Goal: Task Accomplishment & Management: Complete application form

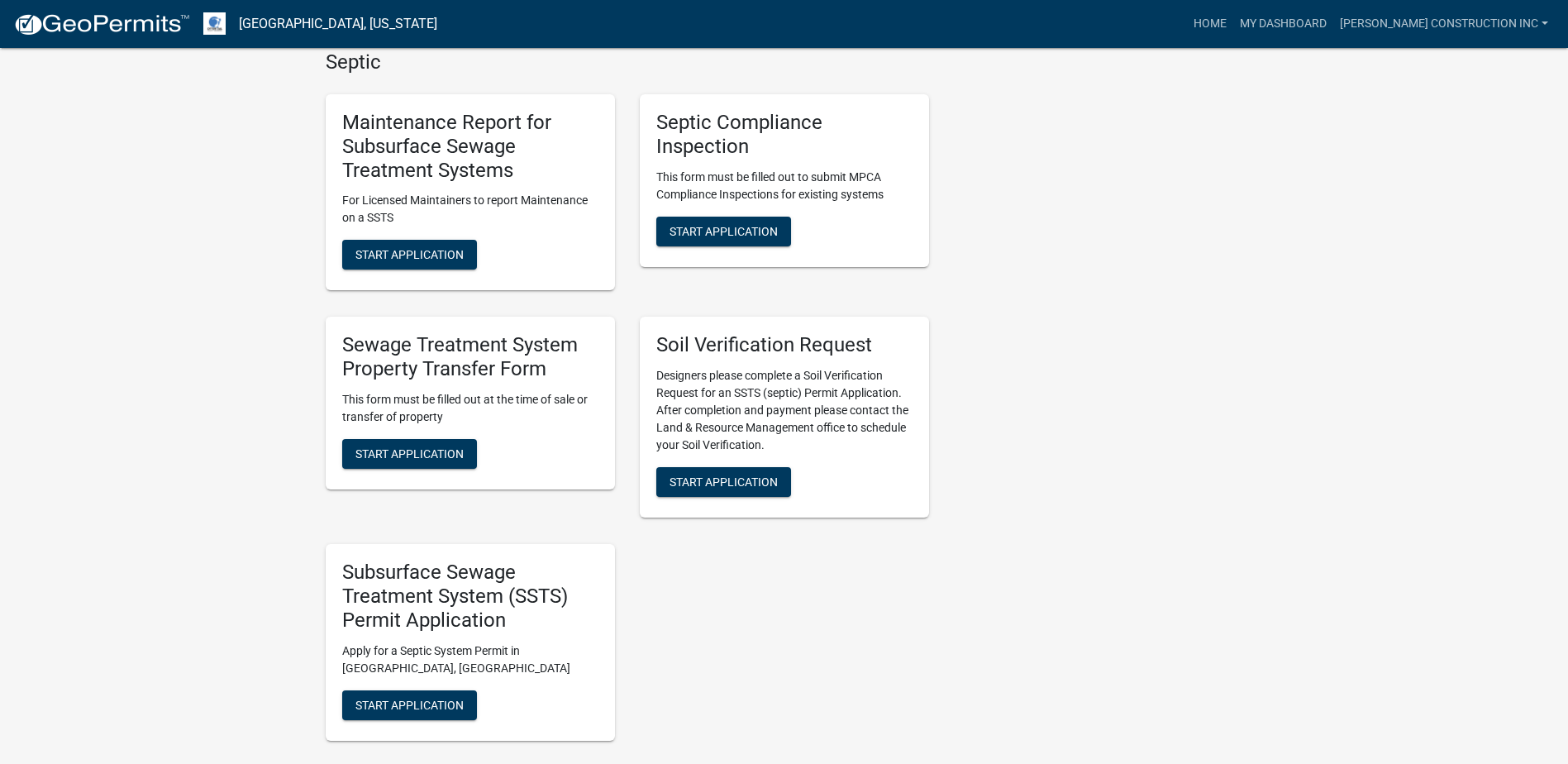
scroll to position [1157, 0]
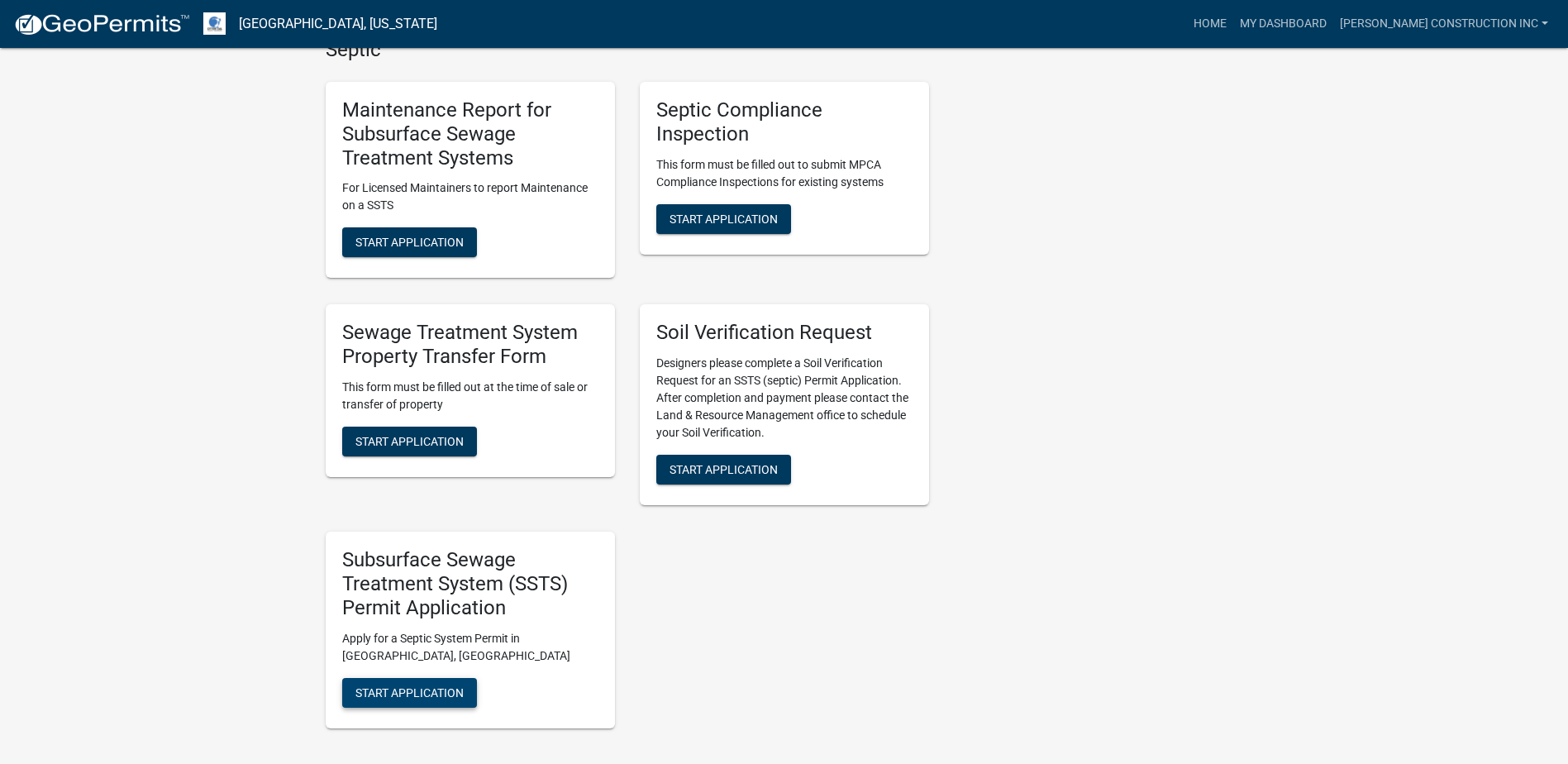
click at [352, 678] on button "Start Application" at bounding box center [408, 693] width 134 height 30
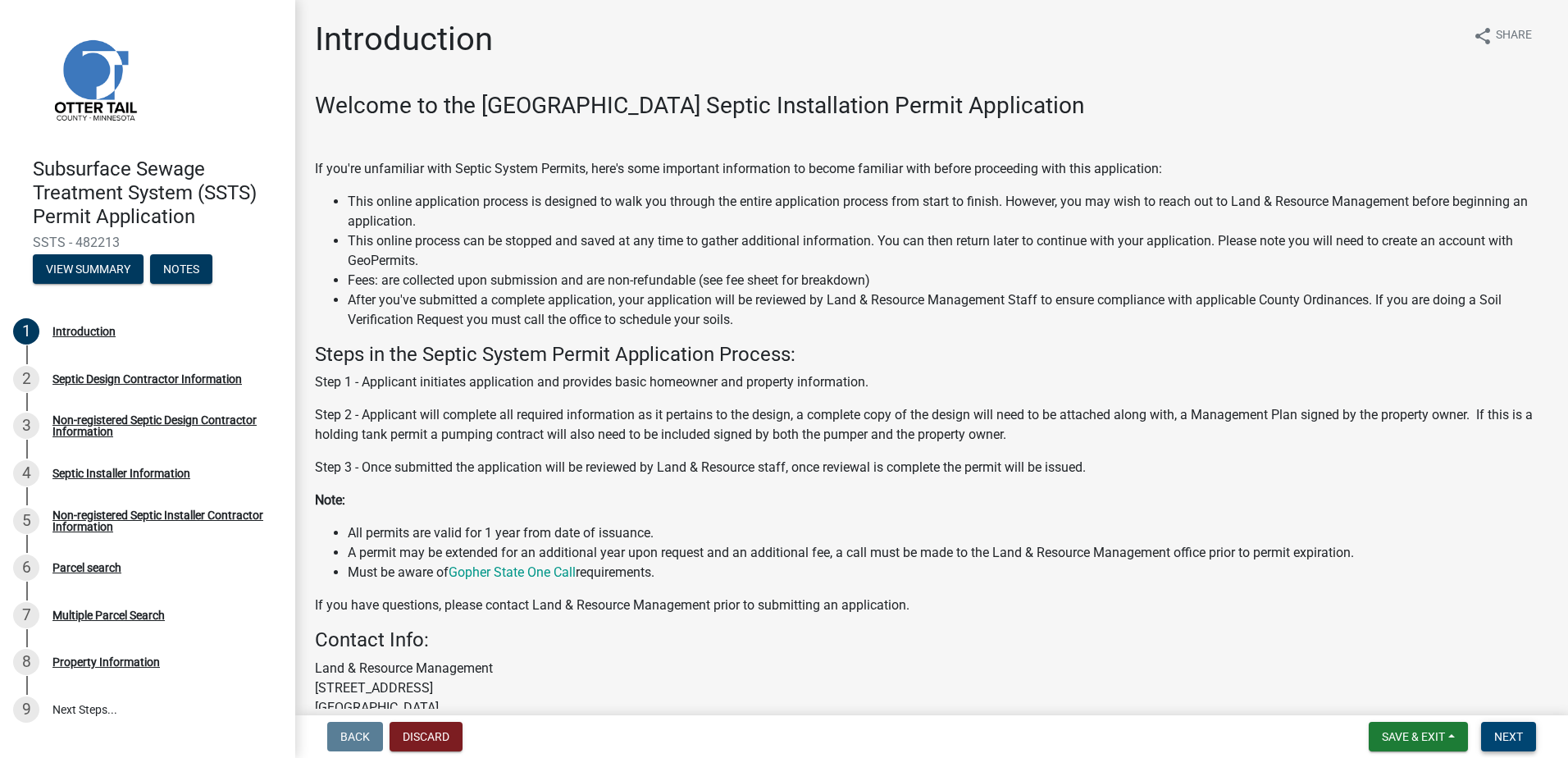
click at [1517, 743] on span "Next" at bounding box center [1509, 737] width 29 height 13
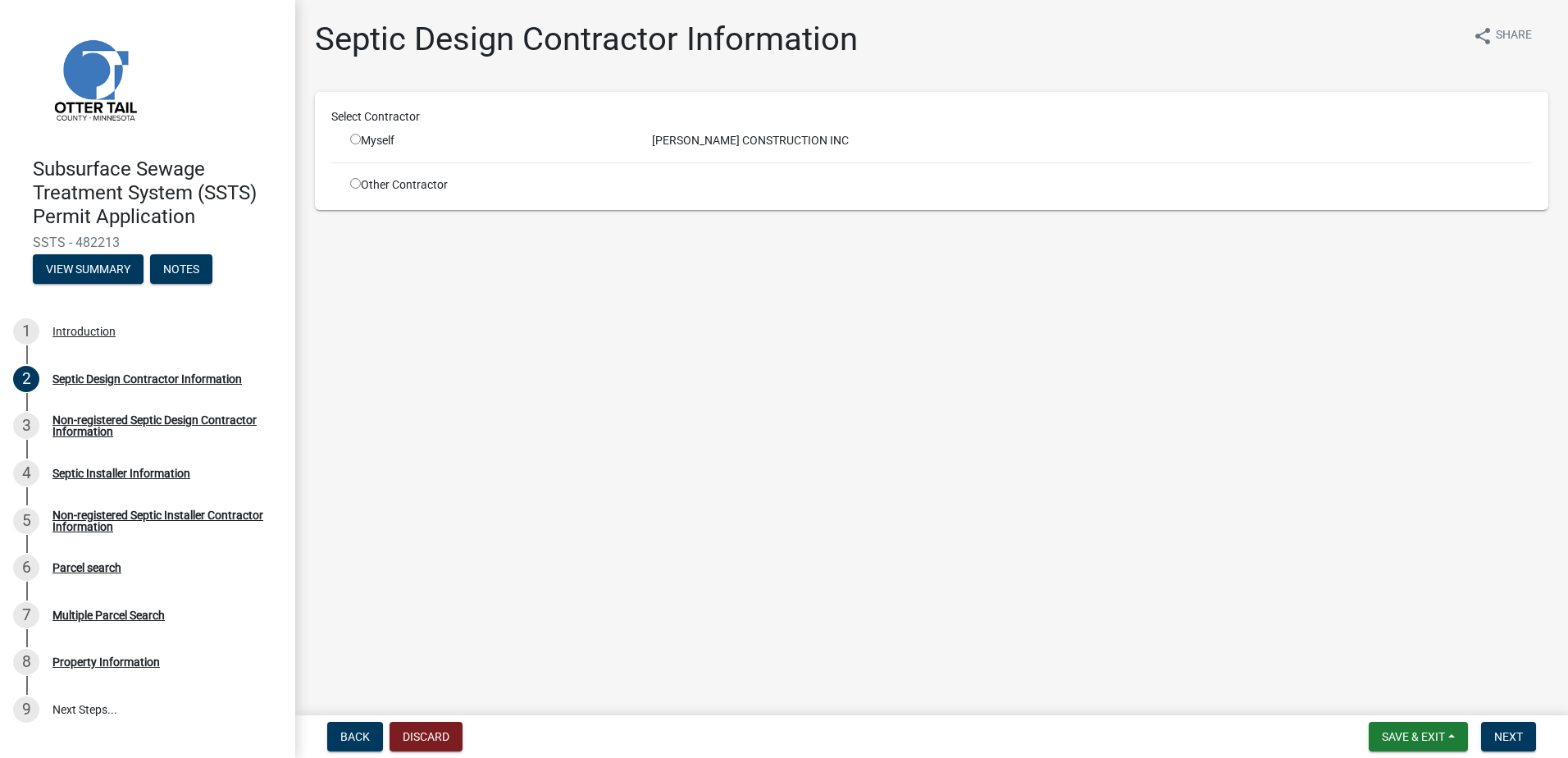
click at [354, 182] on input "radio" at bounding box center [355, 183] width 11 height 11
radio input "true"
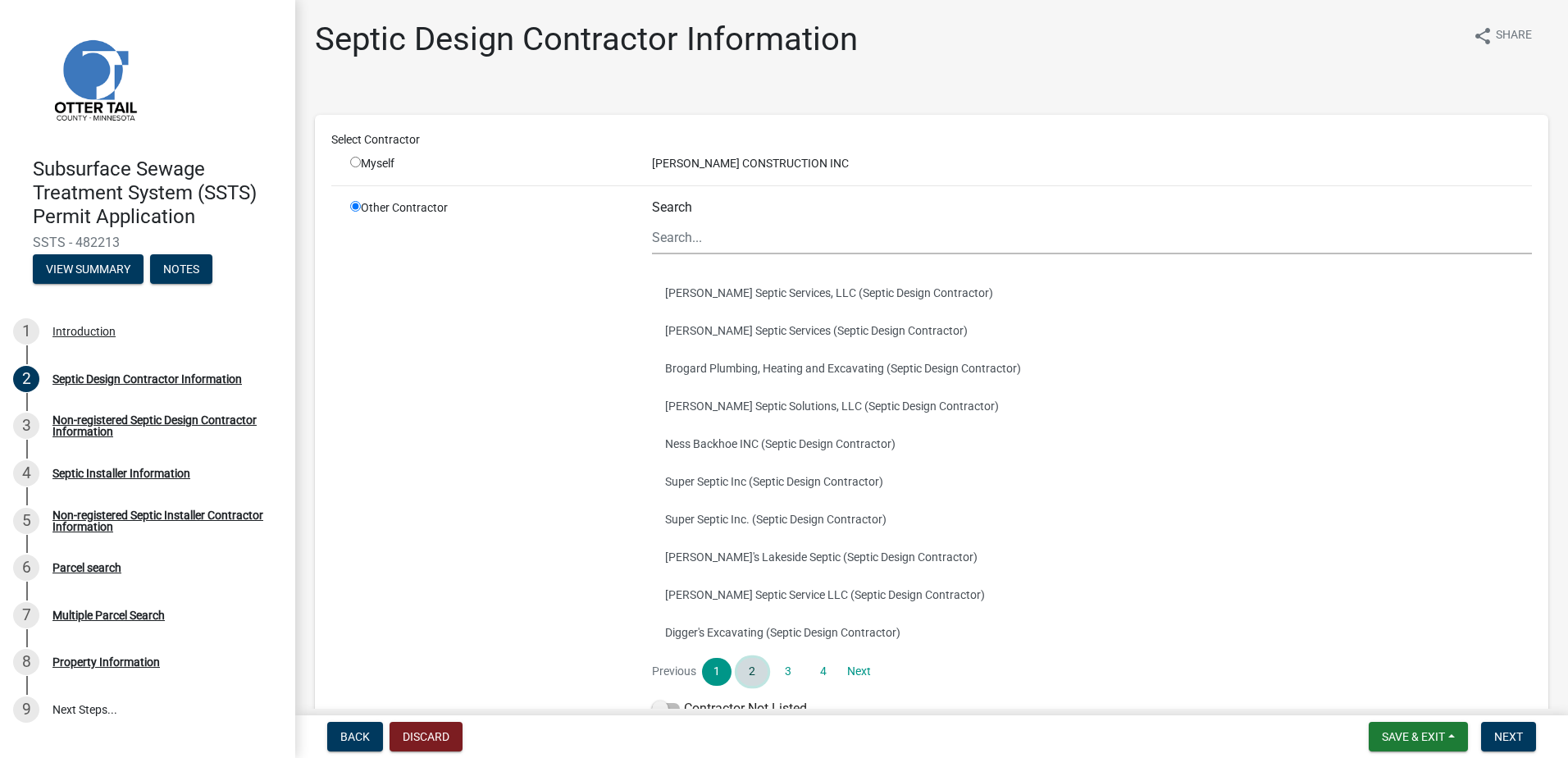
click at [752, 664] on link "2" at bounding box center [752, 671] width 30 height 28
click at [771, 330] on button "EGGE CONSTRUCTION INC (Septic Design Contractor)" at bounding box center [1092, 330] width 880 height 38
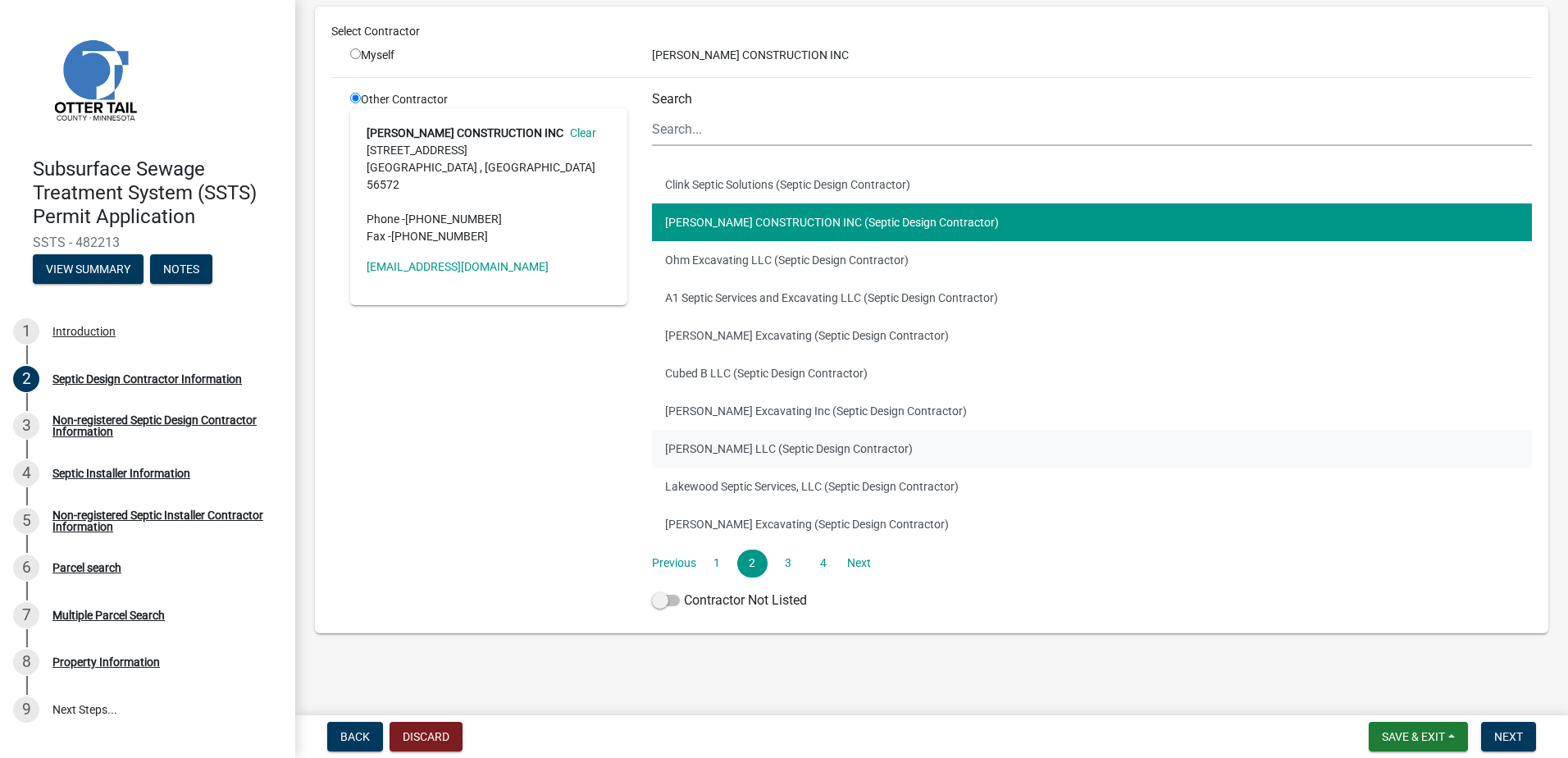
scroll to position [110, 0]
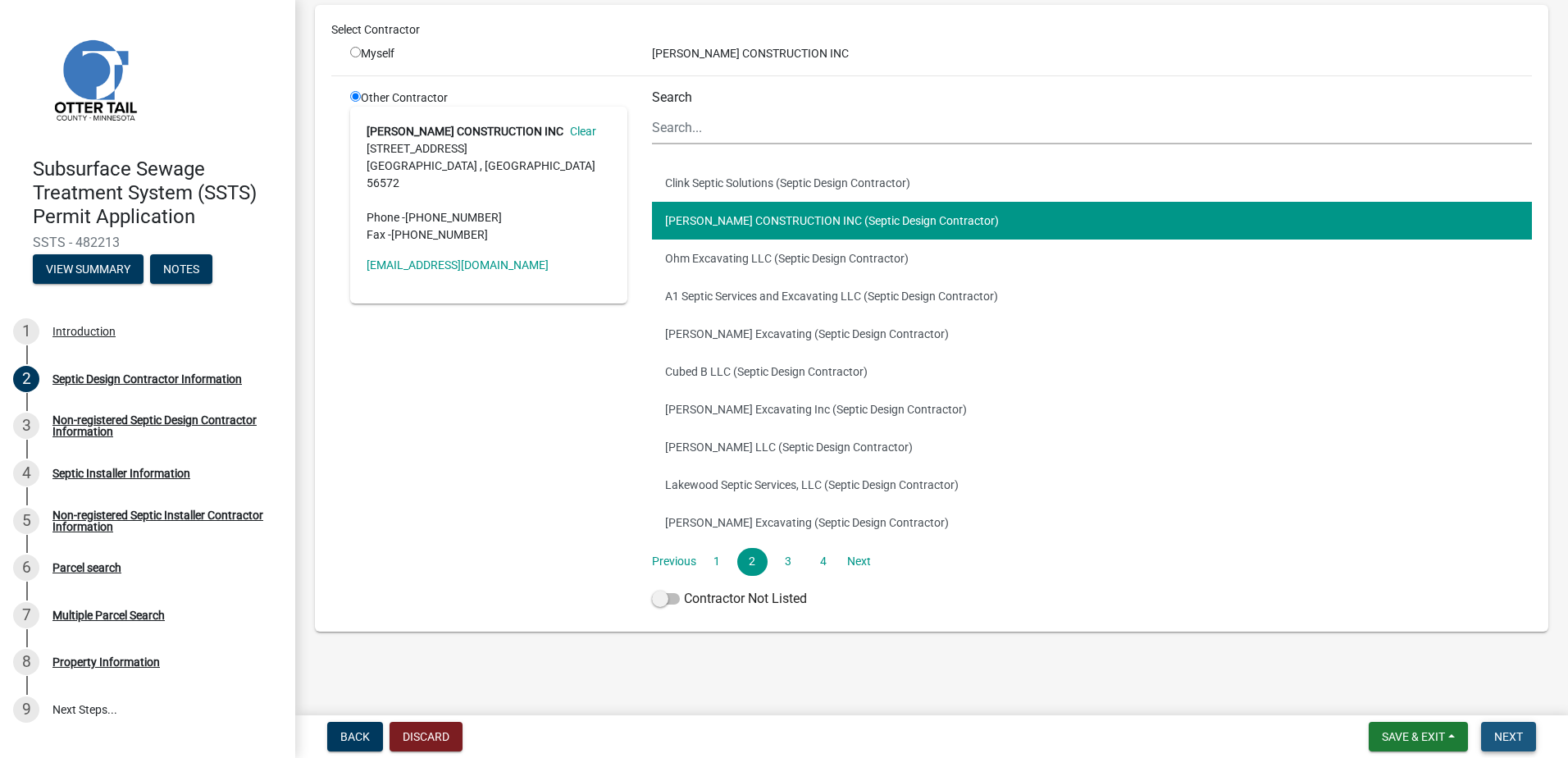
click at [1505, 733] on span "Next" at bounding box center [1509, 737] width 29 height 13
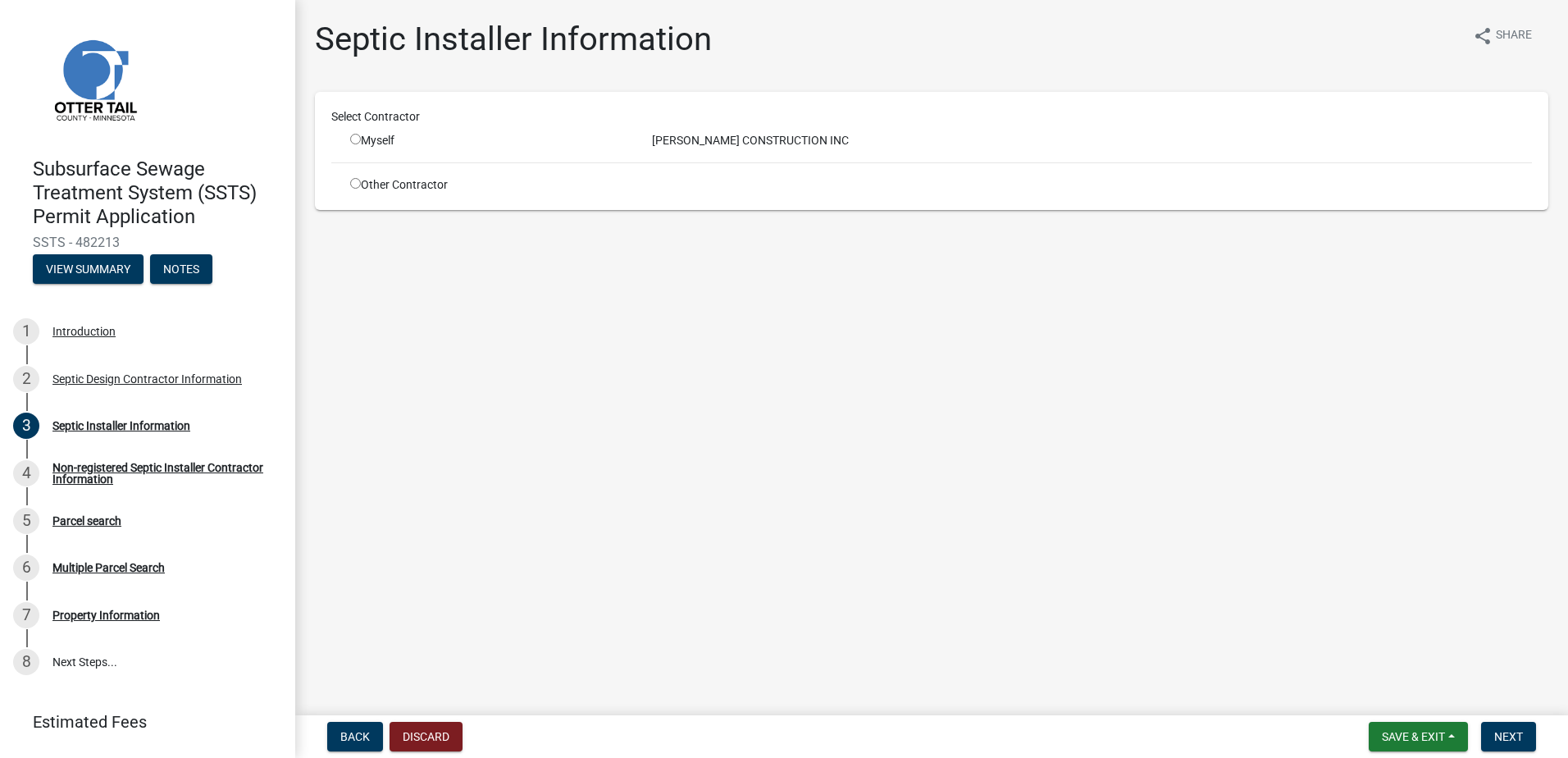
click at [352, 186] on input "radio" at bounding box center [355, 183] width 11 height 11
radio input "true"
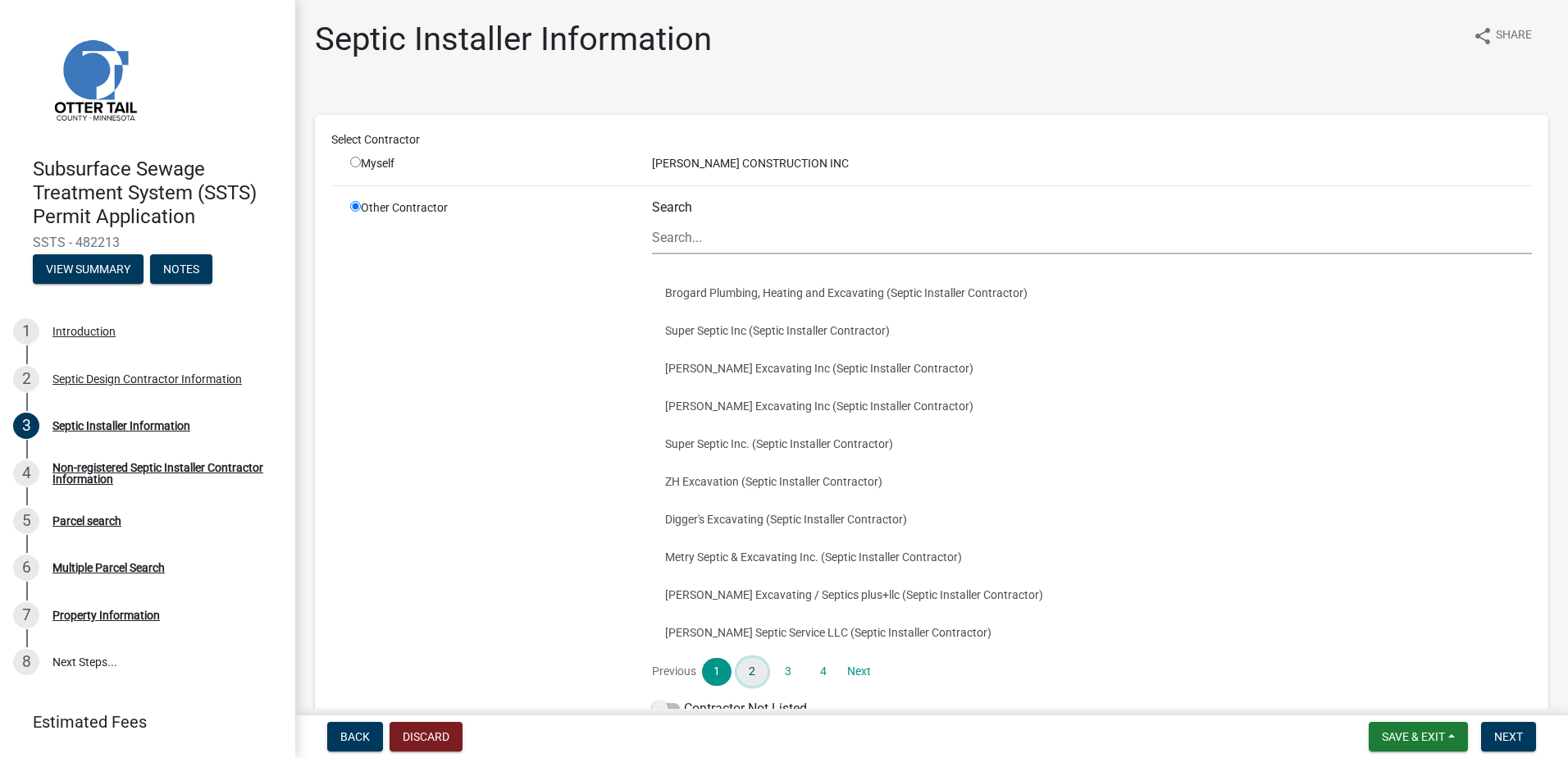
click at [748, 666] on link "2" at bounding box center [752, 671] width 30 height 28
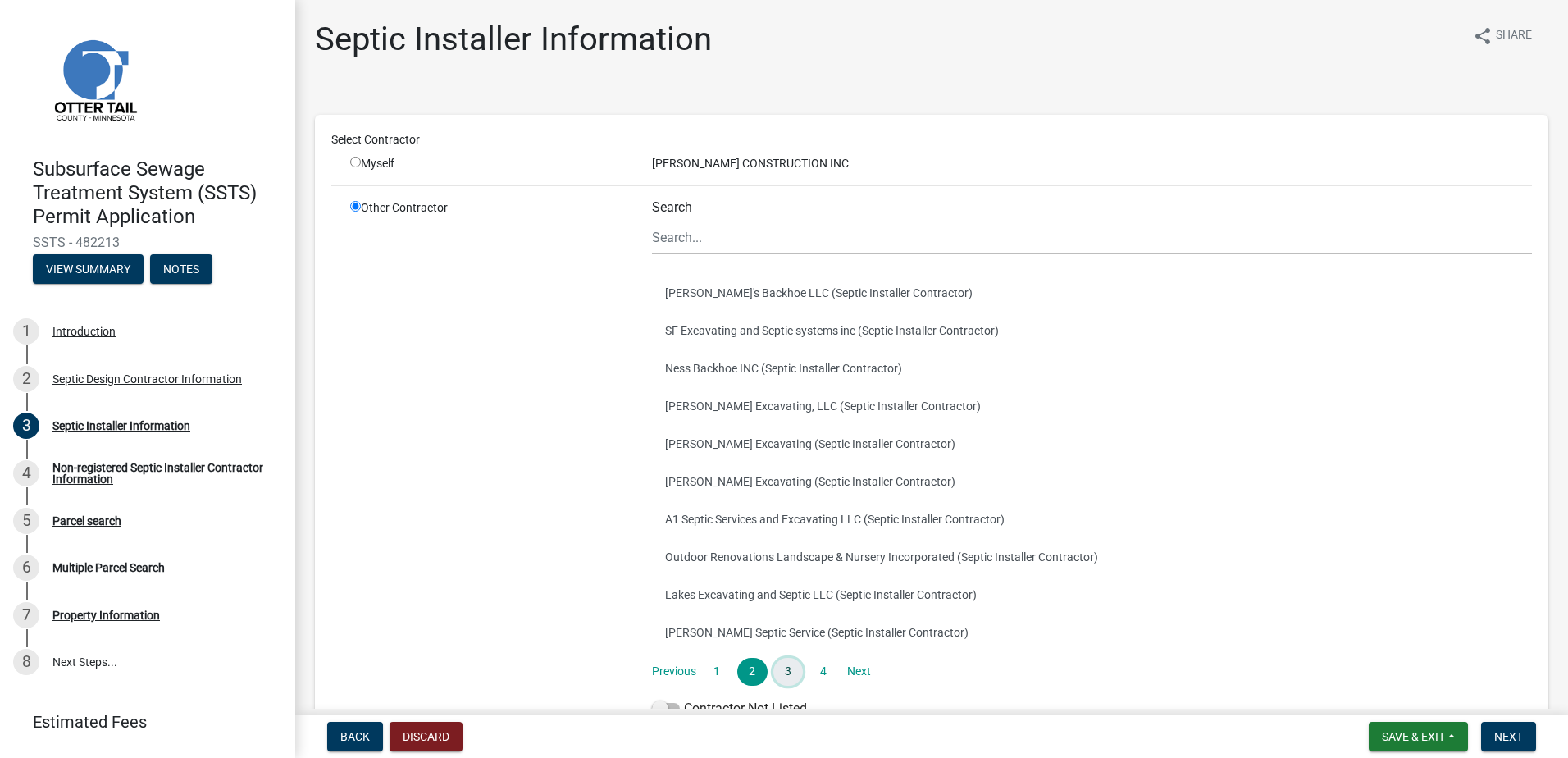
click at [778, 675] on link "3" at bounding box center [788, 671] width 30 height 28
click at [819, 680] on link "4" at bounding box center [823, 671] width 30 height 28
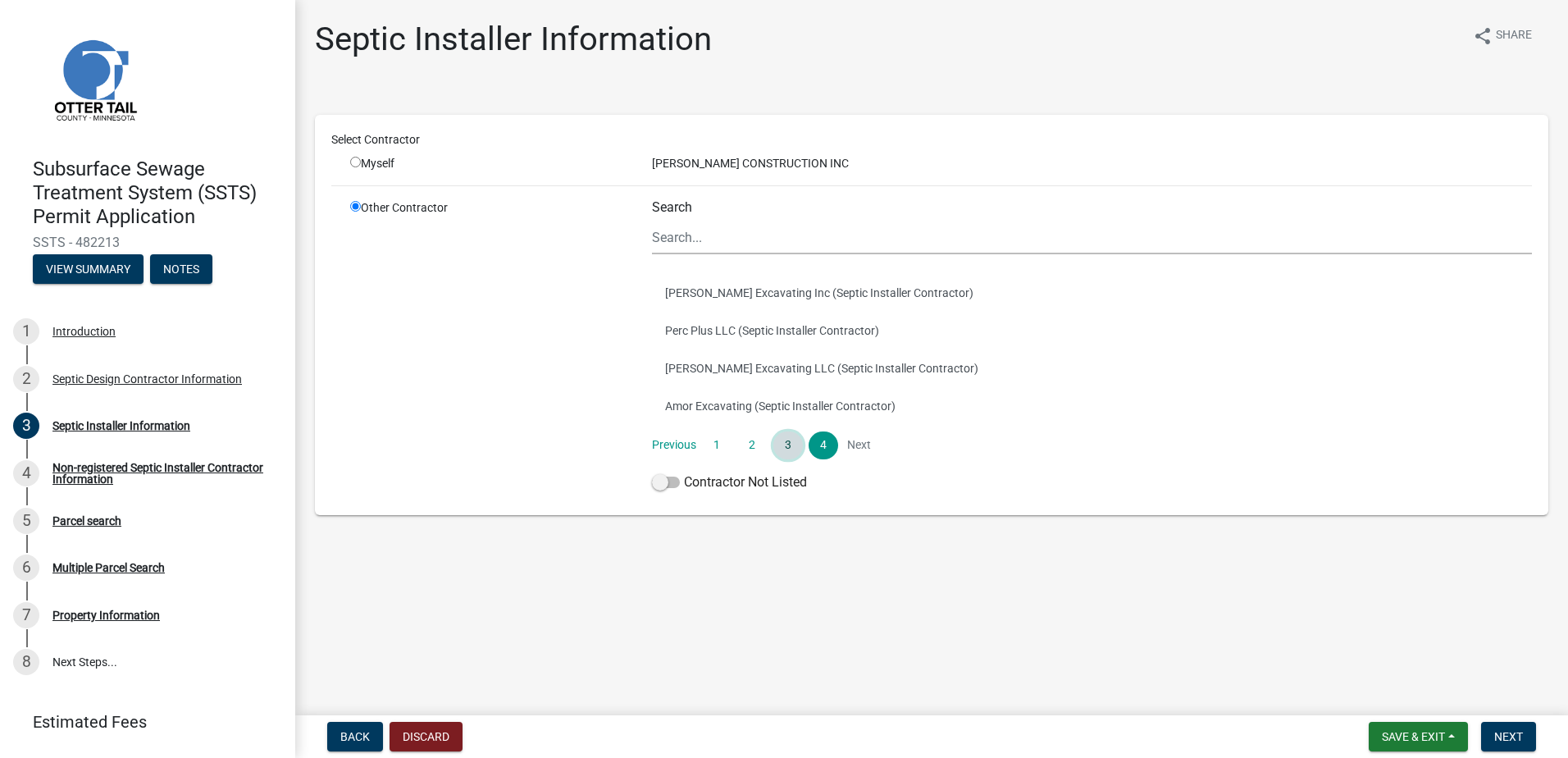
click at [779, 442] on link "3" at bounding box center [788, 445] width 30 height 28
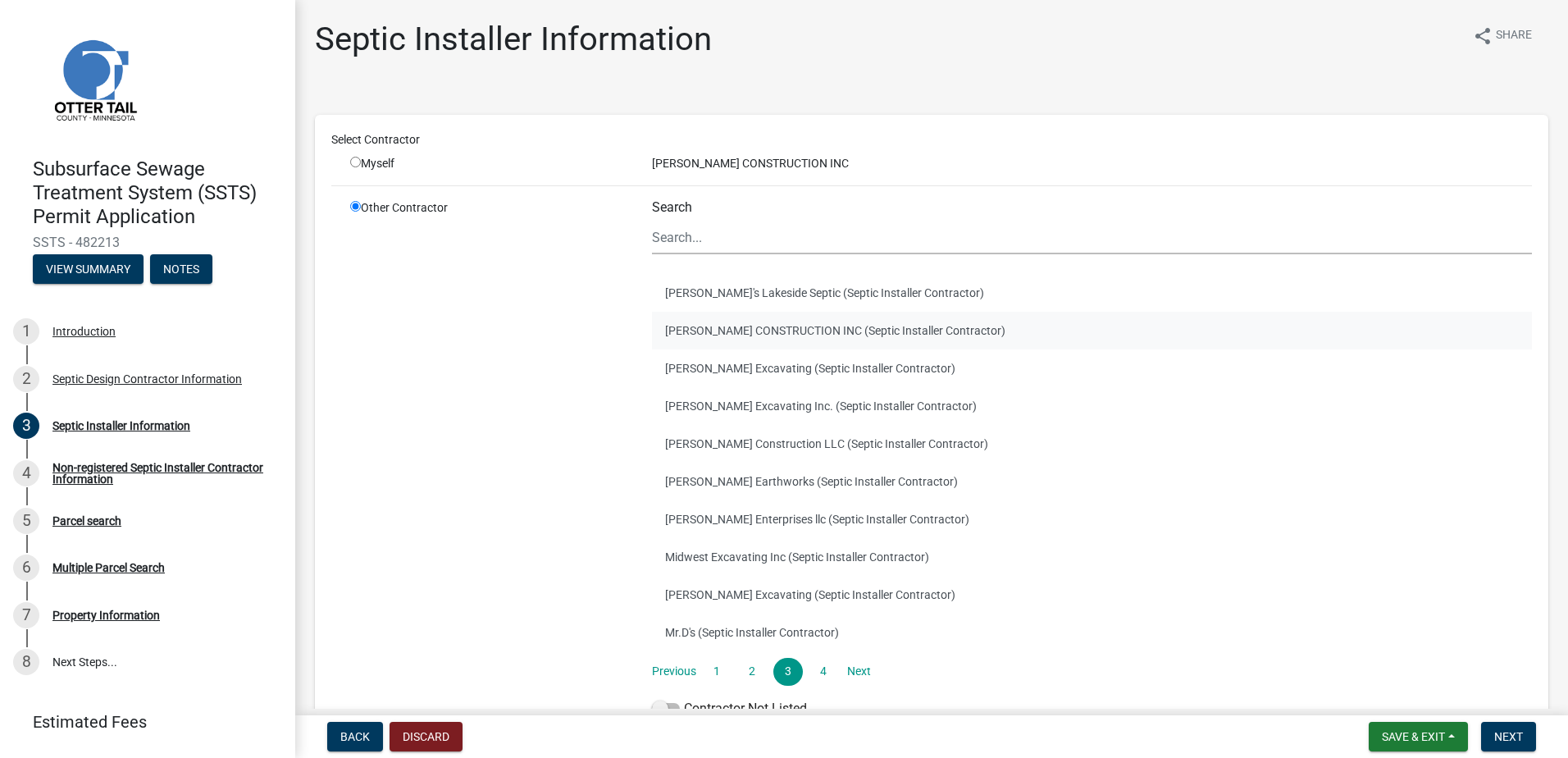
click at [711, 327] on button "EGGE CONSTRUCTION INC (Septic Installer Contractor)" at bounding box center [1092, 330] width 880 height 38
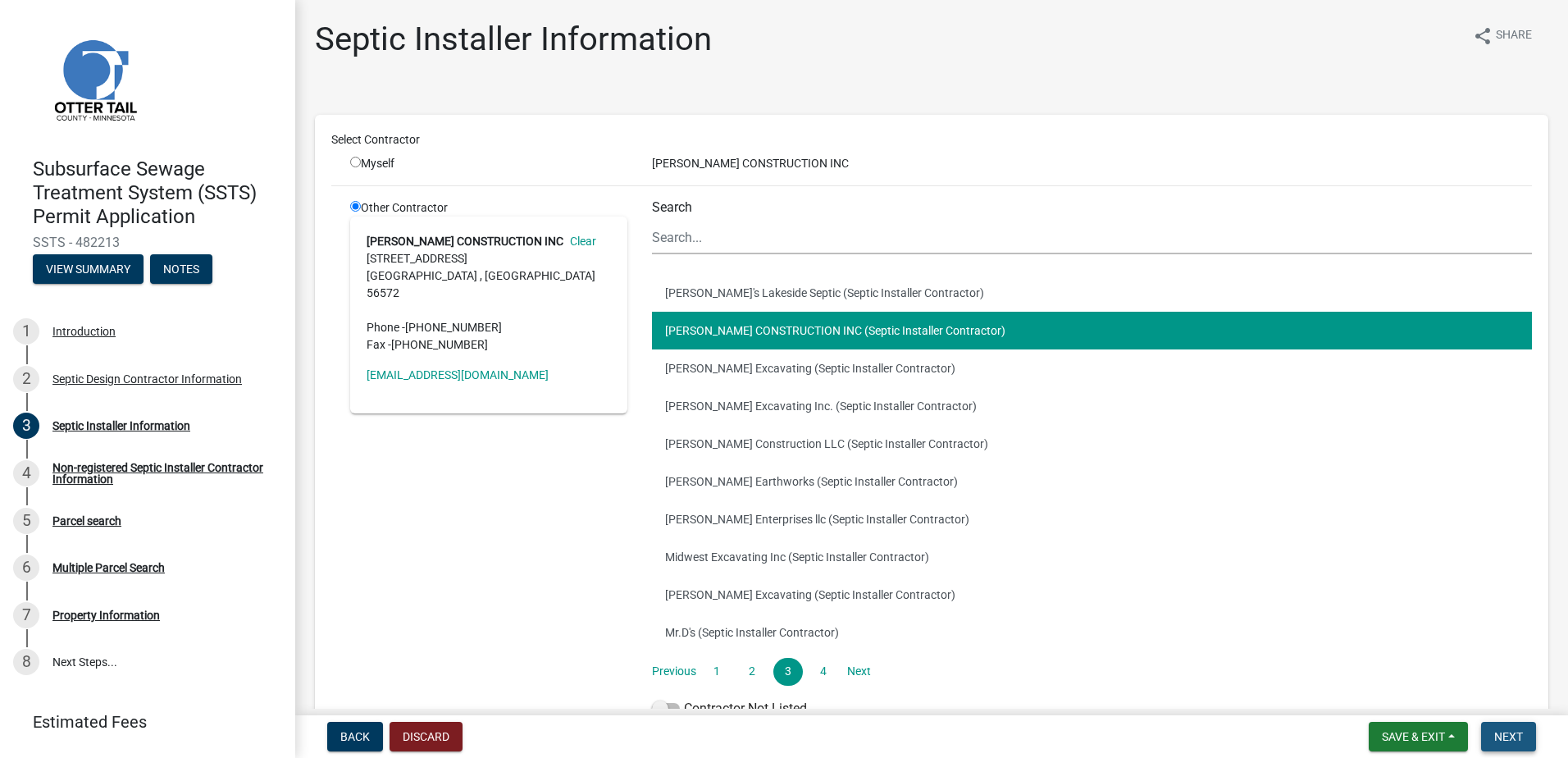
click at [1523, 728] on button "Next" at bounding box center [1508, 737] width 55 height 30
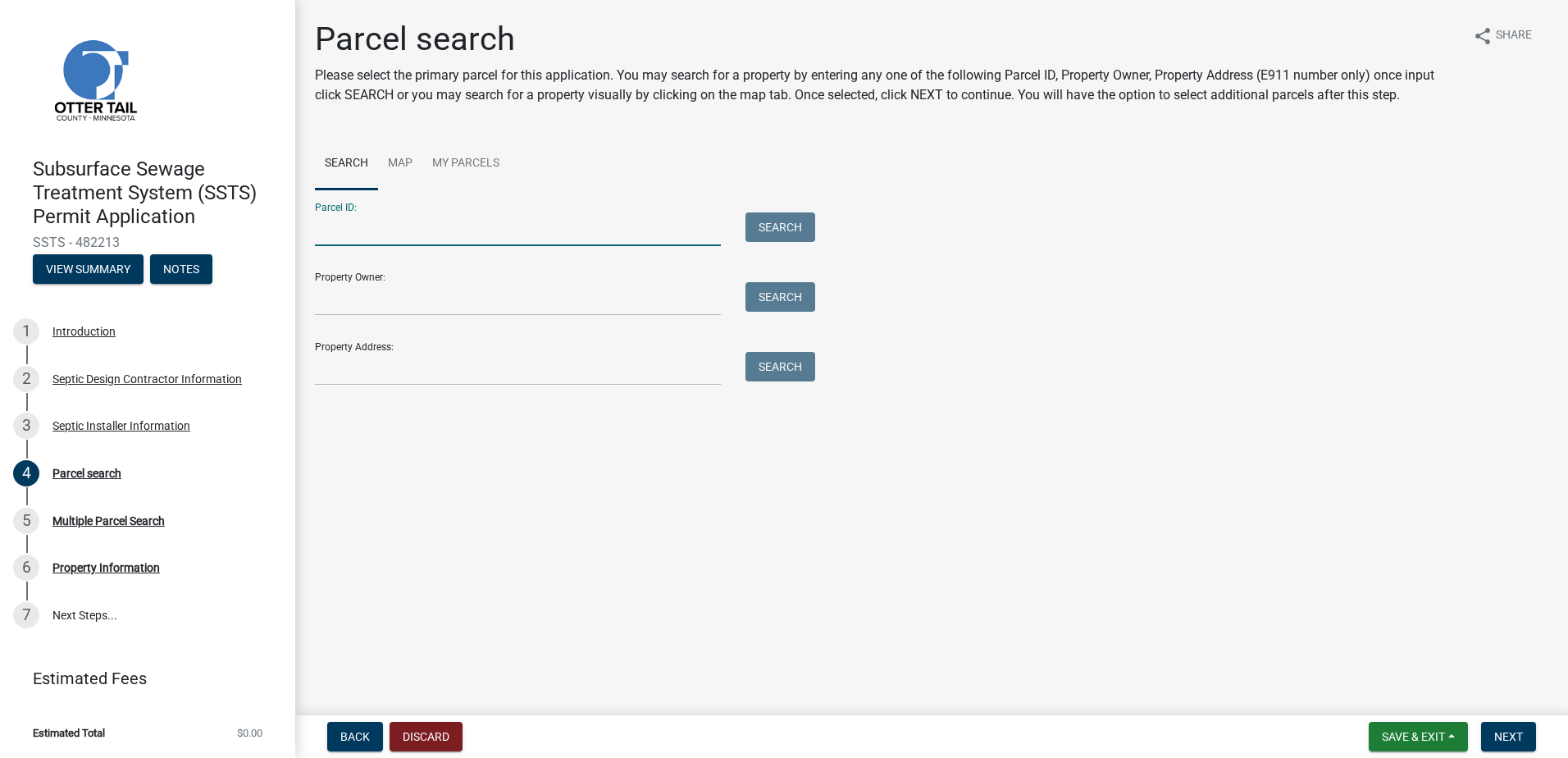
click at [358, 230] on input "Parcel ID:" at bounding box center [518, 229] width 406 height 34
type input "17000990605000"
click at [1511, 730] on span "Next" at bounding box center [1509, 737] width 29 height 13
click at [1505, 736] on span "Next" at bounding box center [1509, 737] width 29 height 13
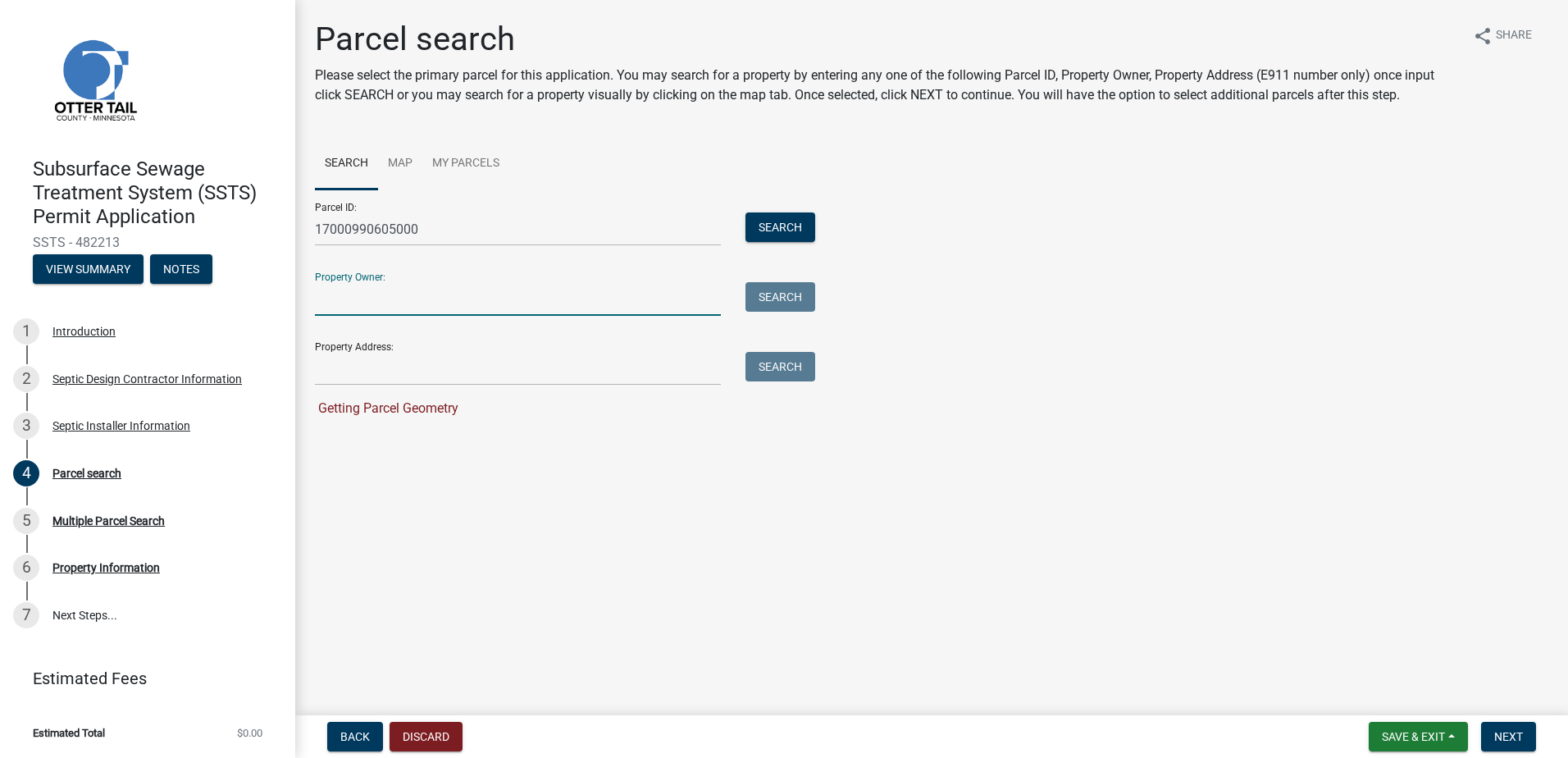
click at [381, 304] on input "Property Owner:" at bounding box center [518, 299] width 406 height 34
click at [339, 354] on input "Property Address:" at bounding box center [518, 369] width 406 height 34
drag, startPoint x: 1090, startPoint y: 652, endPoint x: 1070, endPoint y: 640, distance: 23.3
click at [1087, 651] on main "Parcel search Please select the primary parcel for this application. You may se…" at bounding box center [932, 354] width 1274 height 709
click at [1504, 737] on span "Next" at bounding box center [1509, 737] width 29 height 13
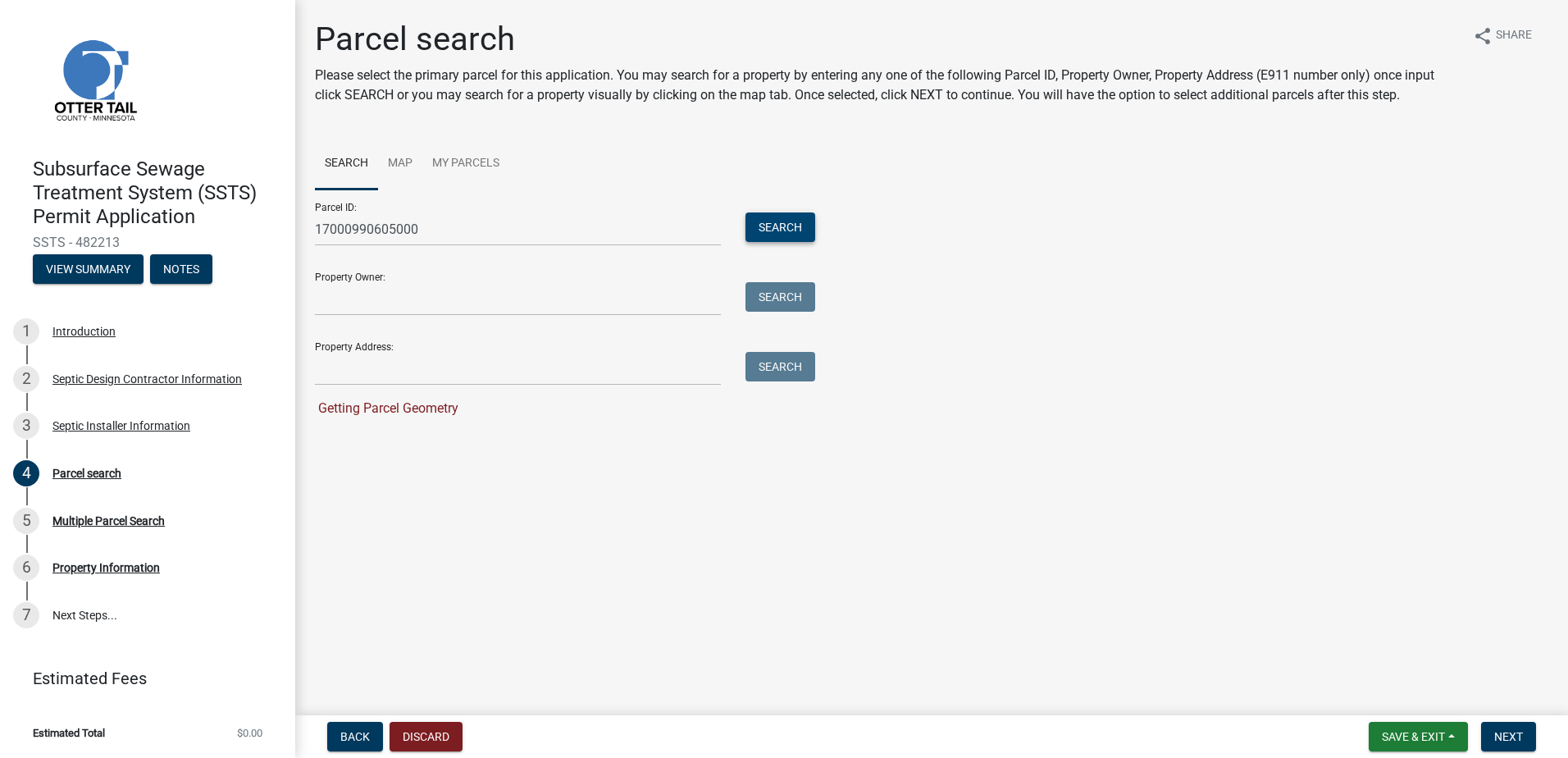
click at [786, 228] on button "Search" at bounding box center [780, 226] width 70 height 30
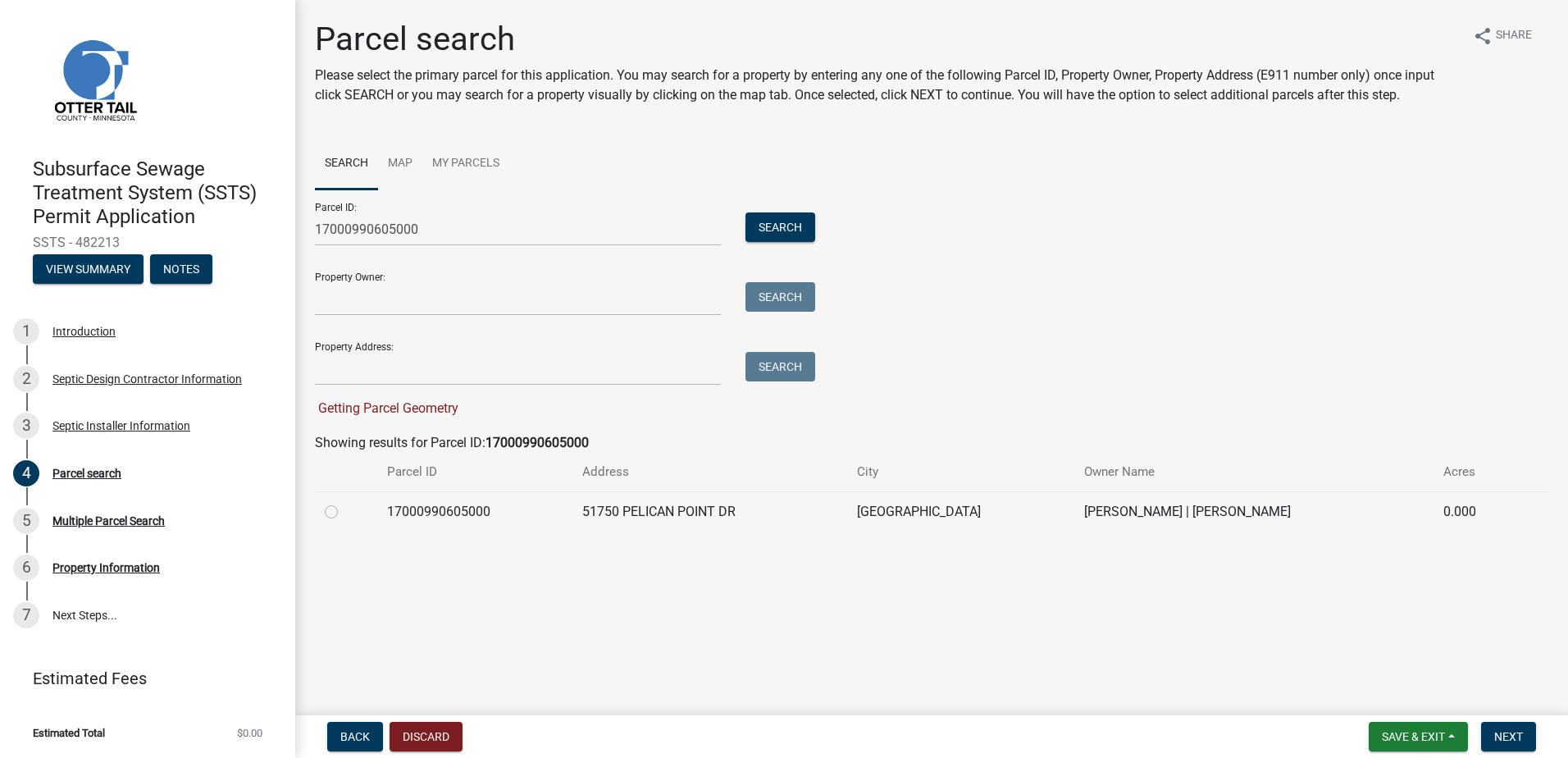
click at [345, 502] on label at bounding box center [345, 502] width 0 height 0
click at [345, 507] on input "radio" at bounding box center [350, 507] width 11 height 11
radio input "true"
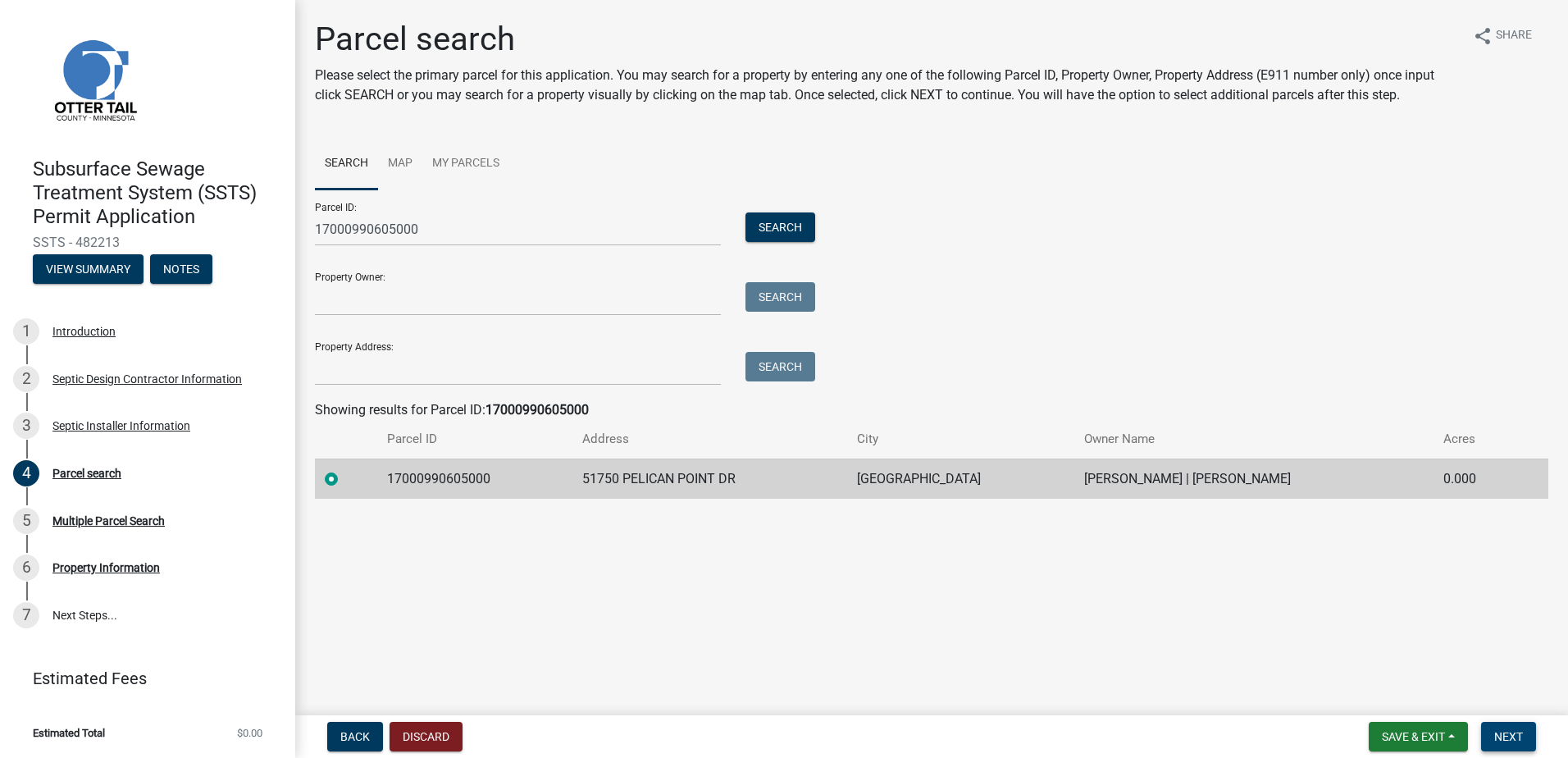
click at [1501, 736] on span "Next" at bounding box center [1509, 737] width 29 height 13
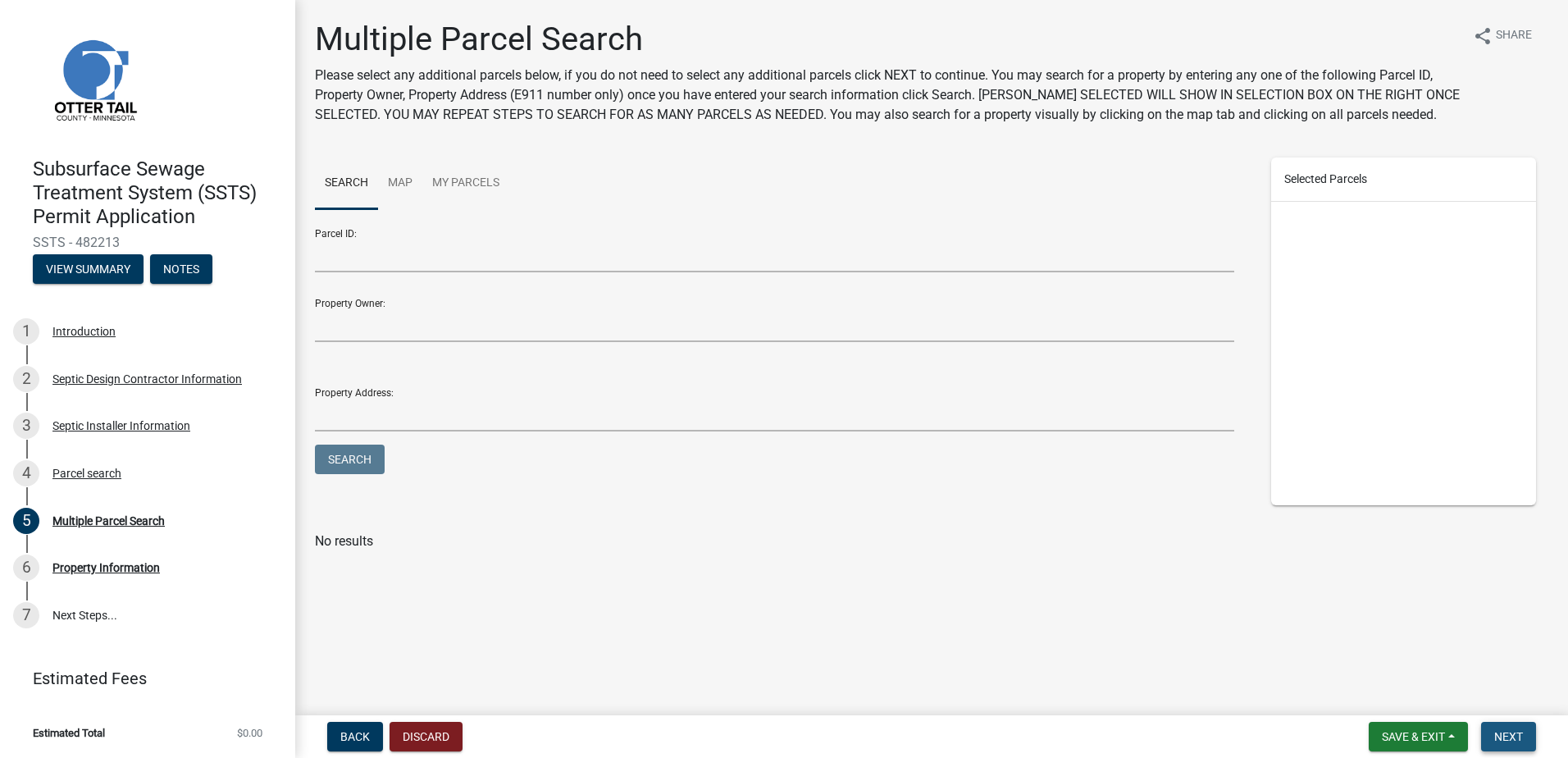
click at [1508, 733] on span "Next" at bounding box center [1509, 737] width 29 height 13
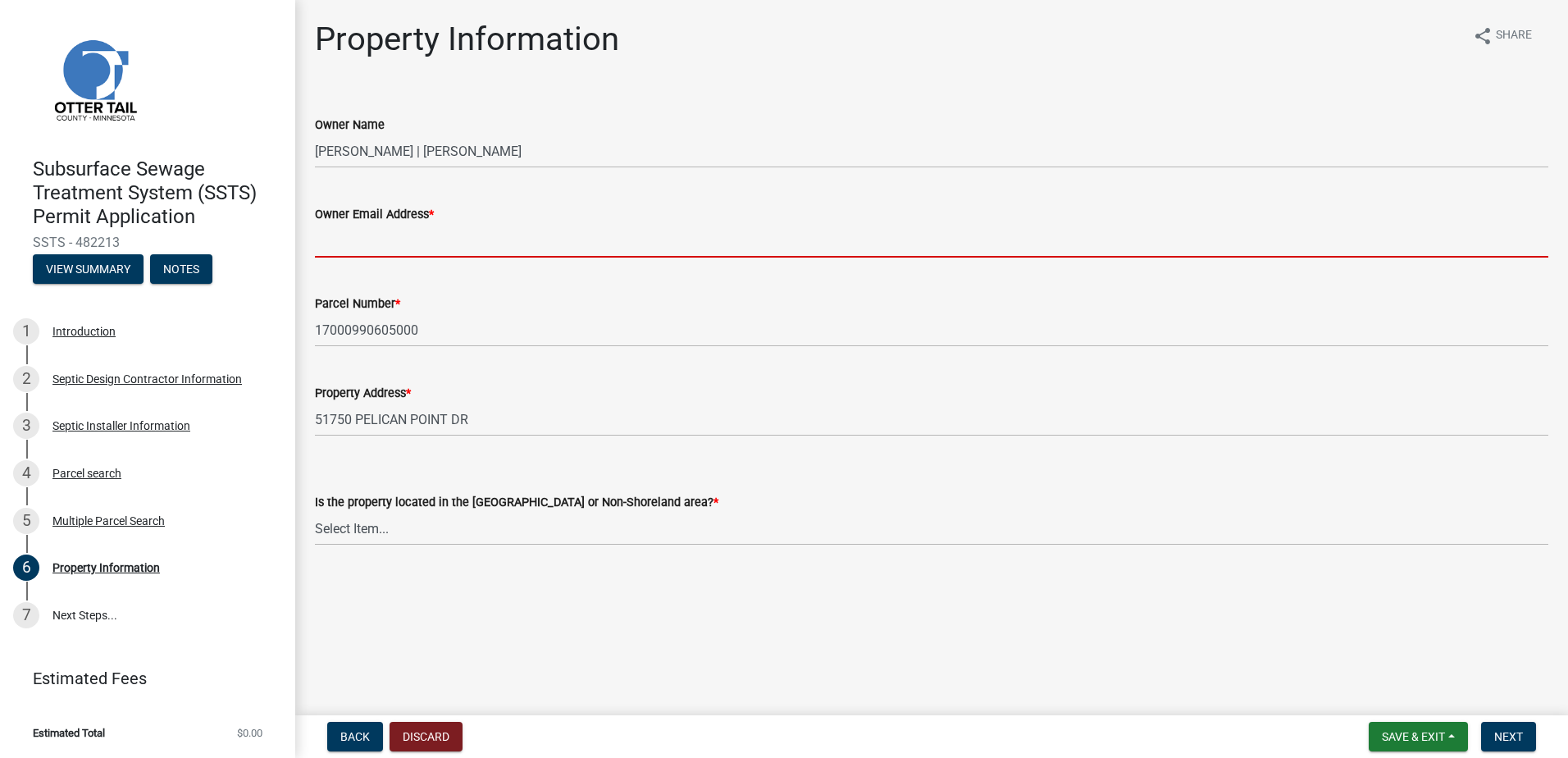
click at [387, 233] on input "Owner Email Address *" at bounding box center [932, 241] width 1234 height 34
type input "eci@loretel.net"
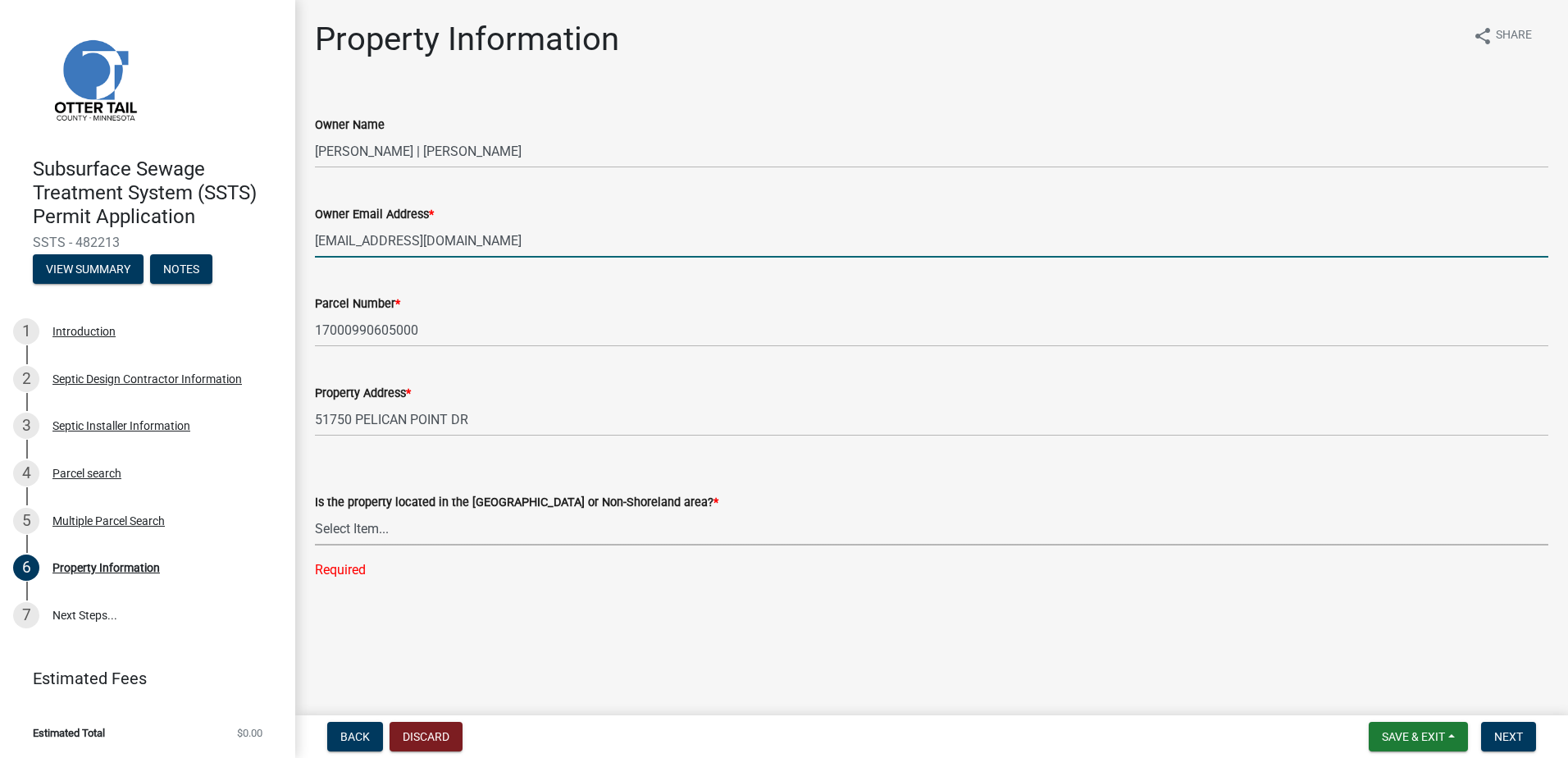
click at [393, 526] on select "Select Item... Shoreland Non-Shoreland" at bounding box center [932, 529] width 1234 height 34
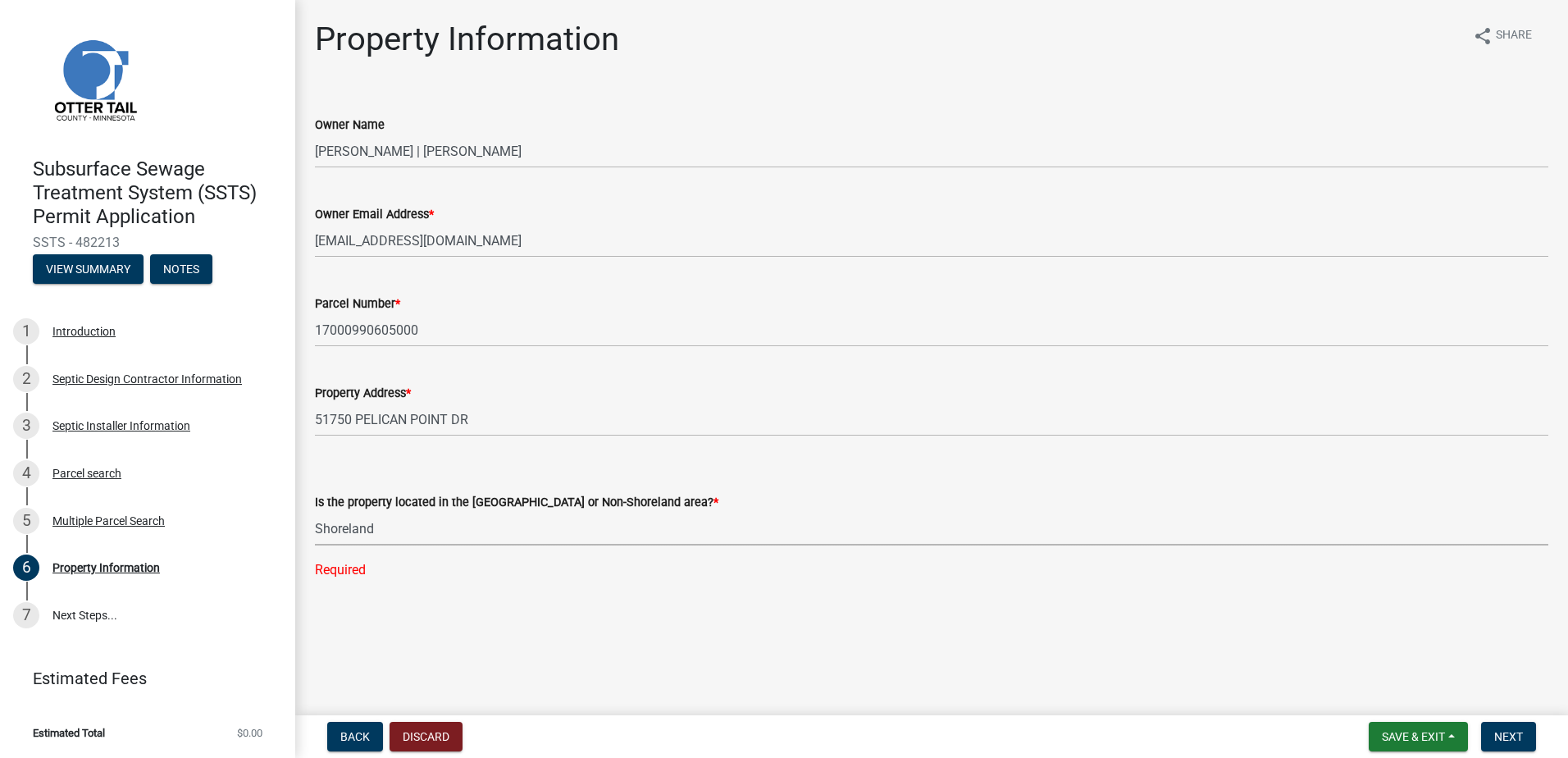
click at [315, 512] on select "Select Item... Shoreland Non-Shoreland" at bounding box center [932, 529] width 1234 height 34
select select "f91142e6-e911-469c-9754-896c7e7f9e05"
click at [1501, 730] on span "Next" at bounding box center [1509, 737] width 29 height 13
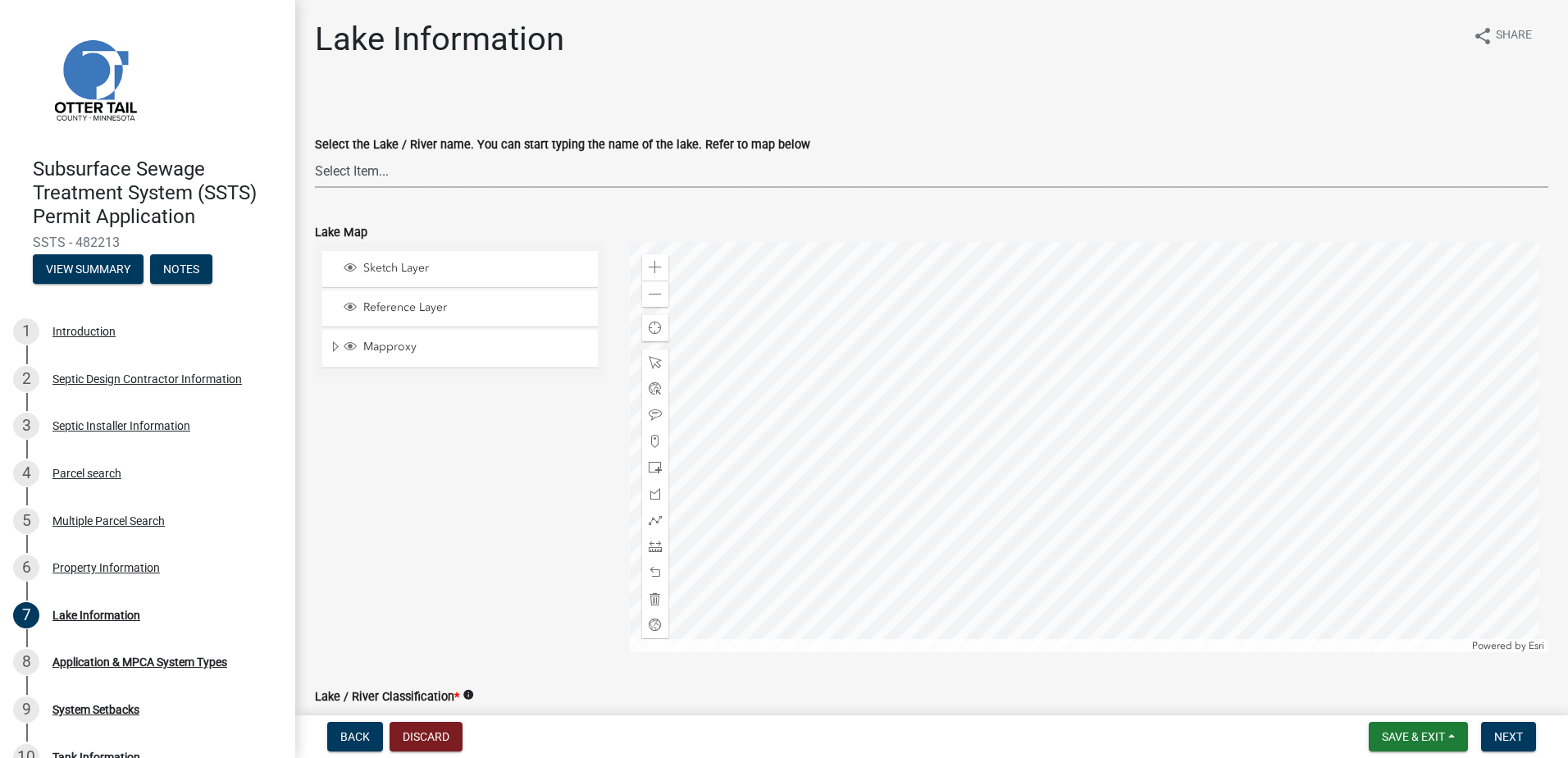
click at [387, 169] on select "Select Item... None Adley 56-031 Albert 56-118 Alfred 56-600 Alice 56-244 Alice…" at bounding box center [932, 171] width 1234 height 34
click at [315, 154] on select "Select Item... None Adley 56-031 Albert 56-118 Alfred 56-600 Alice 56-244 Alice…" at bounding box center [932, 171] width 1234 height 34
select select "758382b1-a9b7-40fb-b133-d60fa51a6422"
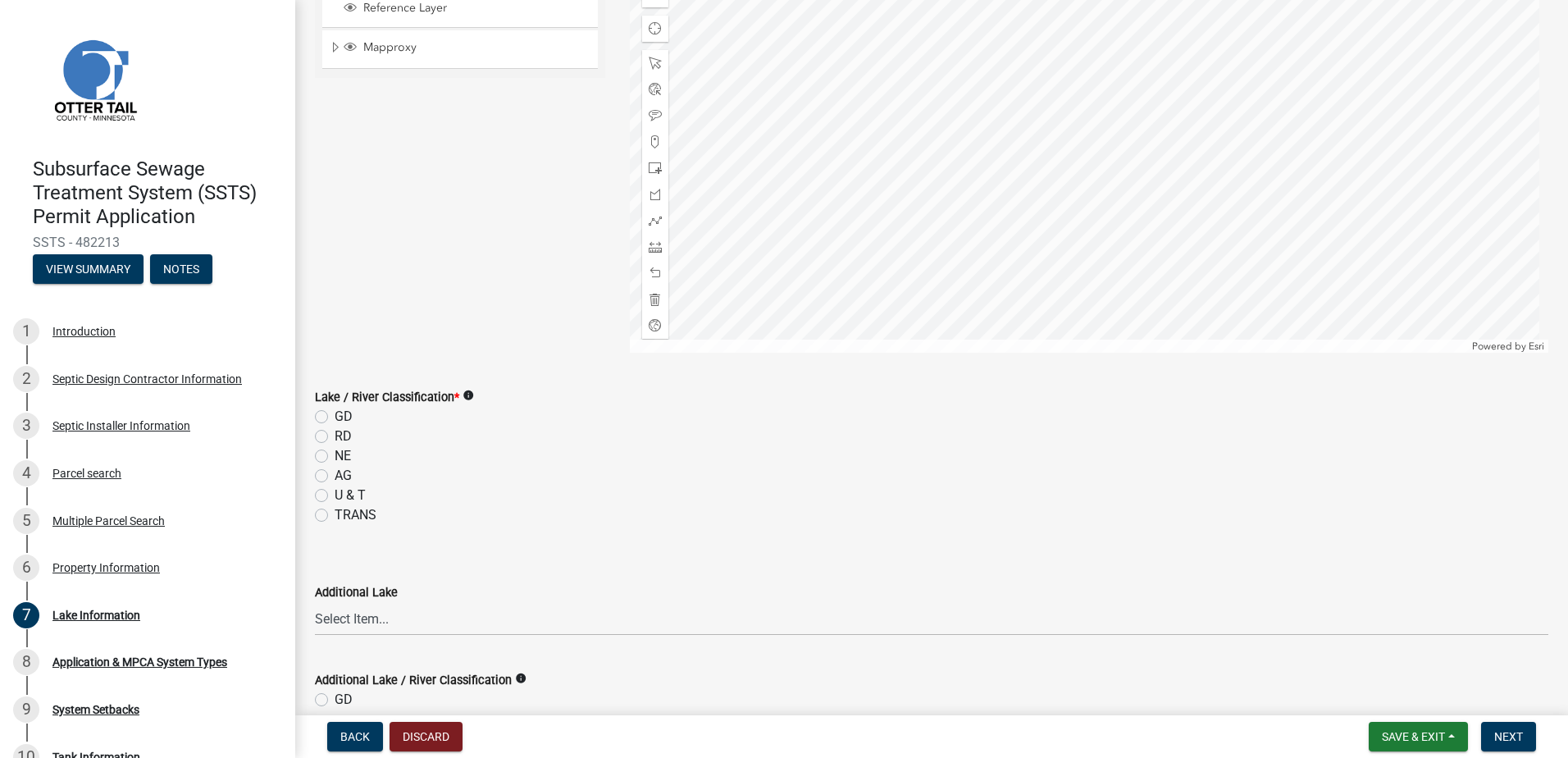
scroll to position [328, 0]
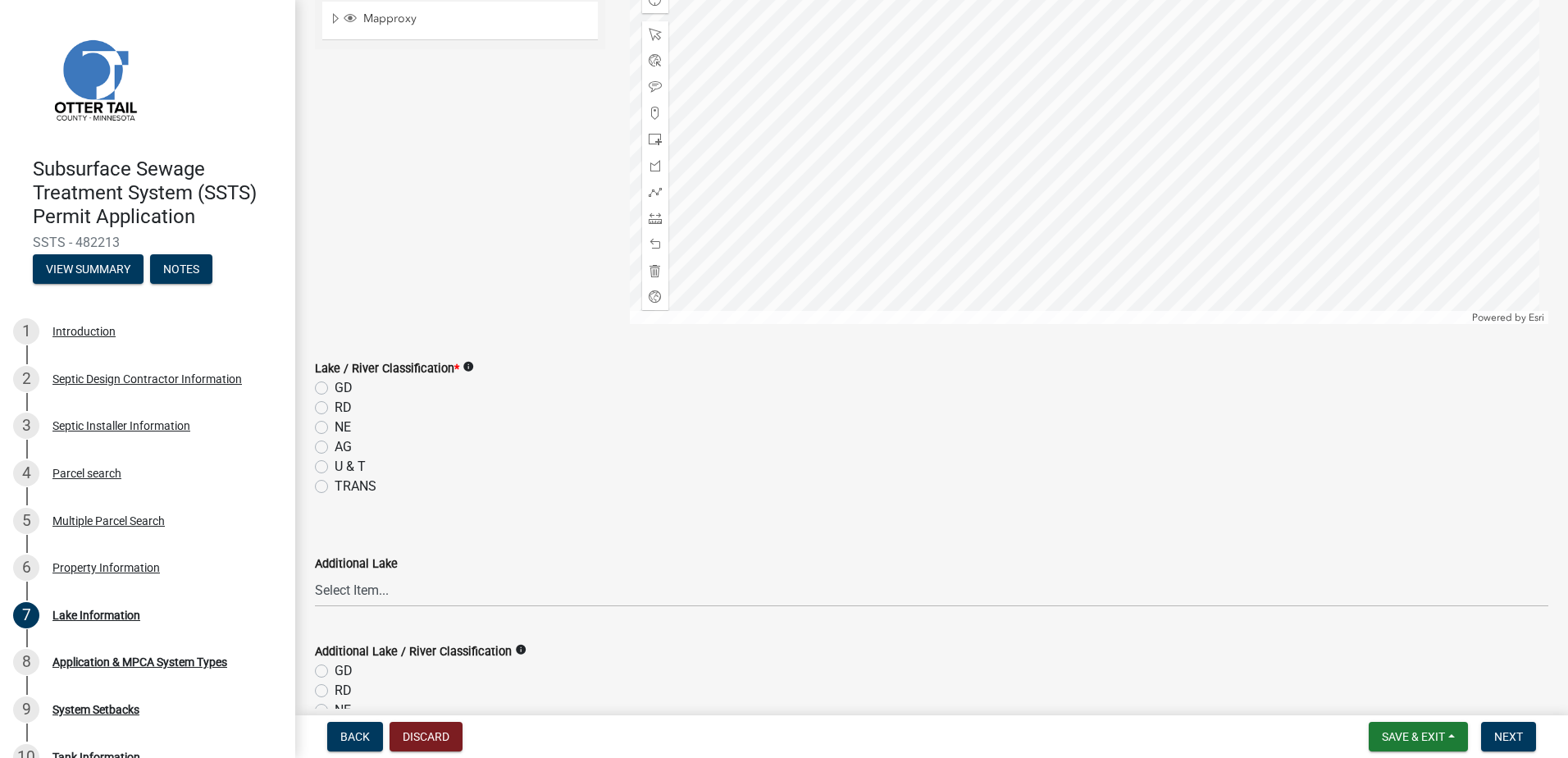
click at [335, 388] on label "GD" at bounding box center [344, 388] width 18 height 20
click at [335, 388] on input "GD" at bounding box center [340, 384] width 11 height 11
radio input "true"
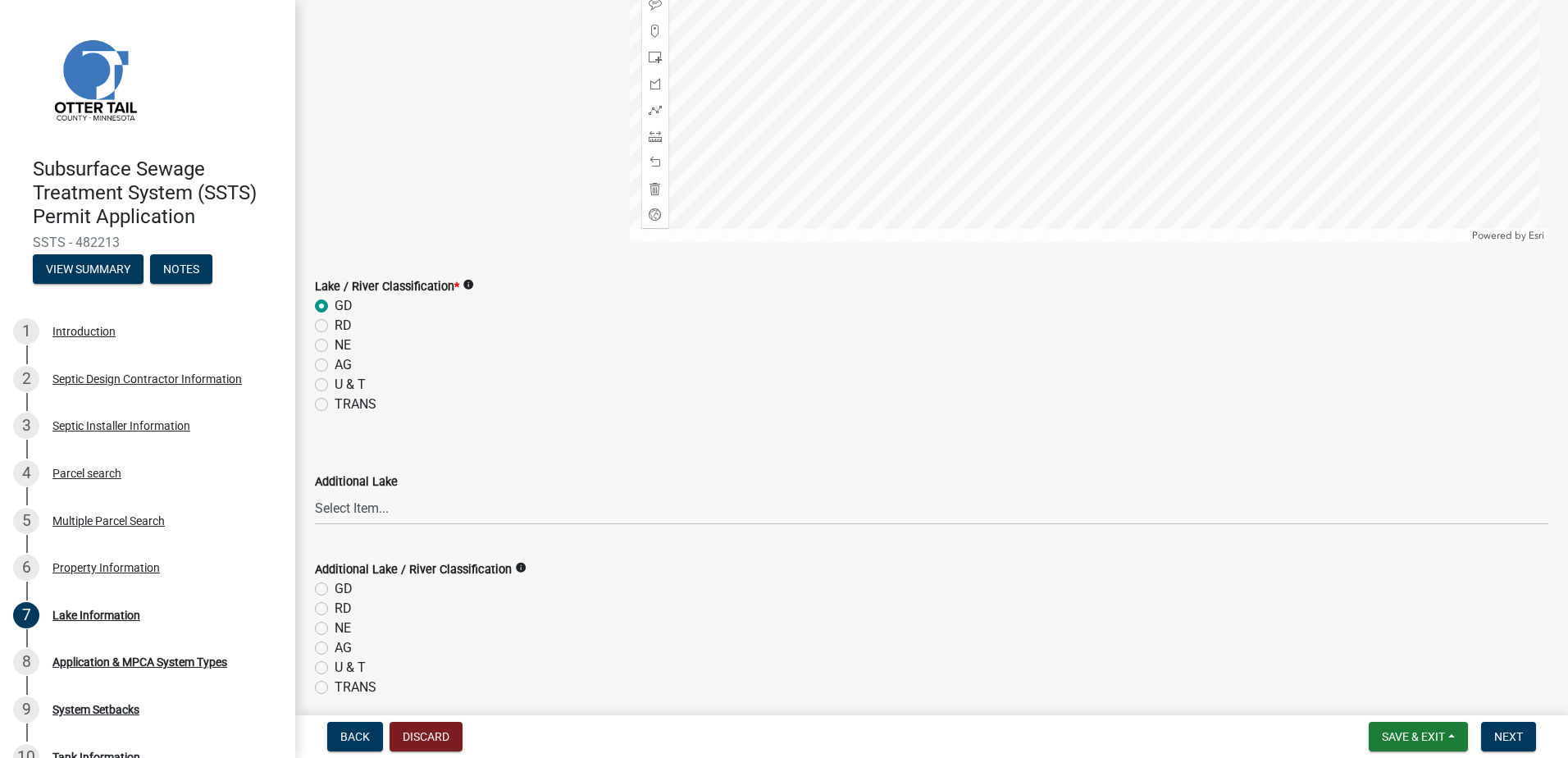
scroll to position [477, 0]
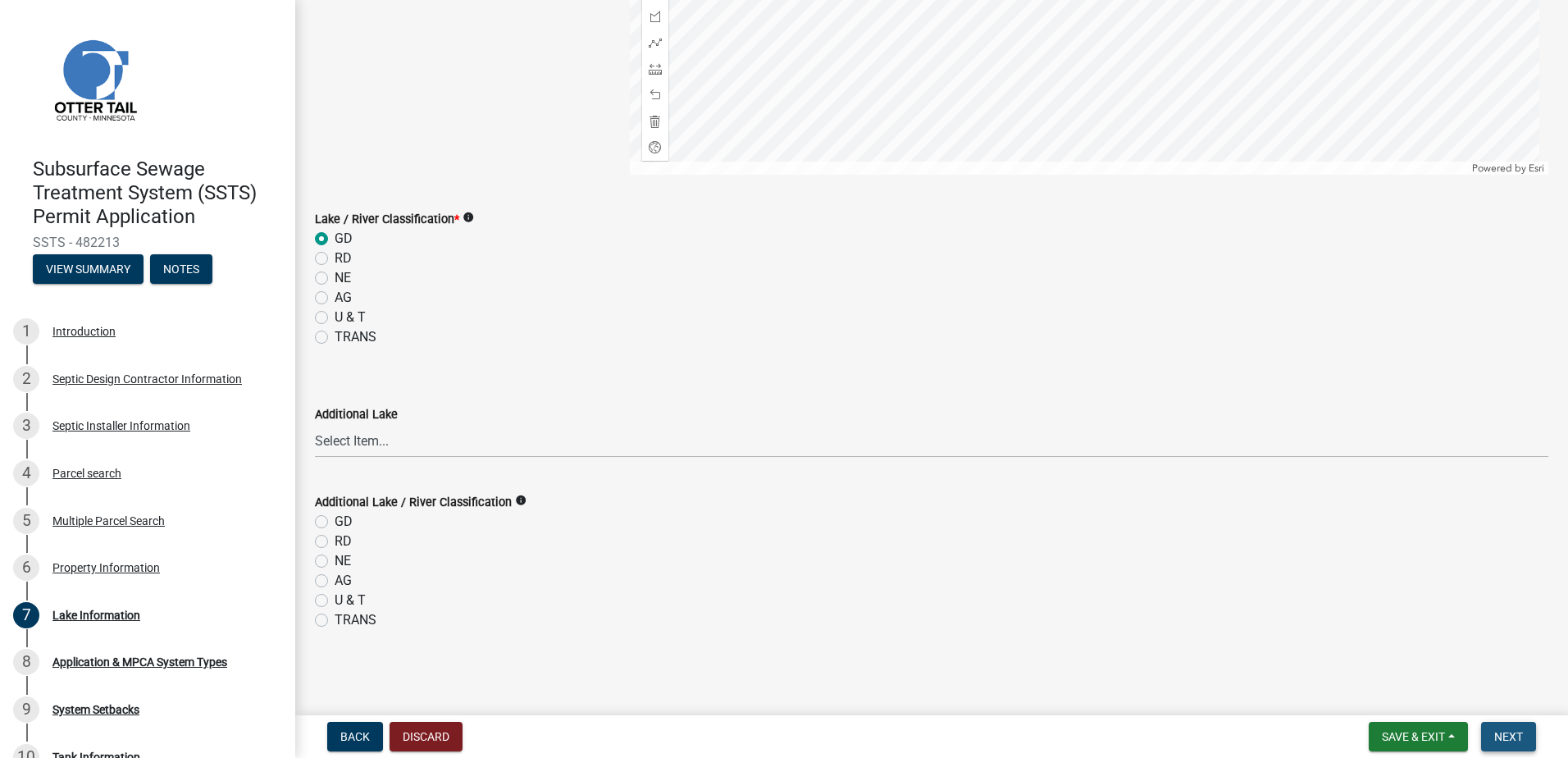
click at [1509, 739] on span "Next" at bounding box center [1509, 737] width 29 height 13
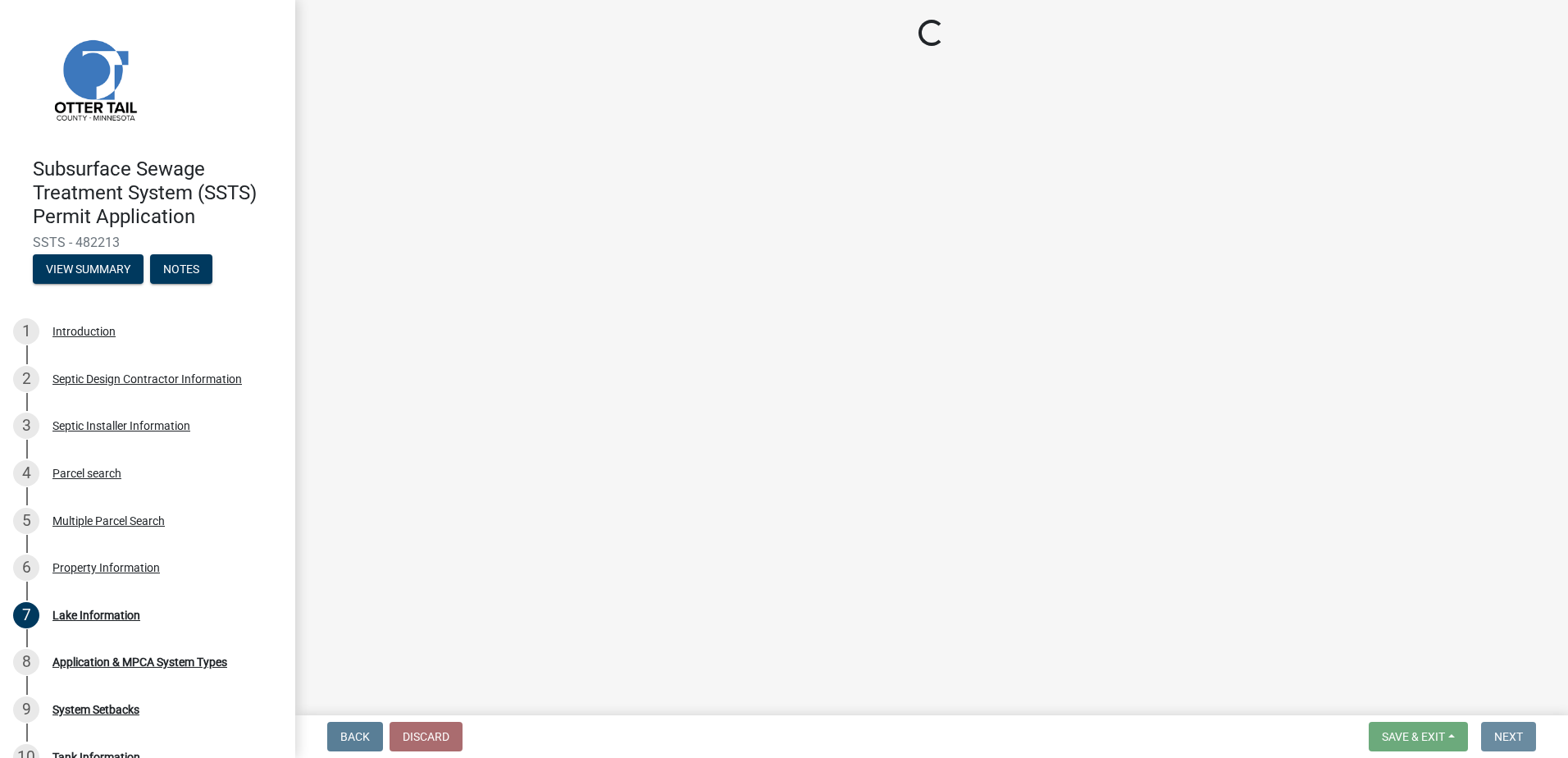
scroll to position [0, 0]
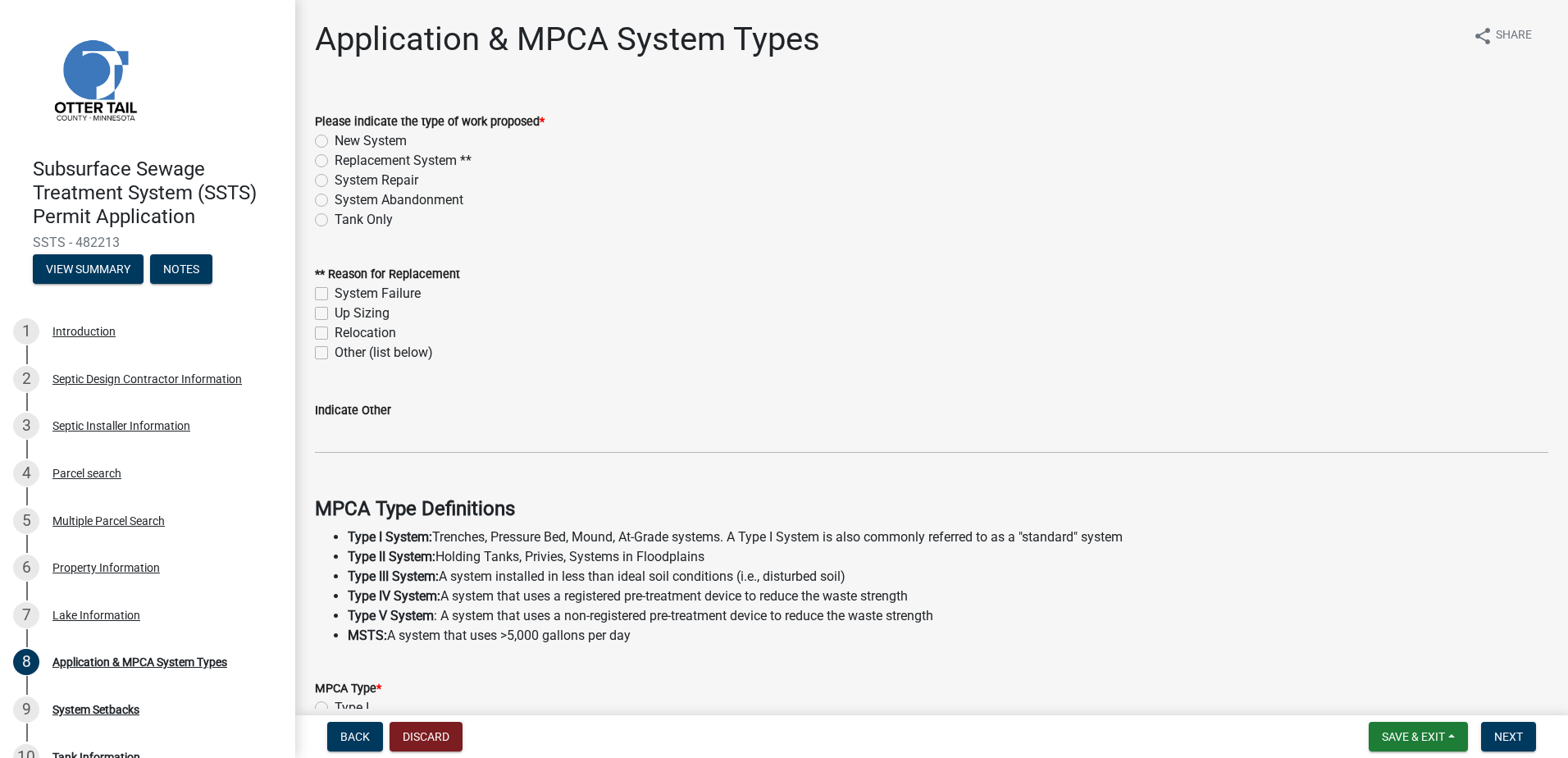
click at [335, 140] on label "New System" at bounding box center [371, 141] width 72 height 20
click at [335, 140] on input "New System" at bounding box center [340, 137] width 11 height 11
radio input "true"
click at [335, 349] on label "Other (list below)" at bounding box center [384, 353] width 98 height 20
click at [335, 349] on input "Other (list below)" at bounding box center [340, 348] width 11 height 11
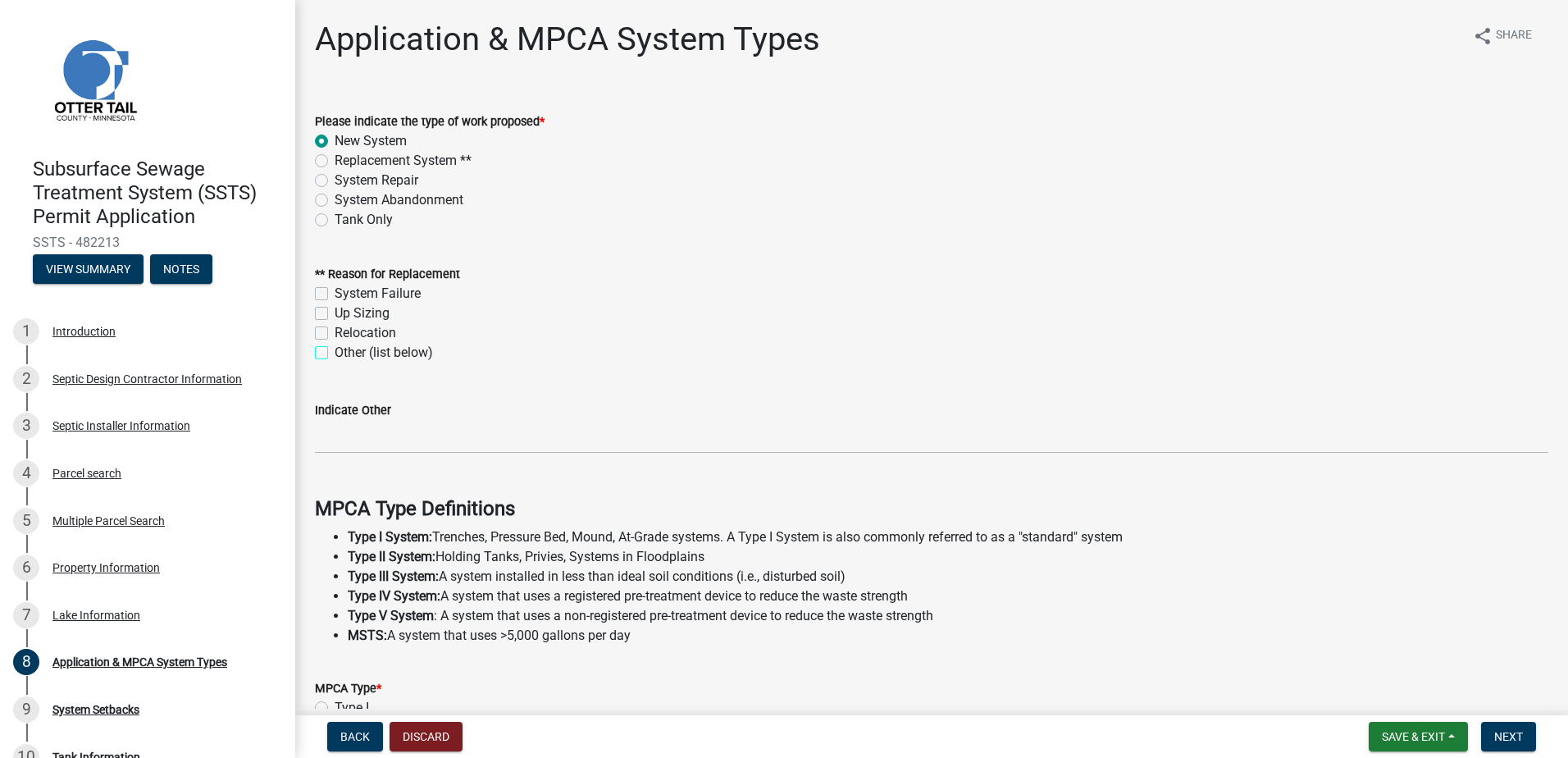
checkbox input "true"
checkbox input "false"
checkbox input "true"
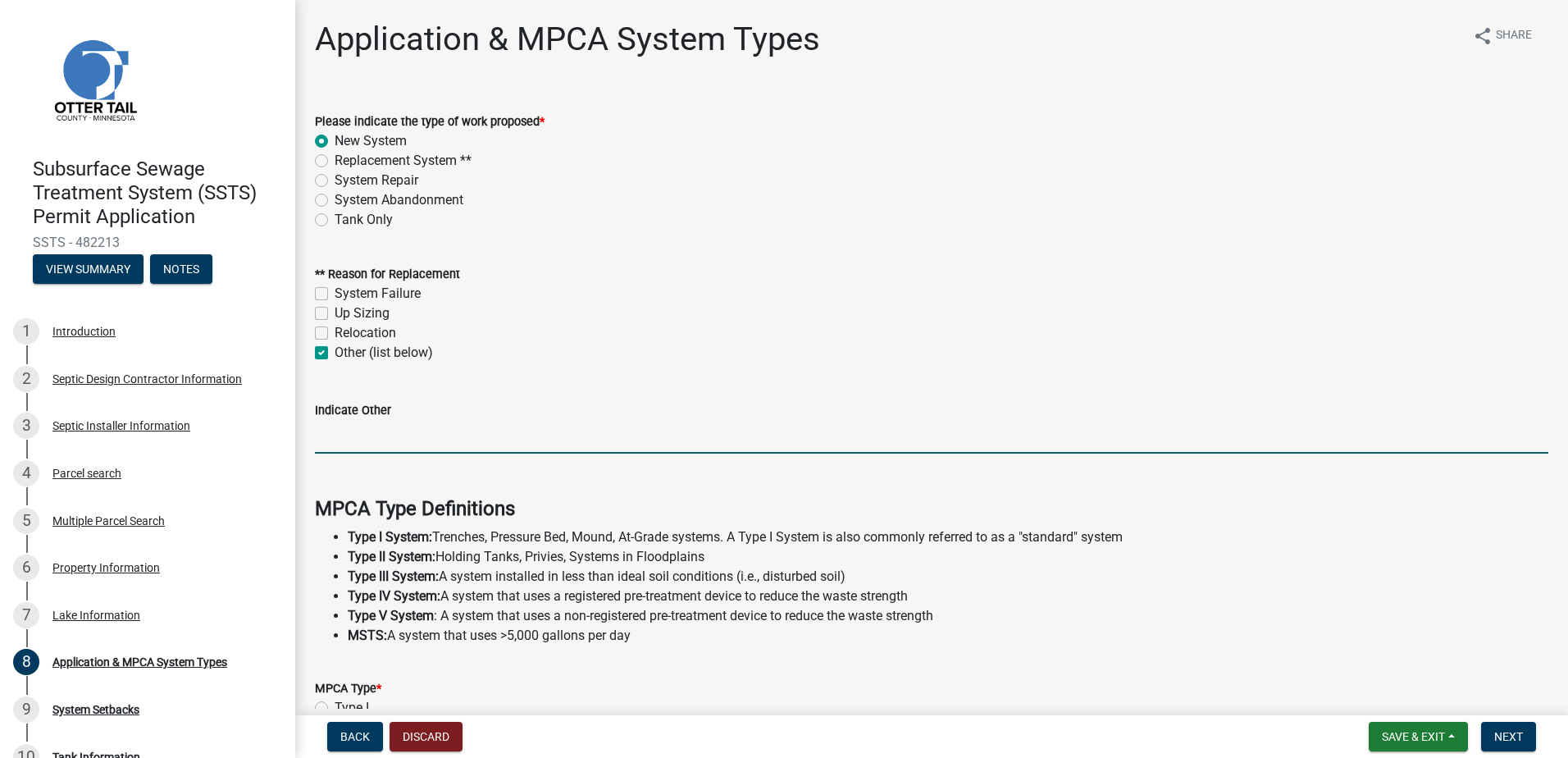
click at [340, 443] on input "Indicate Other" at bounding box center [932, 437] width 1234 height 34
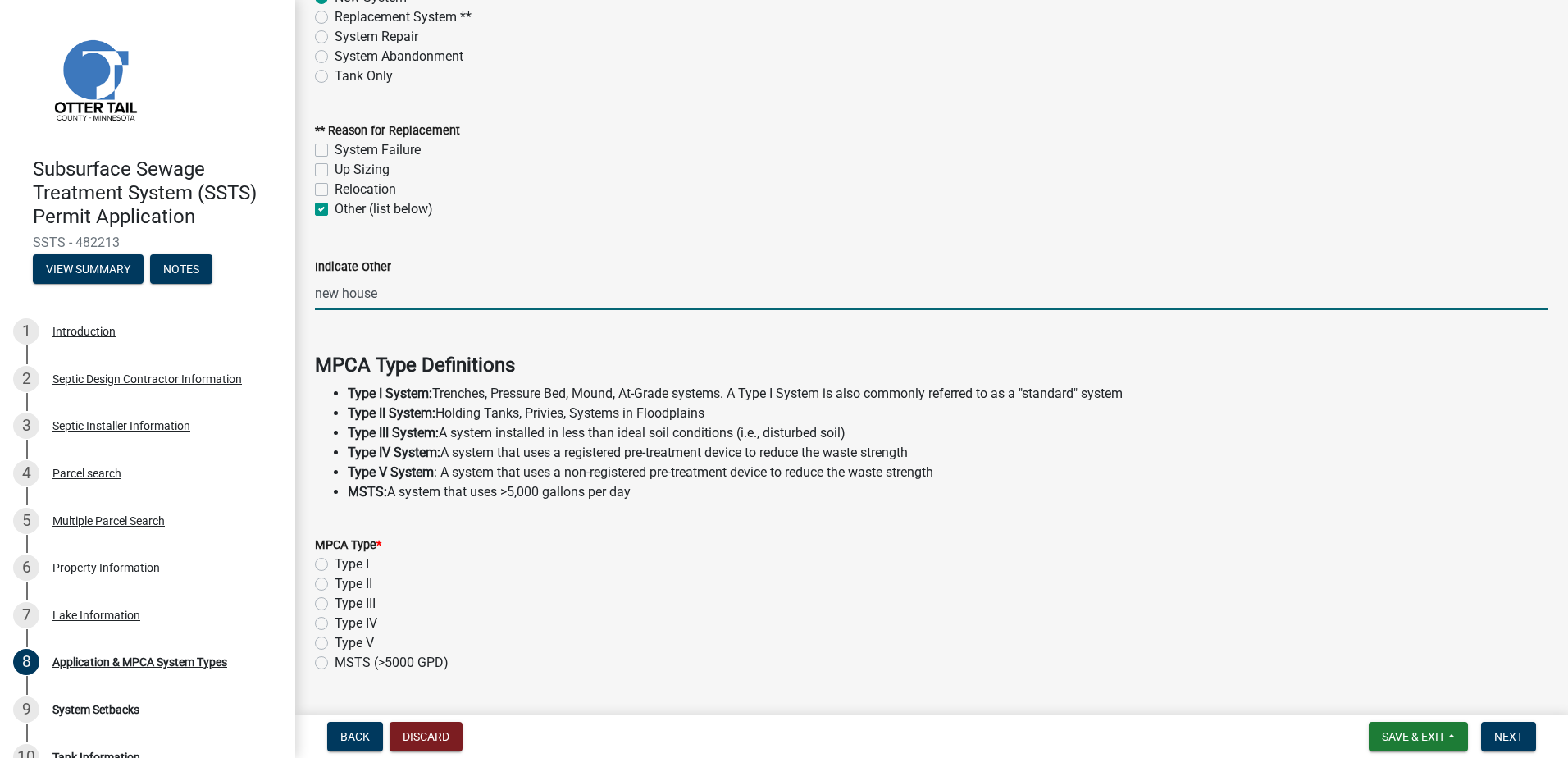
scroll to position [328, 0]
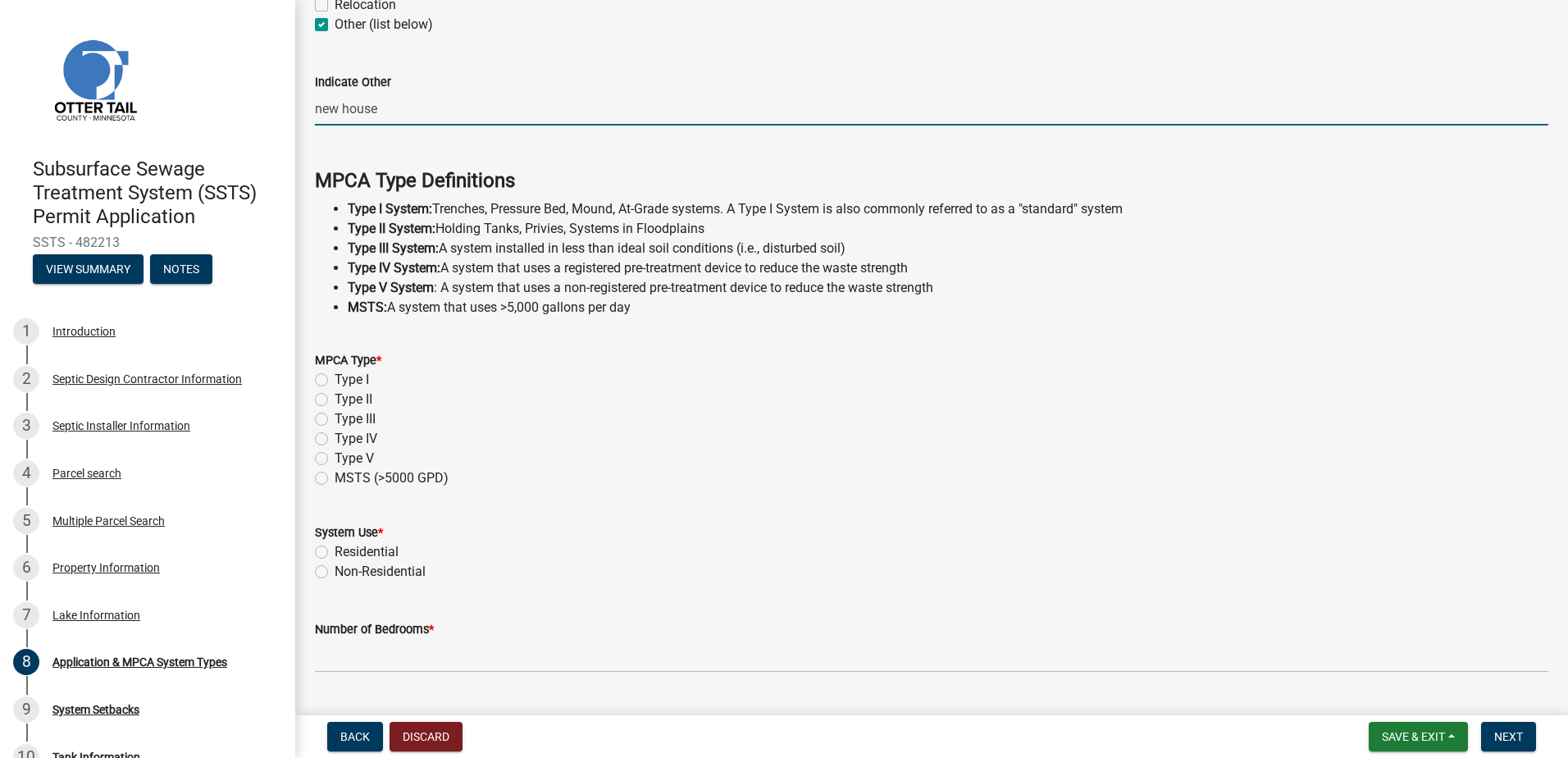
type input "new house"
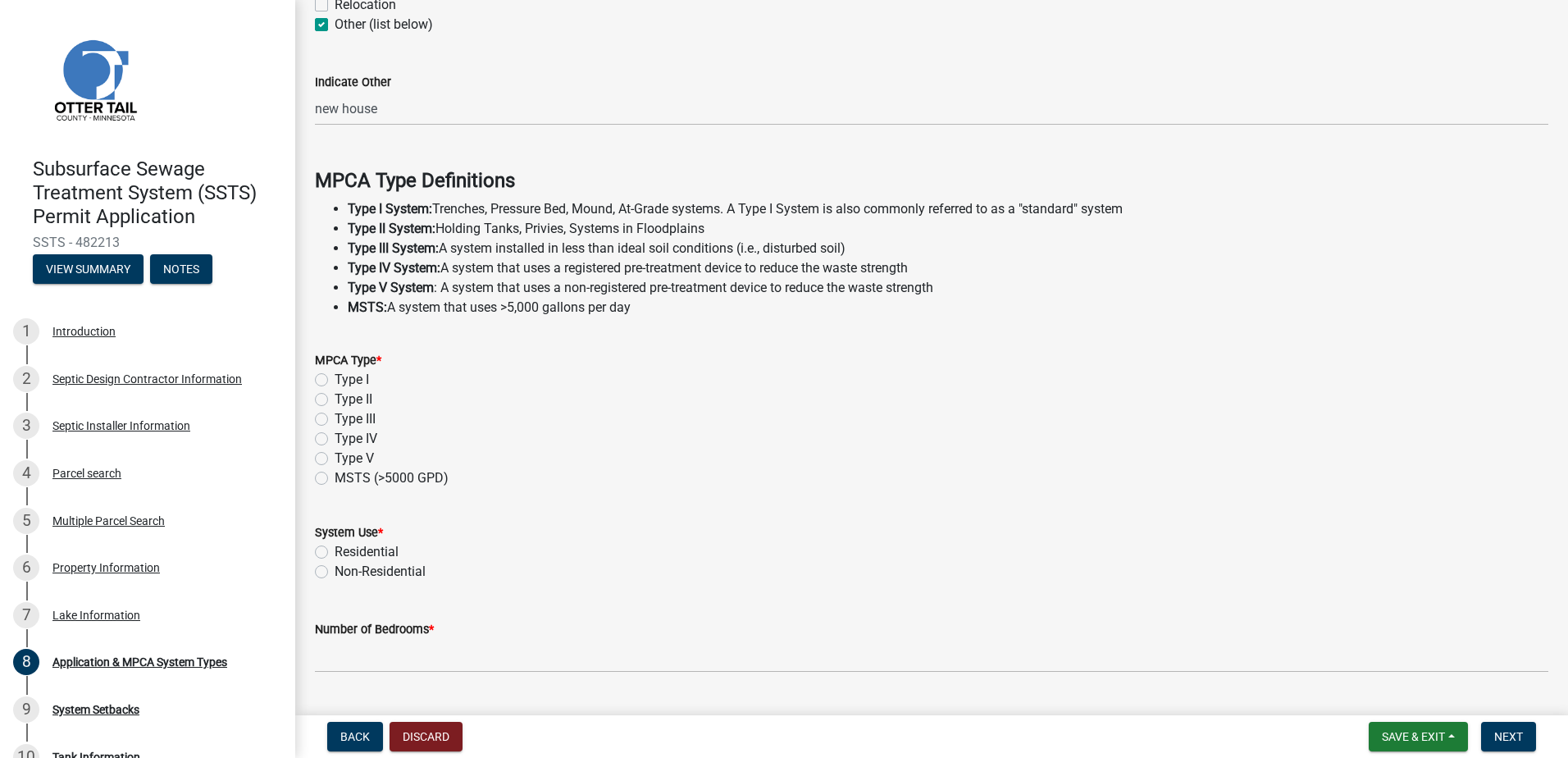
click at [335, 382] on label "Type I" at bounding box center [352, 379] width 34 height 20
click at [335, 380] on input "Type I" at bounding box center [340, 375] width 11 height 11
radio input "true"
click at [335, 555] on label "Residential" at bounding box center [366, 552] width 64 height 20
click at [335, 553] on input "Residential" at bounding box center [340, 548] width 11 height 11
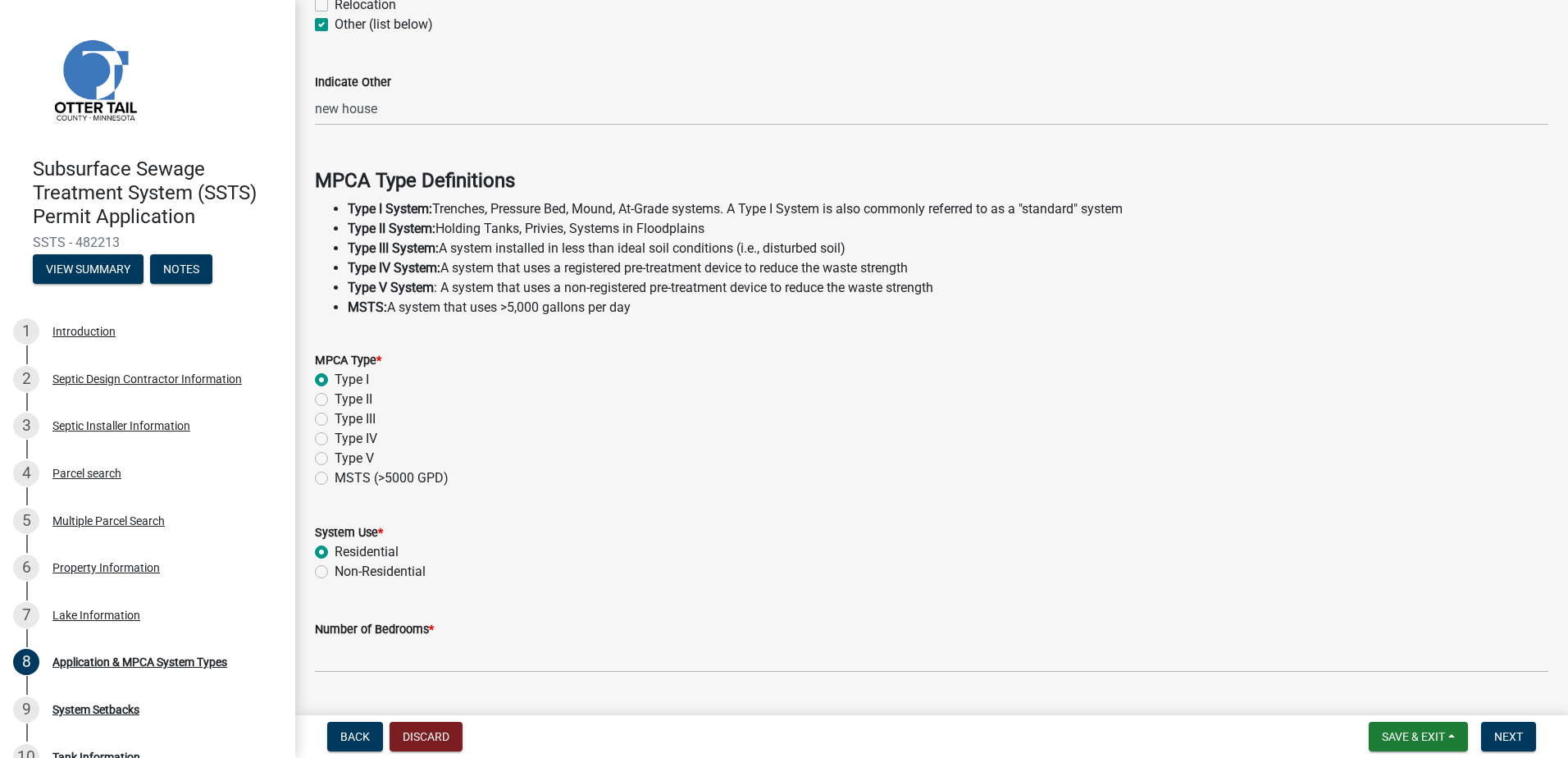
radio input "true"
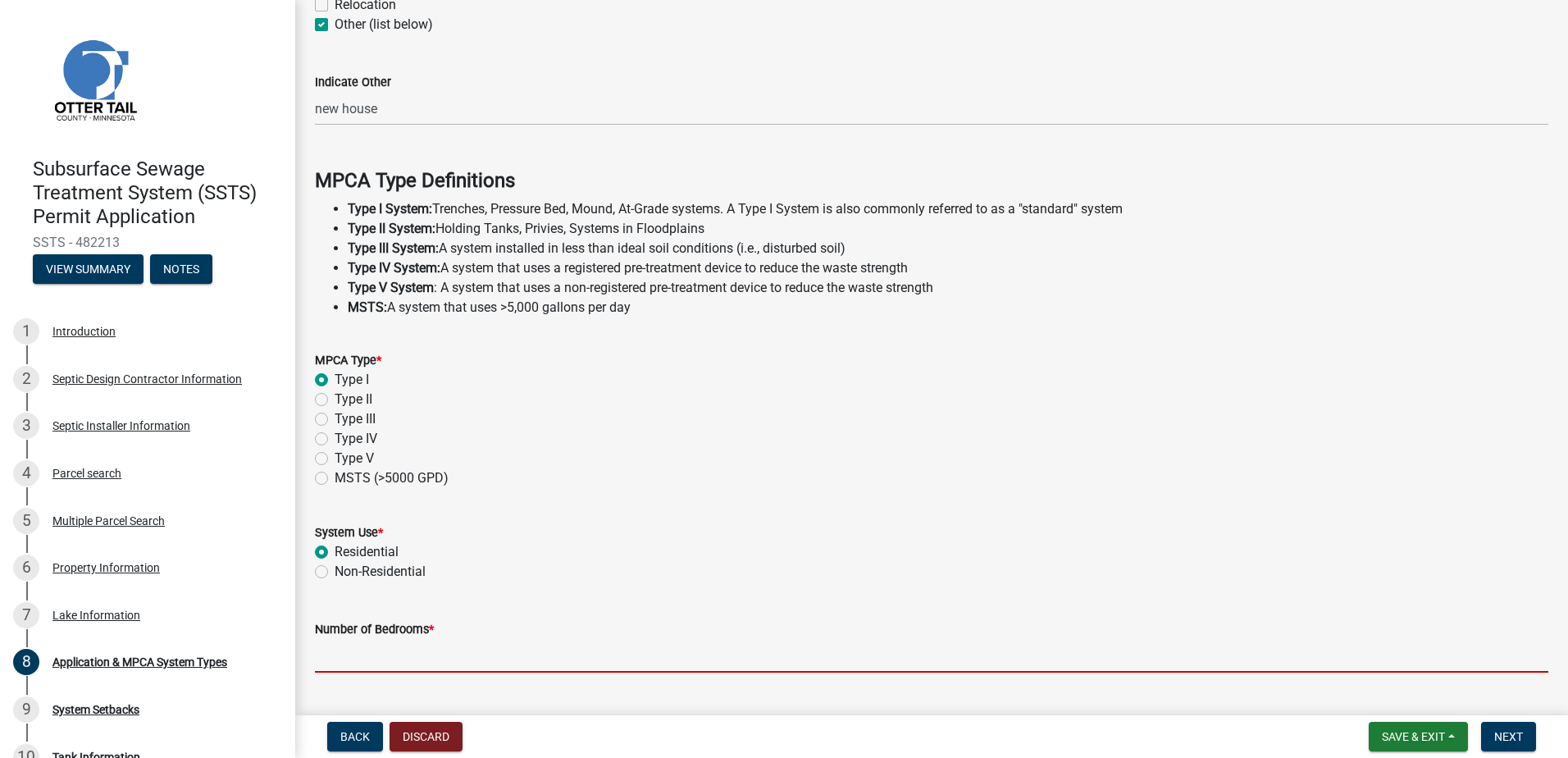
click at [348, 652] on input "Number of Bedrooms *" at bounding box center [932, 656] width 1234 height 34
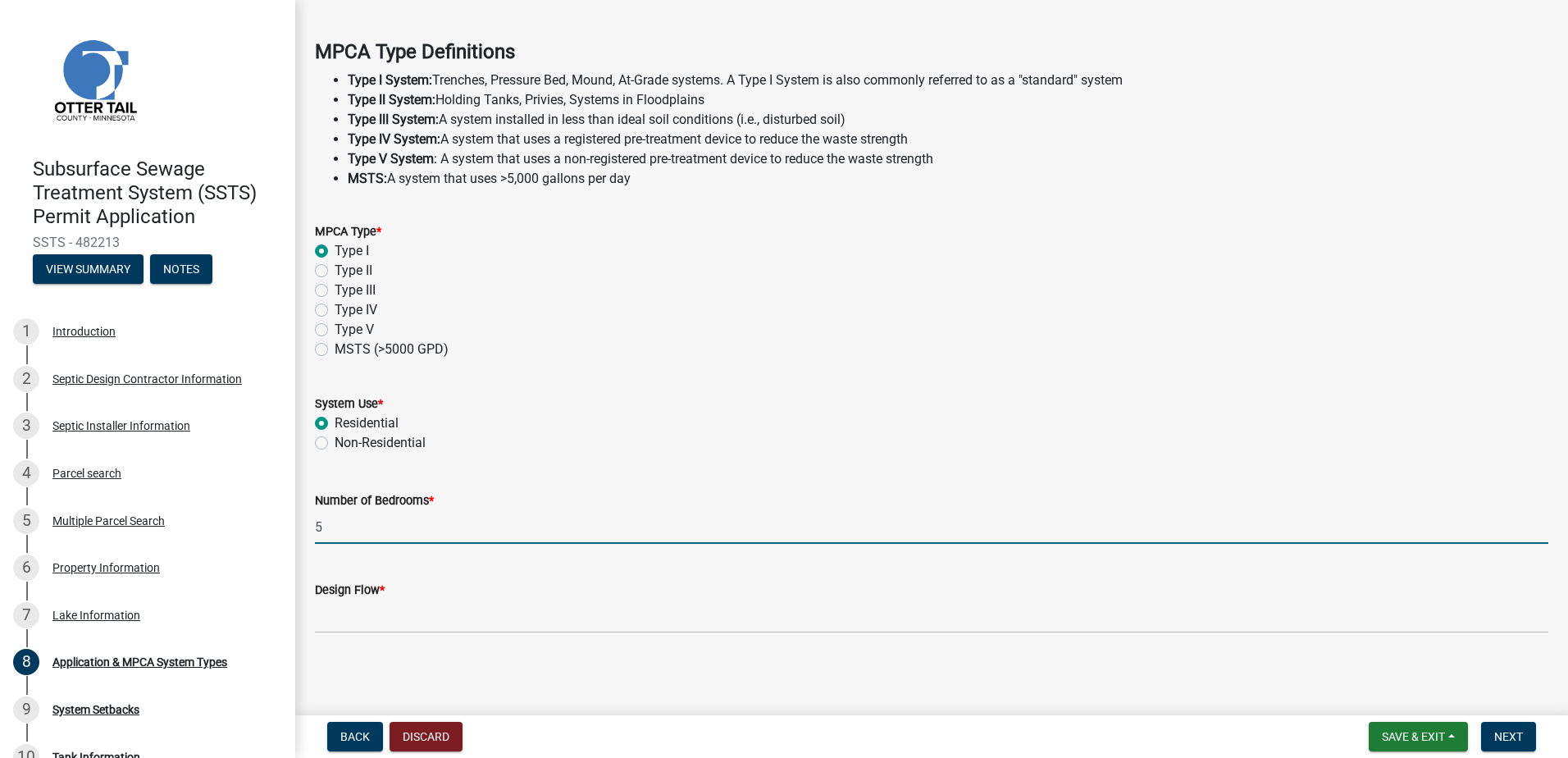
scroll to position [458, 0]
type input "5"
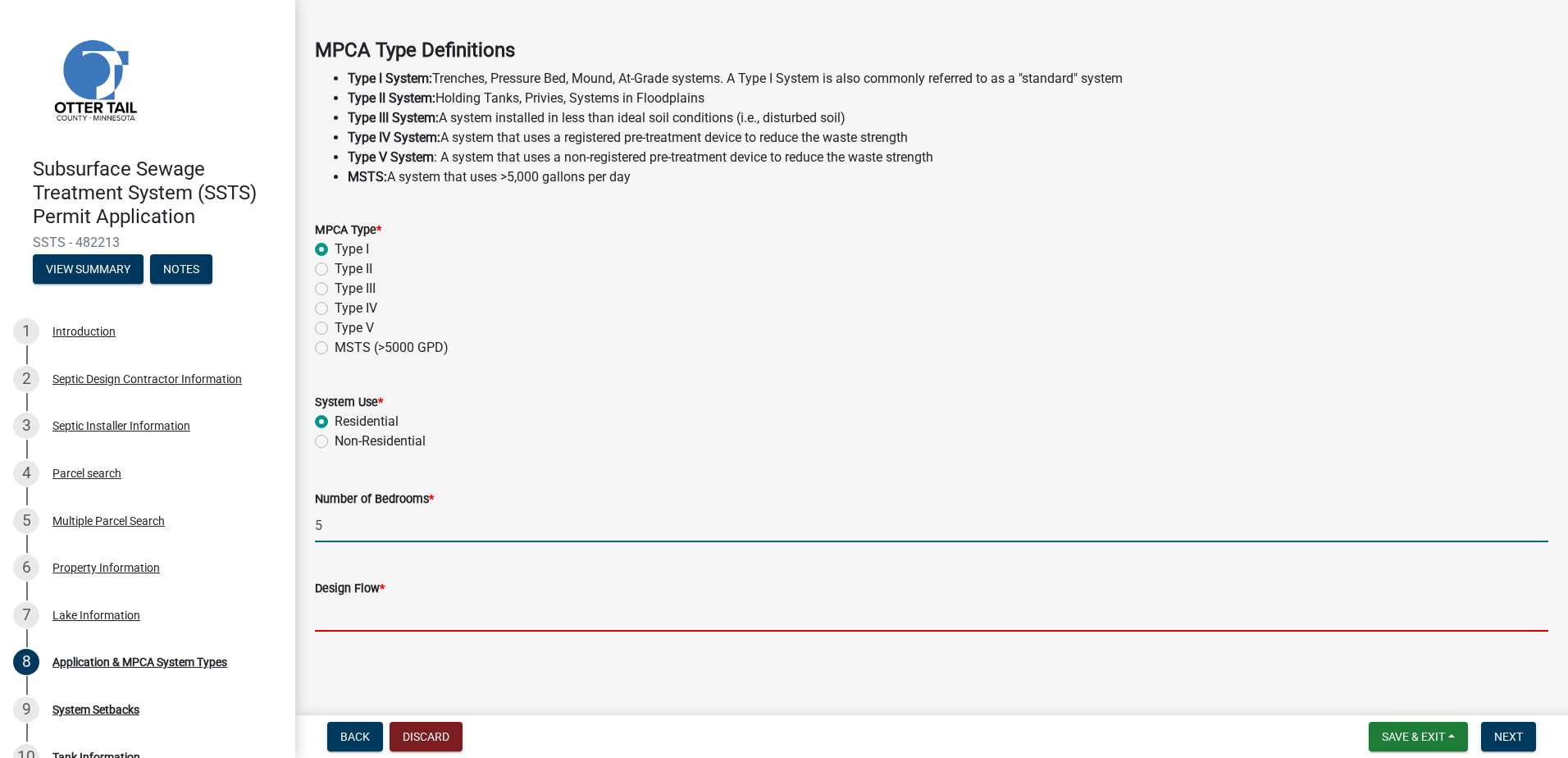
click at [440, 621] on input "Design Flow *" at bounding box center [932, 615] width 1234 height 34
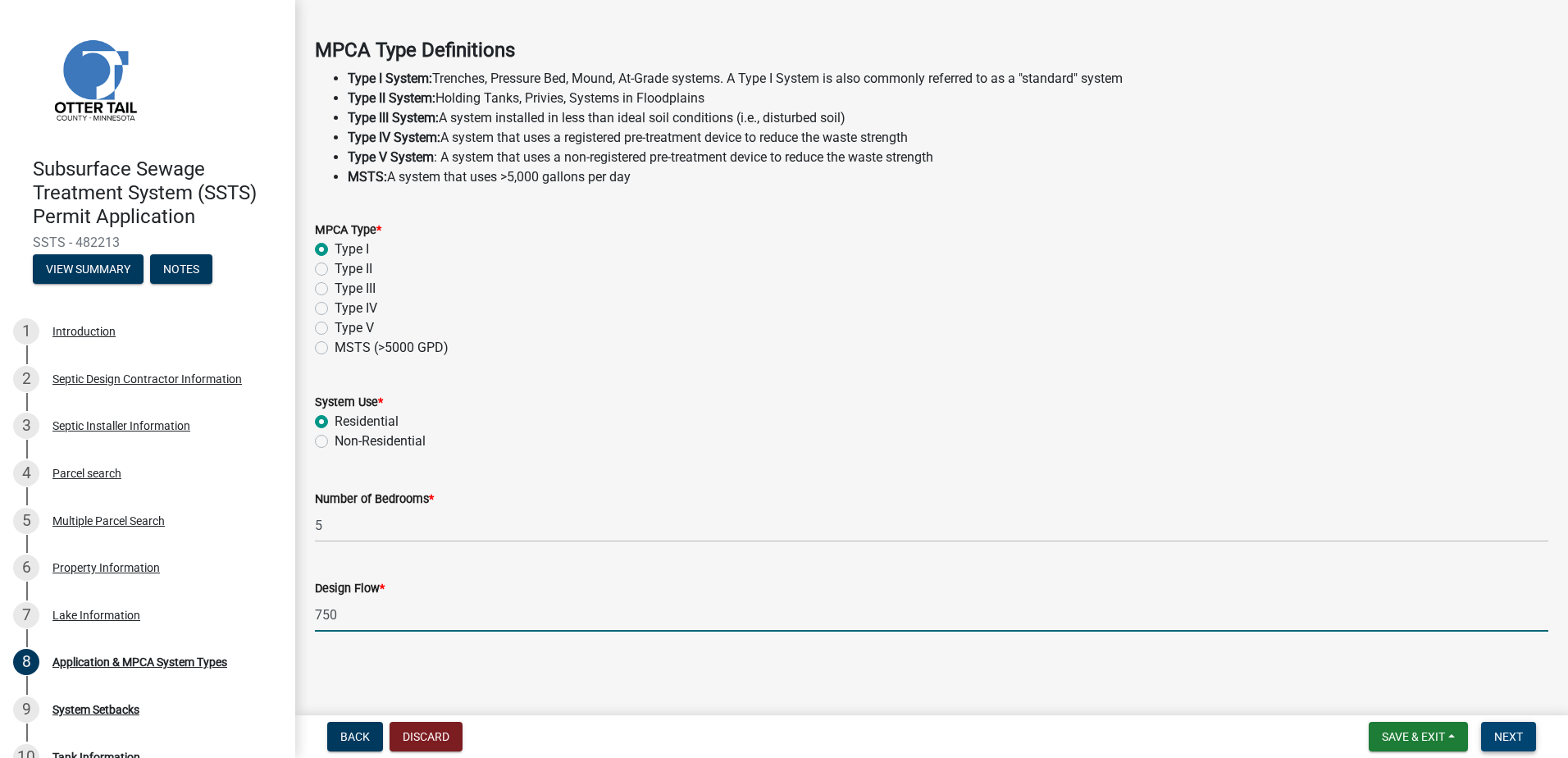
type input "750"
click at [1501, 732] on span "Next" at bounding box center [1509, 737] width 29 height 13
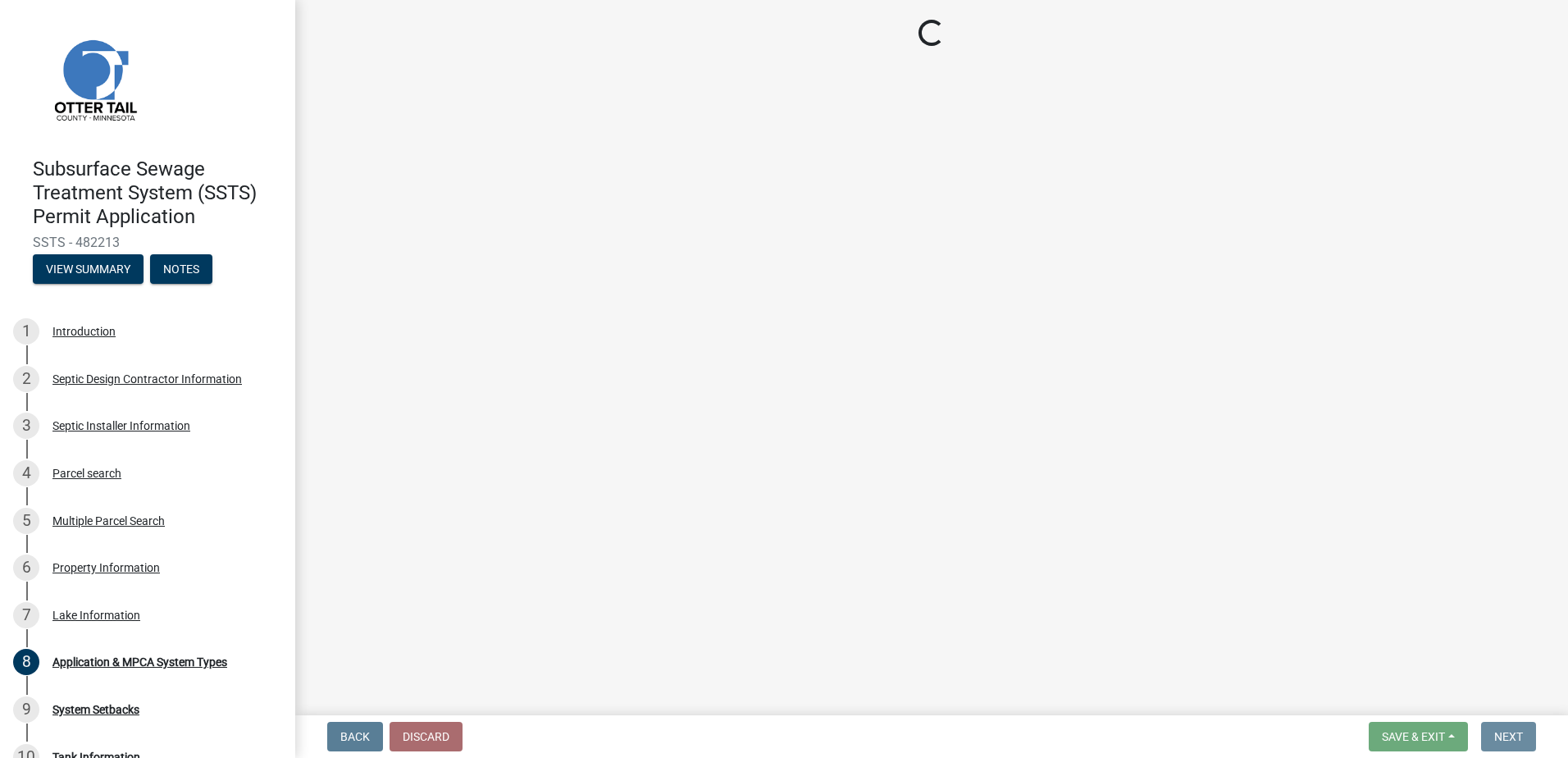
scroll to position [0, 0]
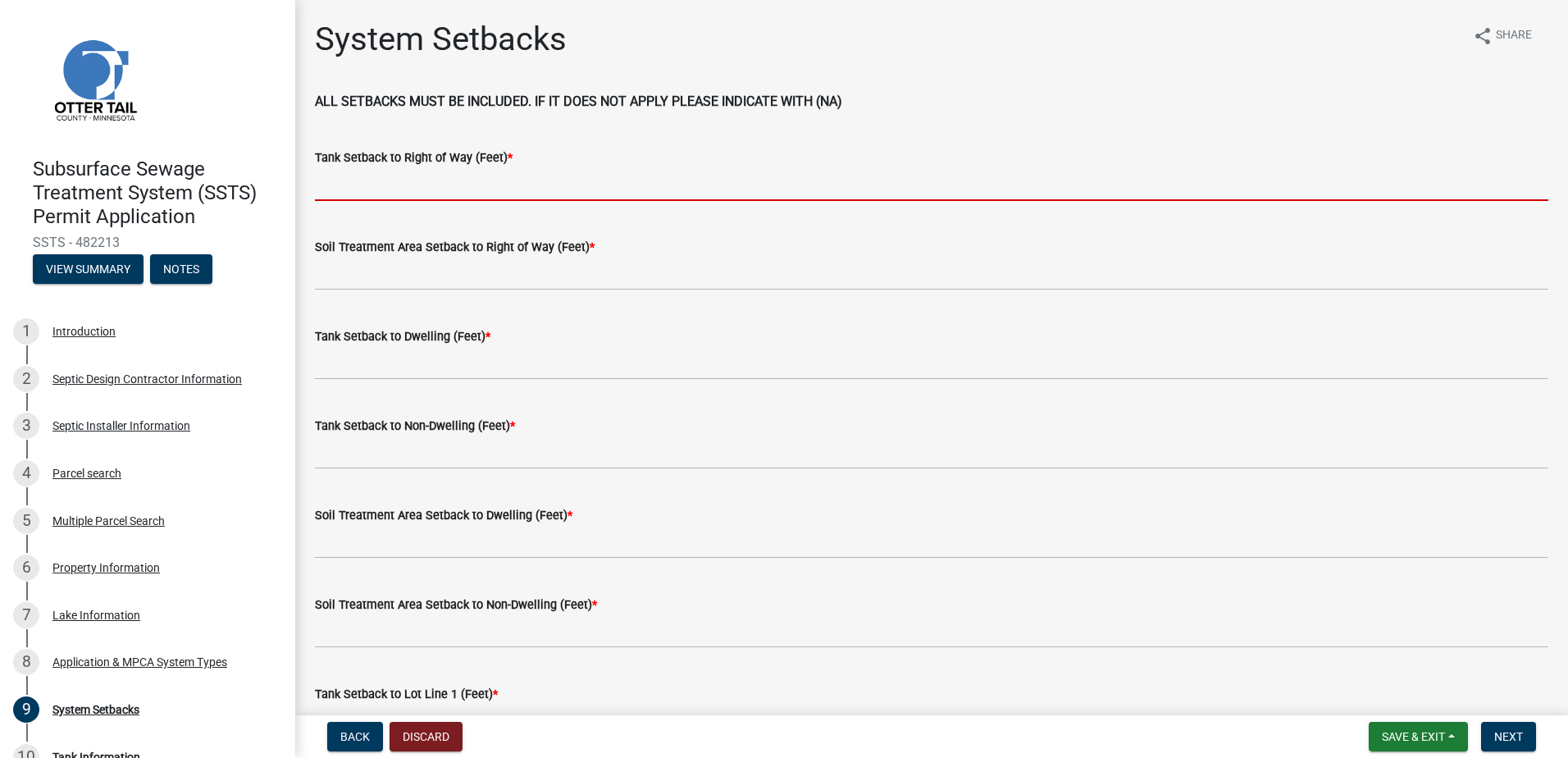
click at [358, 184] on input "Tank Setback to Right of Way (Feet) *" at bounding box center [932, 184] width 1234 height 34
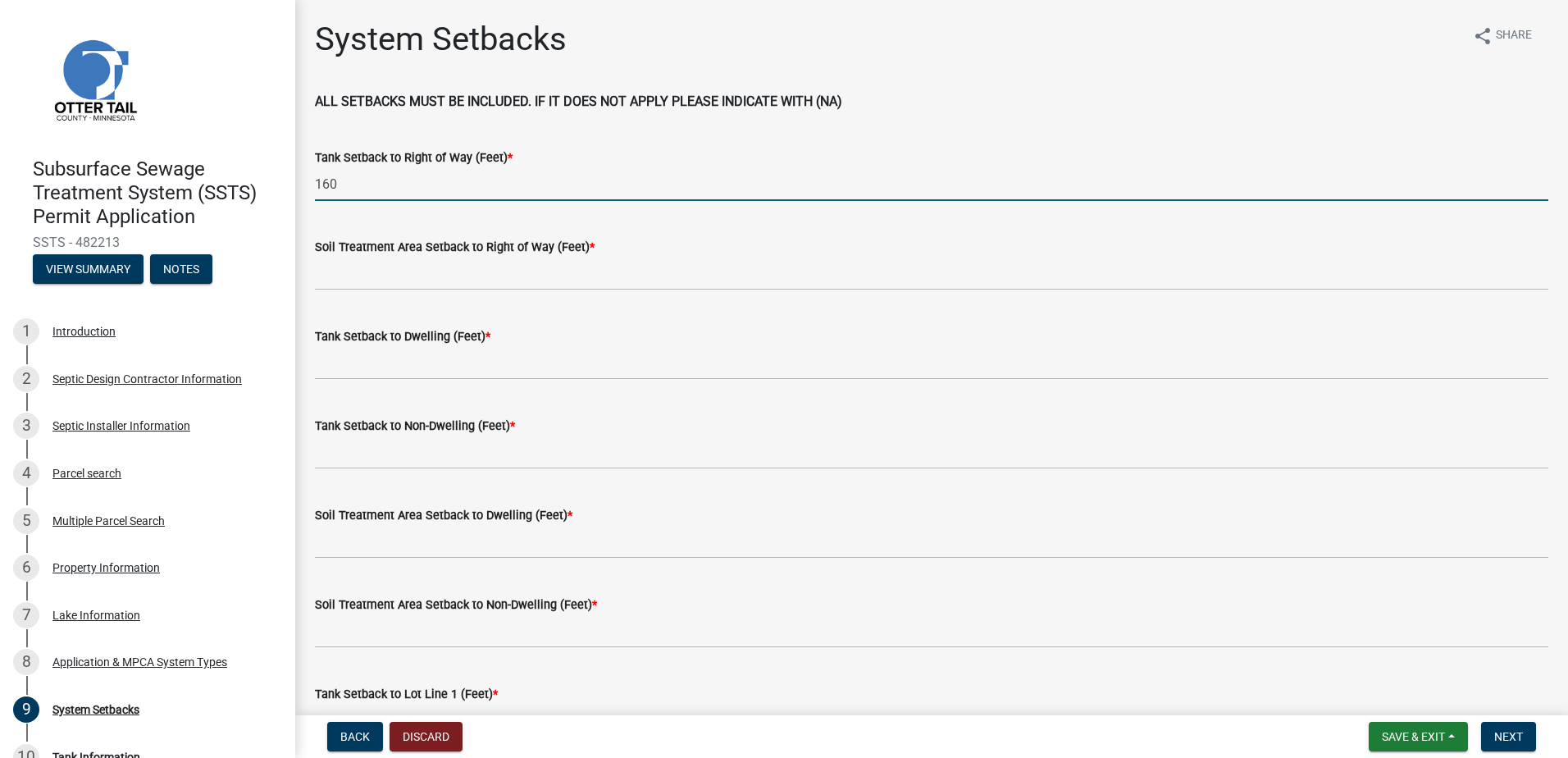
type input "160"
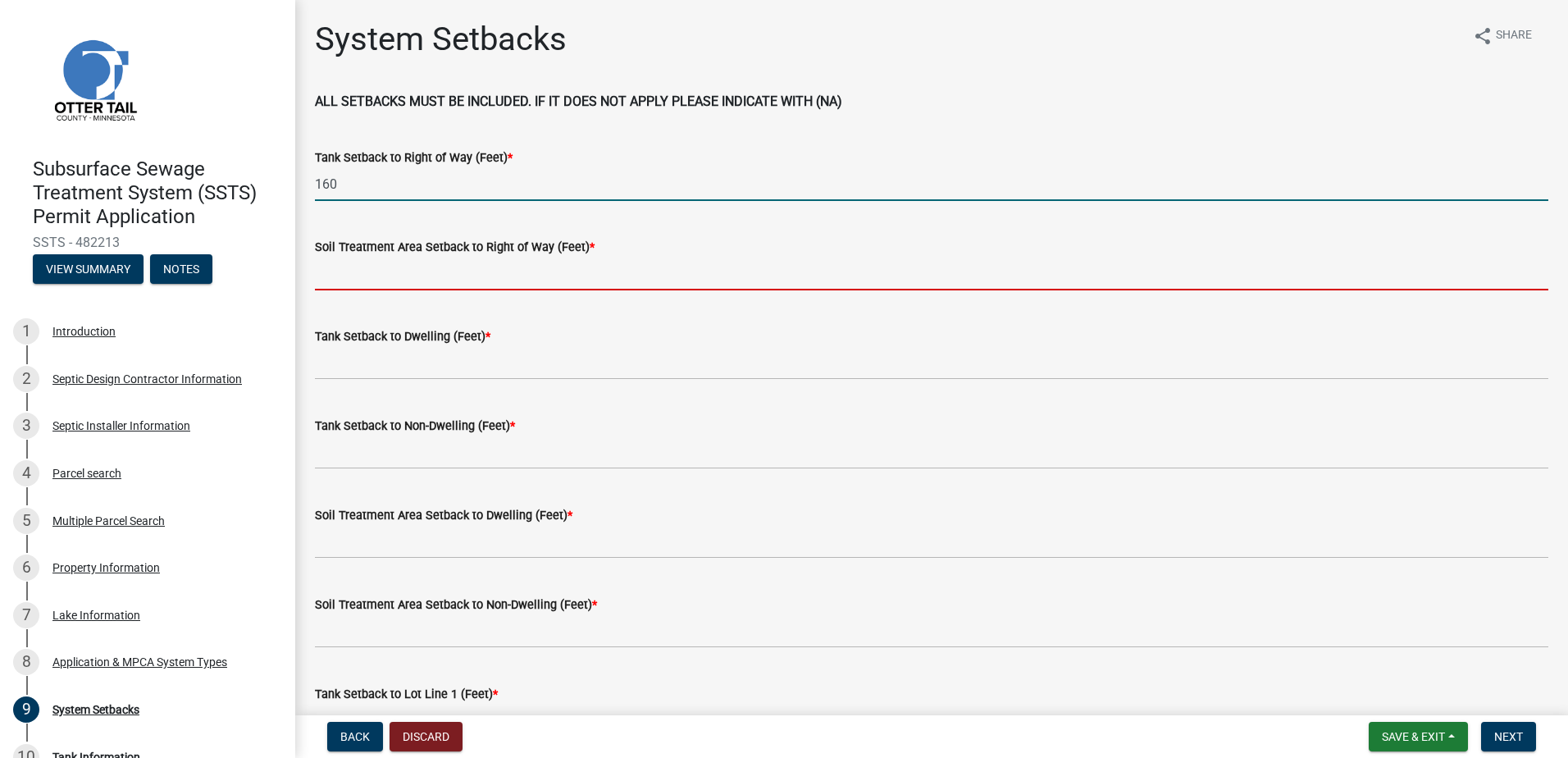
click at [343, 264] on input "Soil Treatment Area Setback to Right of Way (Feet) *" at bounding box center [932, 274] width 1234 height 34
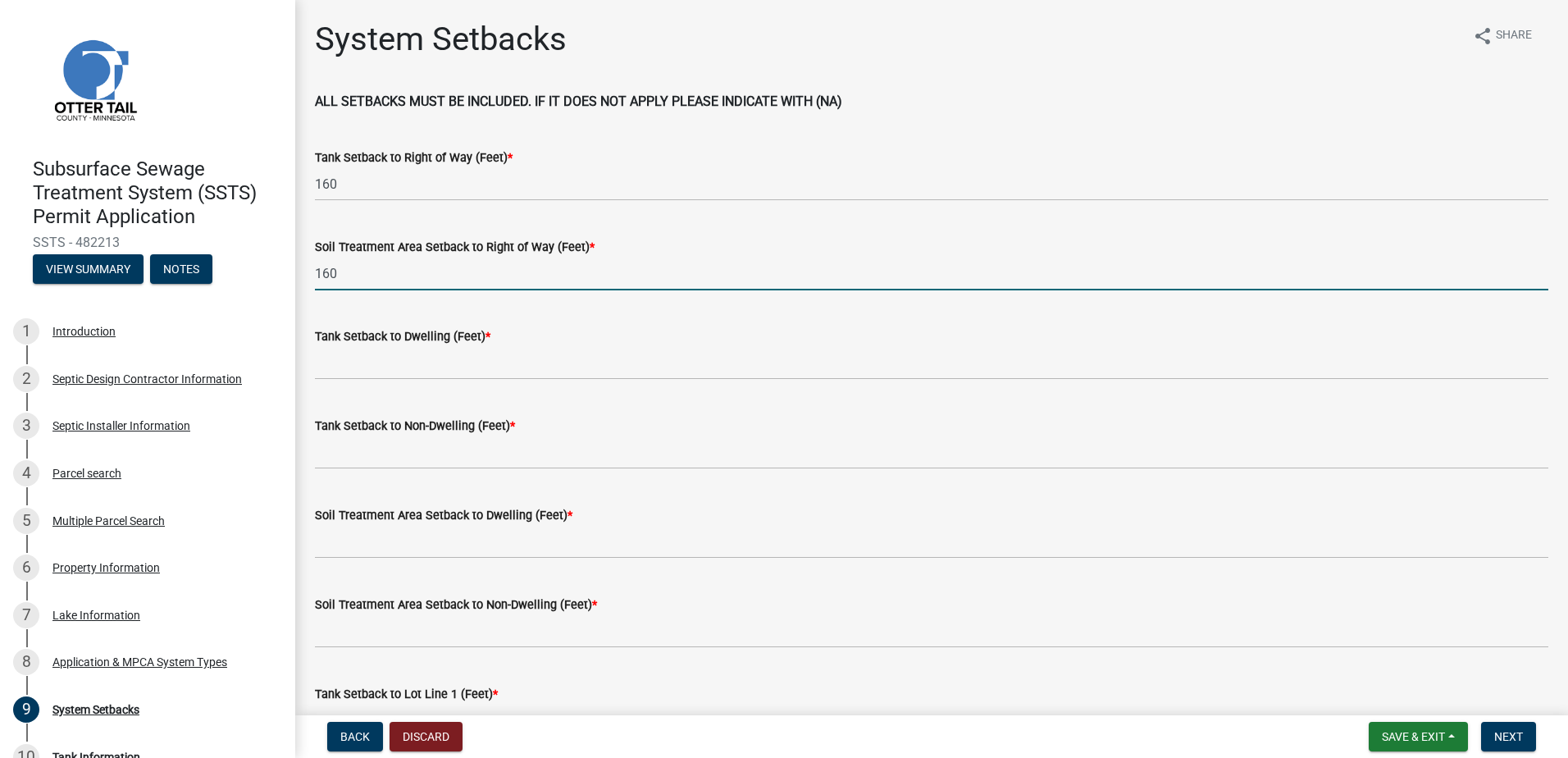
type input "160"
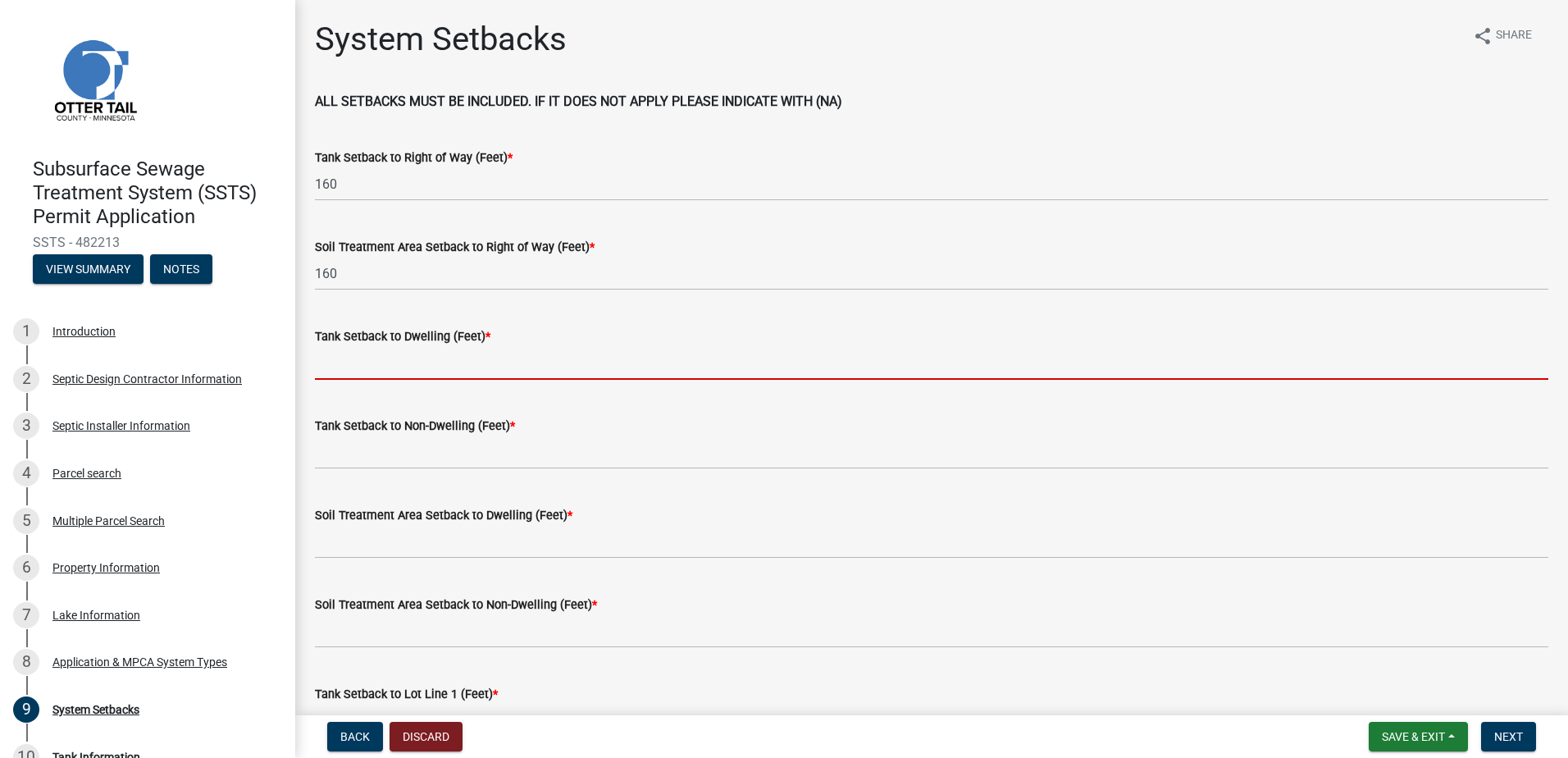
click at [359, 364] on input "Tank Setback to Dwelling (Feet) *" at bounding box center [932, 363] width 1234 height 34
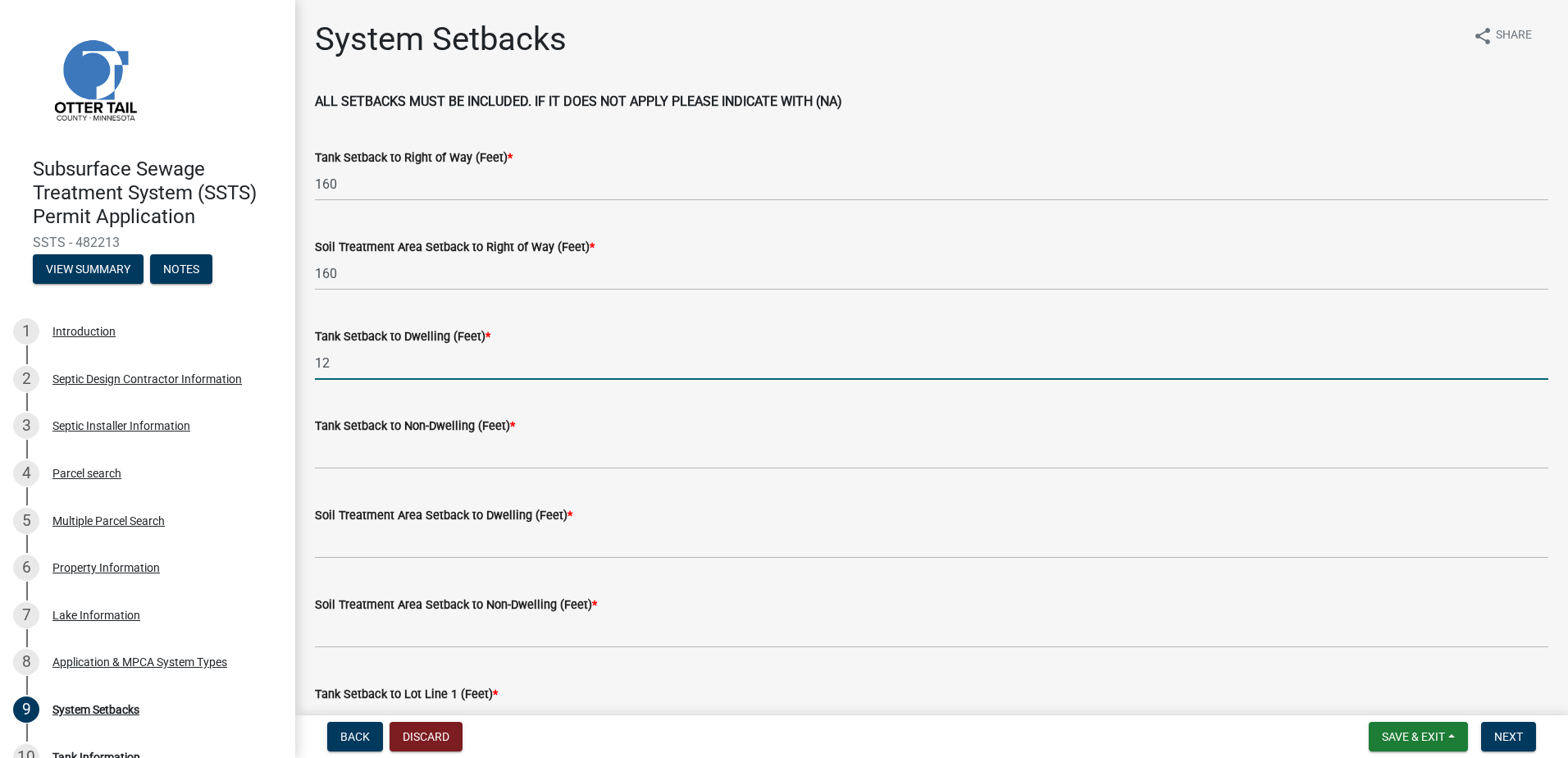
type input "12"
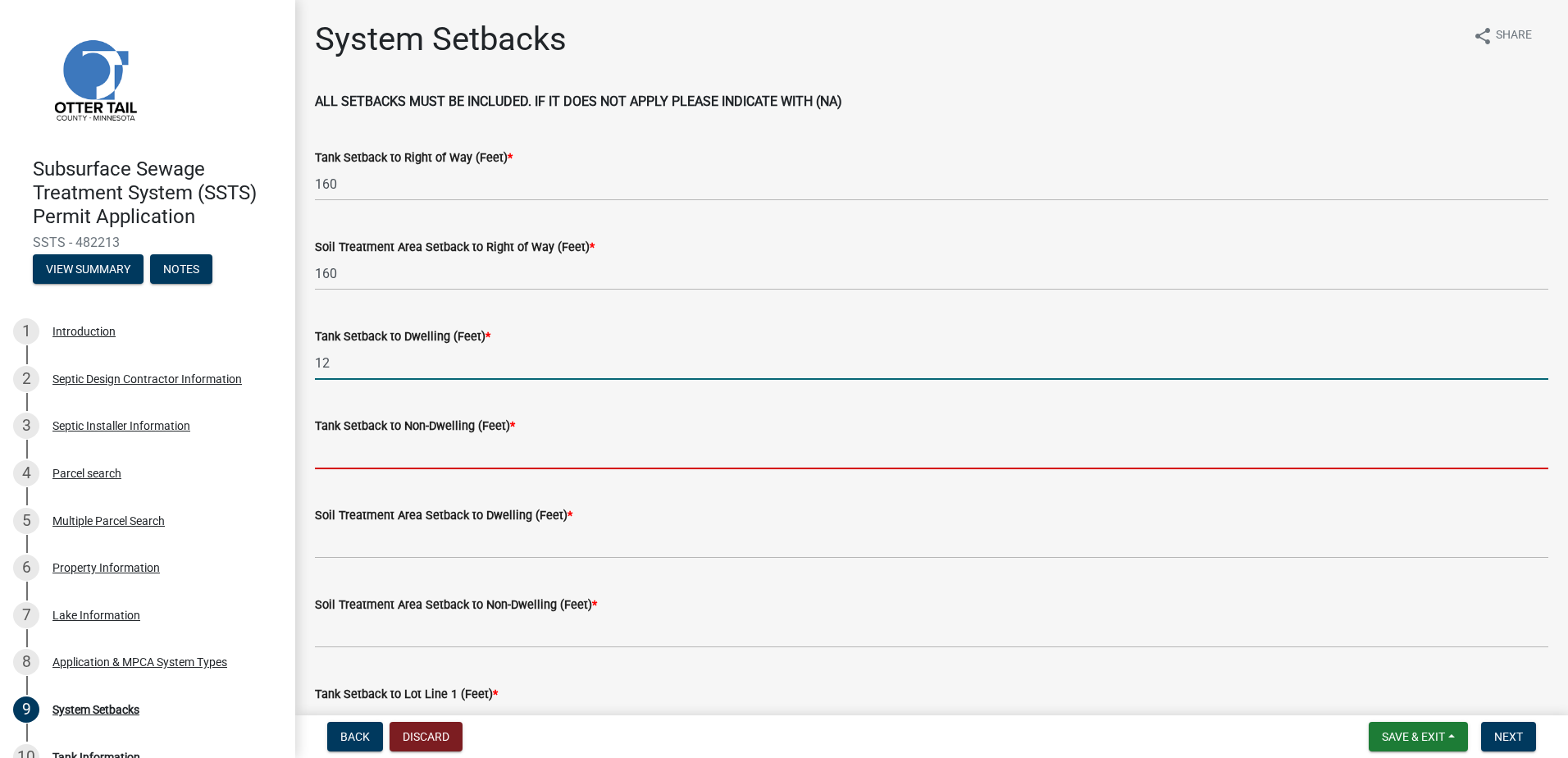
click at [401, 453] on input "Tank Setback to Non-Dwelling (Feet) *" at bounding box center [932, 453] width 1234 height 34
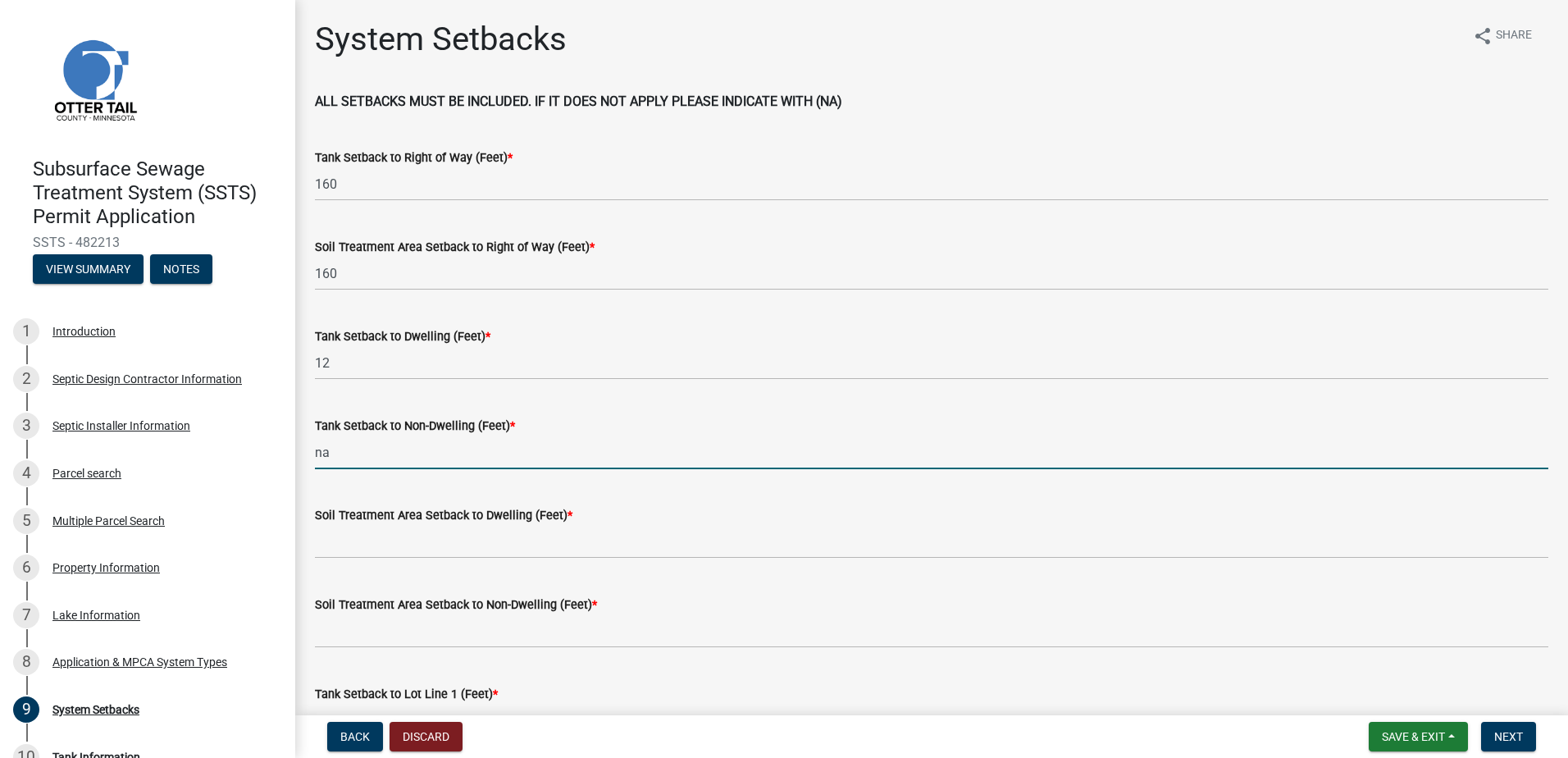
type input "na"
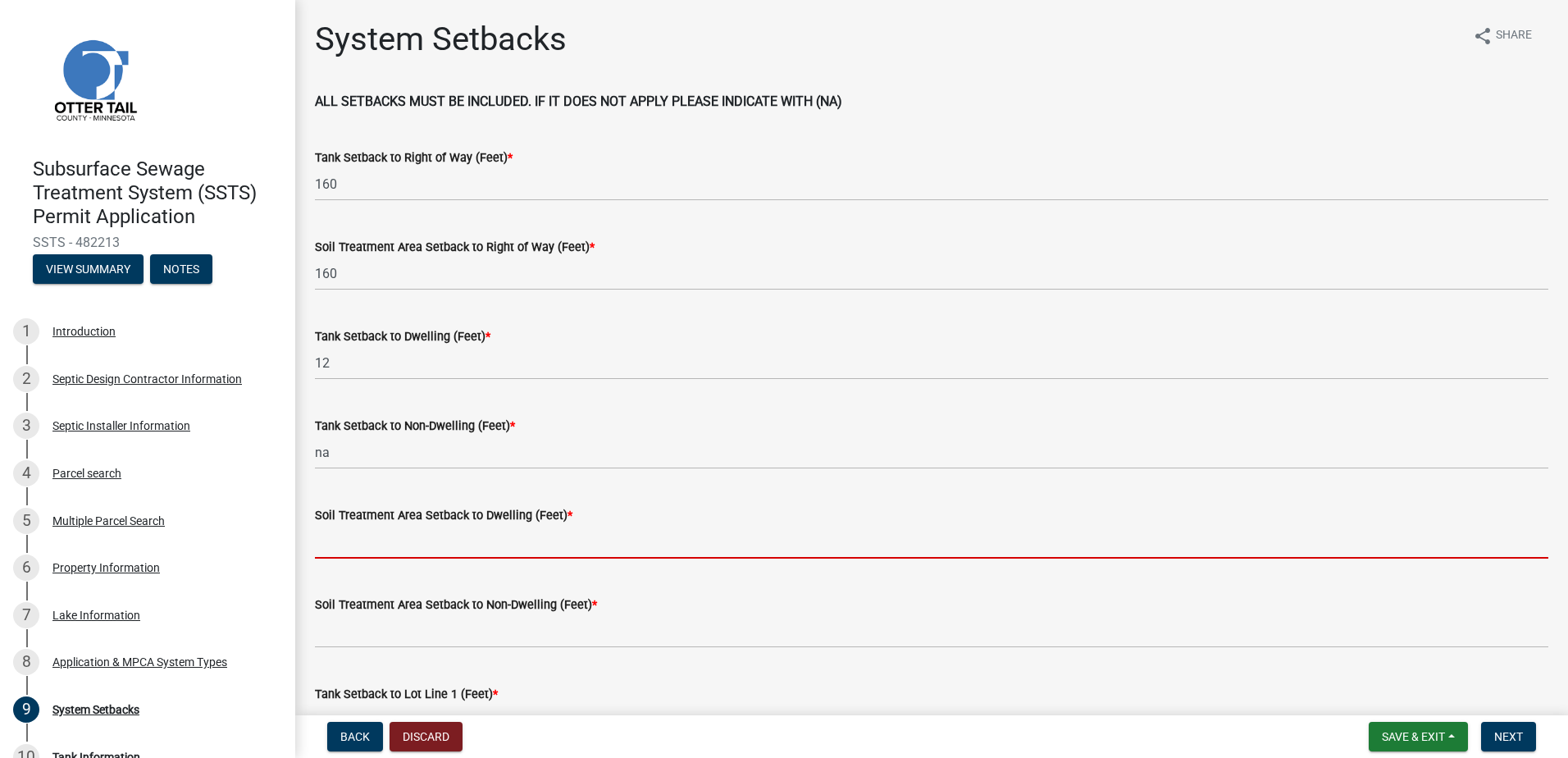
click at [325, 537] on input "Soil Treatment Area Setback to Dwelling (Feet) *" at bounding box center [932, 542] width 1234 height 34
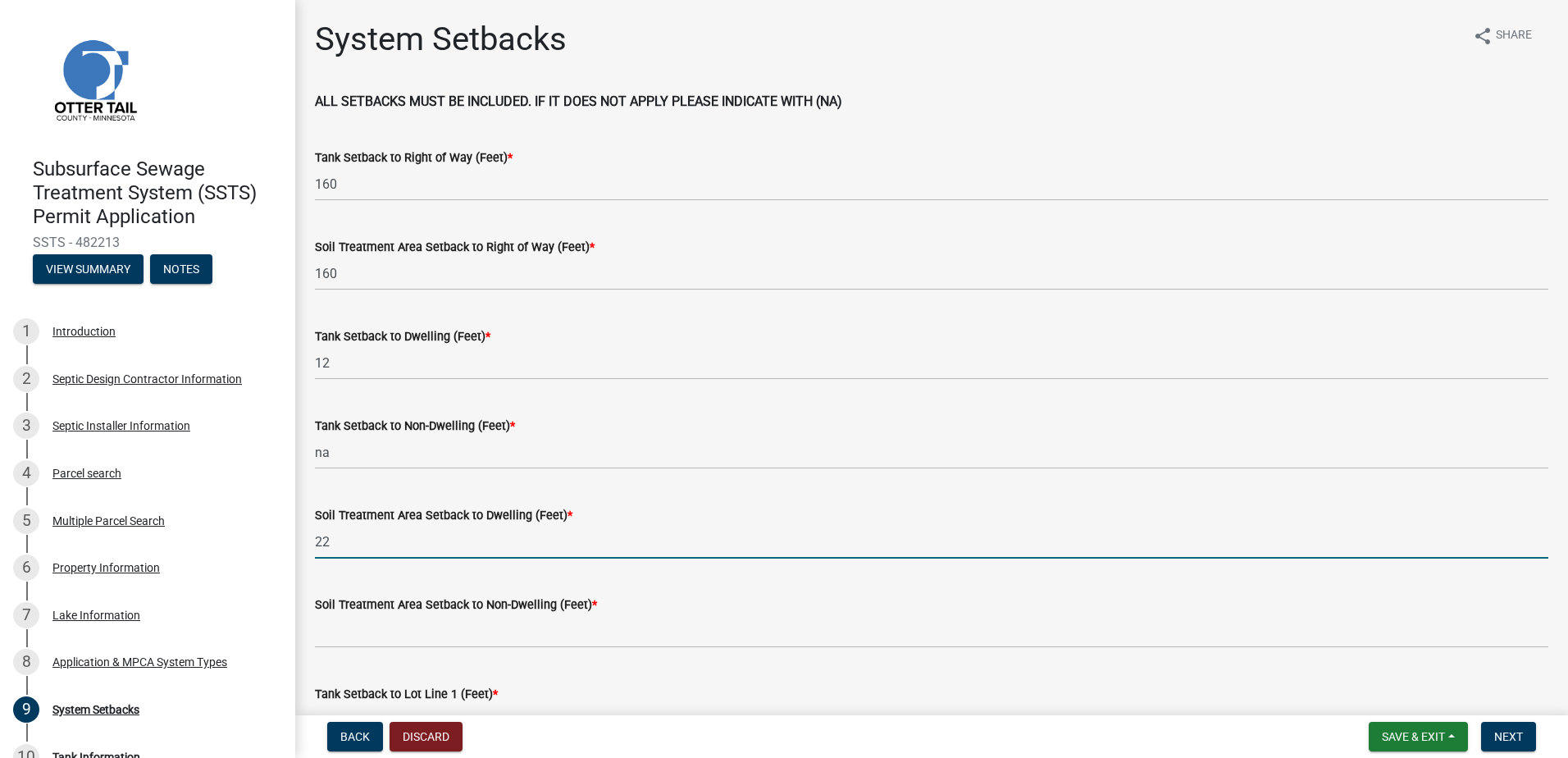
type input "22"
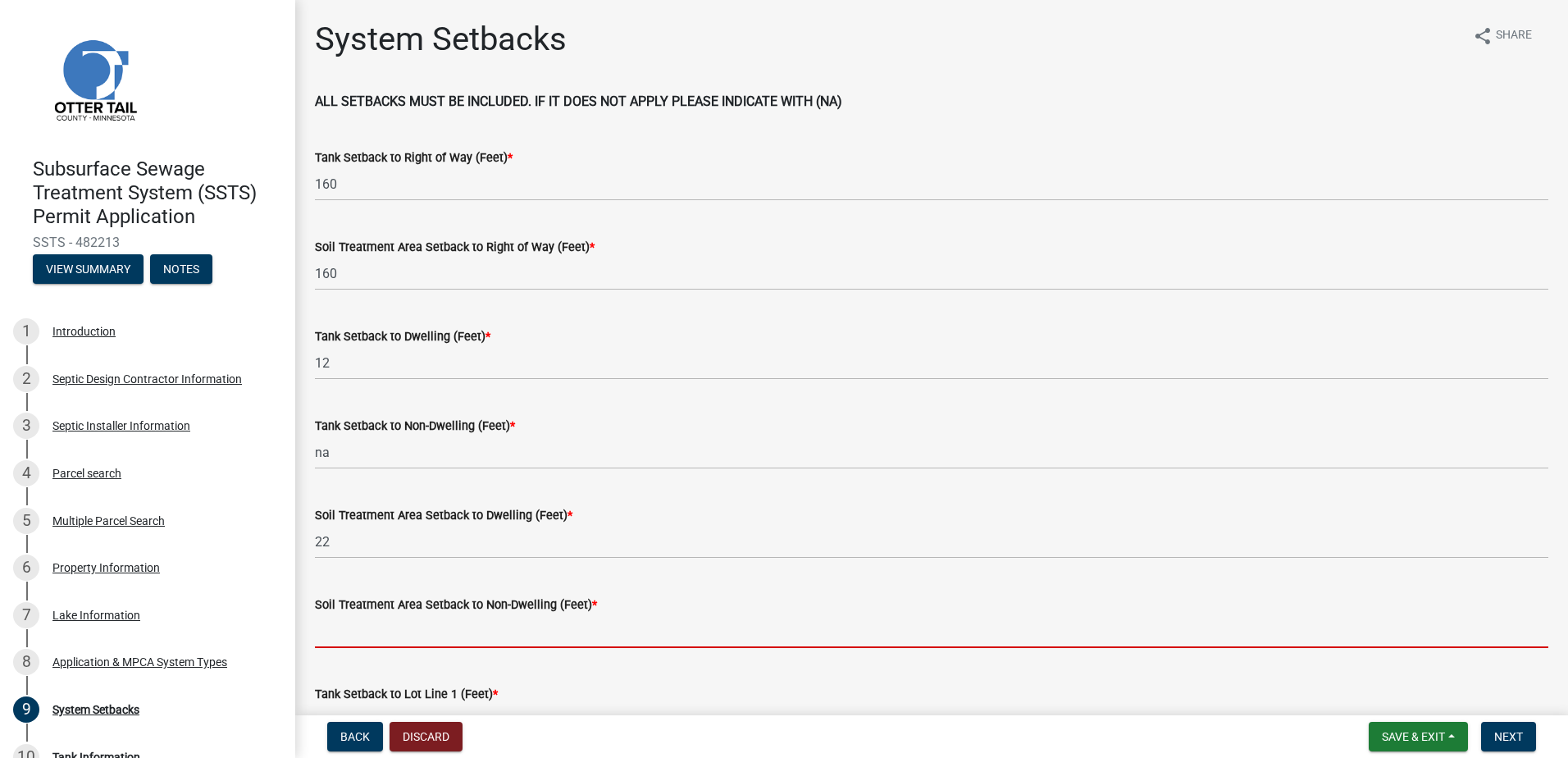
click at [408, 621] on input "Soil Treatment Area Setback to Non-Dwelling (Feet) *" at bounding box center [932, 632] width 1234 height 34
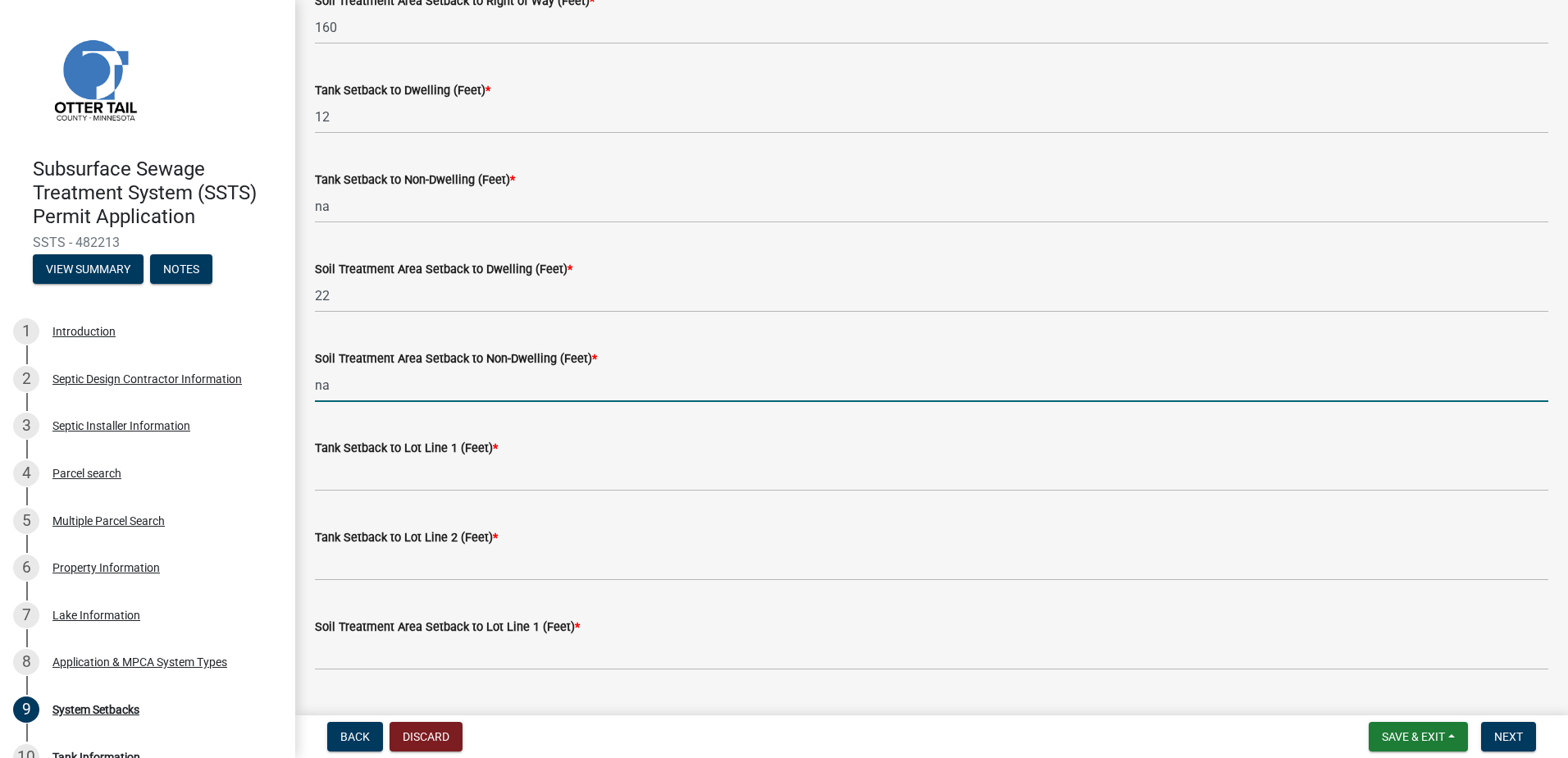
scroll to position [492, 0]
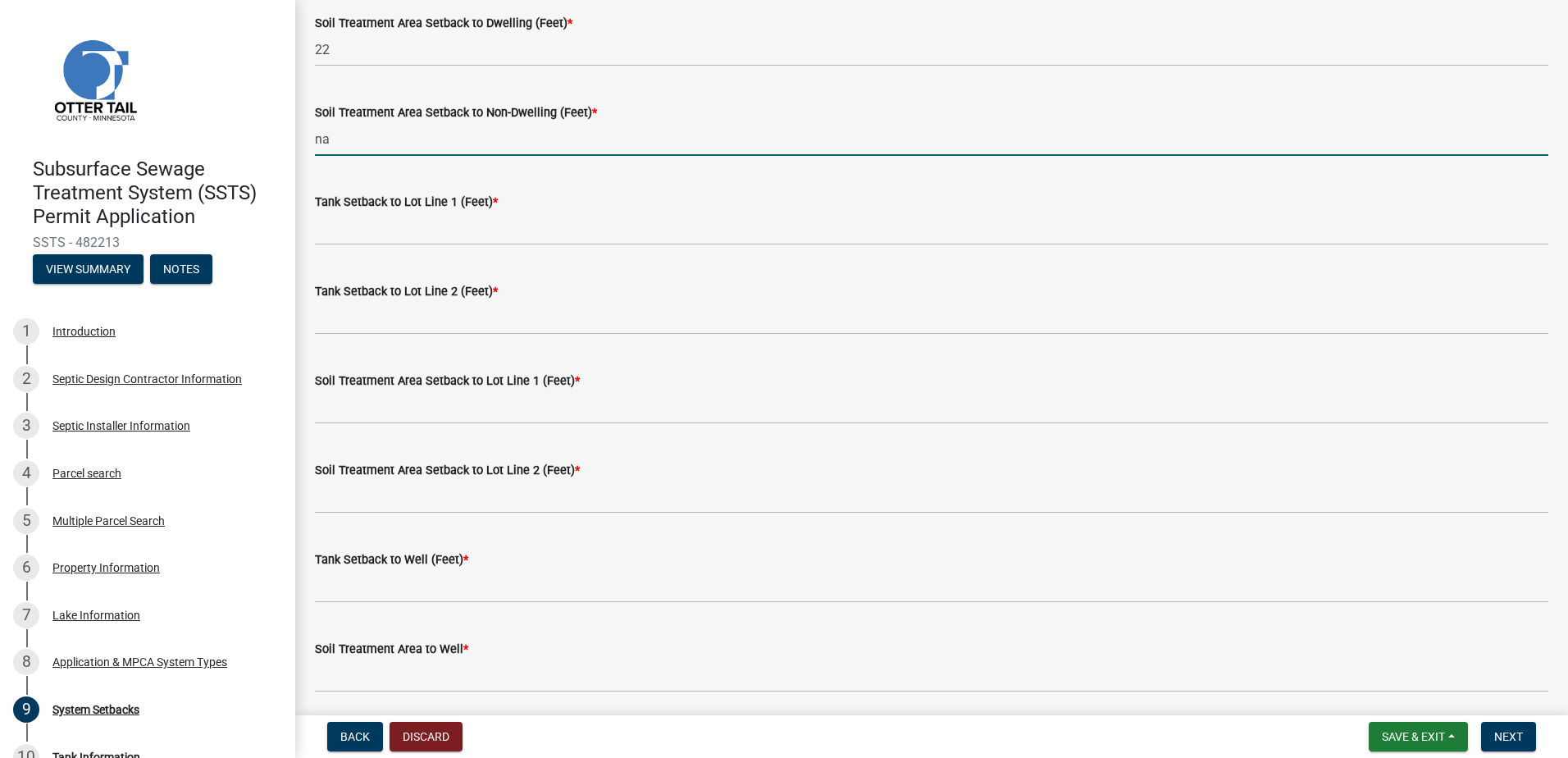
type input "na"
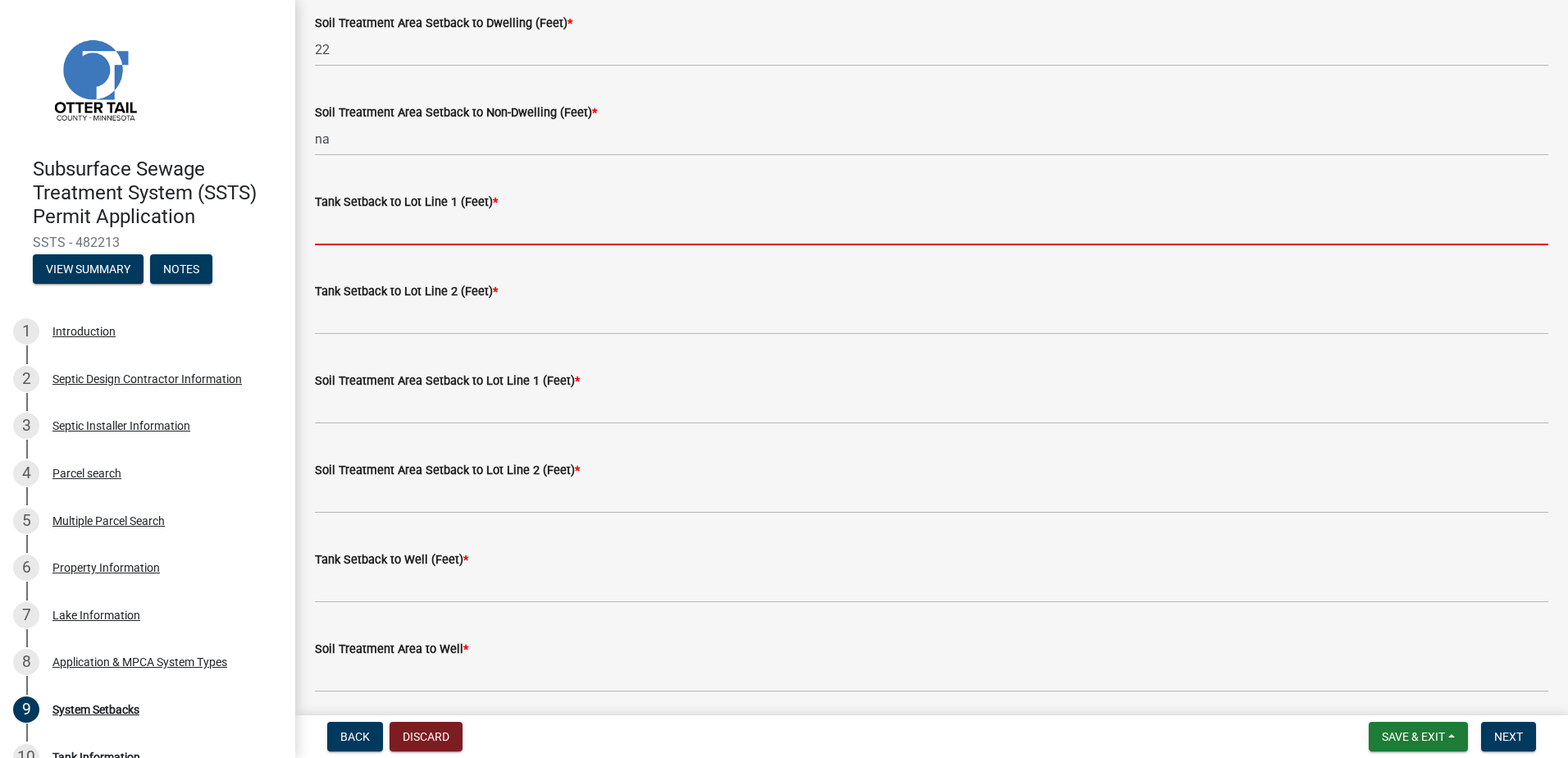
click at [345, 239] on input "Tank Setback to Lot Line 1 (Feet) *" at bounding box center [932, 228] width 1234 height 34
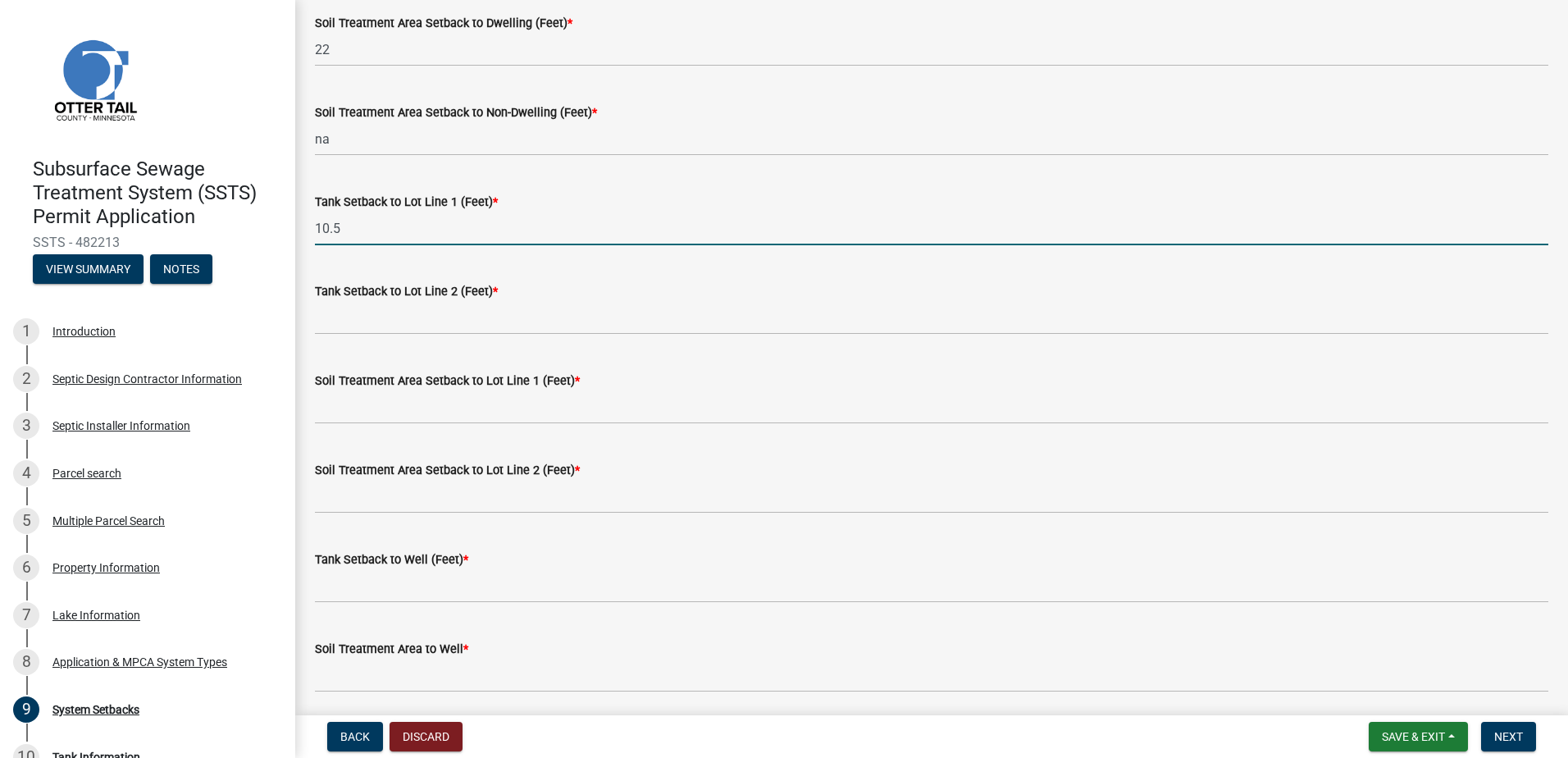
type input "10.5"
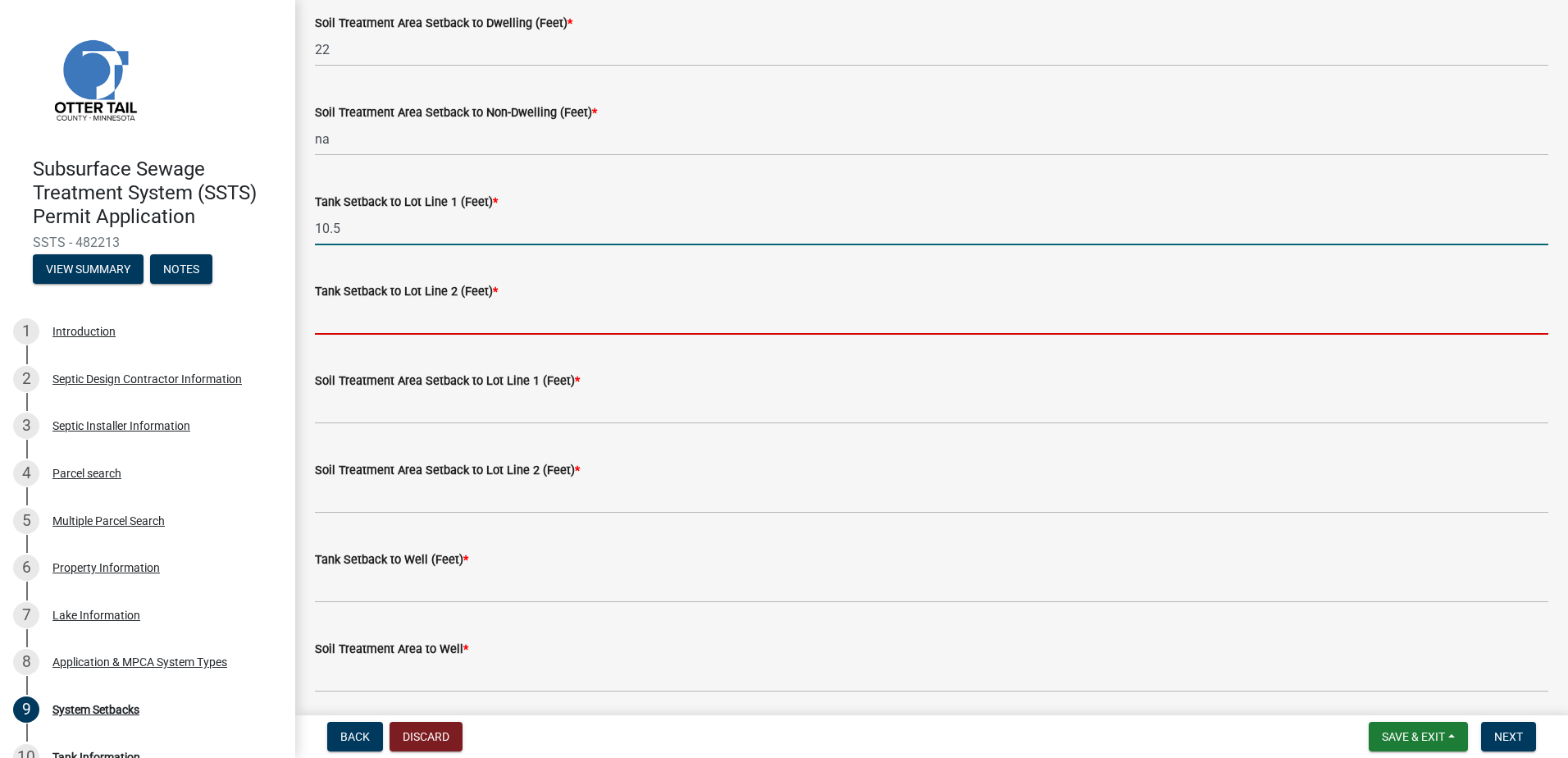
click at [343, 319] on input "Tank Setback to Lot Line 2 (Feet) *" at bounding box center [932, 318] width 1234 height 34
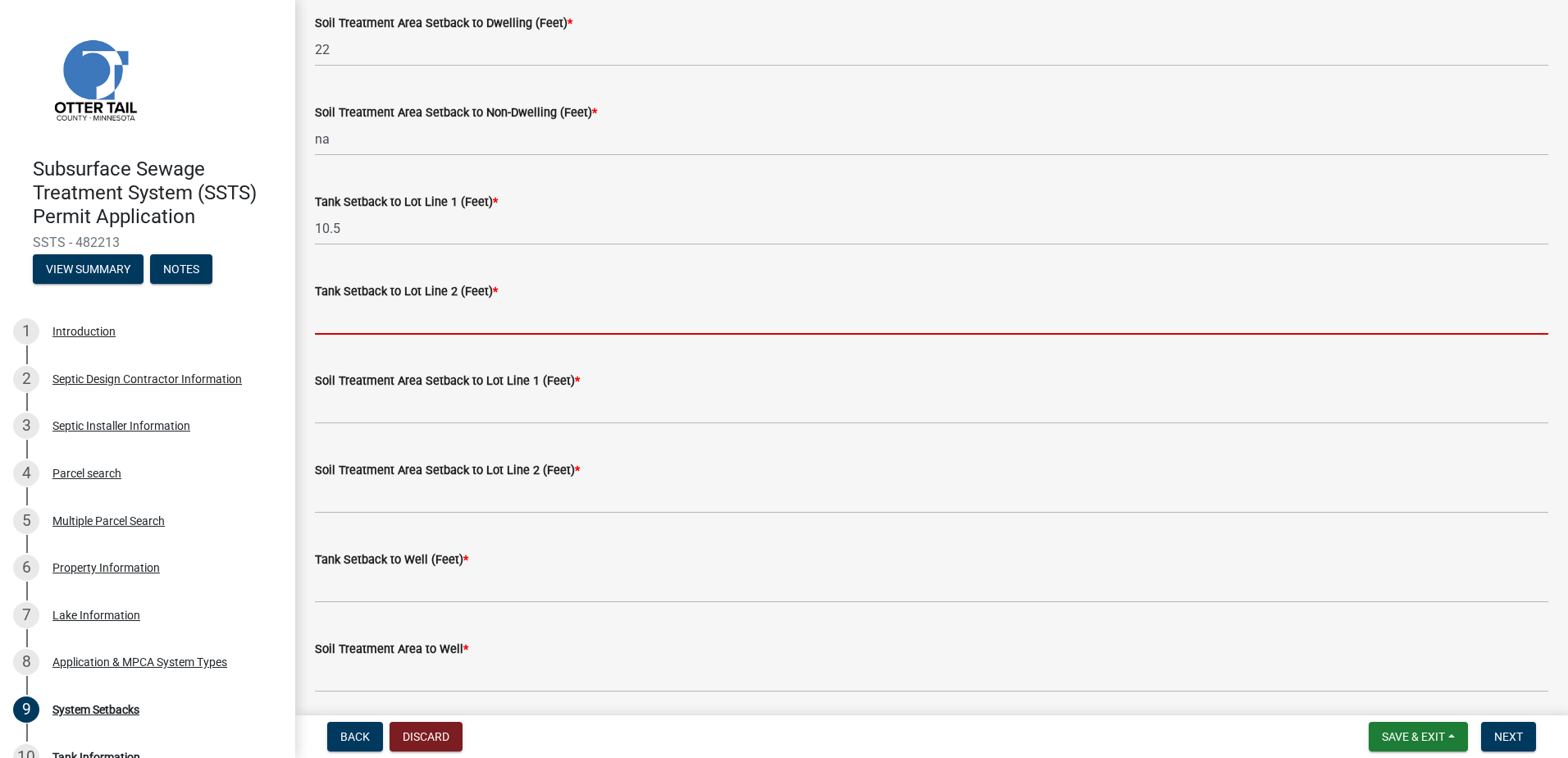
type input "NA"
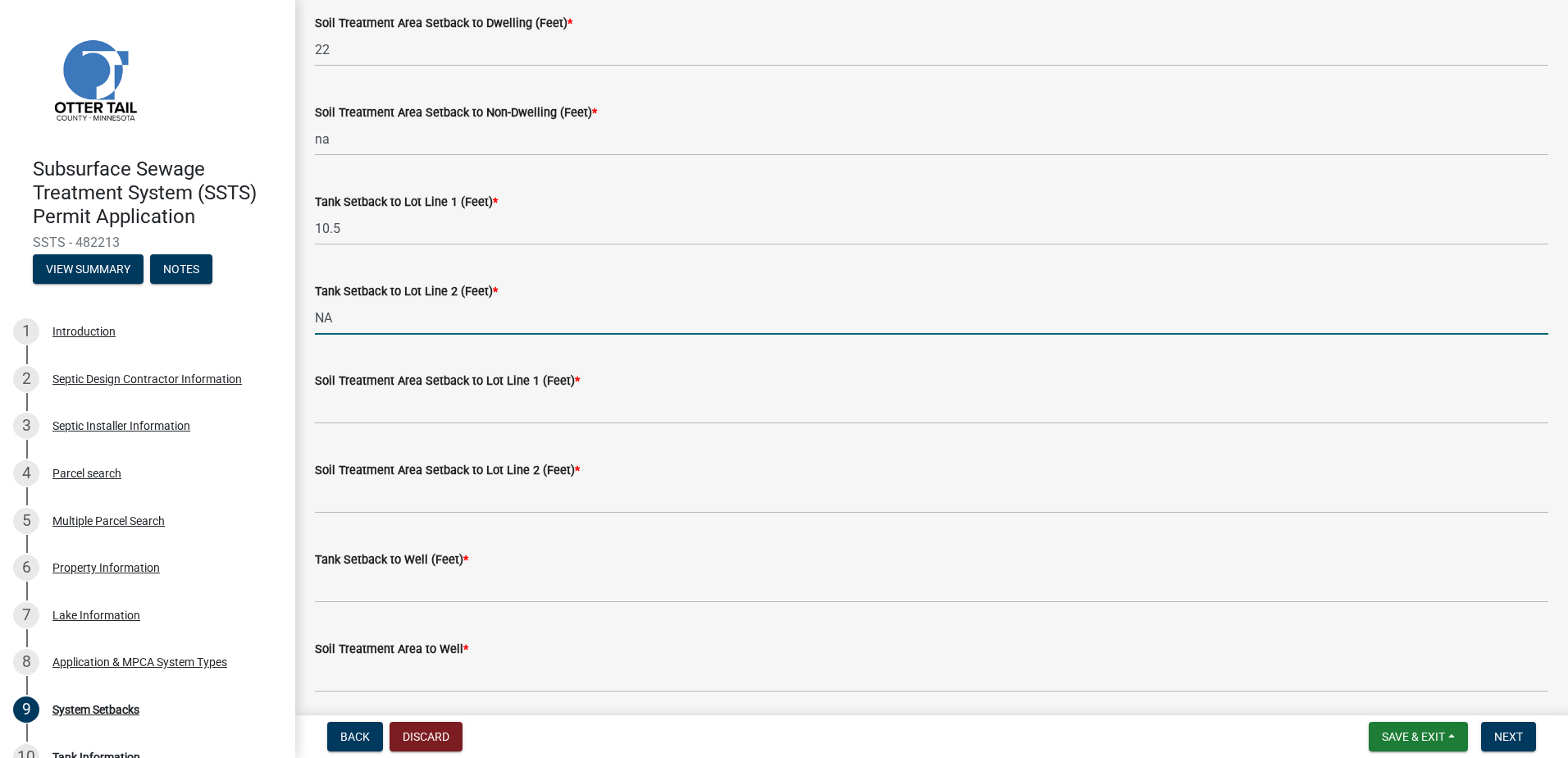
type input "NA"
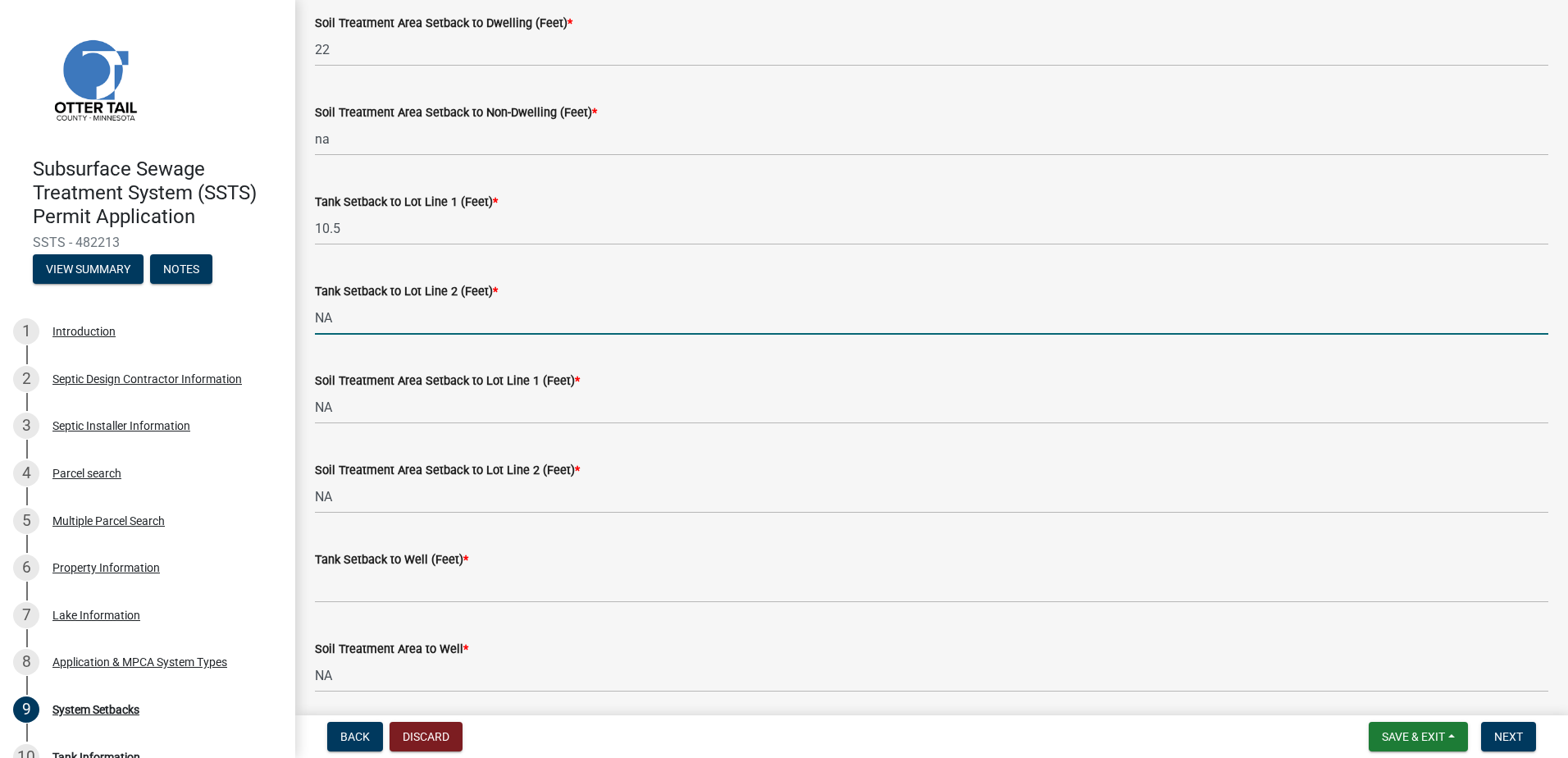
type input "NA"
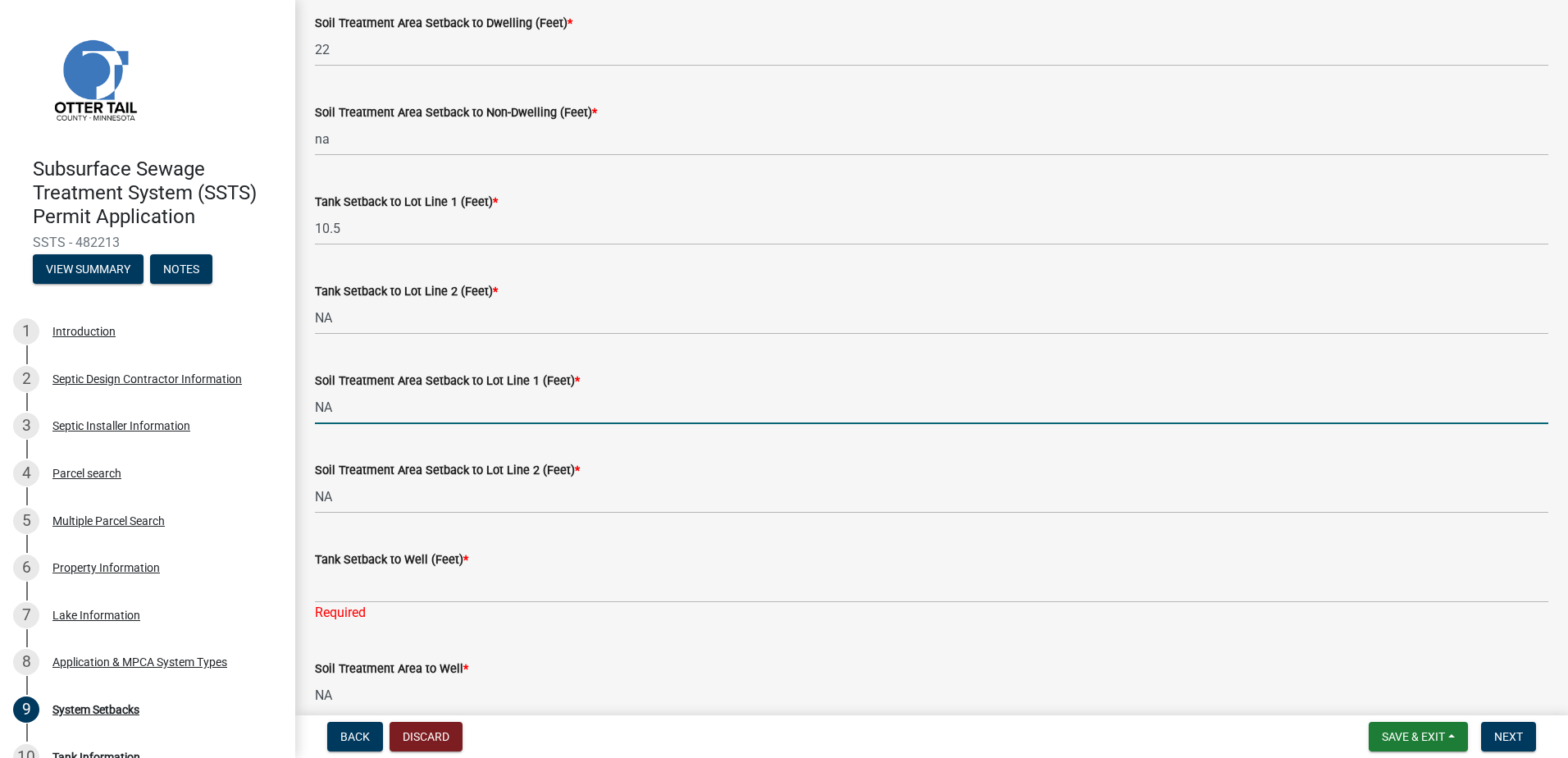
drag, startPoint x: 350, startPoint y: 410, endPoint x: 291, endPoint y: 409, distance: 59.0
click at [292, 408] on div "Subsurface Sewage Treatment System (SSTS) Permit Application SSTS - 482213 View…" at bounding box center [784, 379] width 1568 height 758
type input "17"
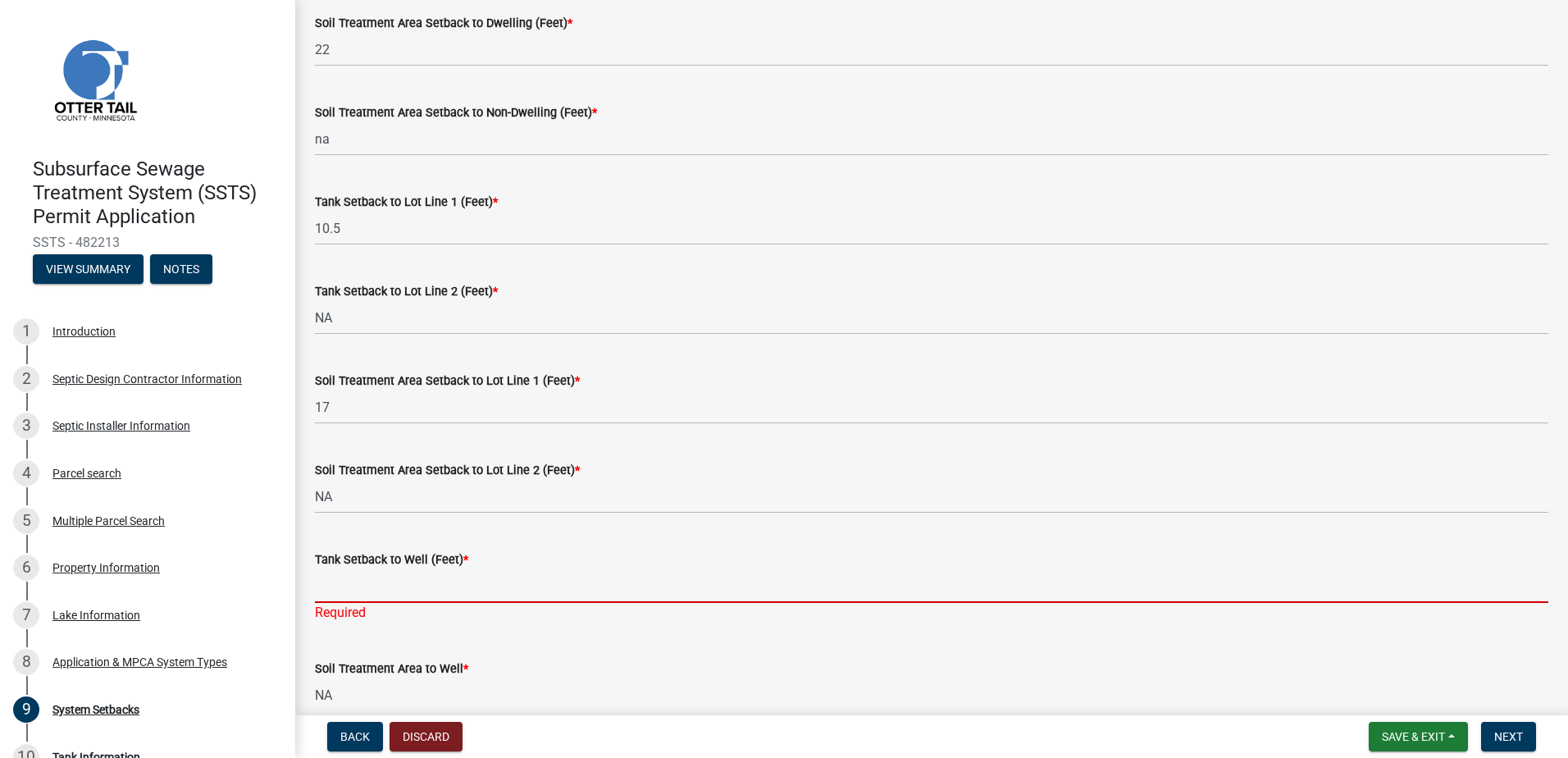
click at [341, 590] on input "Tank Setback to Well (Feet) *" at bounding box center [932, 586] width 1234 height 34
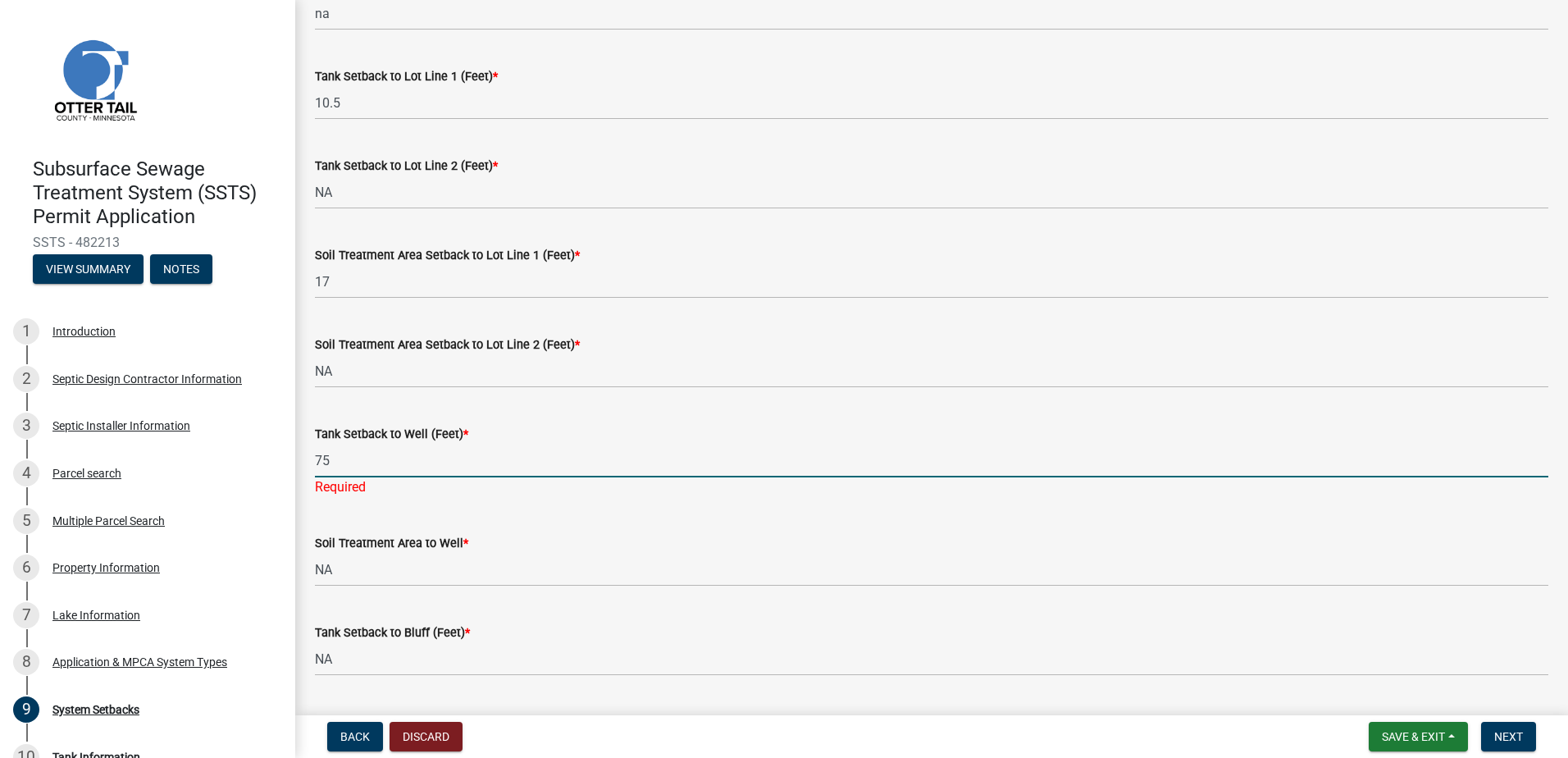
scroll to position [656, 0]
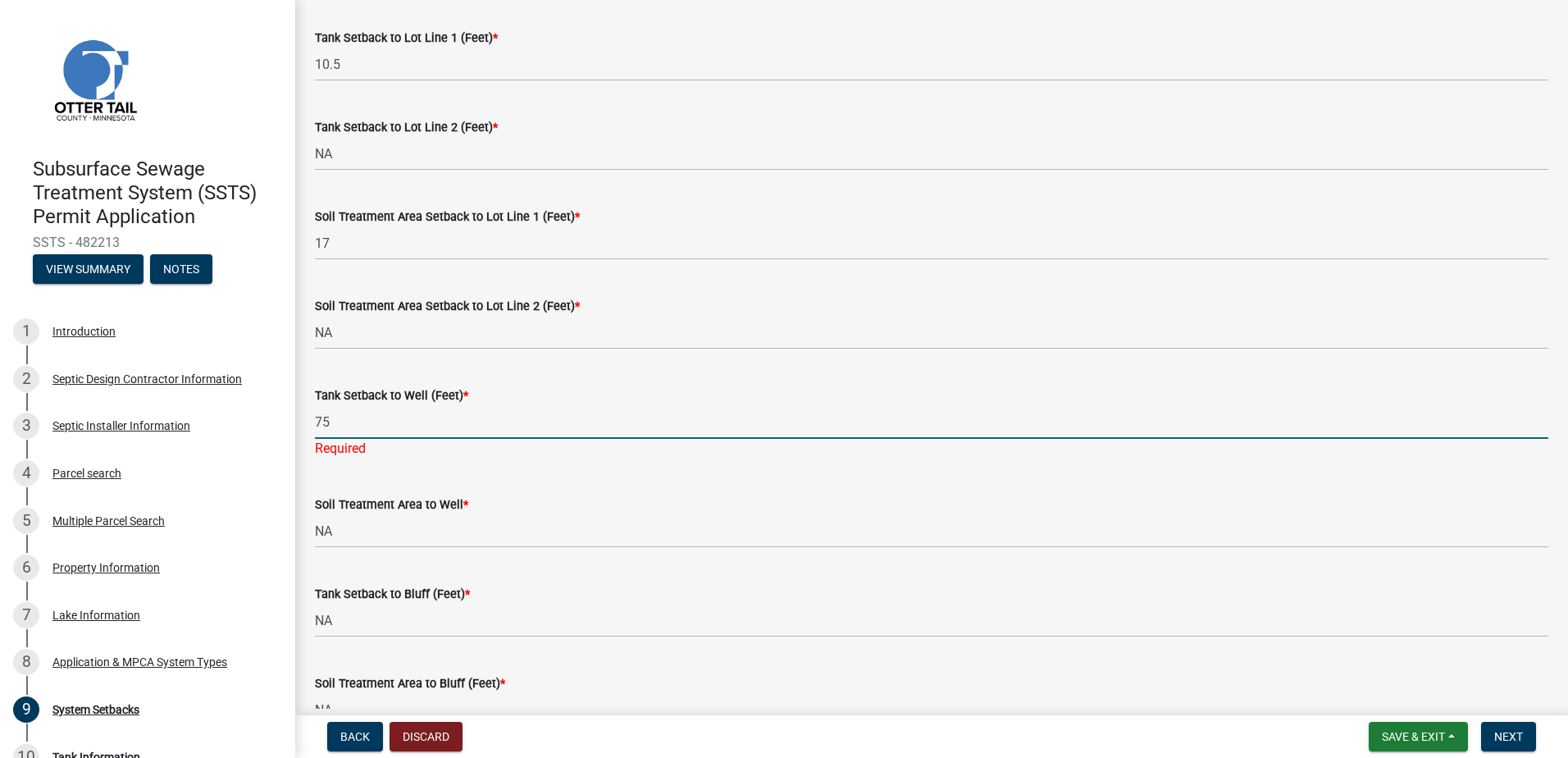
type input "75"
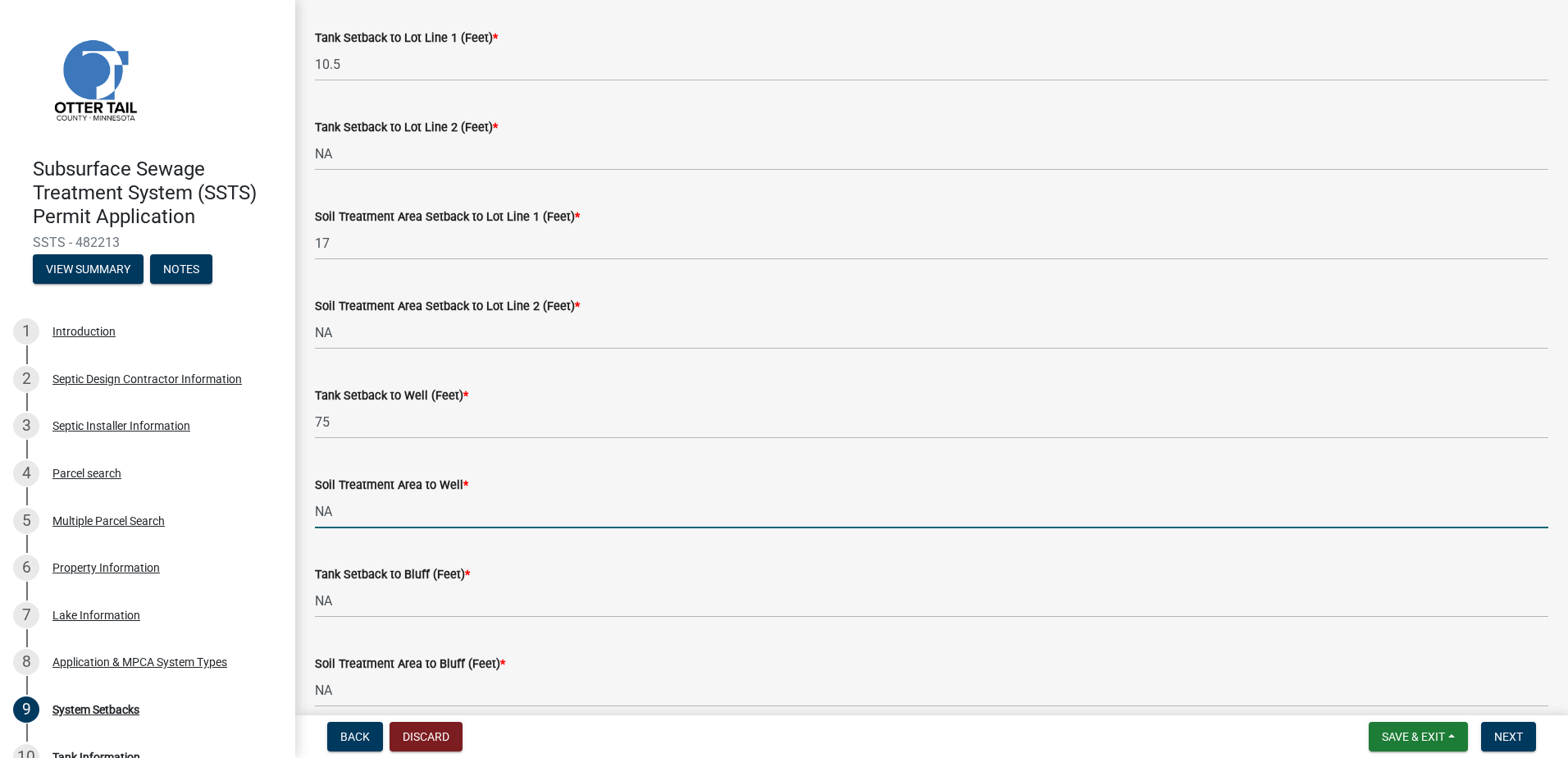
drag, startPoint x: 351, startPoint y: 533, endPoint x: 285, endPoint y: 524, distance: 66.6
click at [282, 525] on div "Subsurface Sewage Treatment System (SSTS) Permit Application SSTS - 482213 View…" at bounding box center [784, 379] width 1568 height 758
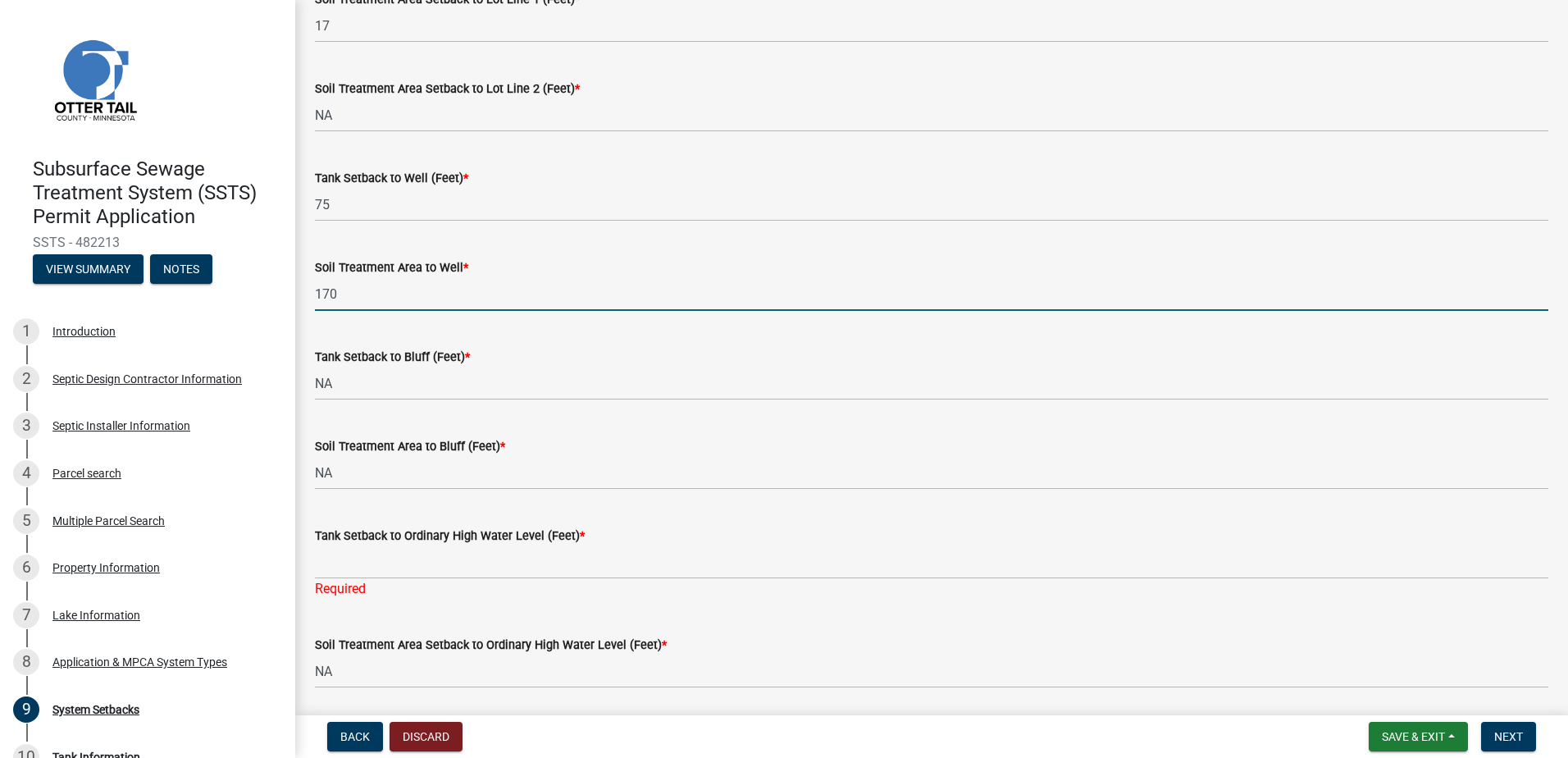
scroll to position [902, 0]
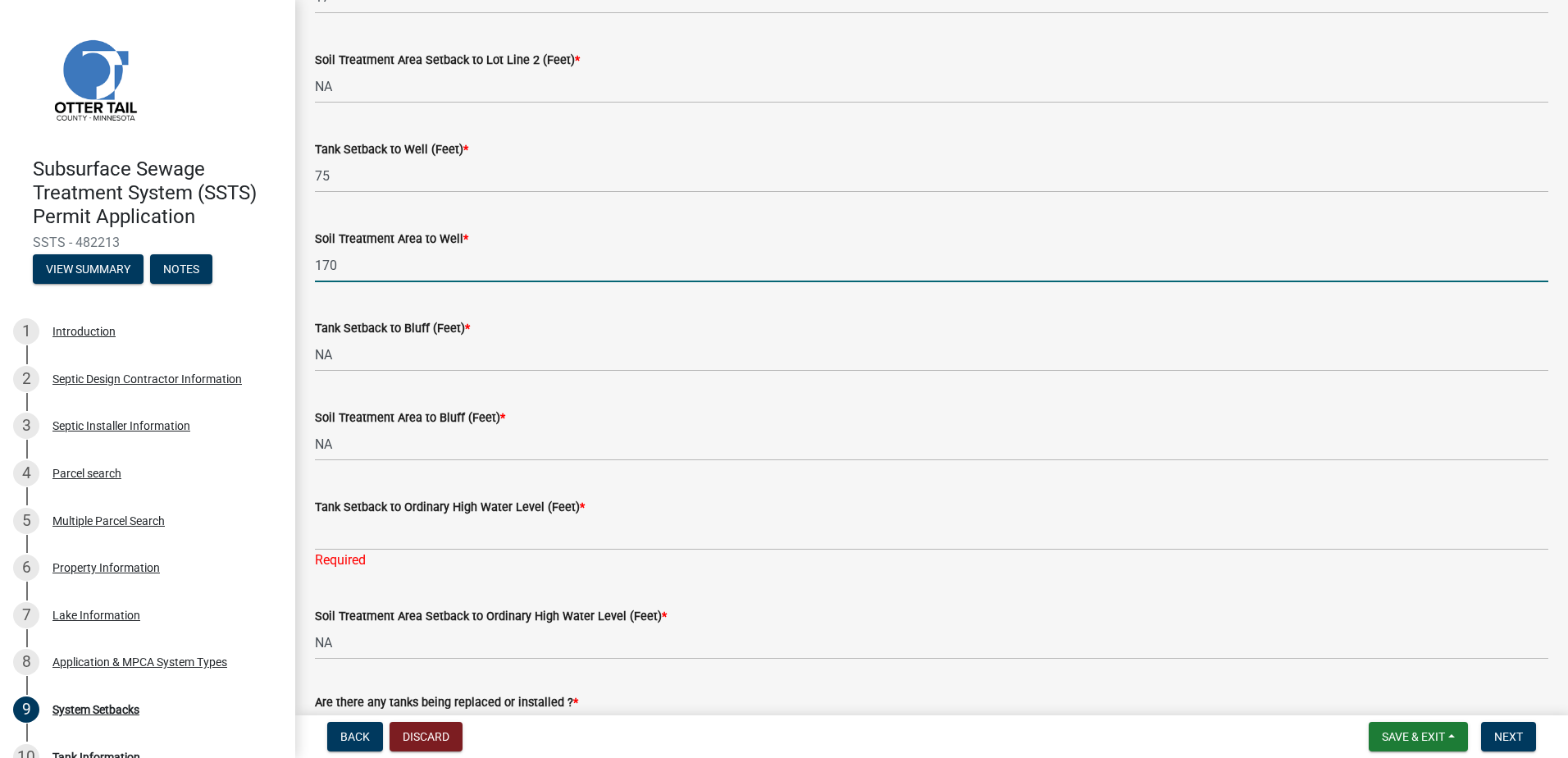
type input "170"
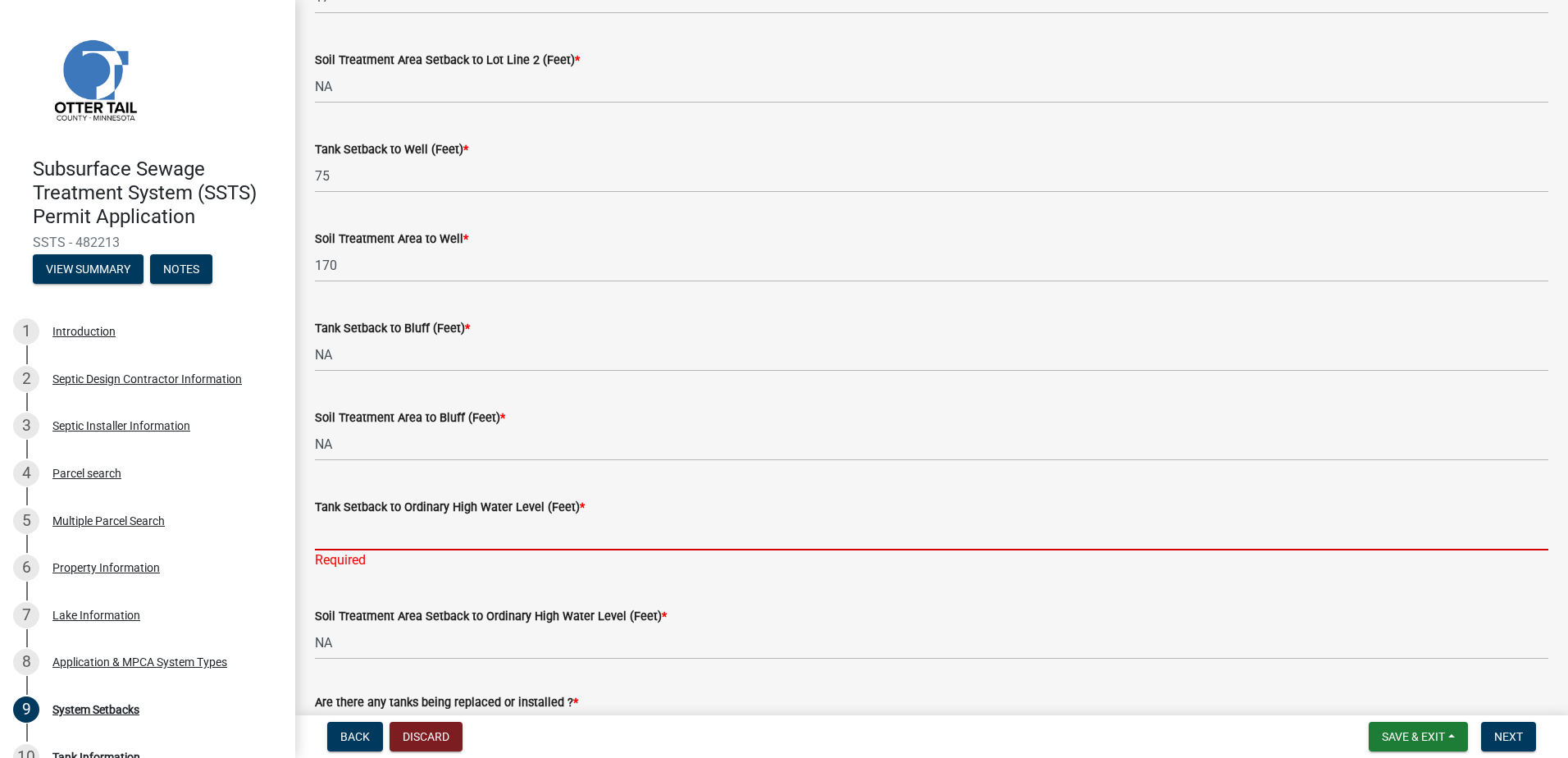
click at [380, 536] on input "Tank Setback to Ordinary High Water Level (Feet) *" at bounding box center [932, 533] width 1234 height 34
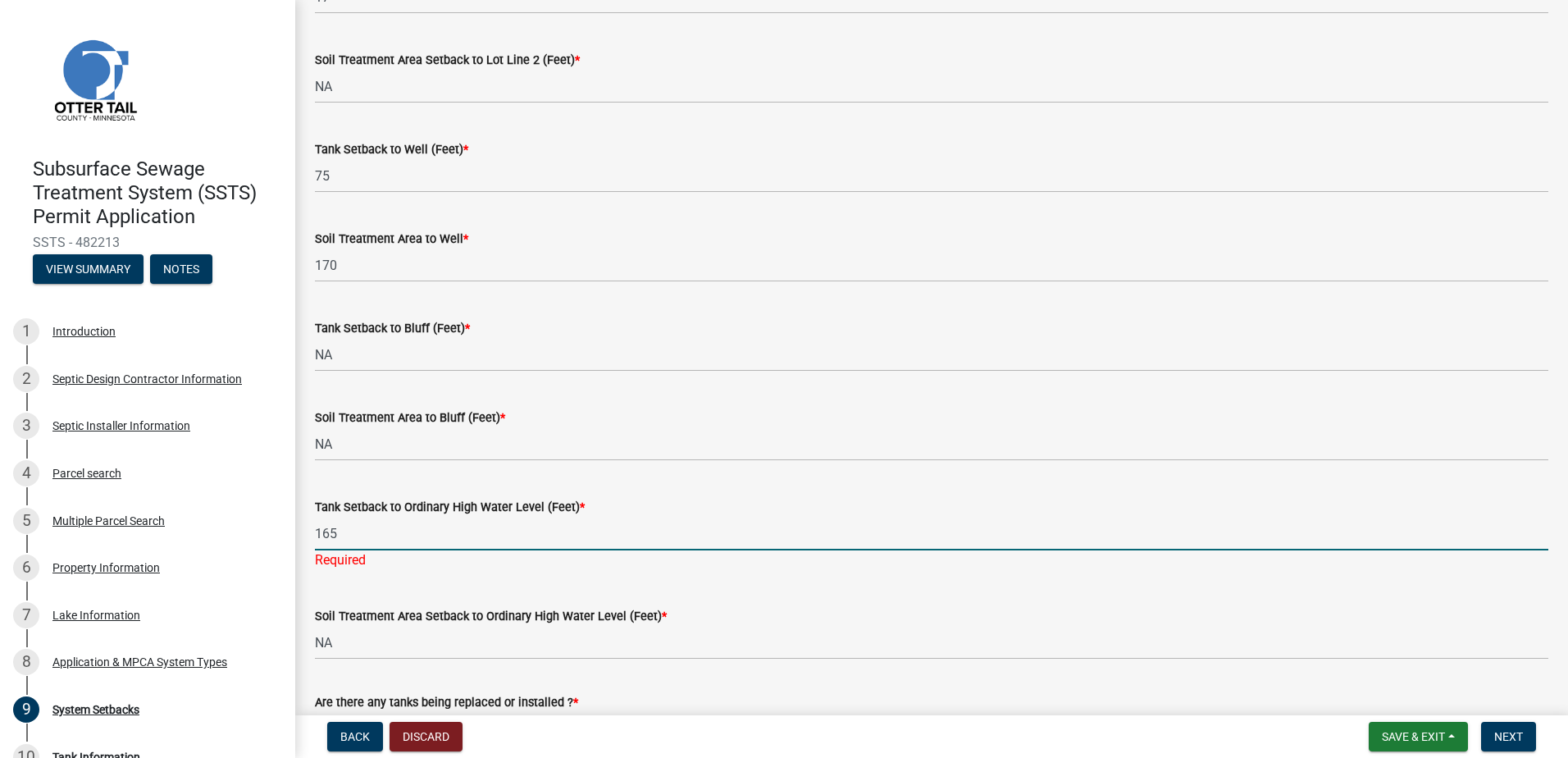
type input "165"
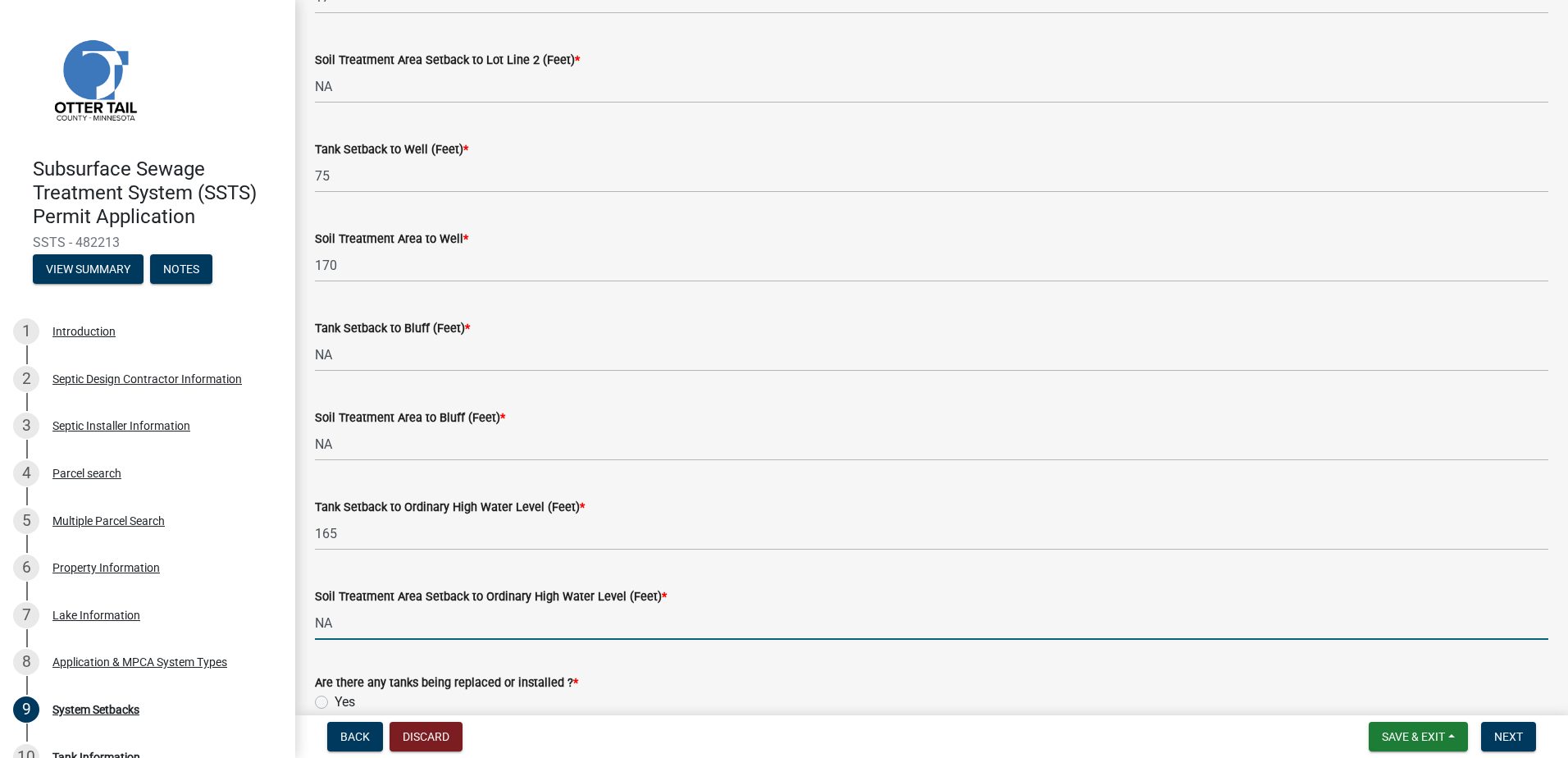
drag, startPoint x: 369, startPoint y: 635, endPoint x: 285, endPoint y: 642, distance: 84.3
click at [285, 642] on div "Subsurface Sewage Treatment System (SSTS) Permit Application SSTS - 482213 View…" at bounding box center [784, 379] width 1568 height 758
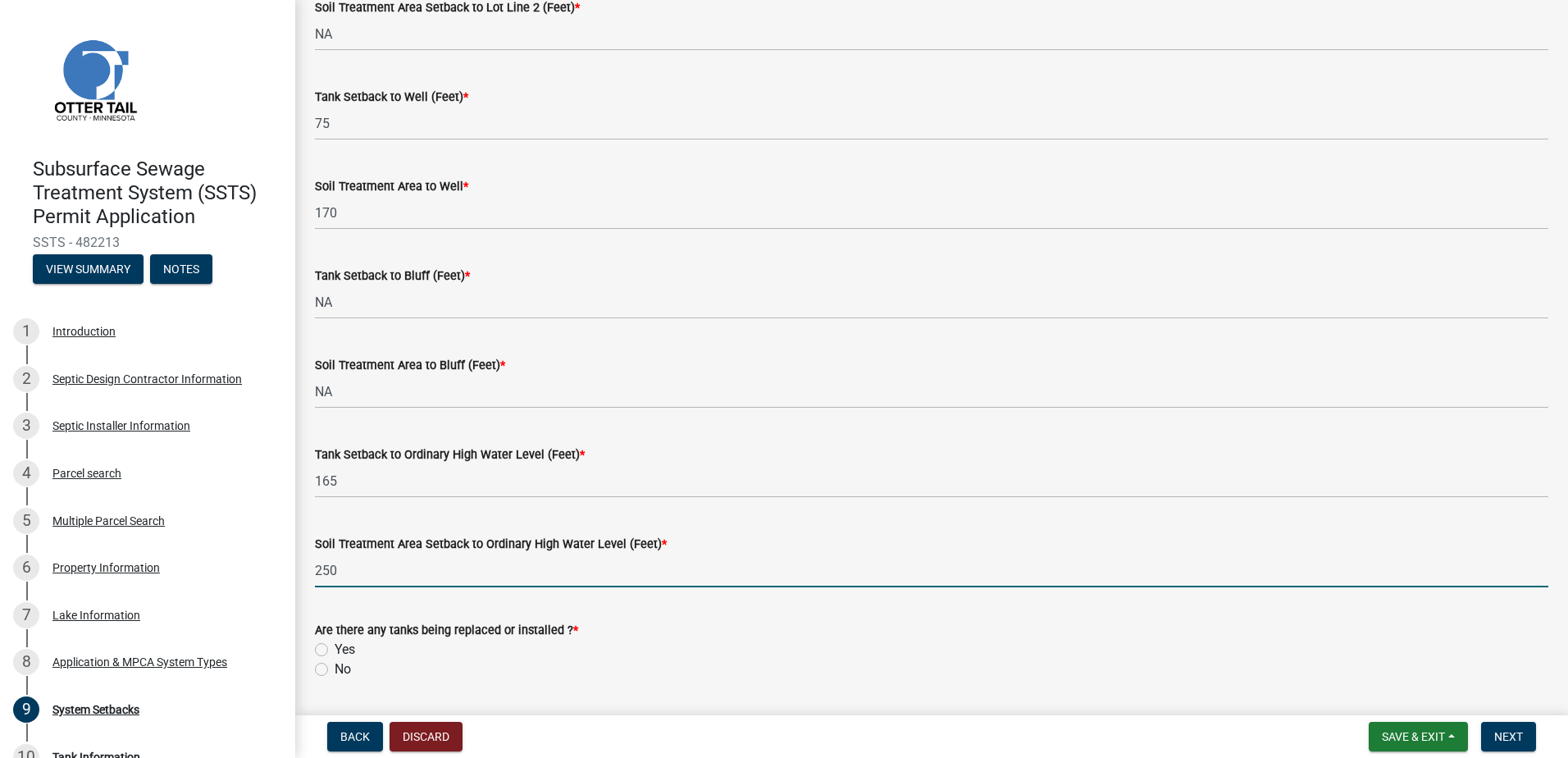
scroll to position [1004, 0]
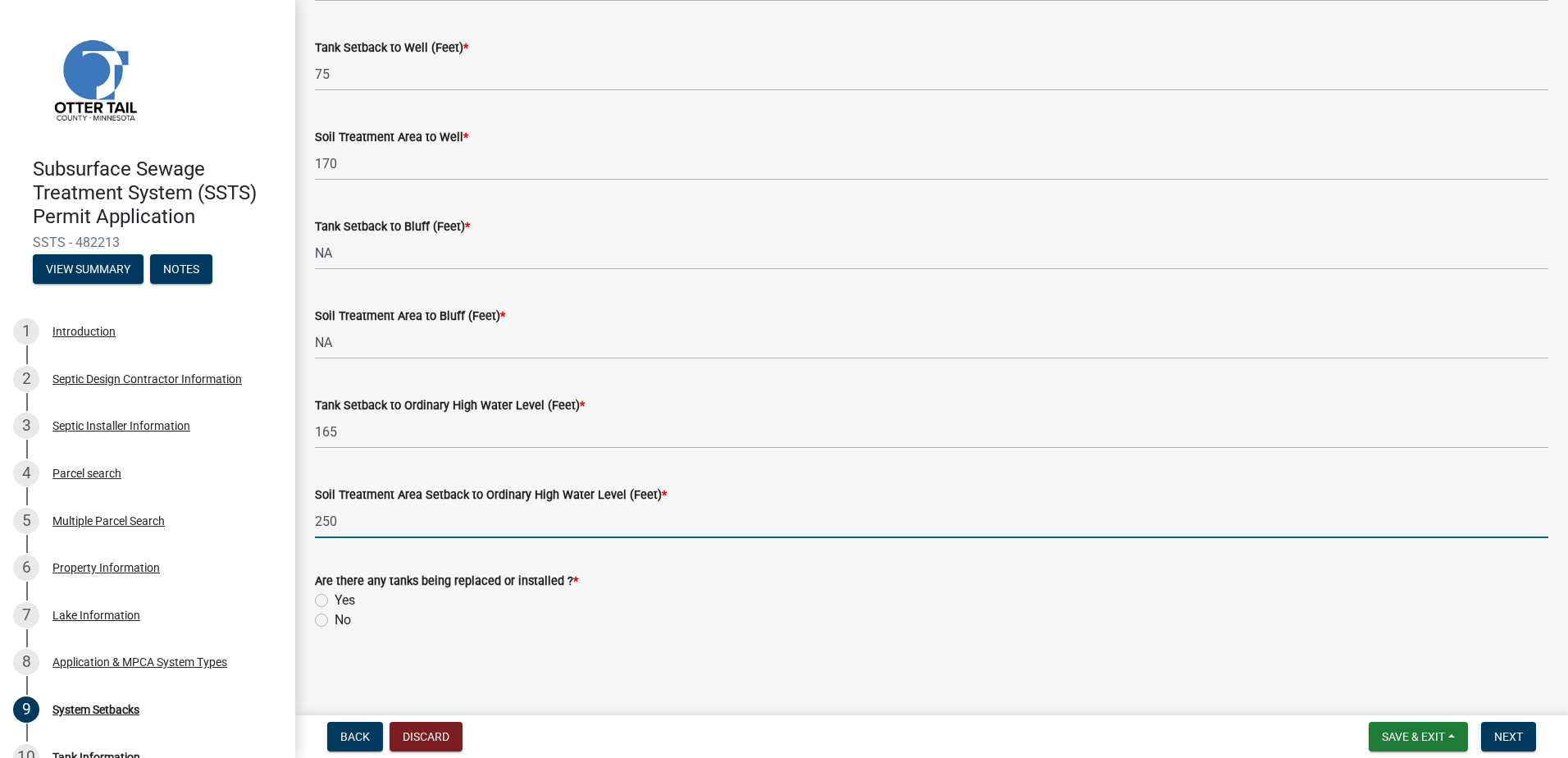
type input "250"
click at [335, 600] on label "Yes" at bounding box center [345, 600] width 21 height 20
click at [335, 600] on input "Yes" at bounding box center [340, 596] width 11 height 11
radio input "true"
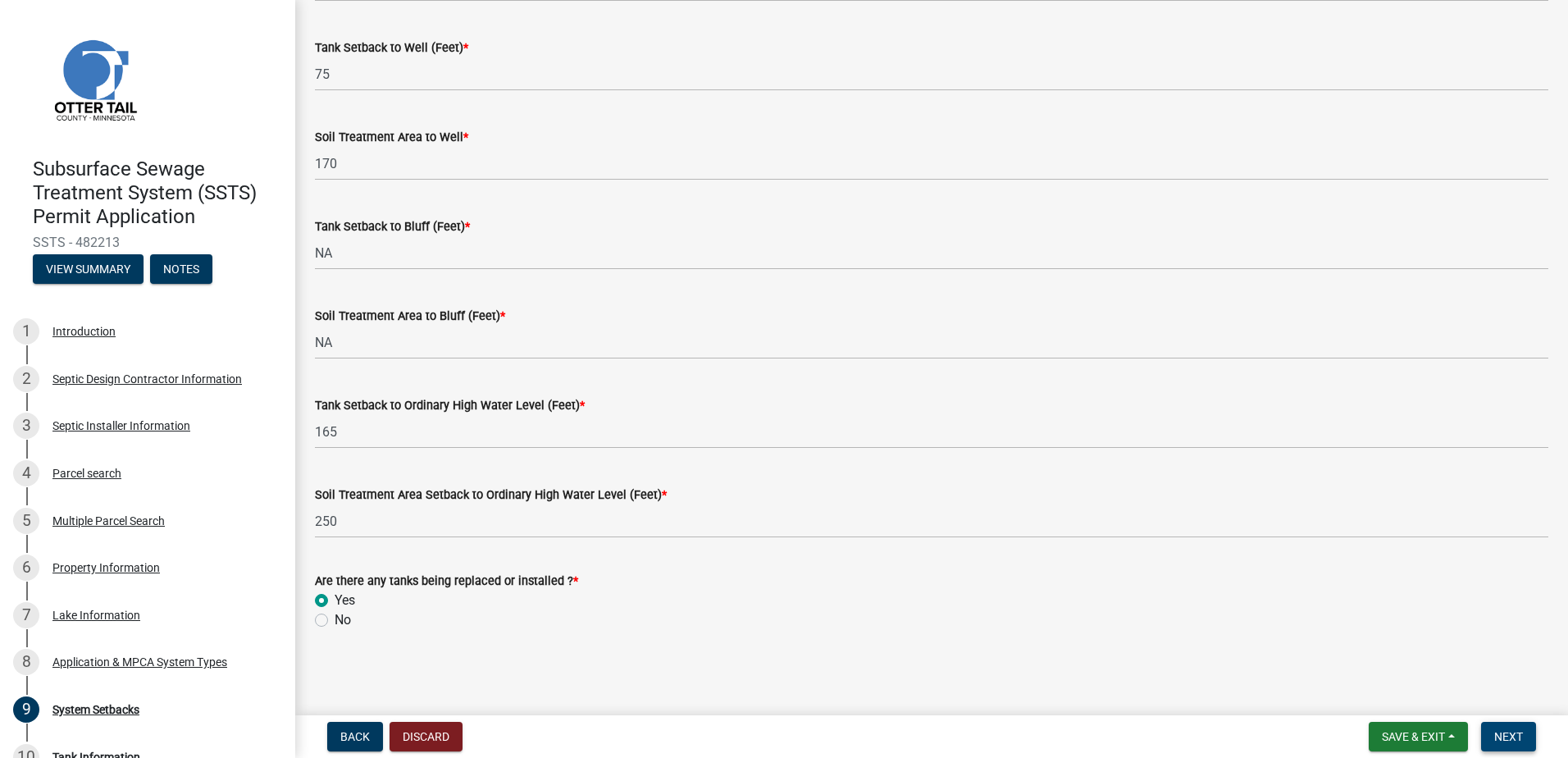
click at [1502, 734] on span "Next" at bounding box center [1509, 737] width 29 height 13
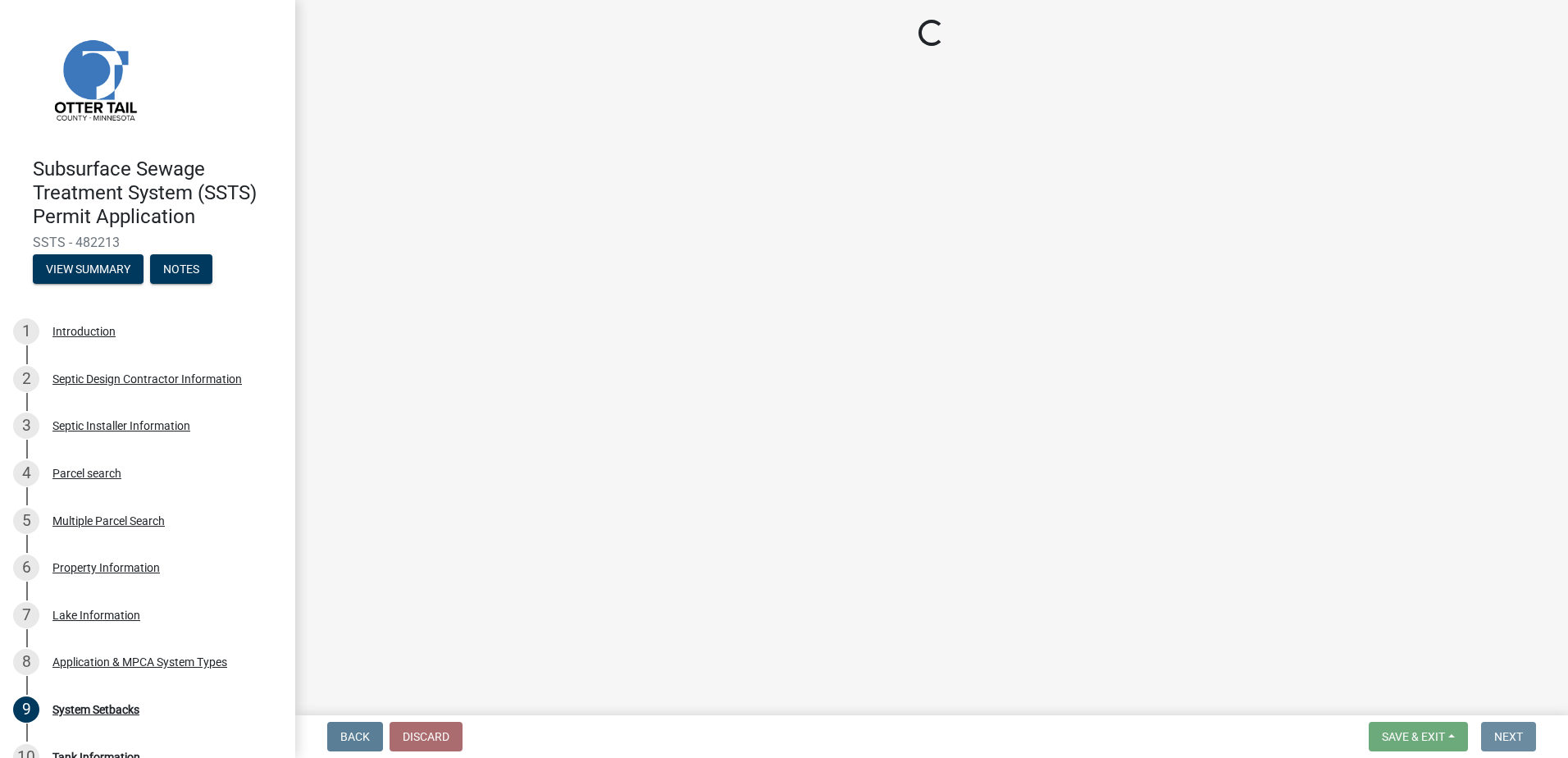
scroll to position [0, 0]
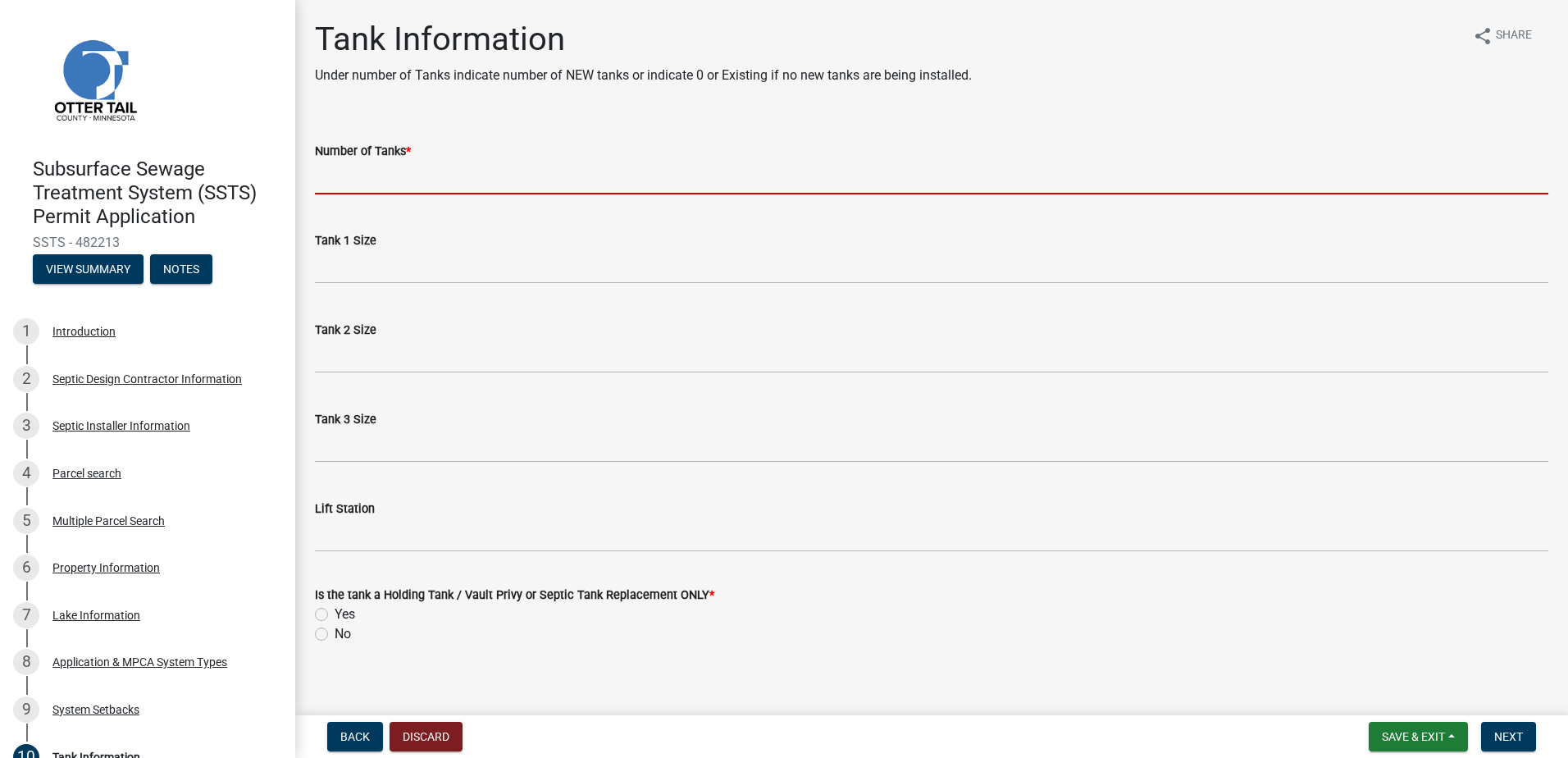
click at [362, 174] on input "Number of Tanks *" at bounding box center [932, 178] width 1234 height 34
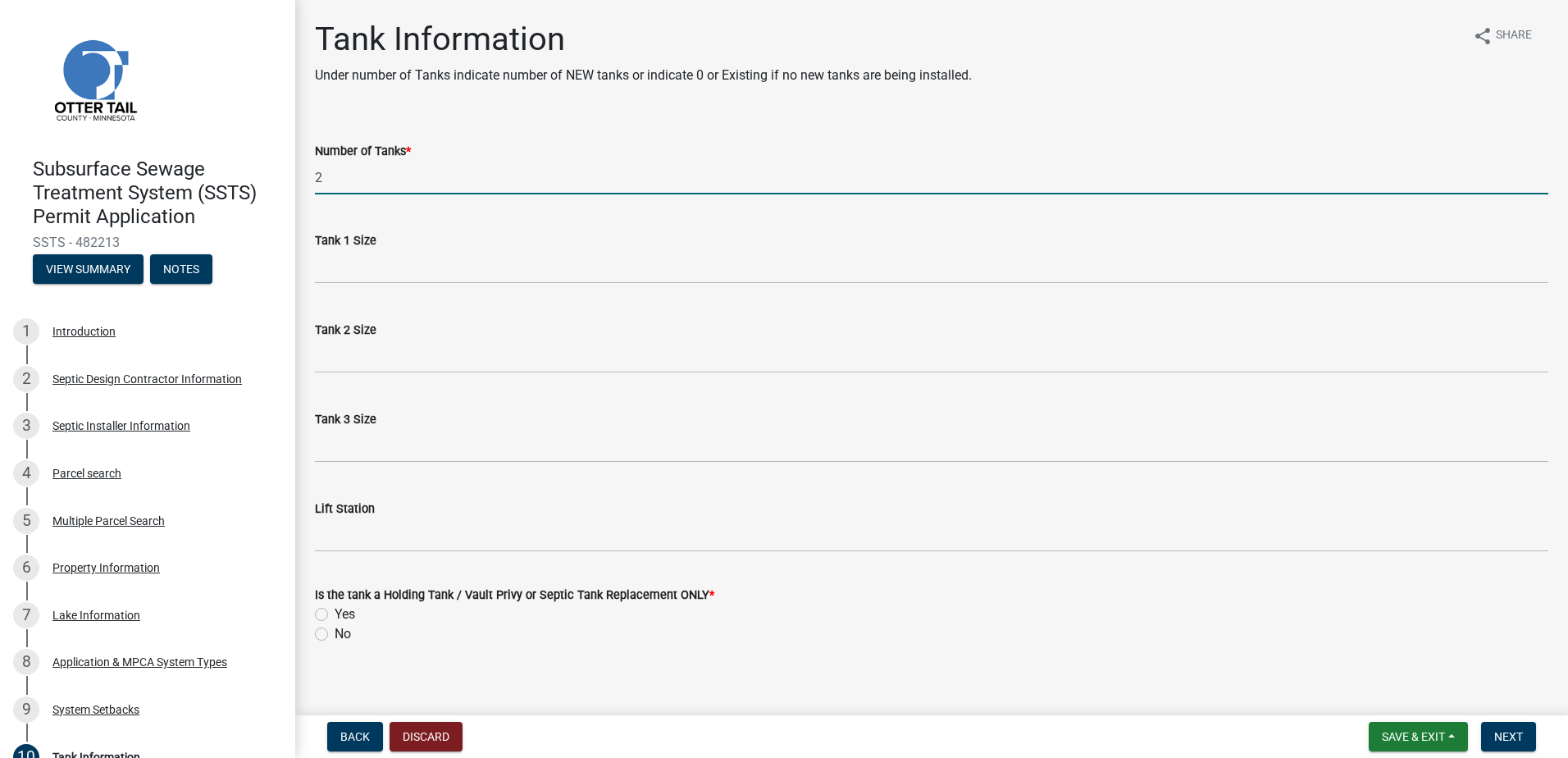
type input "2"
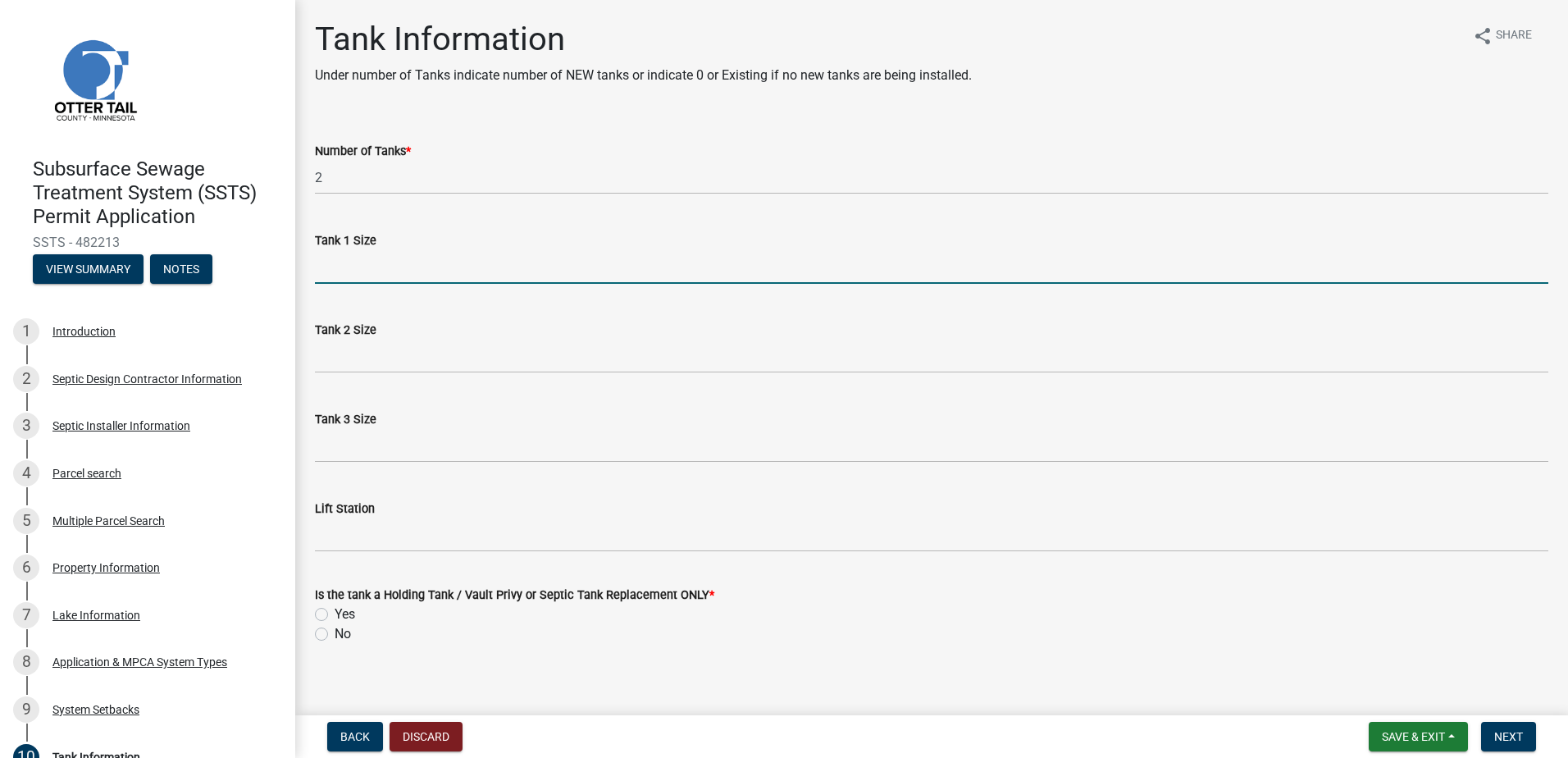
click at [338, 276] on input "Tank 1 Size" at bounding box center [932, 268] width 1234 height 34
type input "2500"
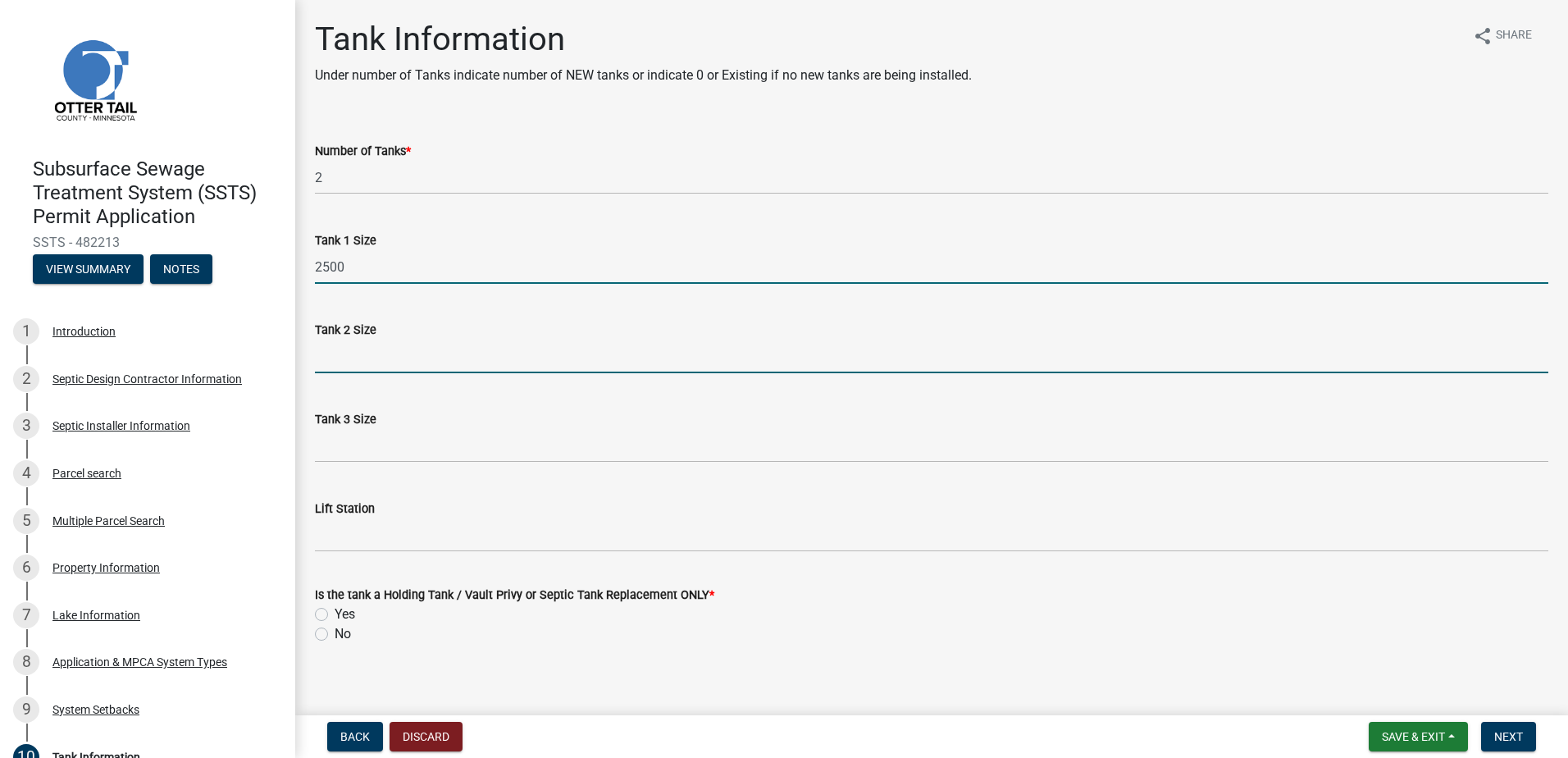
click at [331, 347] on input "Tank 2 Size" at bounding box center [932, 356] width 1234 height 34
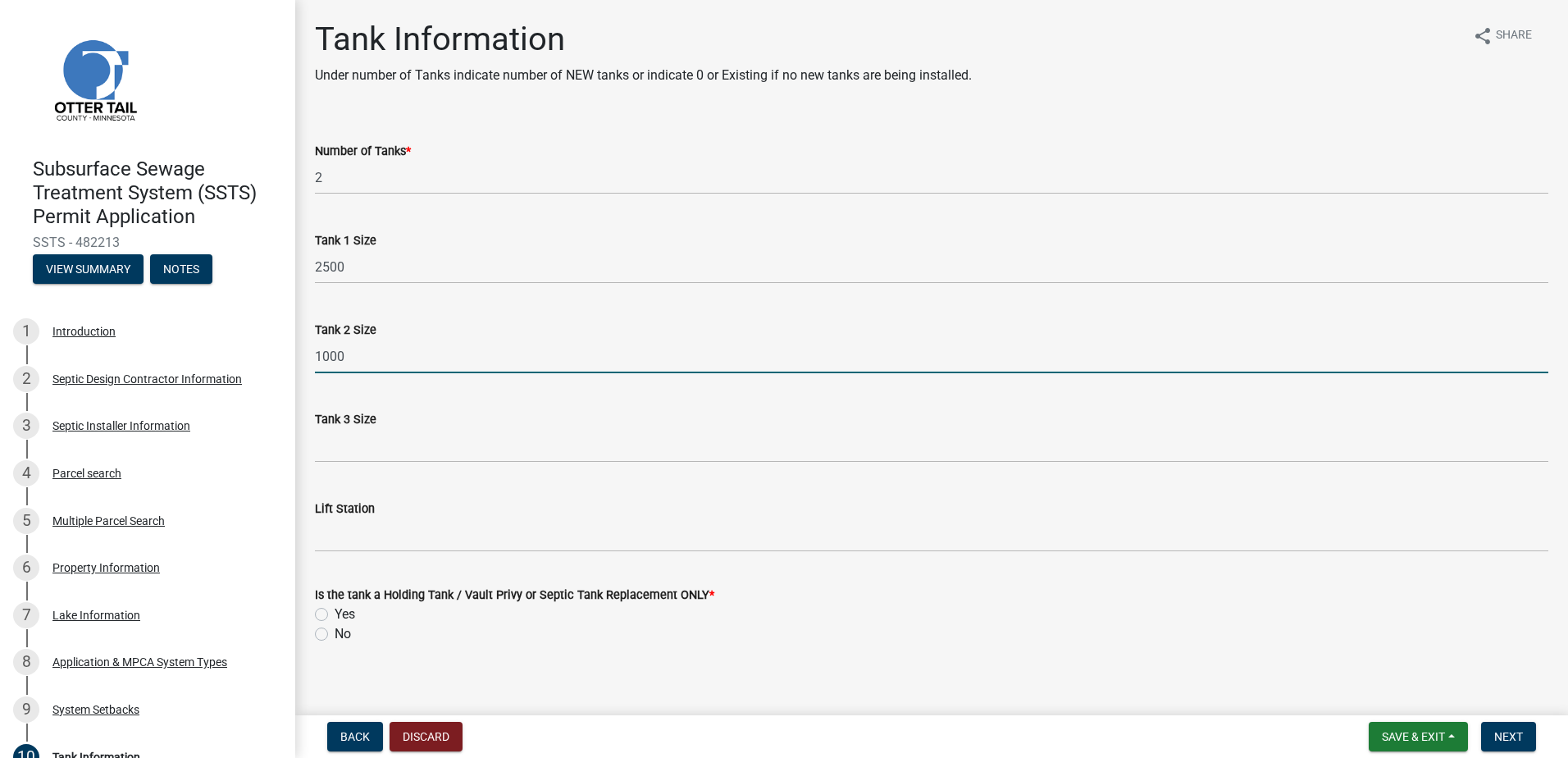
type input "1000"
click at [335, 633] on label "No" at bounding box center [343, 635] width 16 height 20
click at [335, 633] on input "No" at bounding box center [340, 630] width 11 height 11
radio input "true"
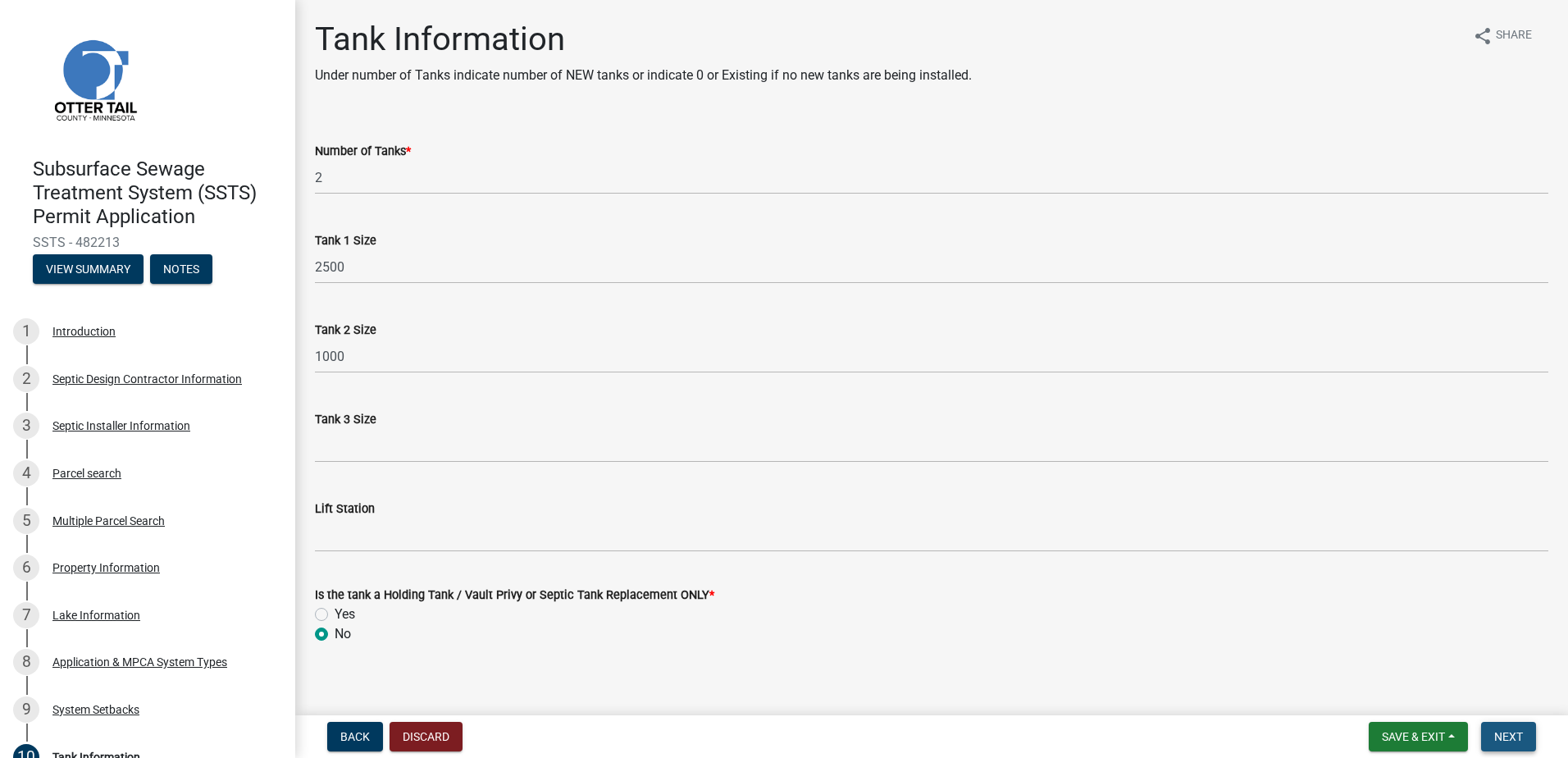
click at [1517, 730] on span "Next" at bounding box center [1509, 737] width 29 height 13
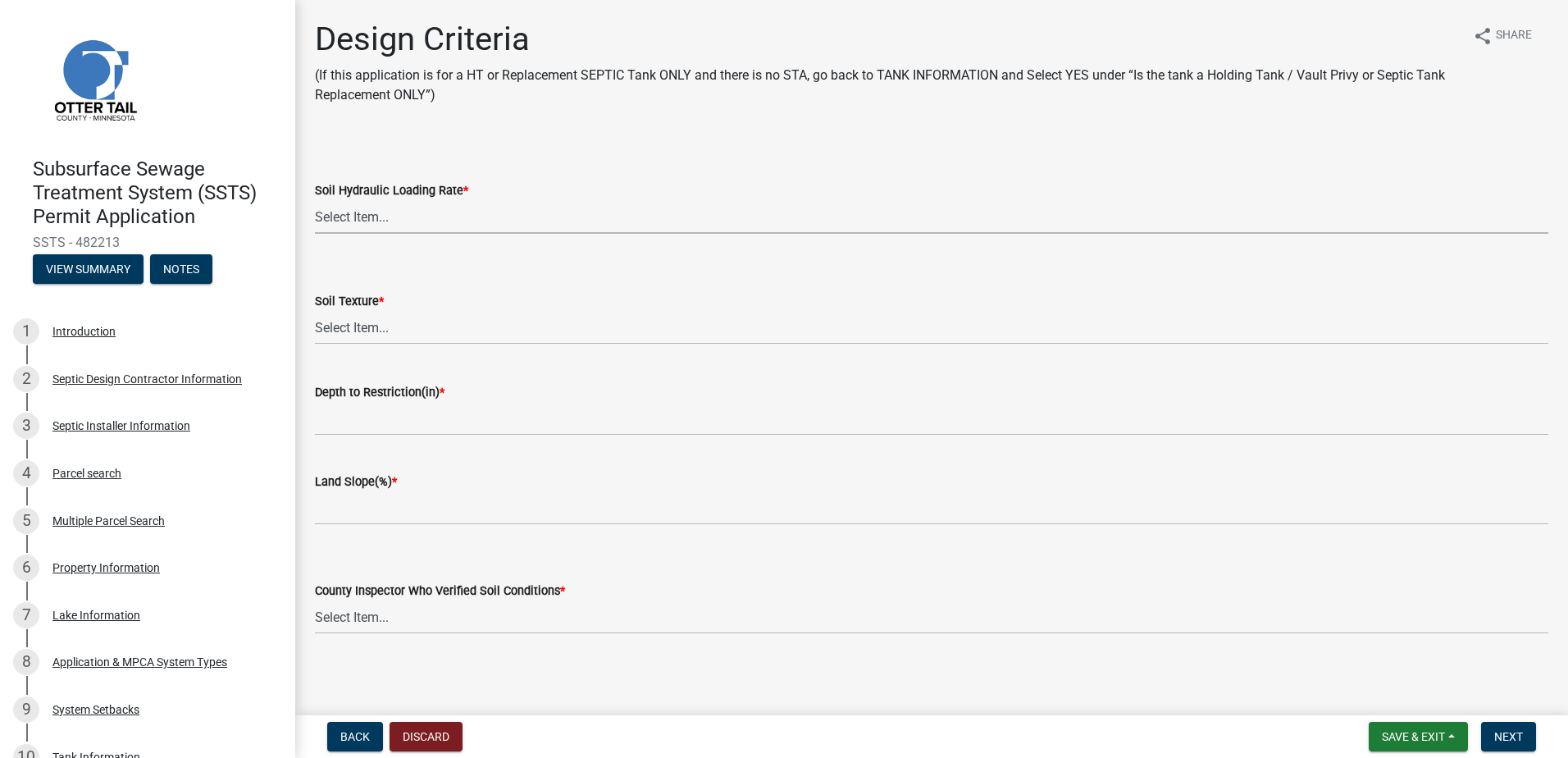
click at [329, 211] on select "Select Item... 1.6 gpd/ft2 1.2 gpd/ft2 1.0 gpd/ft2 0.87 gpd/ft2 0.78 gpd/ft2 0.…" at bounding box center [932, 217] width 1234 height 34
click at [315, 200] on select "Select Item... 1.6 gpd/ft2 1.2 gpd/ft2 1.0 gpd/ft2 0.87 gpd/ft2 0.78 gpd/ft2 0.…" at bounding box center [932, 217] width 1234 height 34
select select "eaa6e4cf-be76-4366-bfe5-e87acfaaf3f4"
click at [373, 328] on select "Select Item... Coarse Sand (COS) Sand (S) Fine Sand (FS) Very Fine Sand (VFS) L…" at bounding box center [932, 328] width 1234 height 34
click at [315, 311] on select "Select Item... Coarse Sand (COS) Sand (S) Fine Sand (FS) Very Fine Sand (VFS) L…" at bounding box center [932, 328] width 1234 height 34
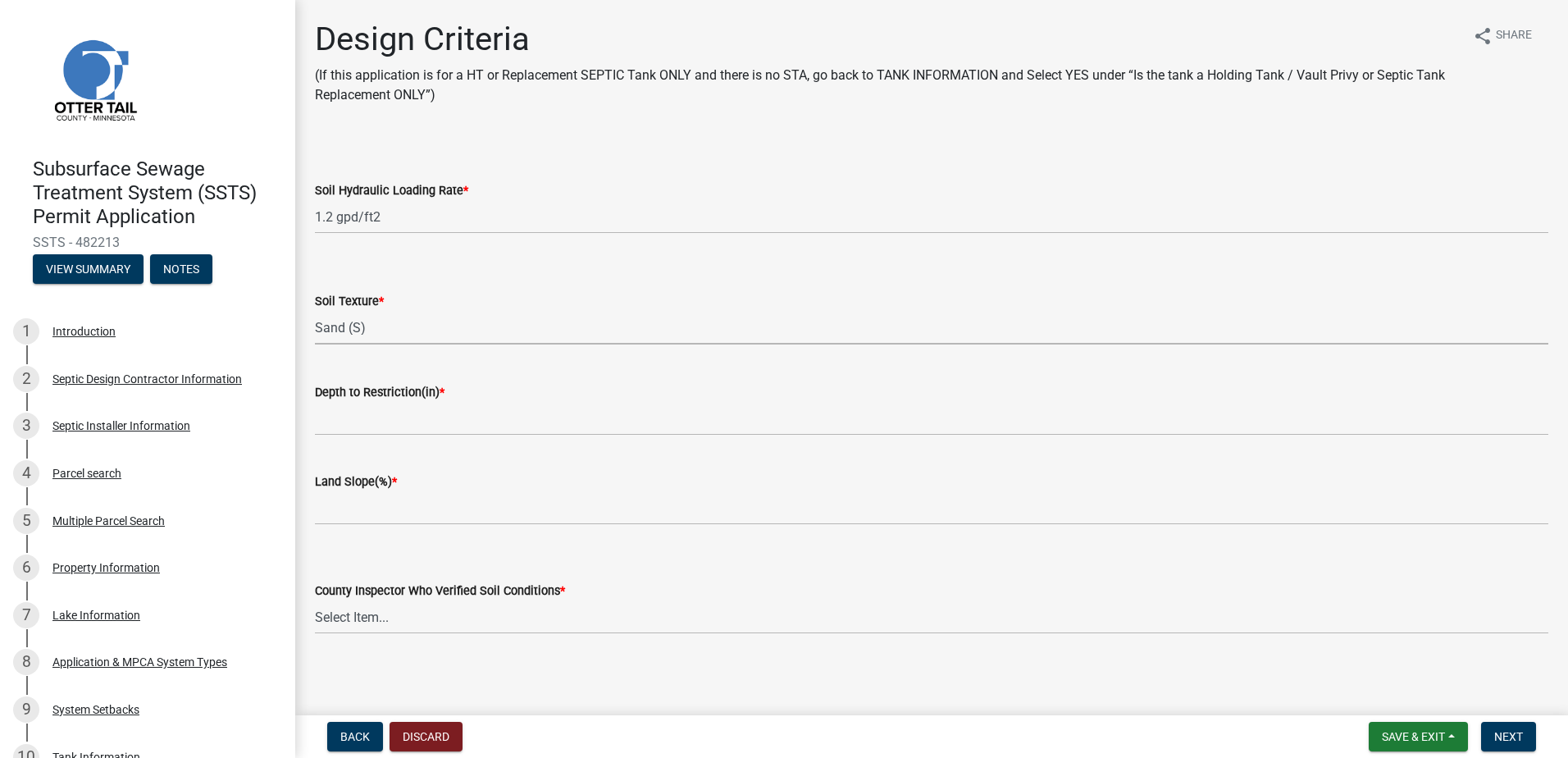
select select "48b77c43-c0ca-4757-a1b1-e2e69db0f822"
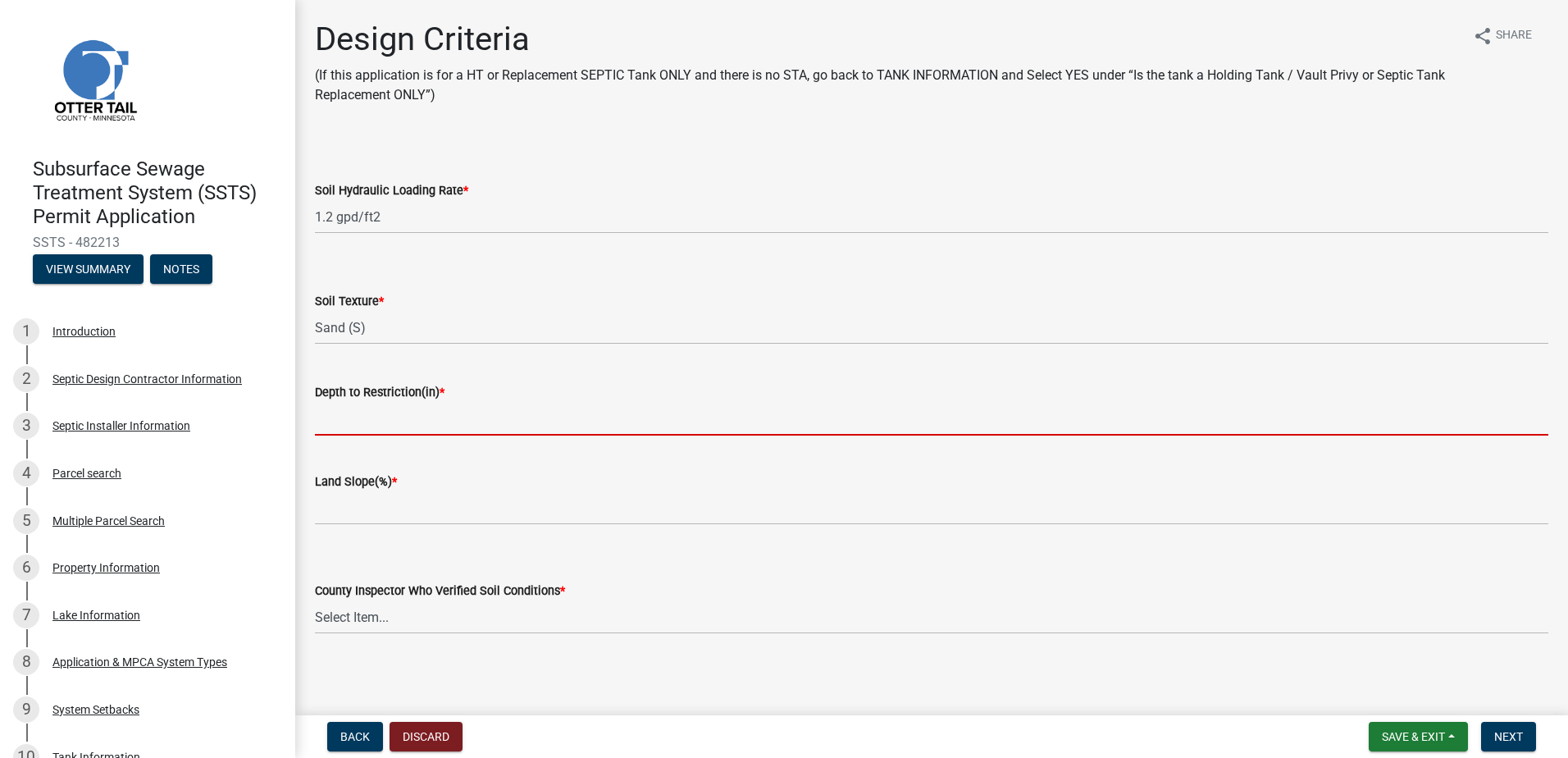
click at [387, 415] on input "Depth to Restriction(in) *" at bounding box center [932, 419] width 1234 height 34
click at [324, 425] on input "Depth to Restriction(in) *" at bounding box center [932, 419] width 1234 height 34
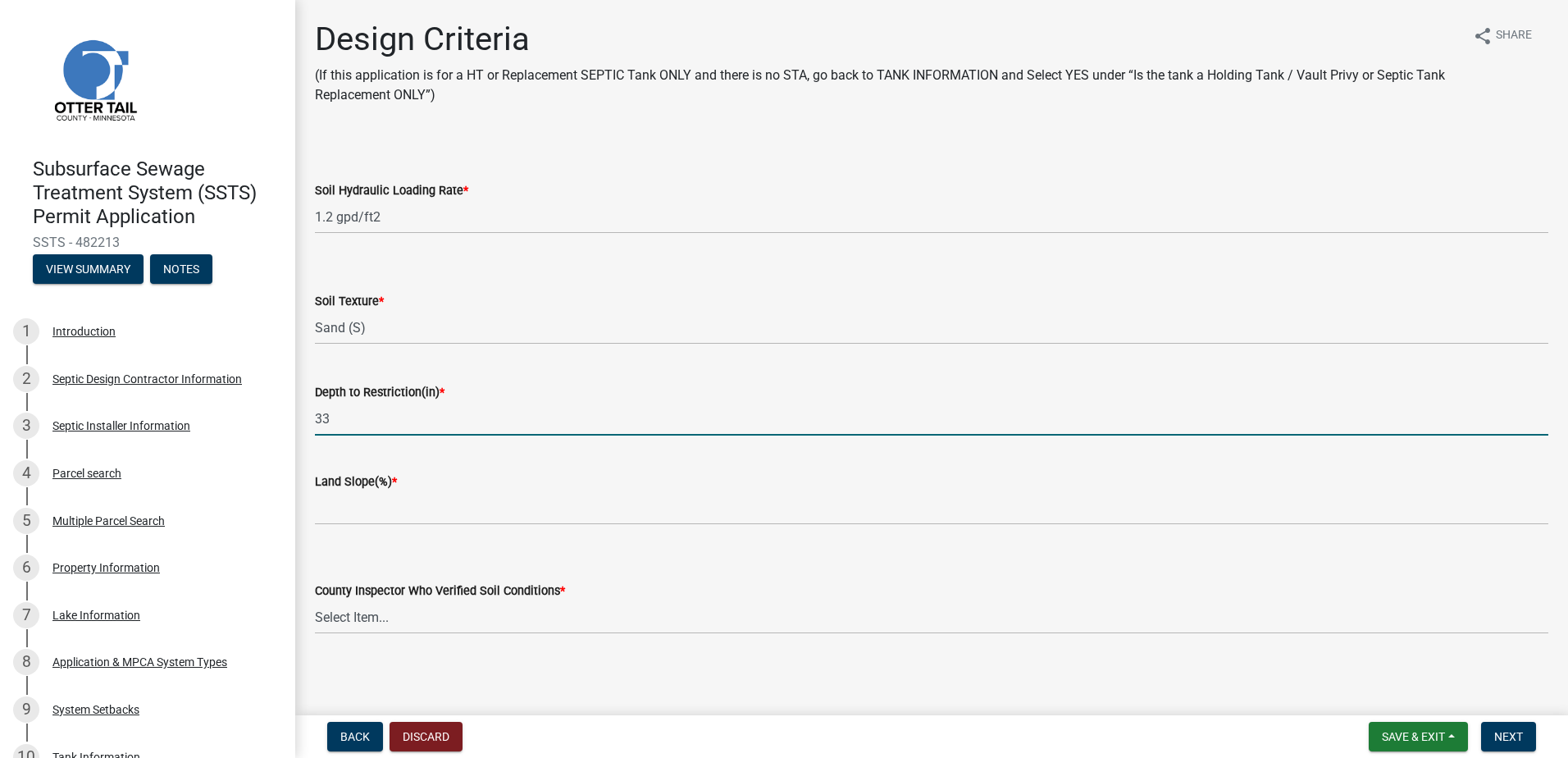
type input "33"
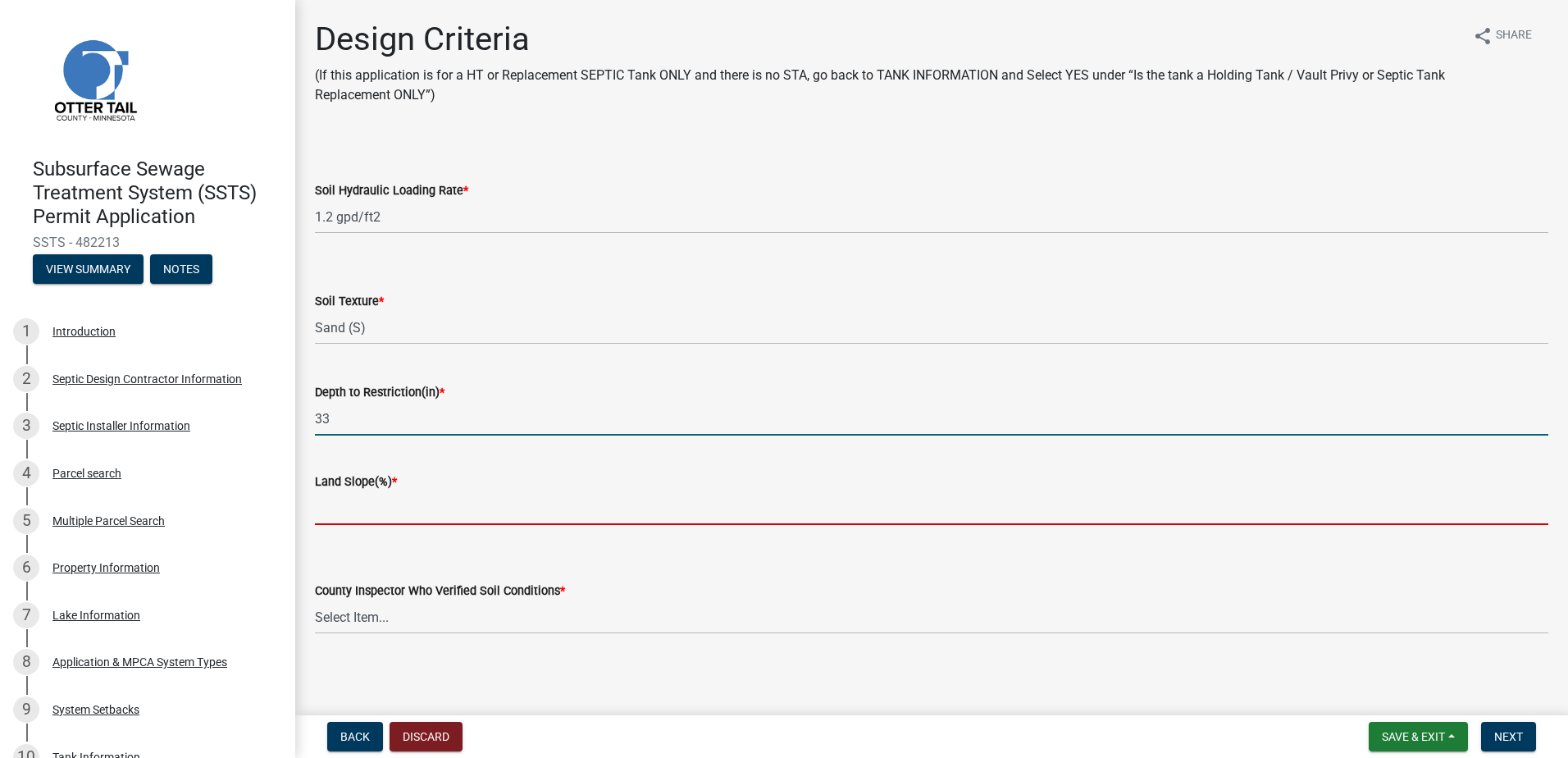
click at [345, 510] on input "Land Slope(%) *" at bounding box center [932, 508] width 1234 height 34
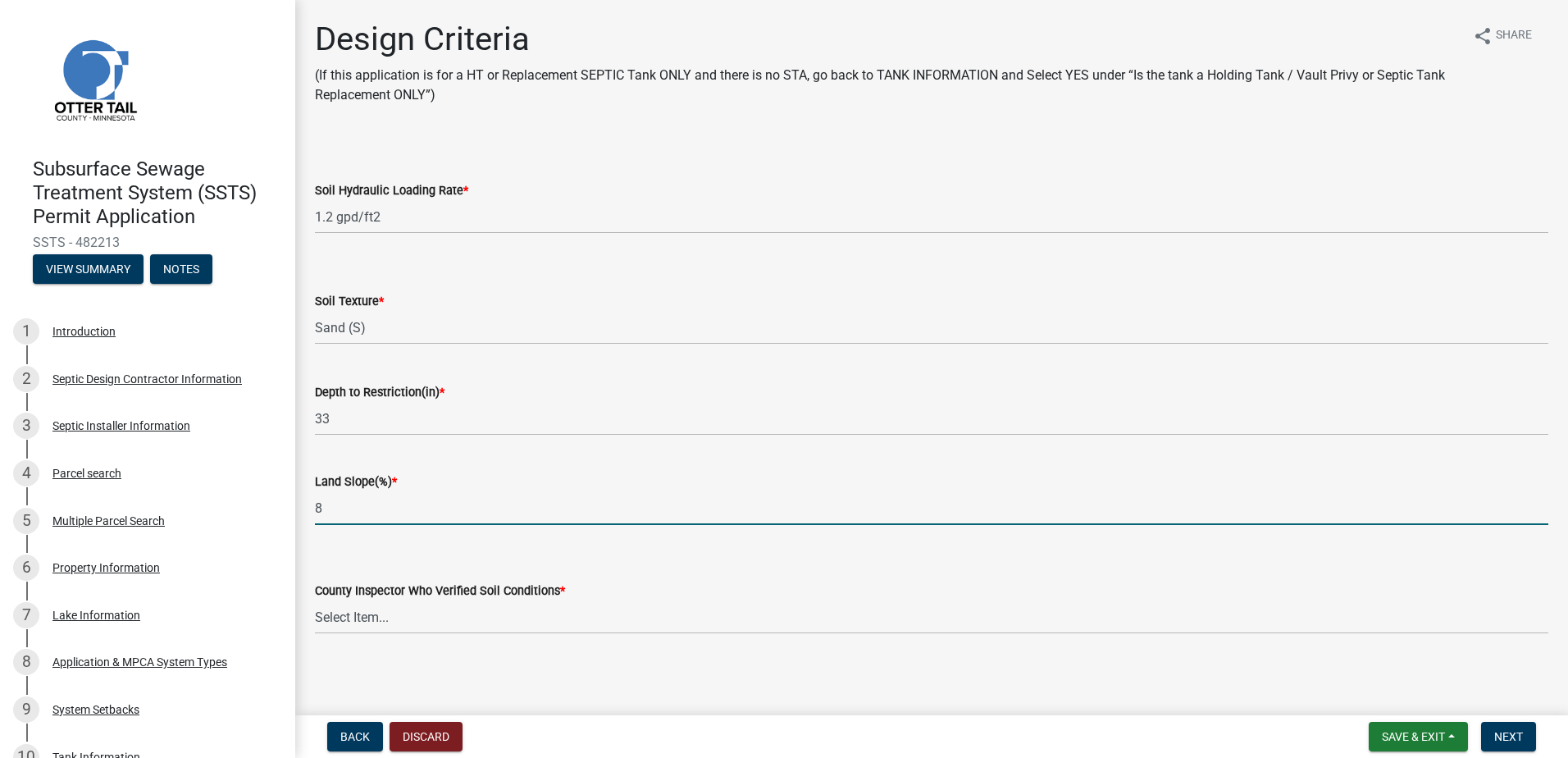
type input "8"
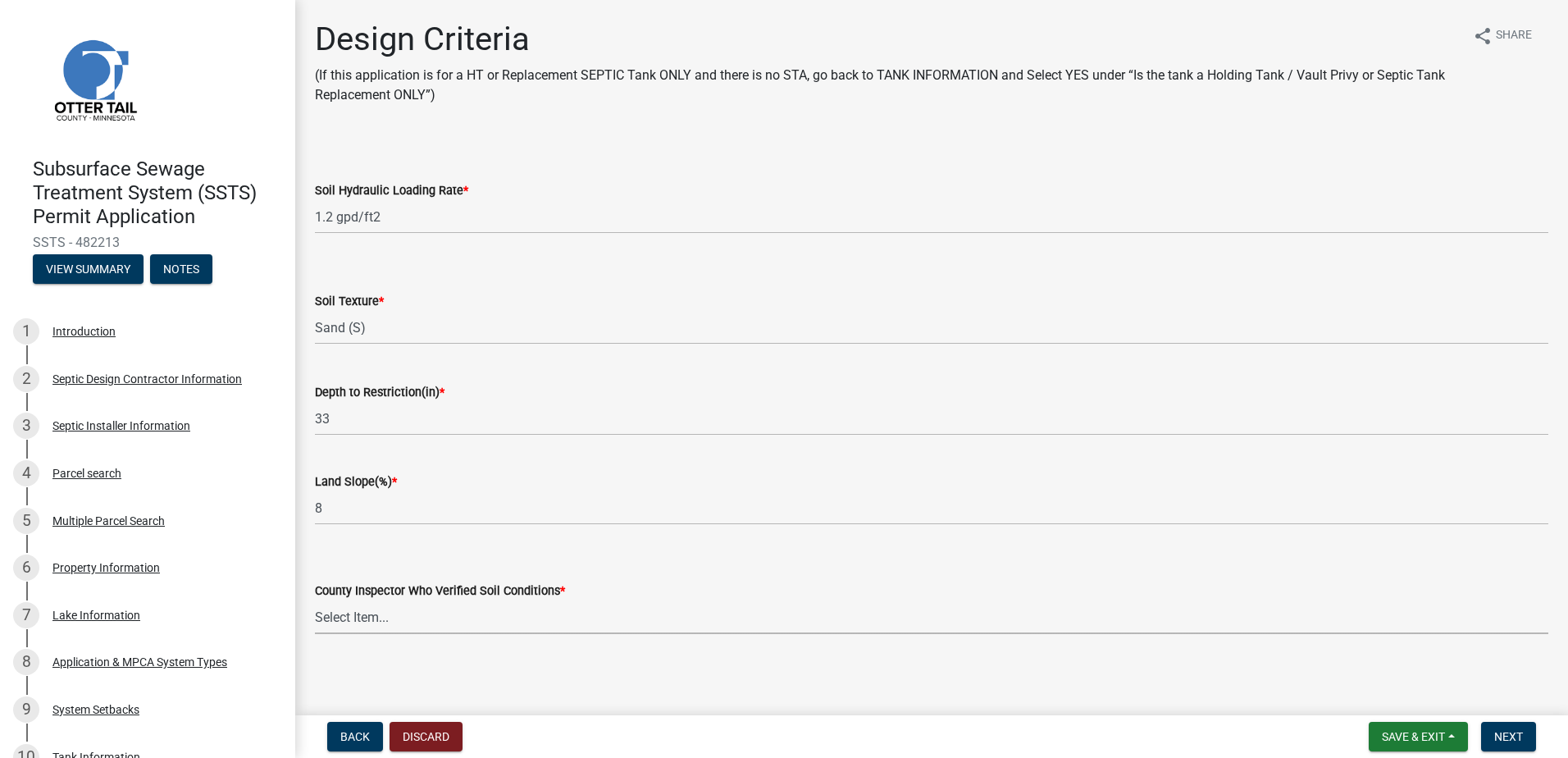
click at [360, 609] on select "Select Item... Alexis Newark Andrea Perales Brittany Tollefson Chris LeClair Co…" at bounding box center [932, 617] width 1234 height 34
click at [315, 600] on select "Select Item... Alexis Newark Andrea Perales Brittany Tollefson Chris LeClair Co…" at bounding box center [932, 617] width 1234 height 34
select select "14354fbd-e666-4c9c-b77c-8c181d233a28"
click at [1511, 735] on span "Next" at bounding box center [1509, 737] width 29 height 13
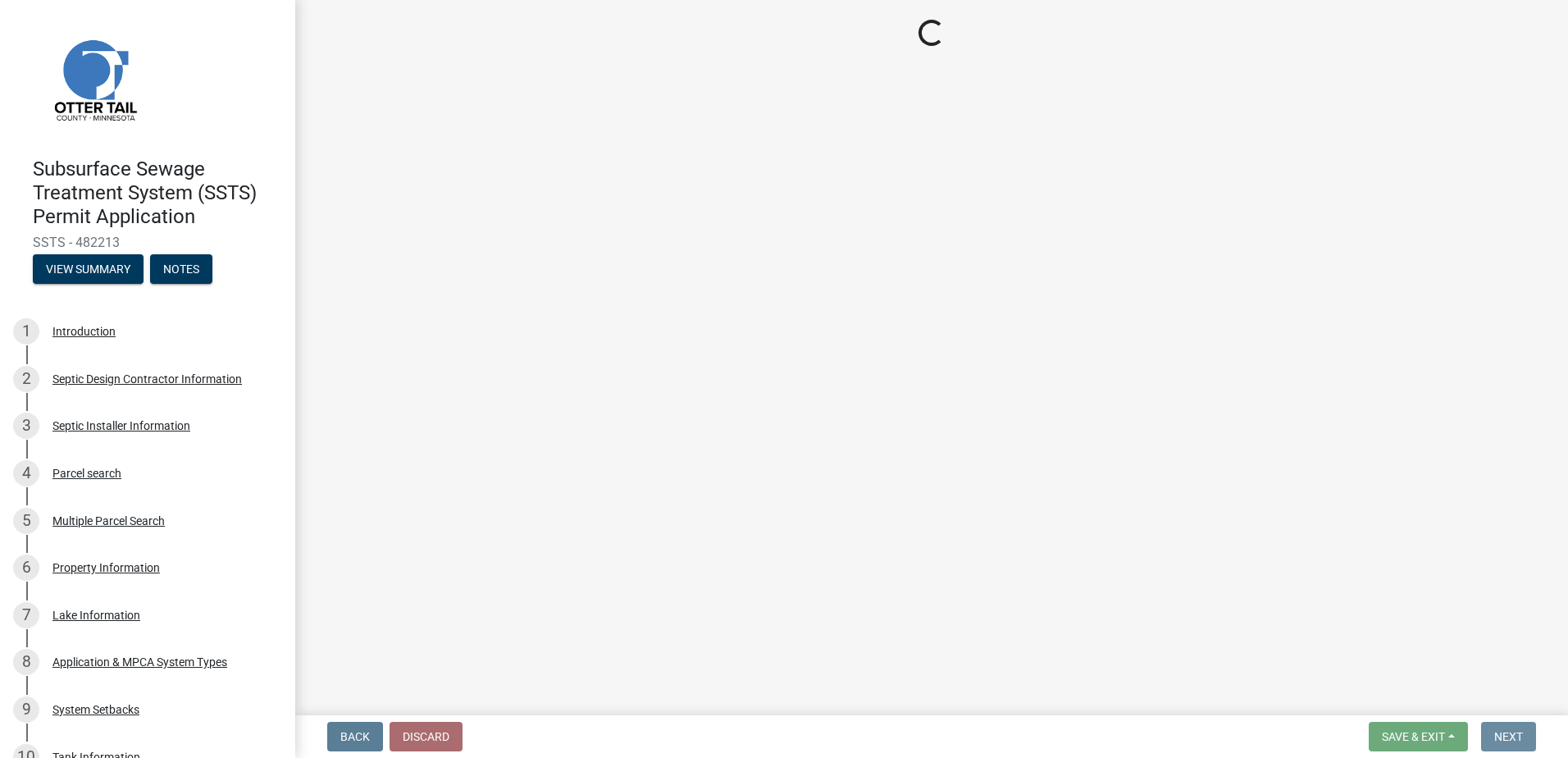
scroll to position [0, 0]
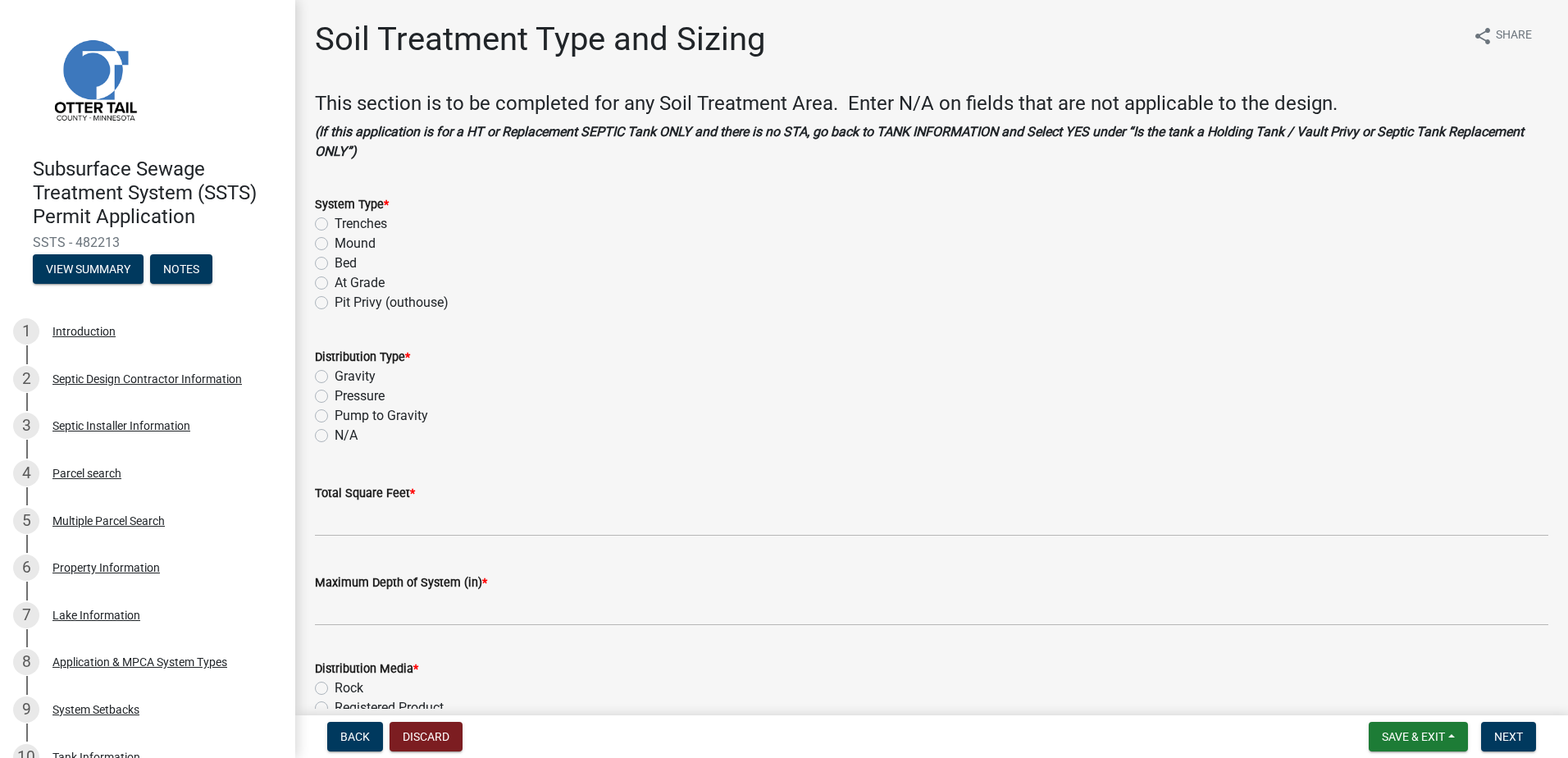
click at [335, 241] on label "Mound" at bounding box center [355, 243] width 41 height 20
click at [335, 241] on input "Mound" at bounding box center [340, 239] width 11 height 11
radio input "true"
click at [335, 396] on label "Pressure" at bounding box center [360, 396] width 50 height 20
click at [335, 396] on input "Pressure" at bounding box center [340, 392] width 11 height 11
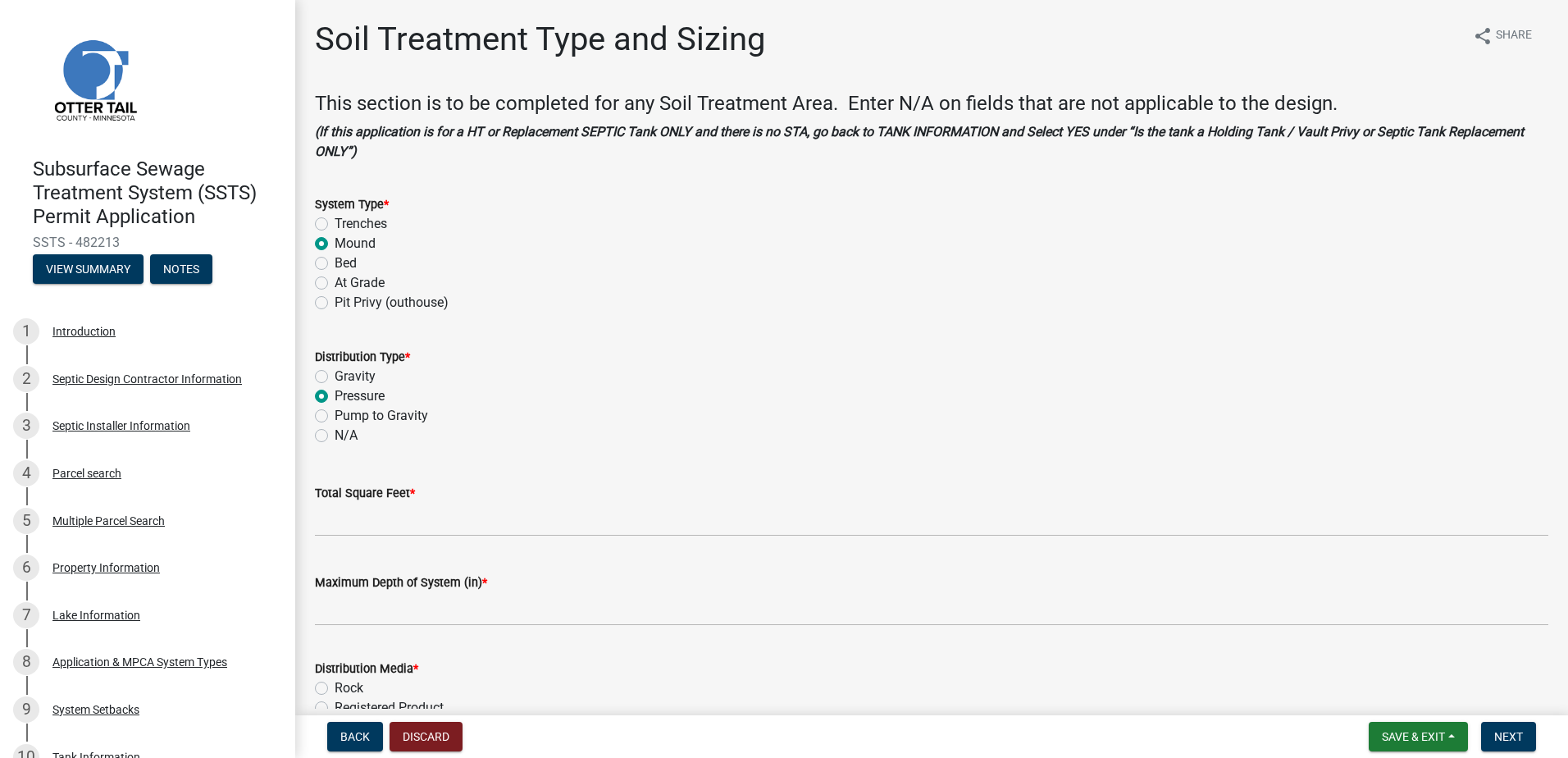
radio input "true"
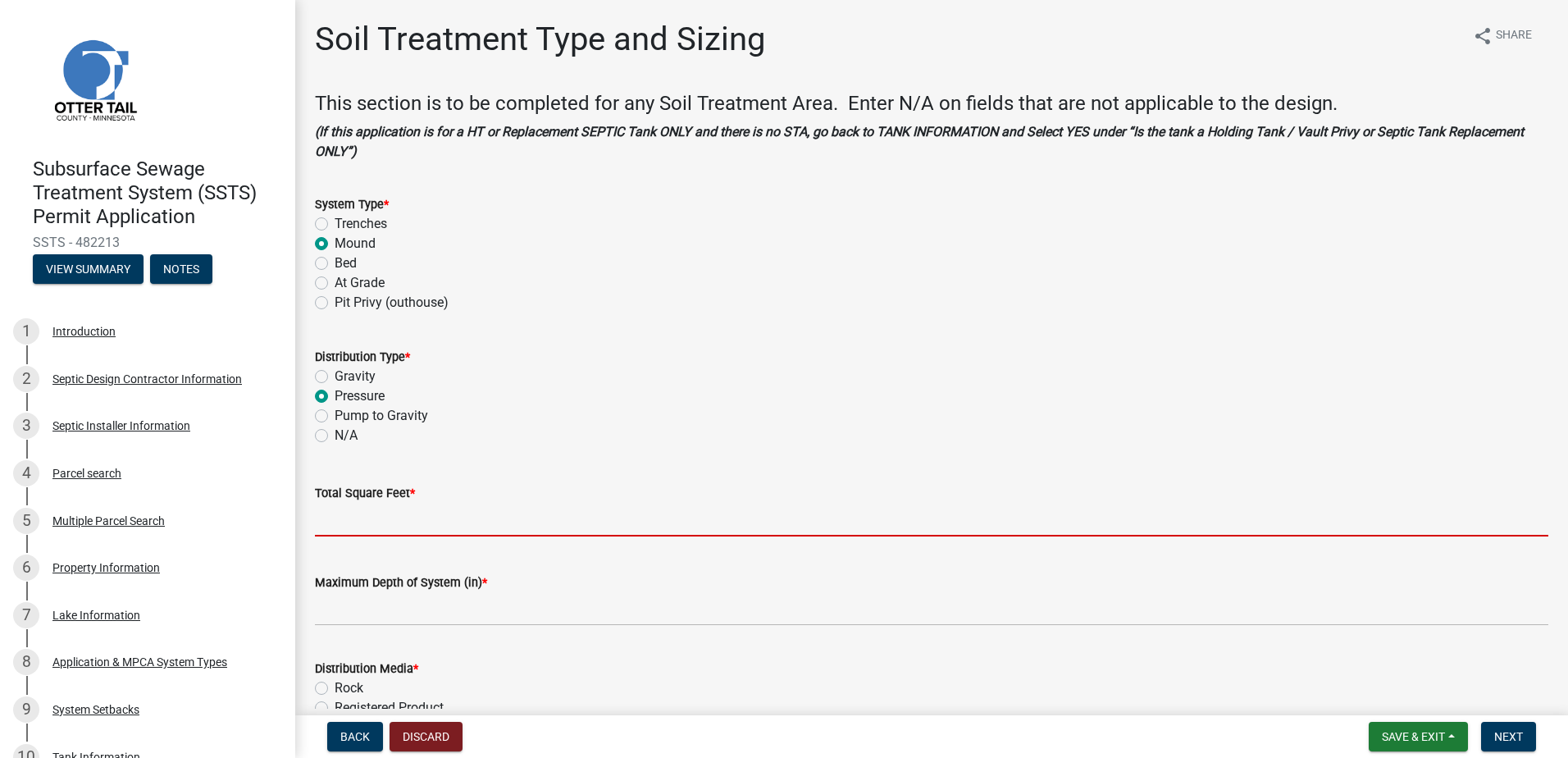
click at [337, 520] on input "Total Square Feet *" at bounding box center [932, 520] width 1234 height 34
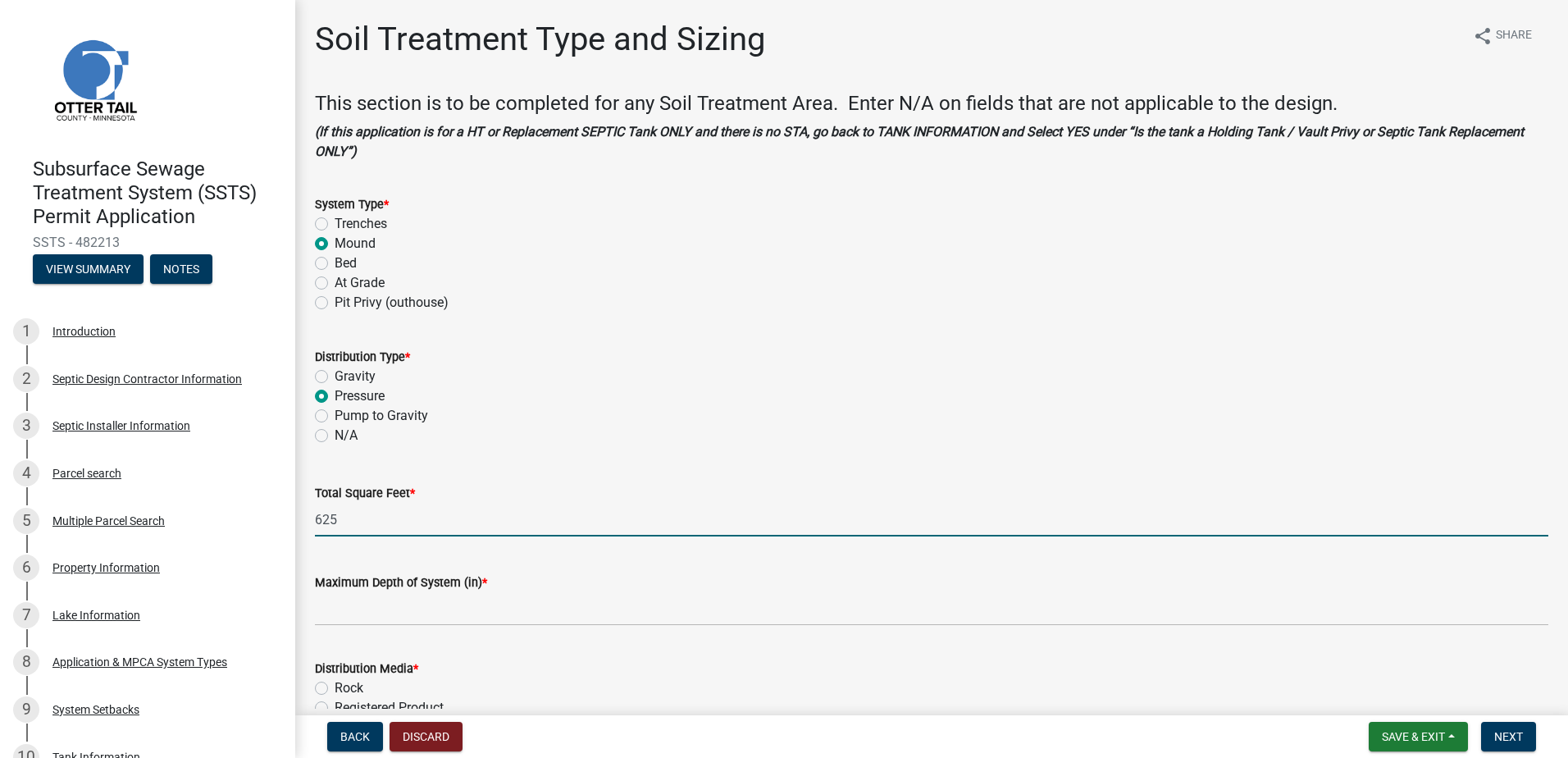
type input "625"
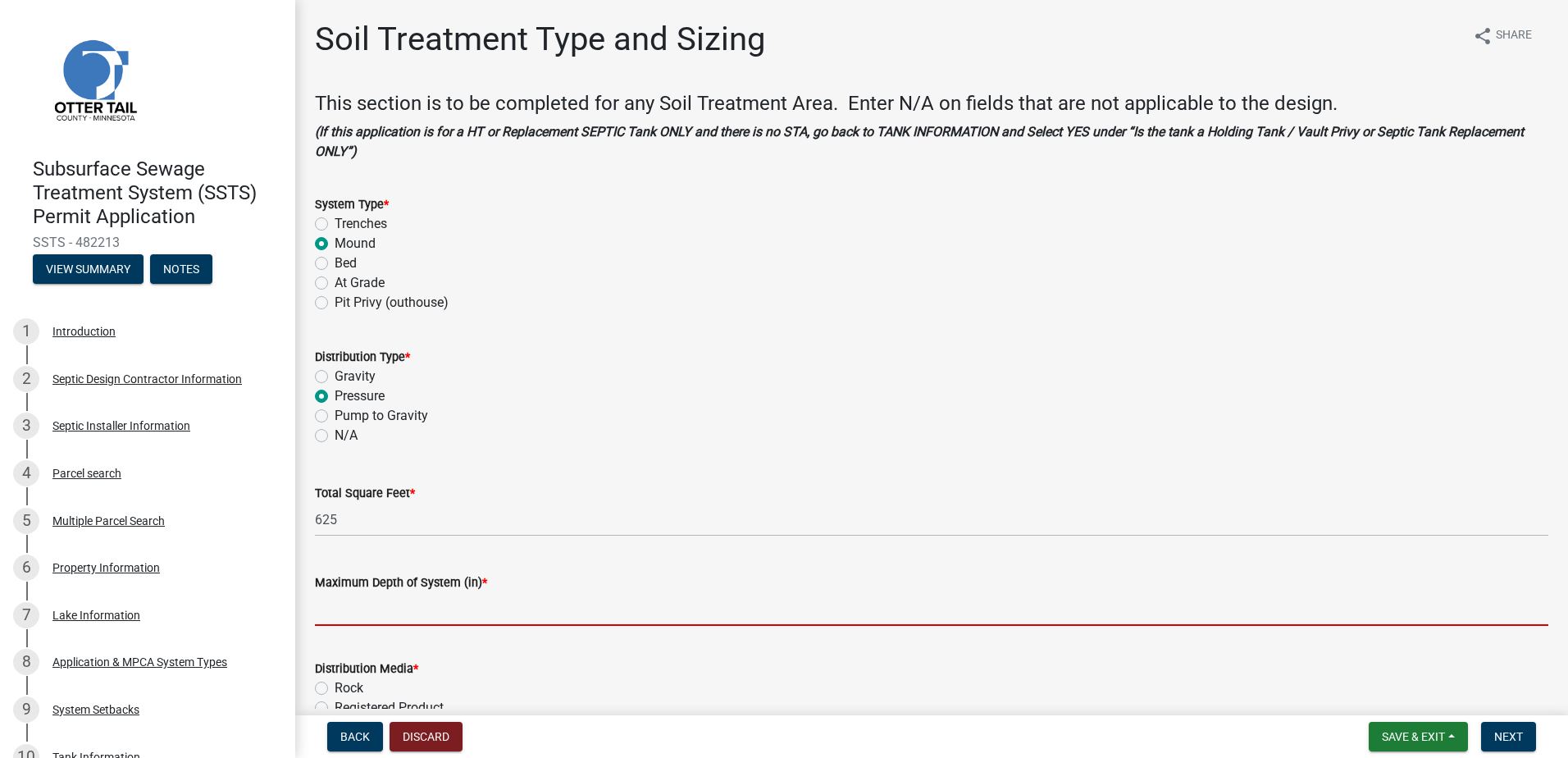
click at [349, 615] on input "Maximum Depth of System (in) *" at bounding box center [932, 609] width 1234 height 34
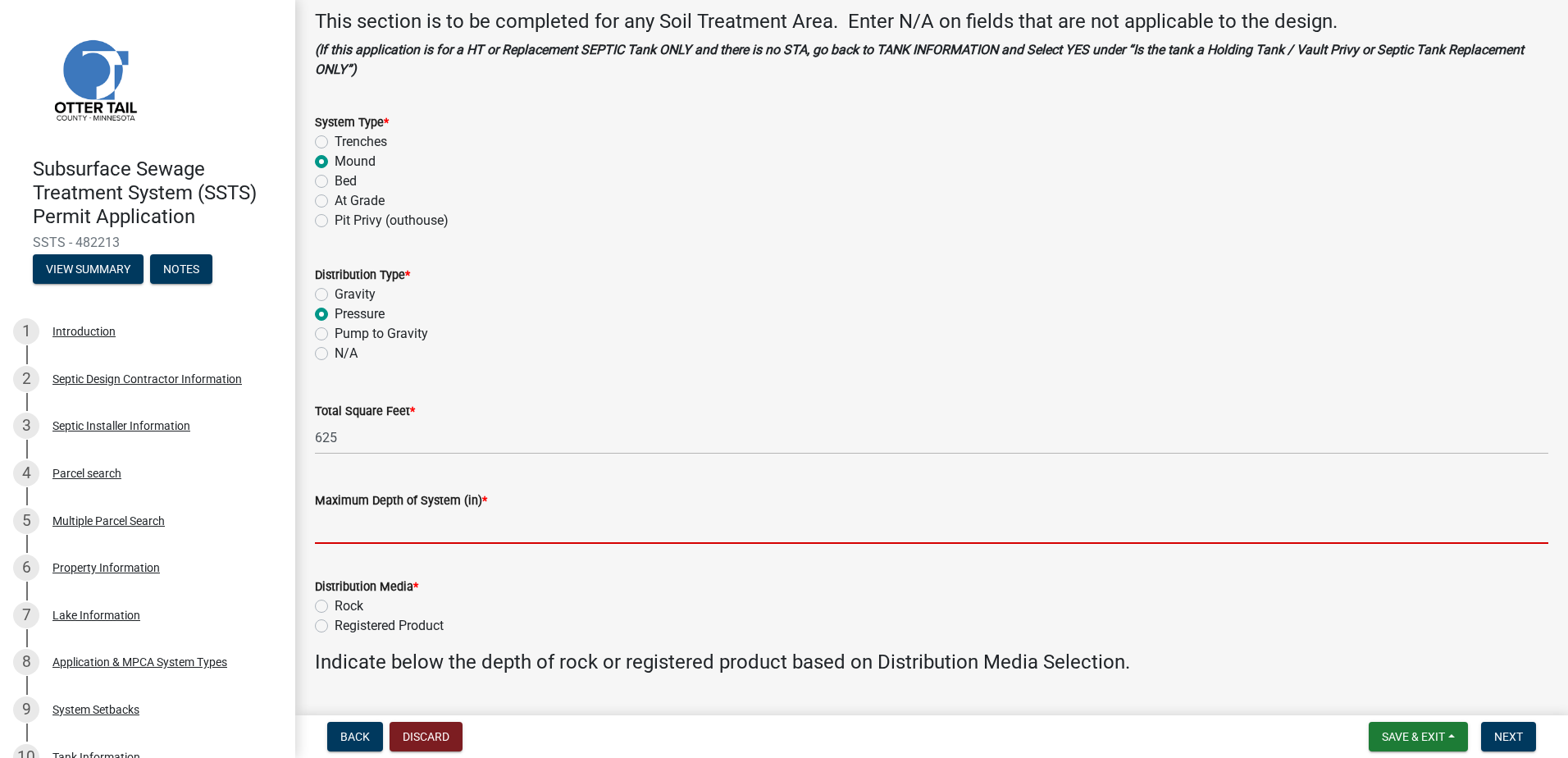
scroll to position [164, 0]
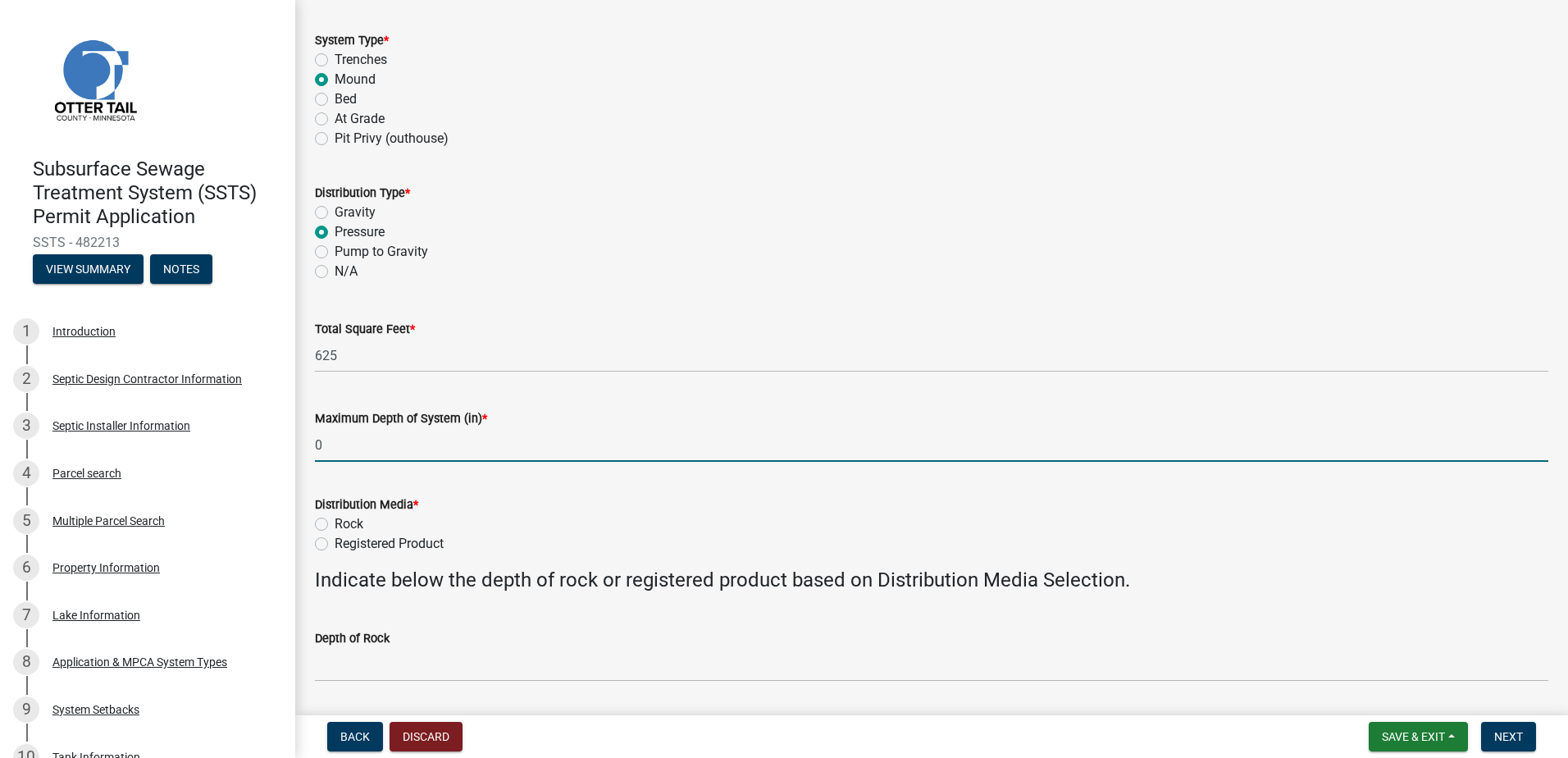
type input "0"
click at [335, 527] on label "Rock" at bounding box center [349, 524] width 29 height 20
click at [335, 525] on input "Rock" at bounding box center [340, 520] width 11 height 11
radio input "true"
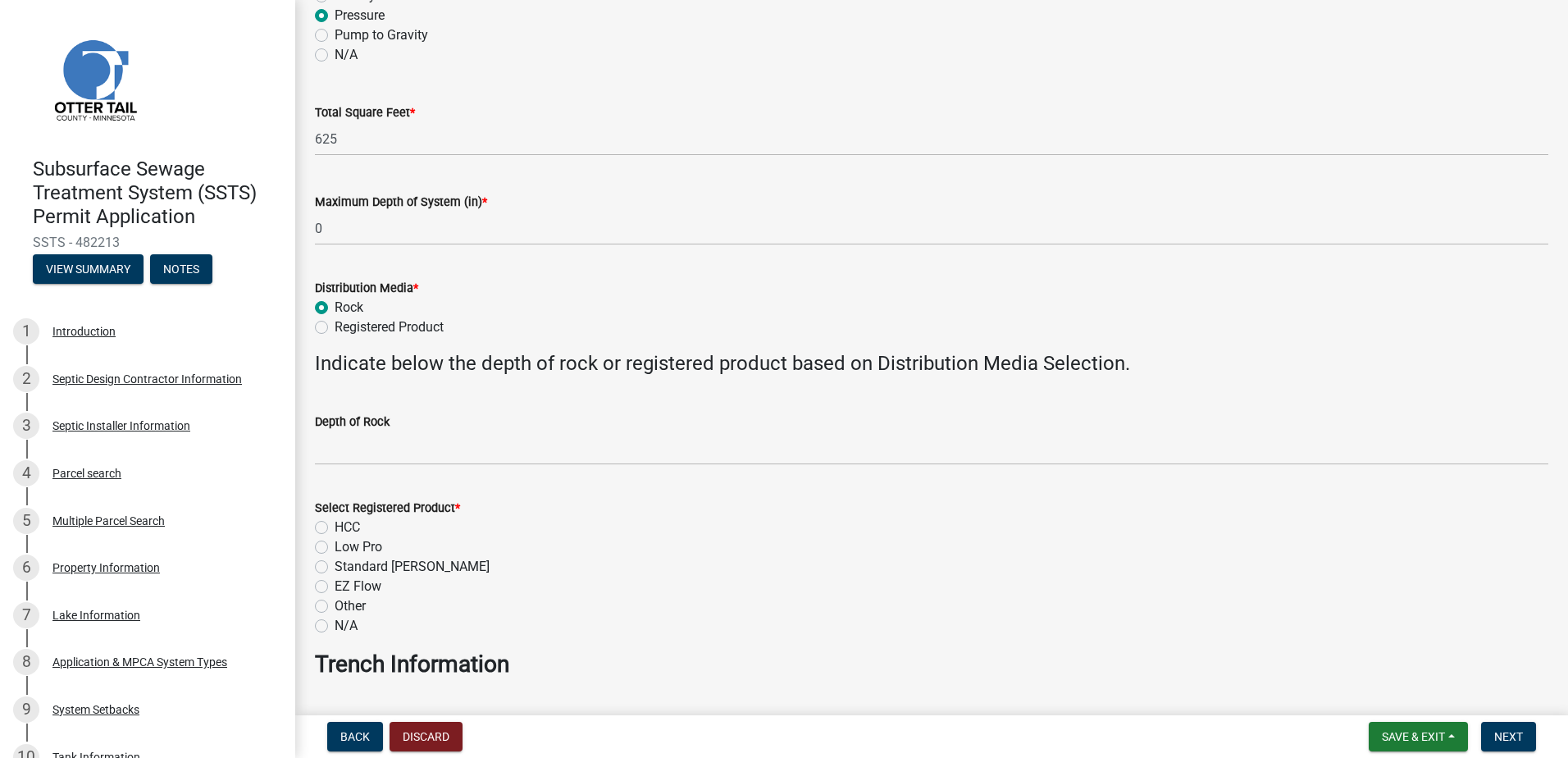
scroll to position [410, 0]
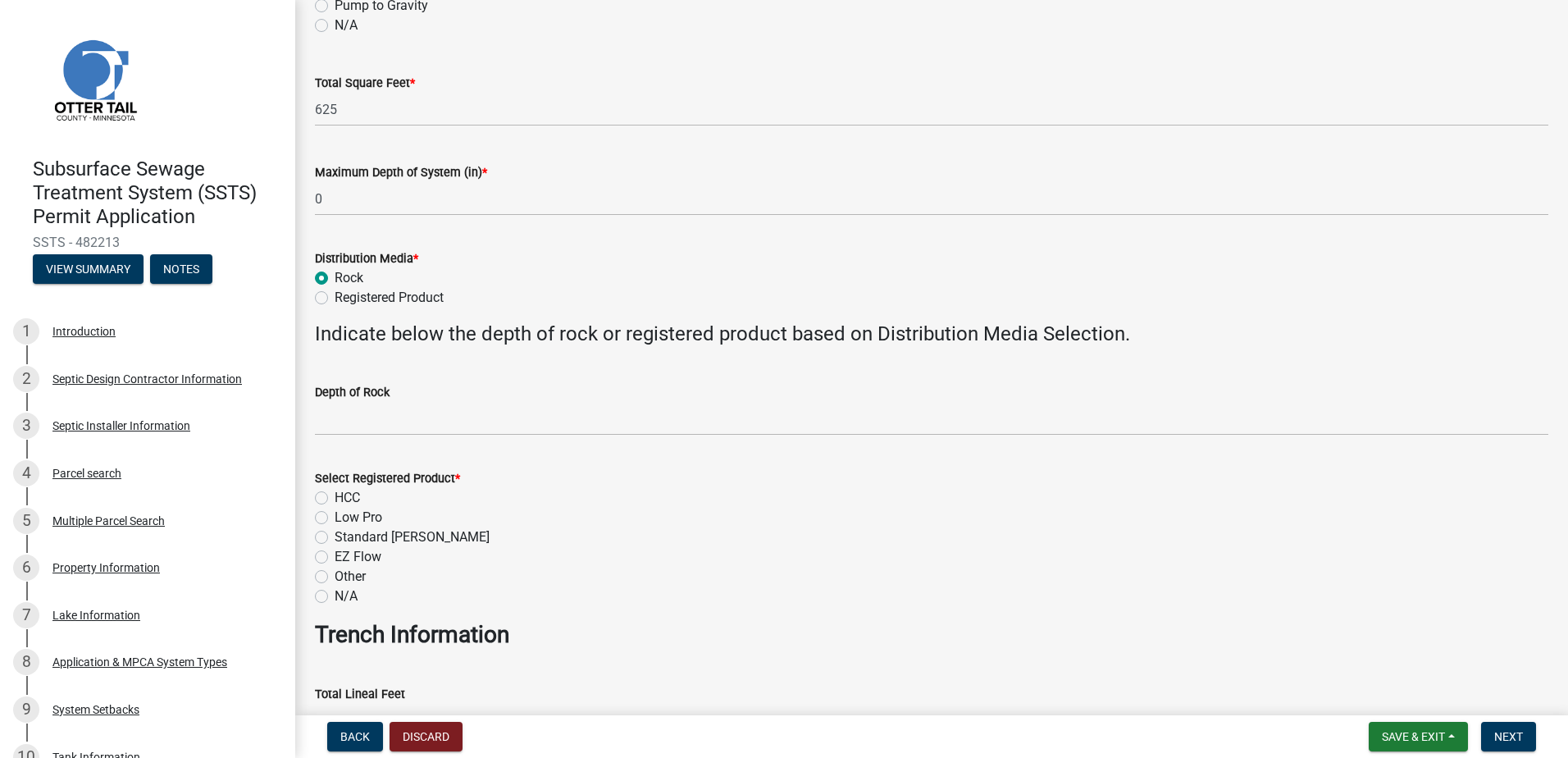
click at [335, 593] on label "N/A" at bounding box center [346, 596] width 23 height 20
click at [335, 593] on input "N/A" at bounding box center [340, 592] width 11 height 11
radio input "true"
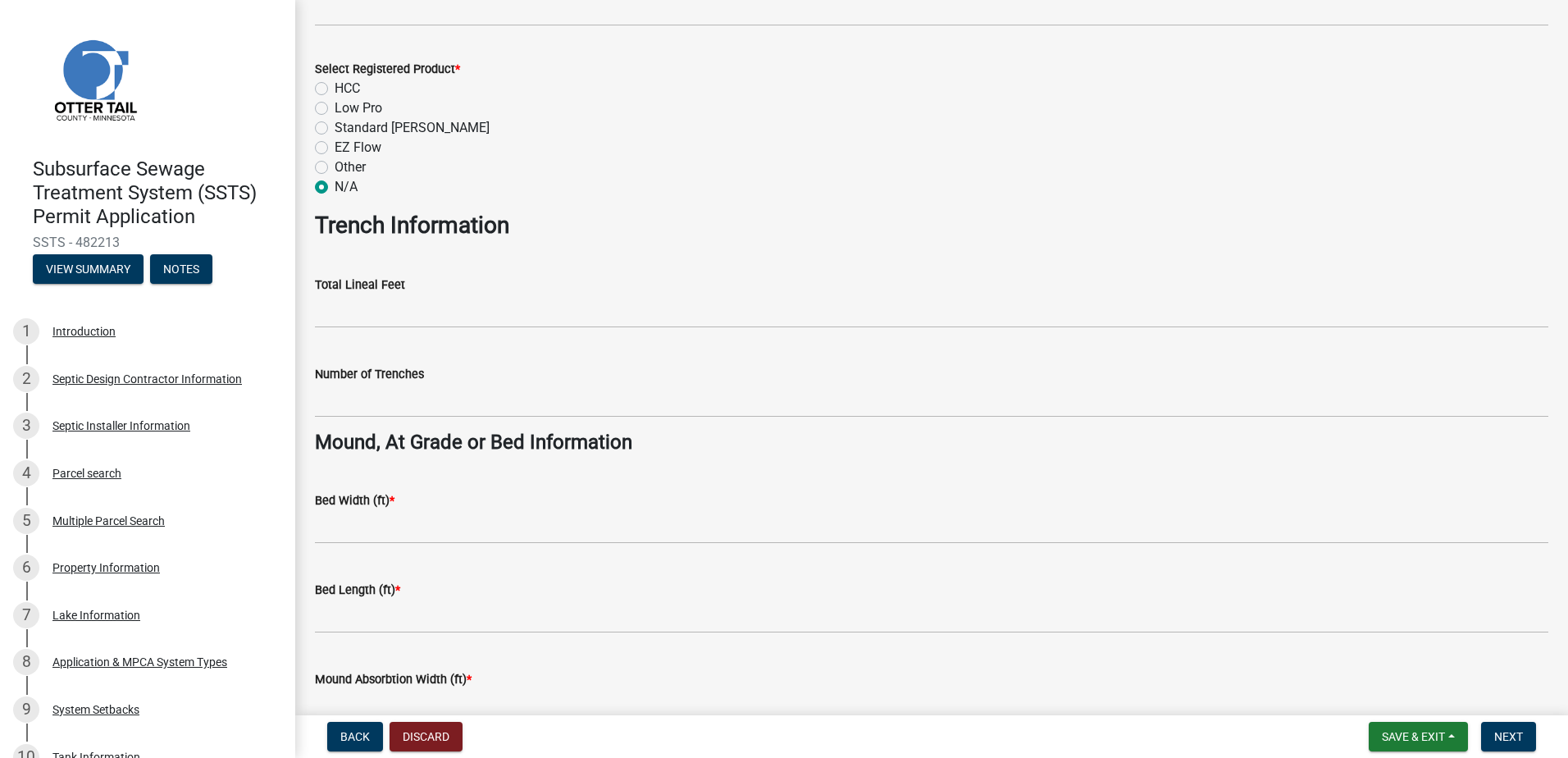
scroll to position [821, 0]
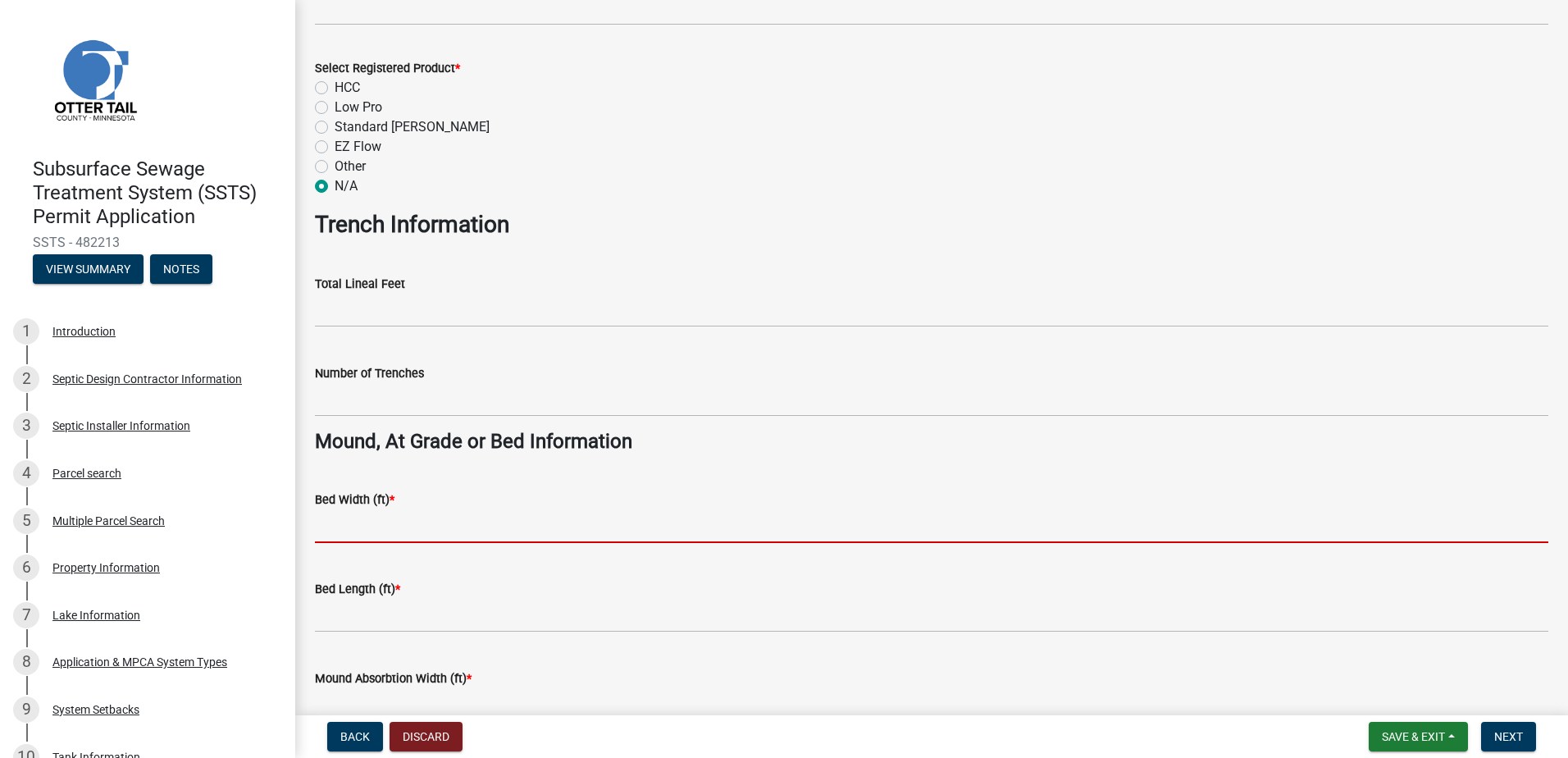
click at [354, 528] on input "Bed Width (ft) *" at bounding box center [932, 526] width 1234 height 34
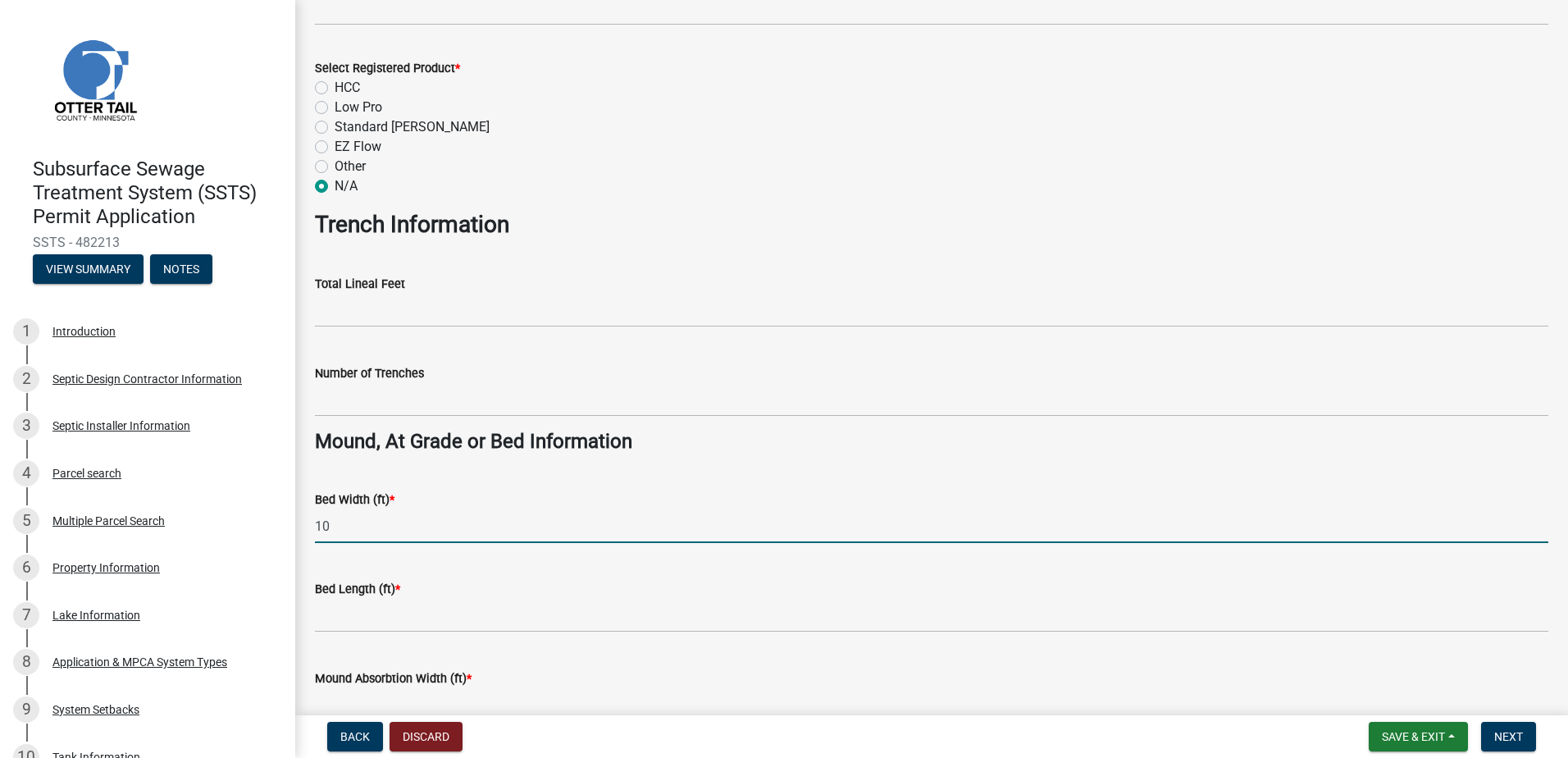
type input "10"
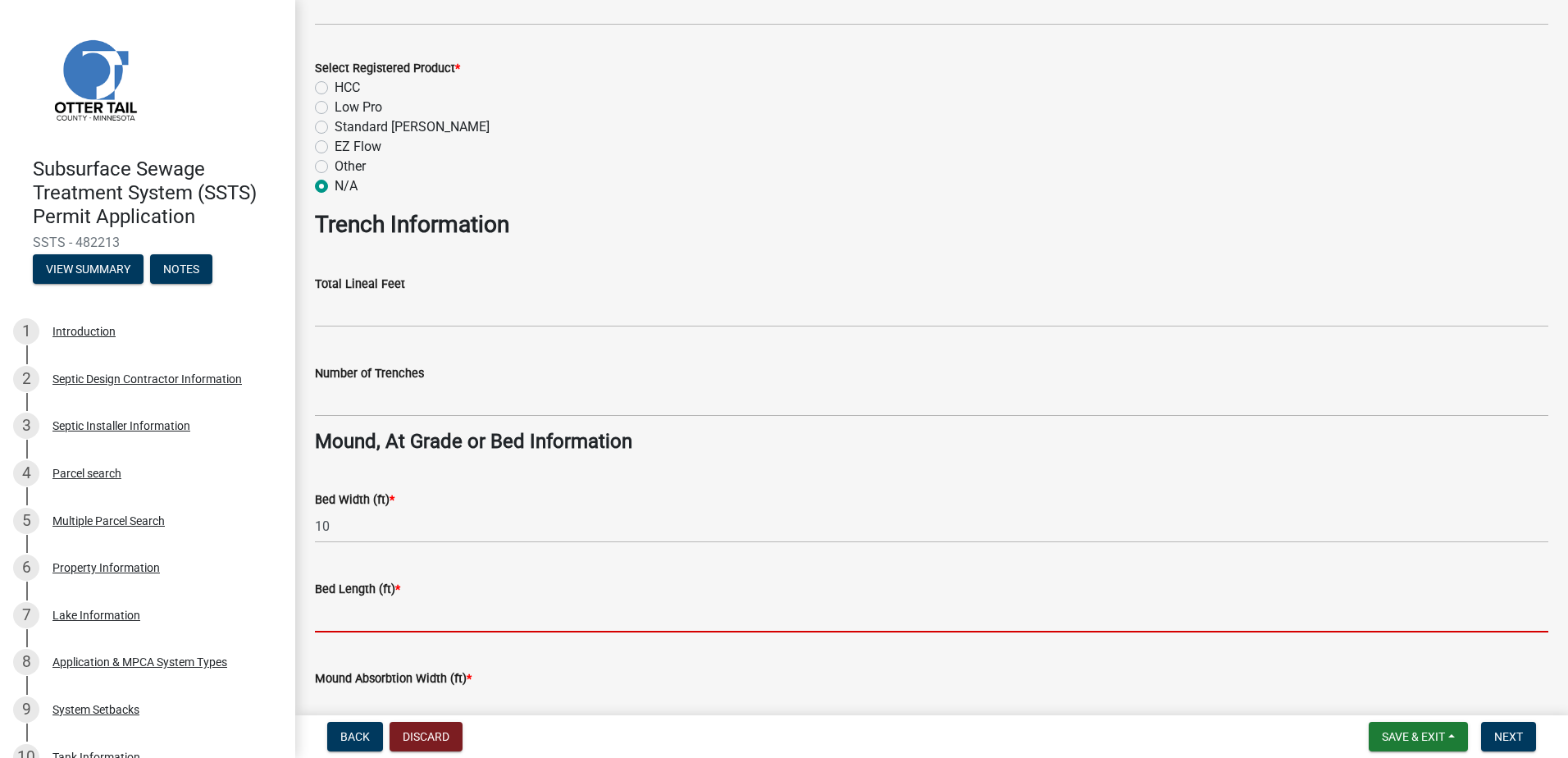
click at [349, 615] on input "Bed Length (ft) *" at bounding box center [932, 616] width 1234 height 34
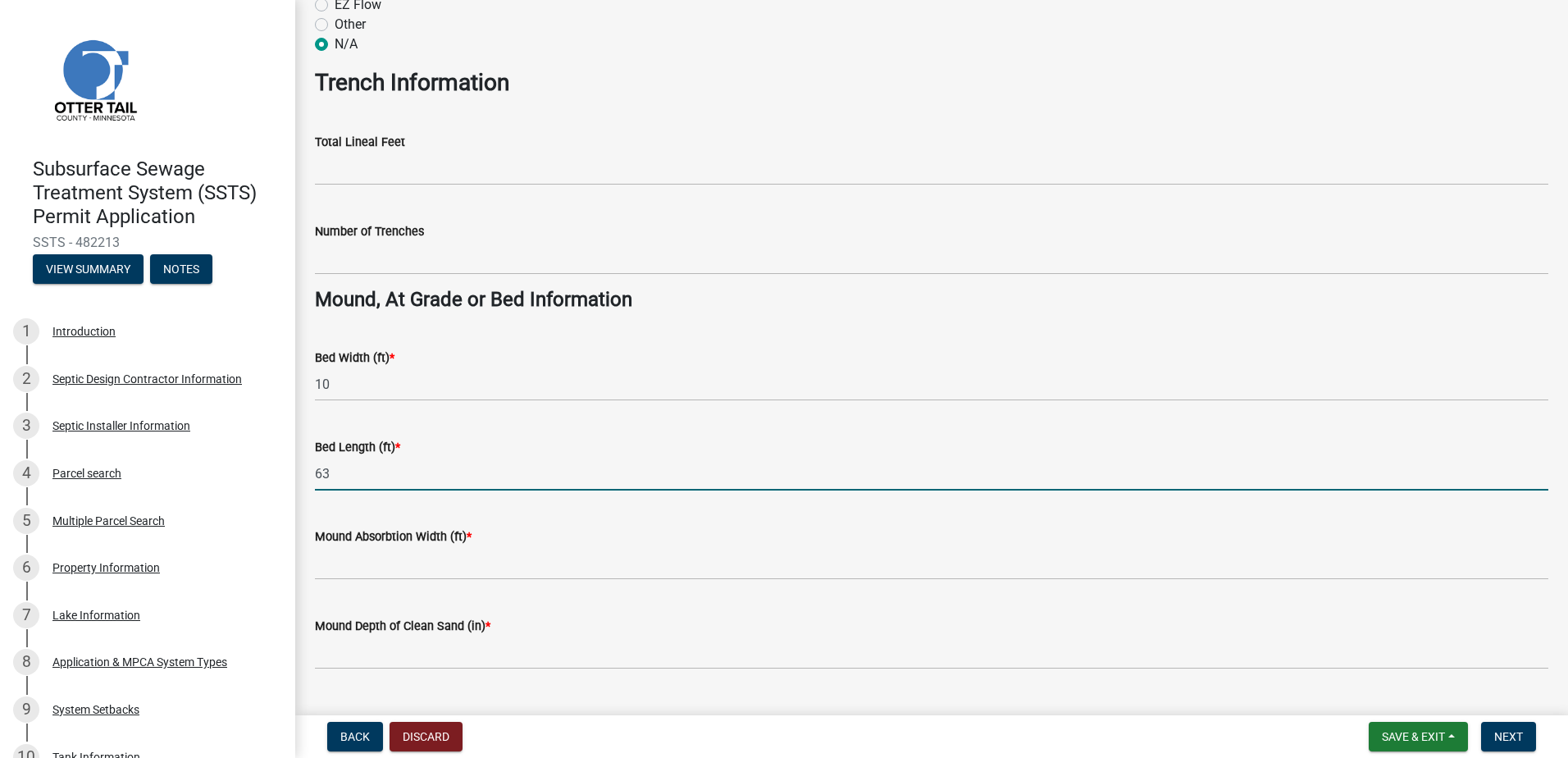
scroll to position [984, 0]
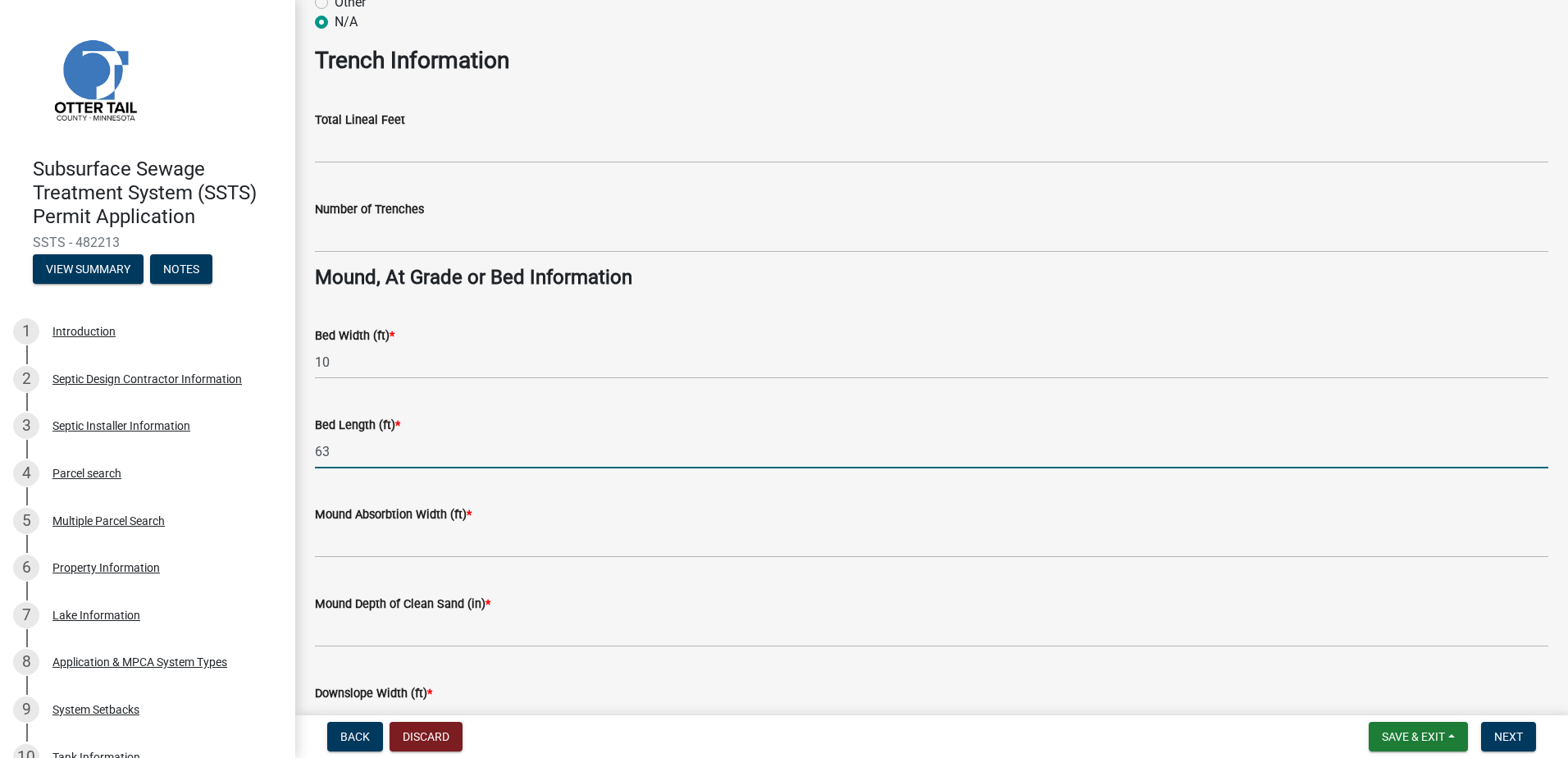
type input "63"
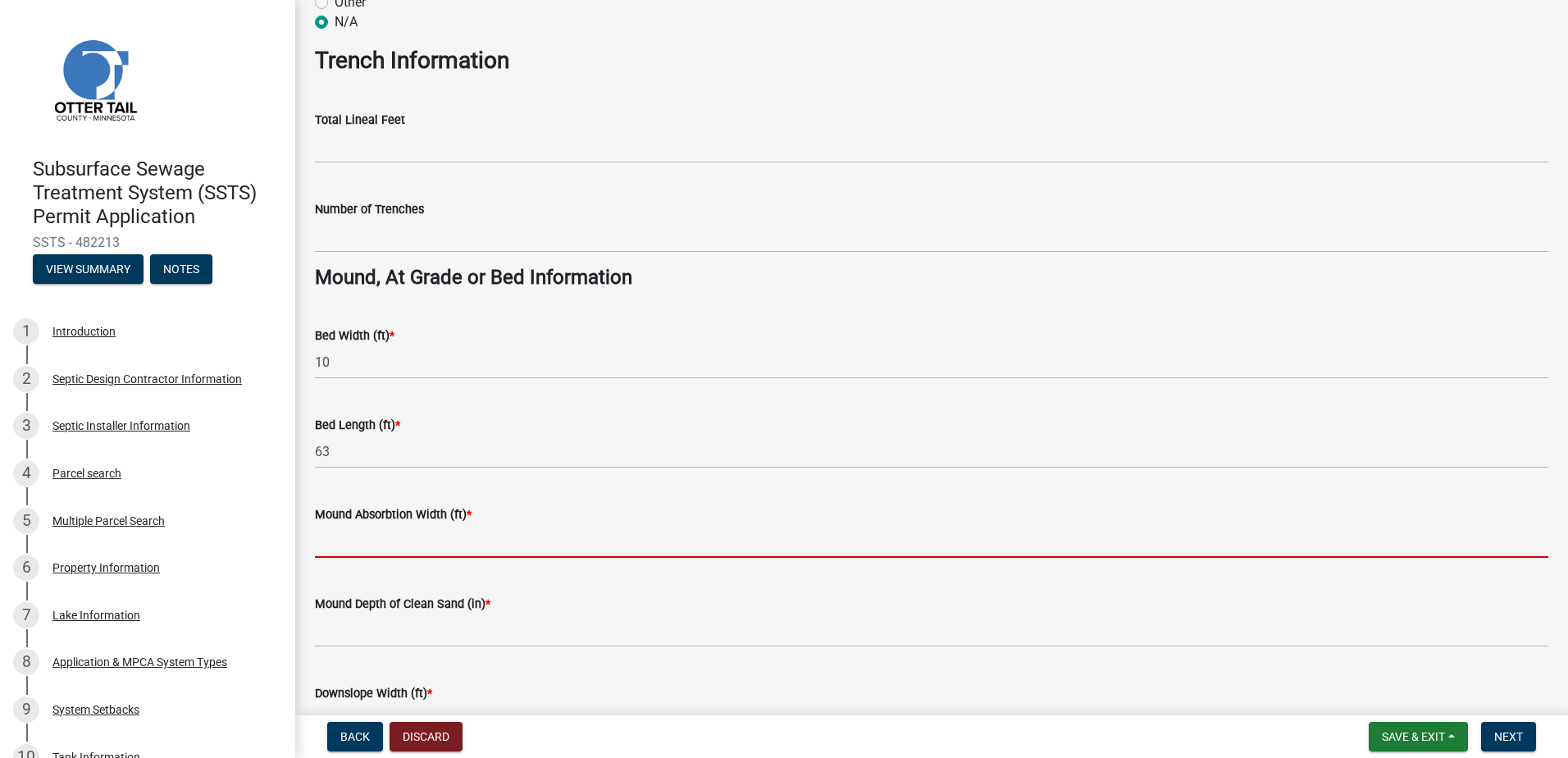
click at [334, 549] on input "Mound Absorbtion Width (ft) *" at bounding box center [932, 541] width 1234 height 34
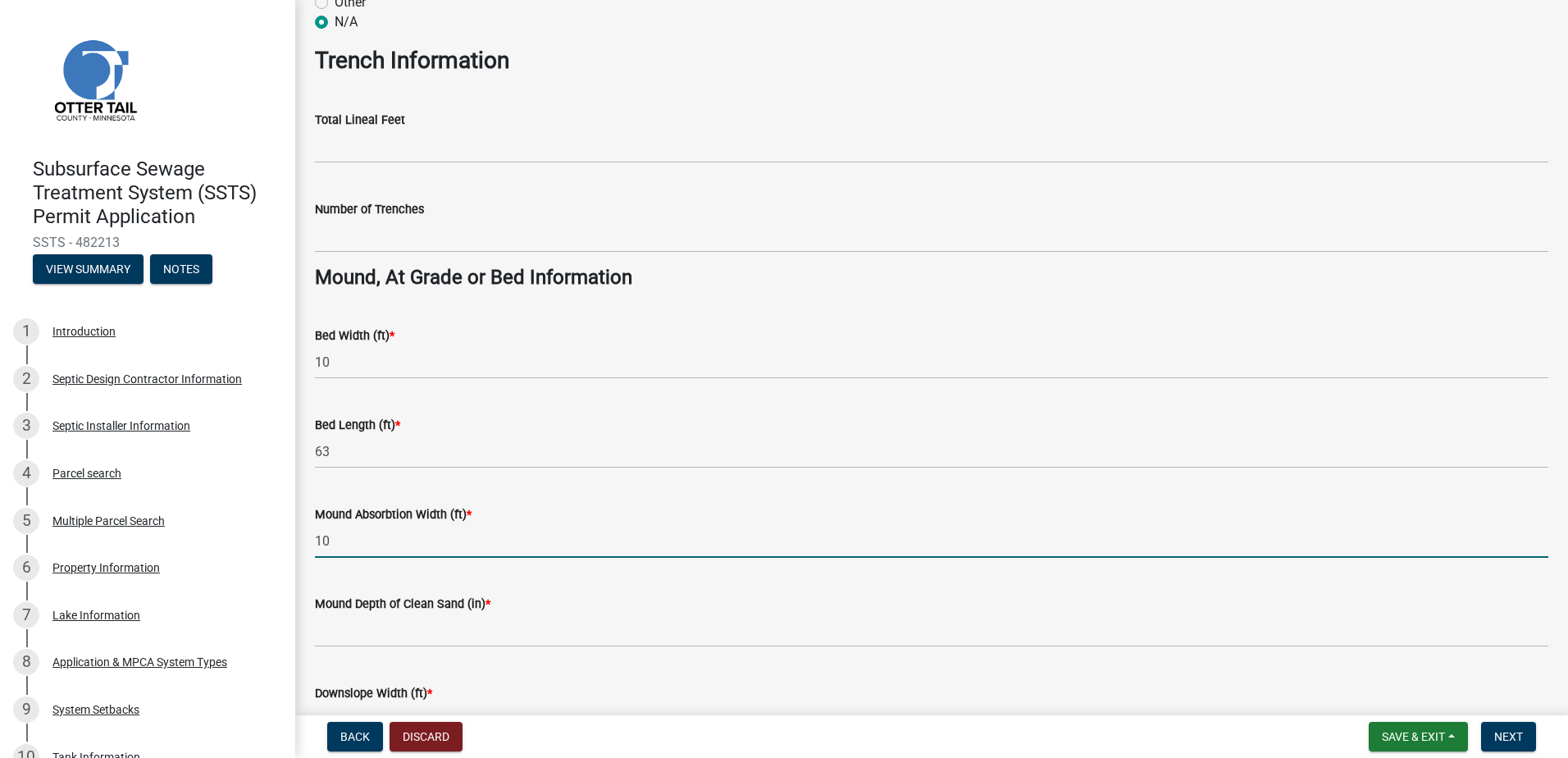
type input "10"
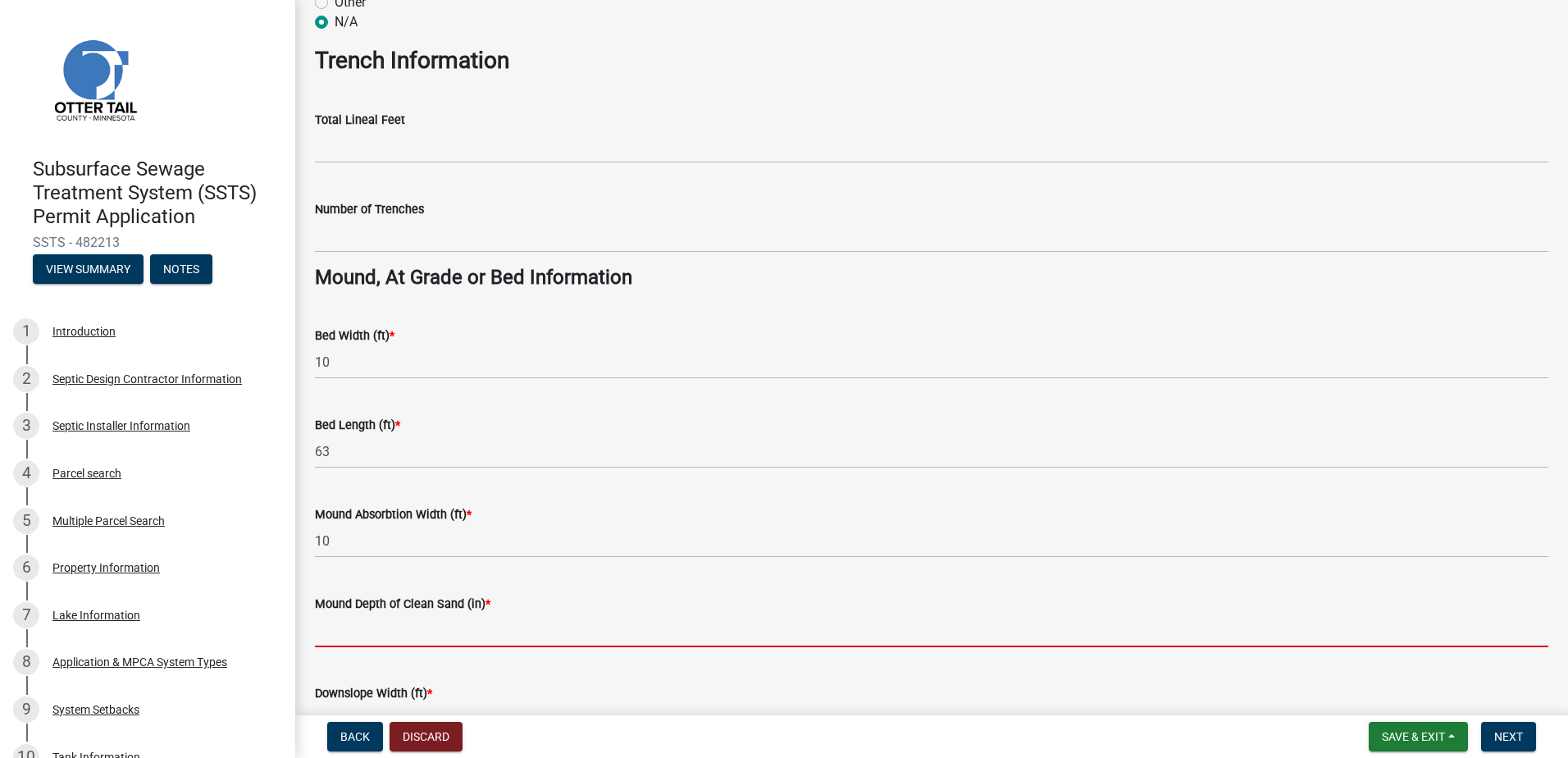
click at [349, 634] on input "Mound Depth of Clean Sand (in) *" at bounding box center [932, 631] width 1234 height 34
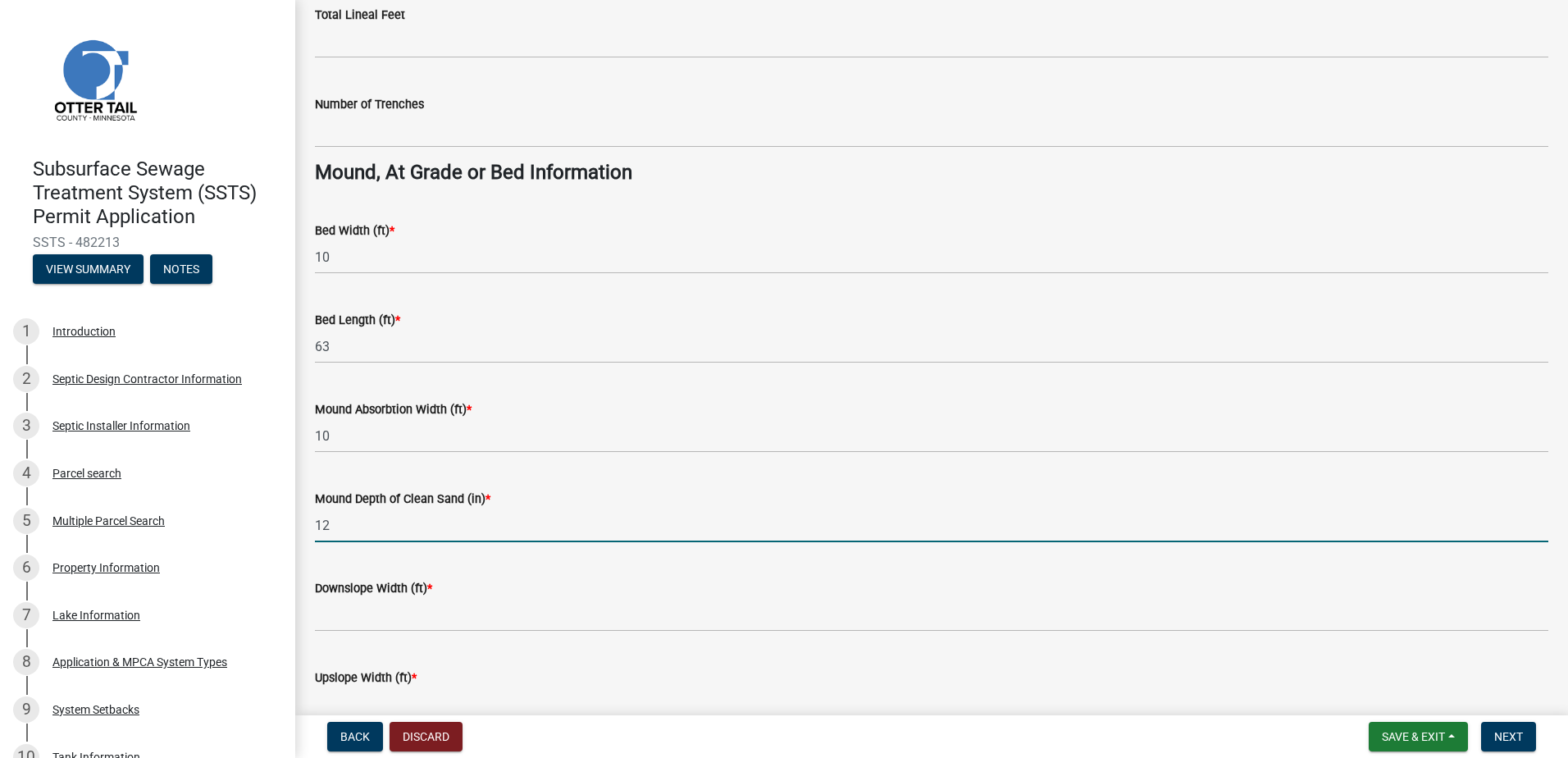
scroll to position [1148, 0]
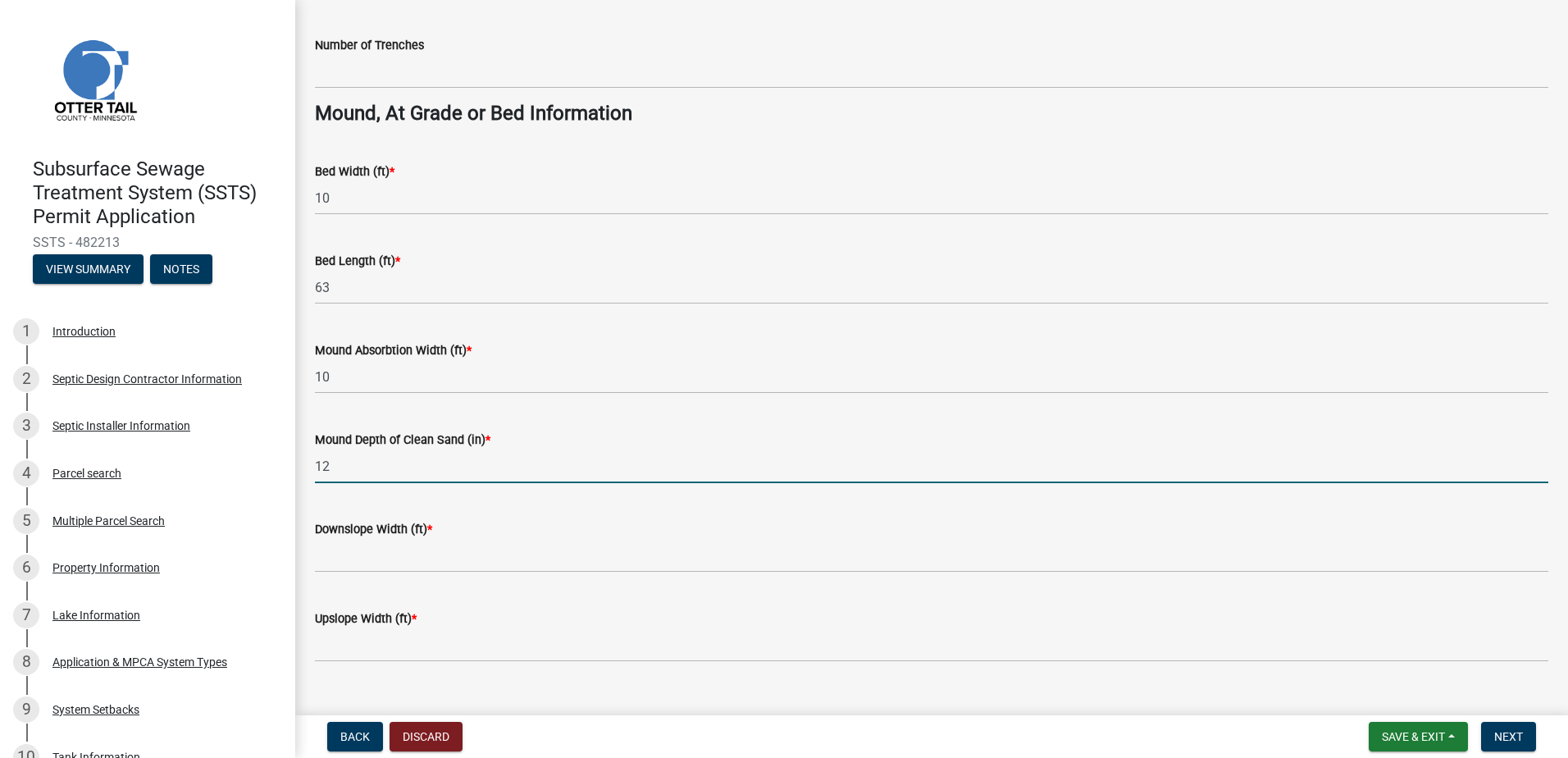
type input "12"
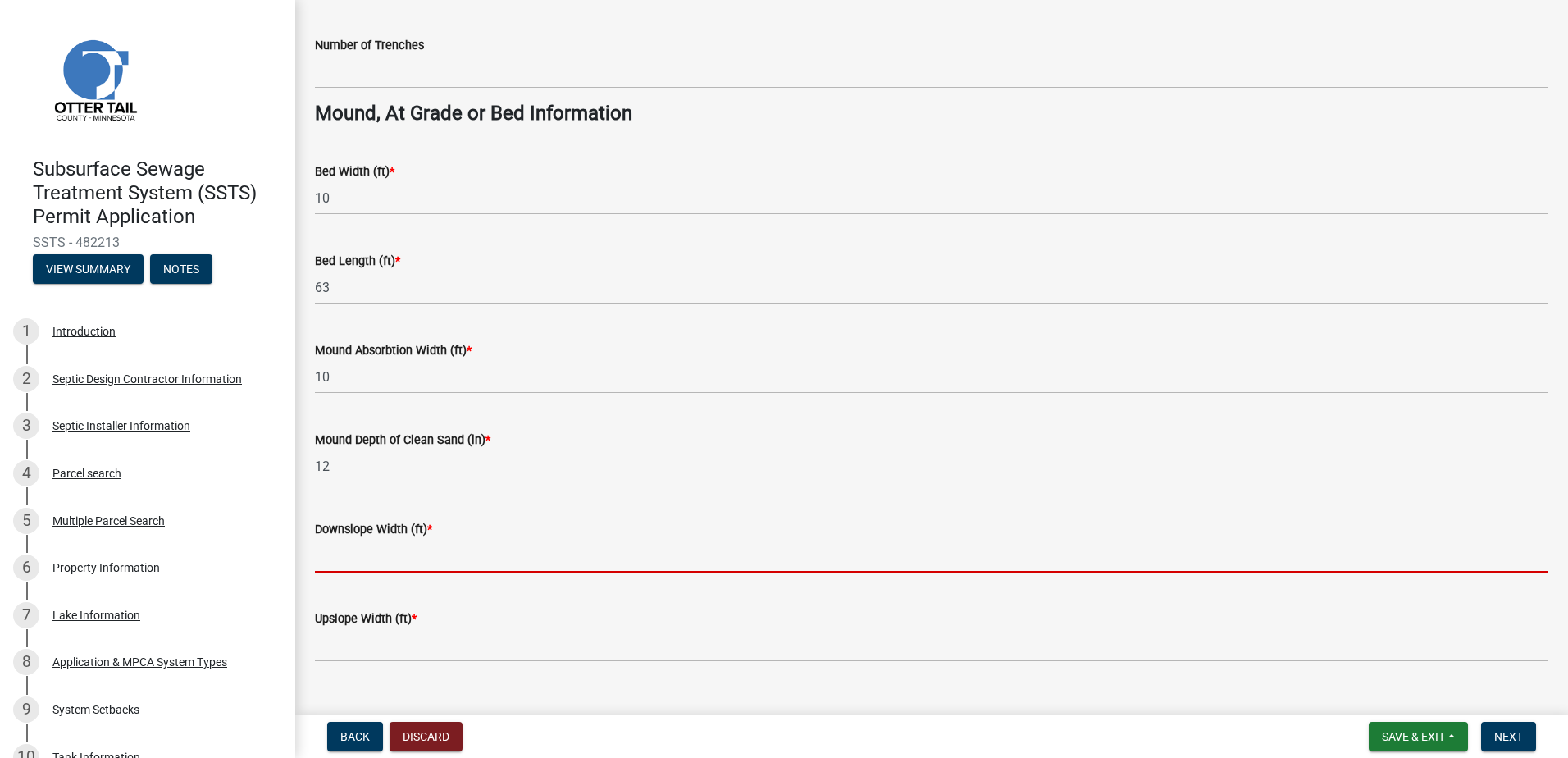
click at [368, 557] on input "Downslope Width (ft) *" at bounding box center [932, 556] width 1234 height 34
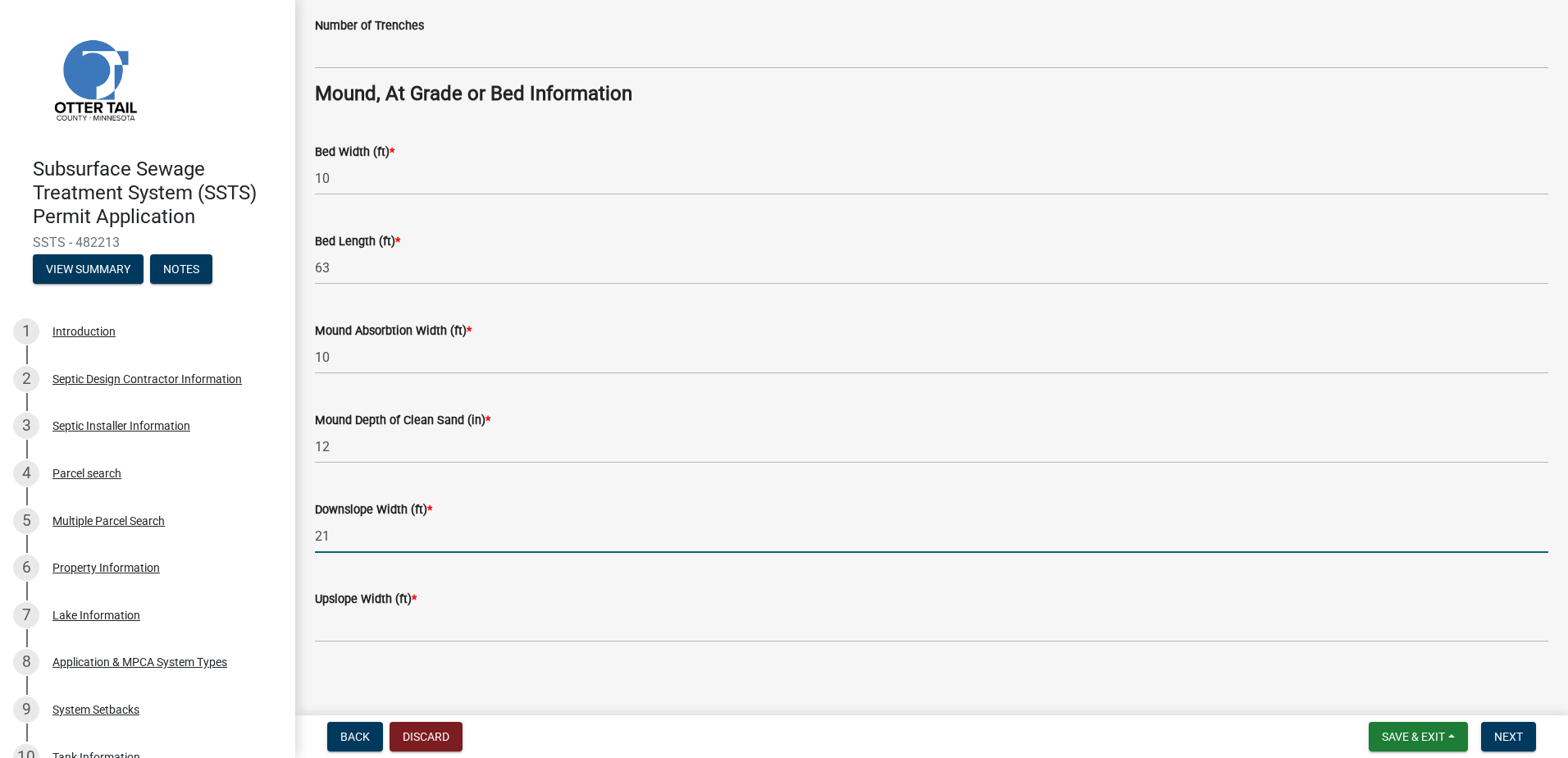
scroll to position [1179, 0]
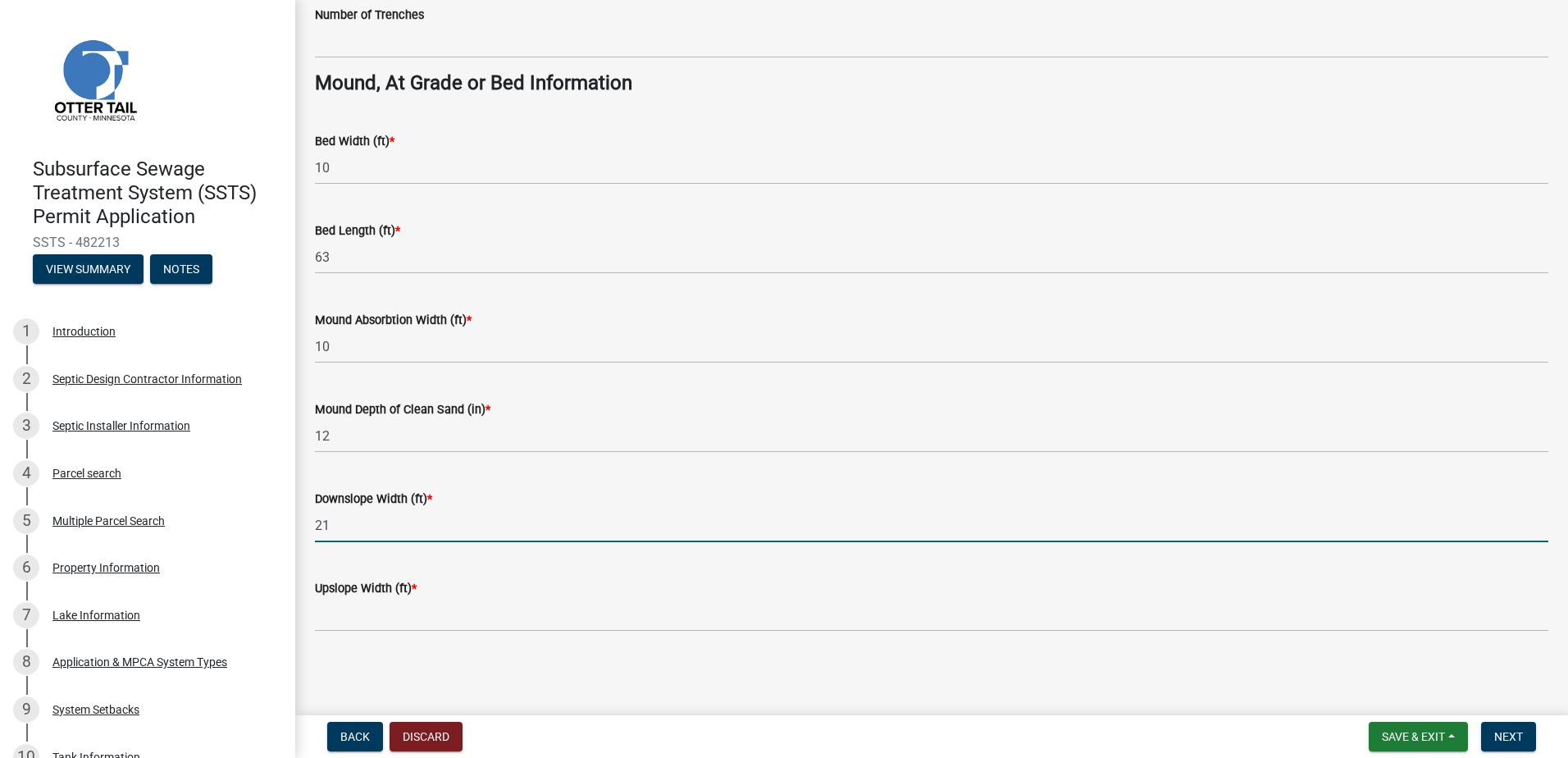
type input "21"
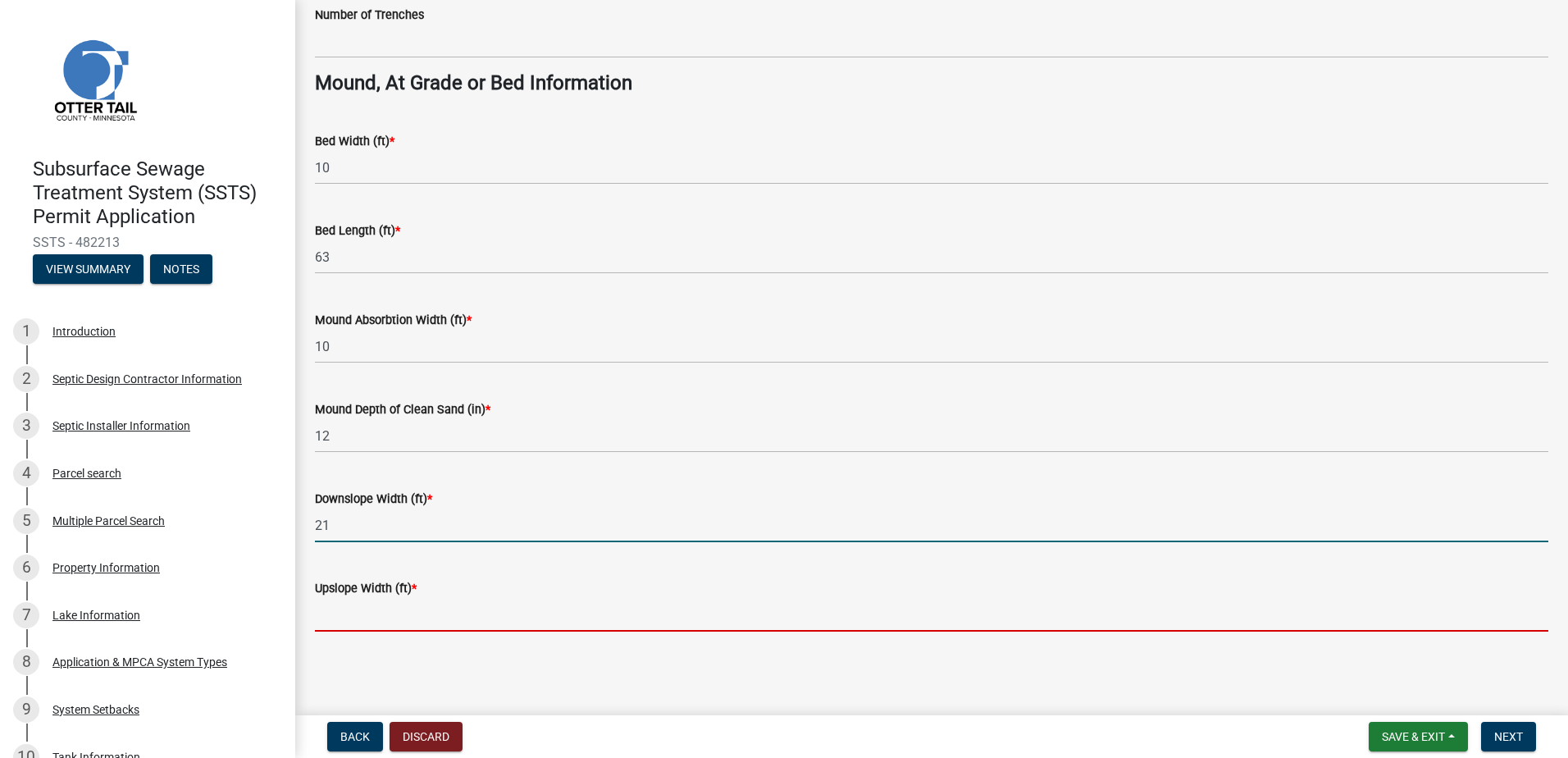
click at [359, 620] on input "Upslope Width (ft) *" at bounding box center [932, 615] width 1234 height 34
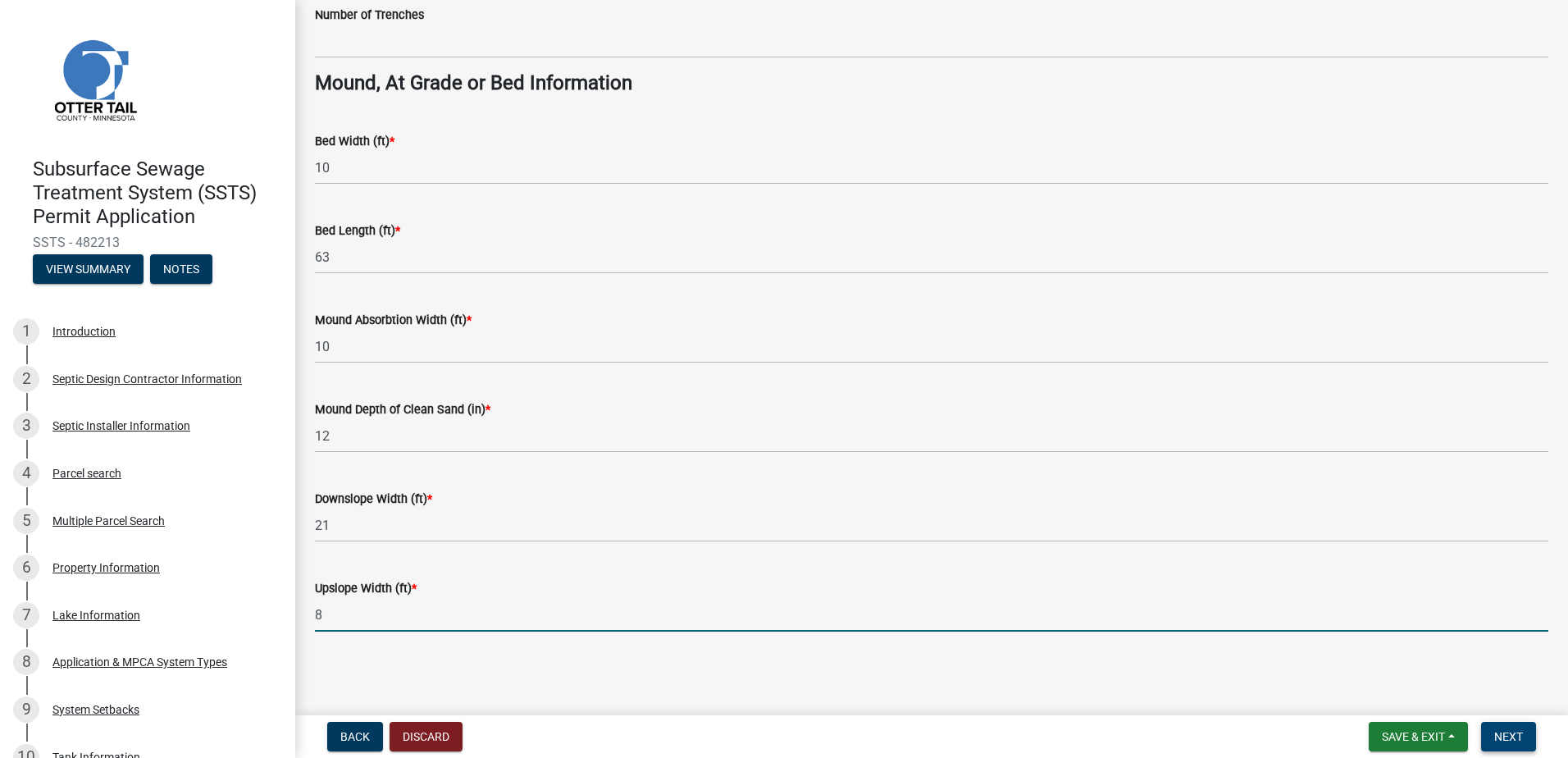
type input "8"
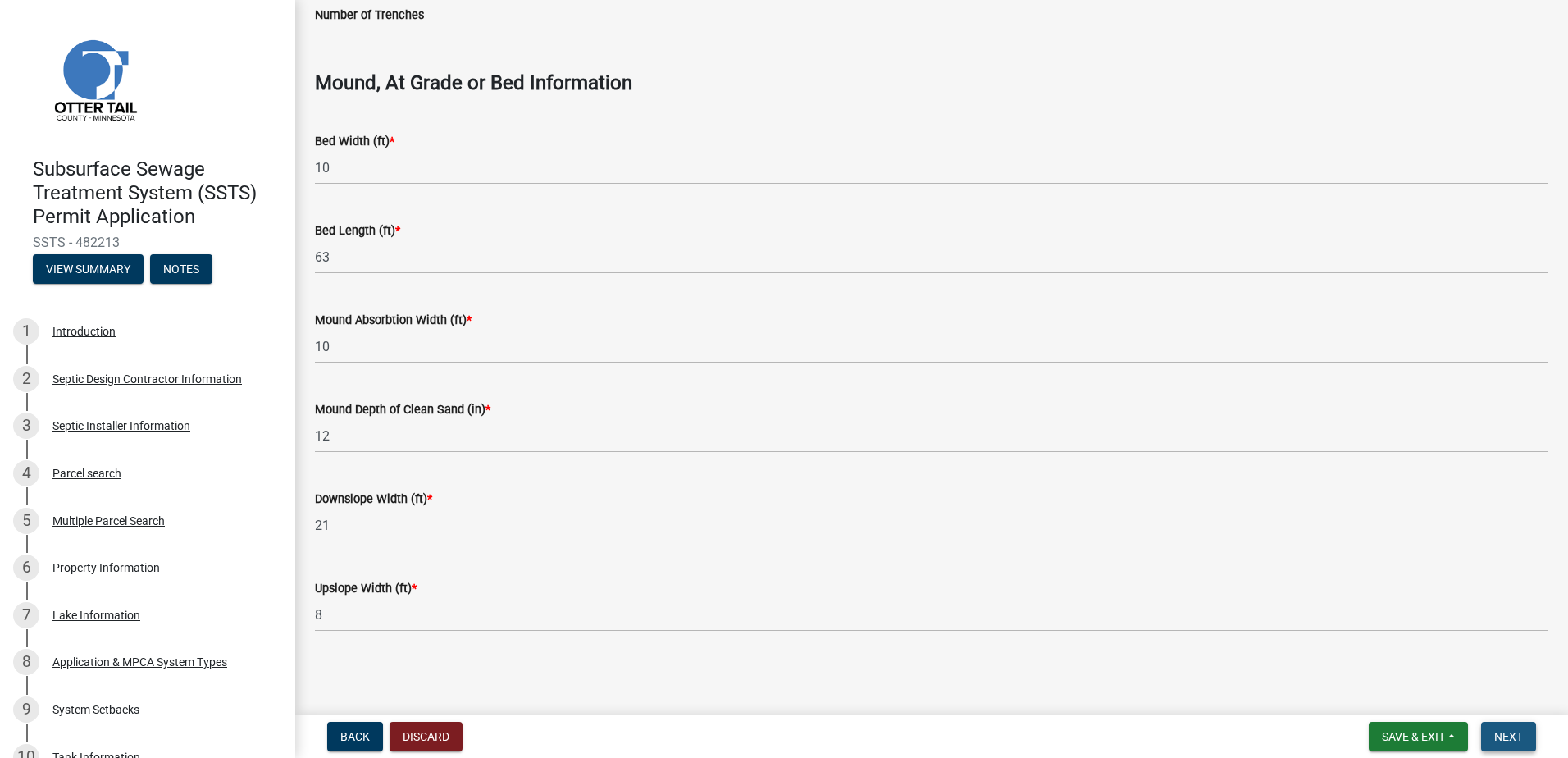
click at [1517, 737] on span "Next" at bounding box center [1509, 737] width 29 height 13
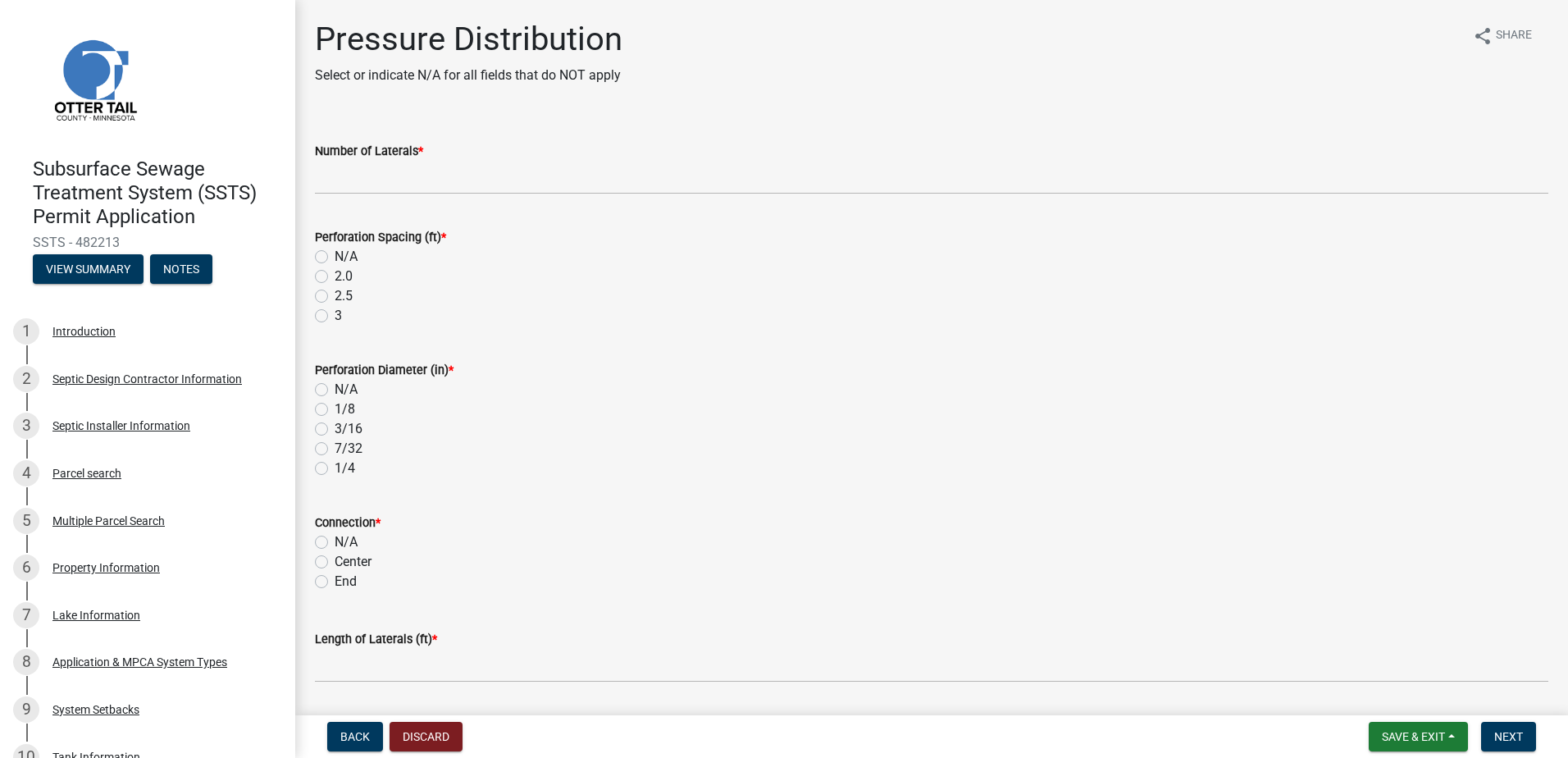
click at [335, 315] on label "3" at bounding box center [338, 316] width 7 height 20
click at [335, 315] on input "3" at bounding box center [340, 311] width 11 height 11
radio input "true"
click at [335, 447] on label "7/32" at bounding box center [348, 448] width 28 height 20
click at [335, 447] on input "7/32" at bounding box center [340, 444] width 11 height 11
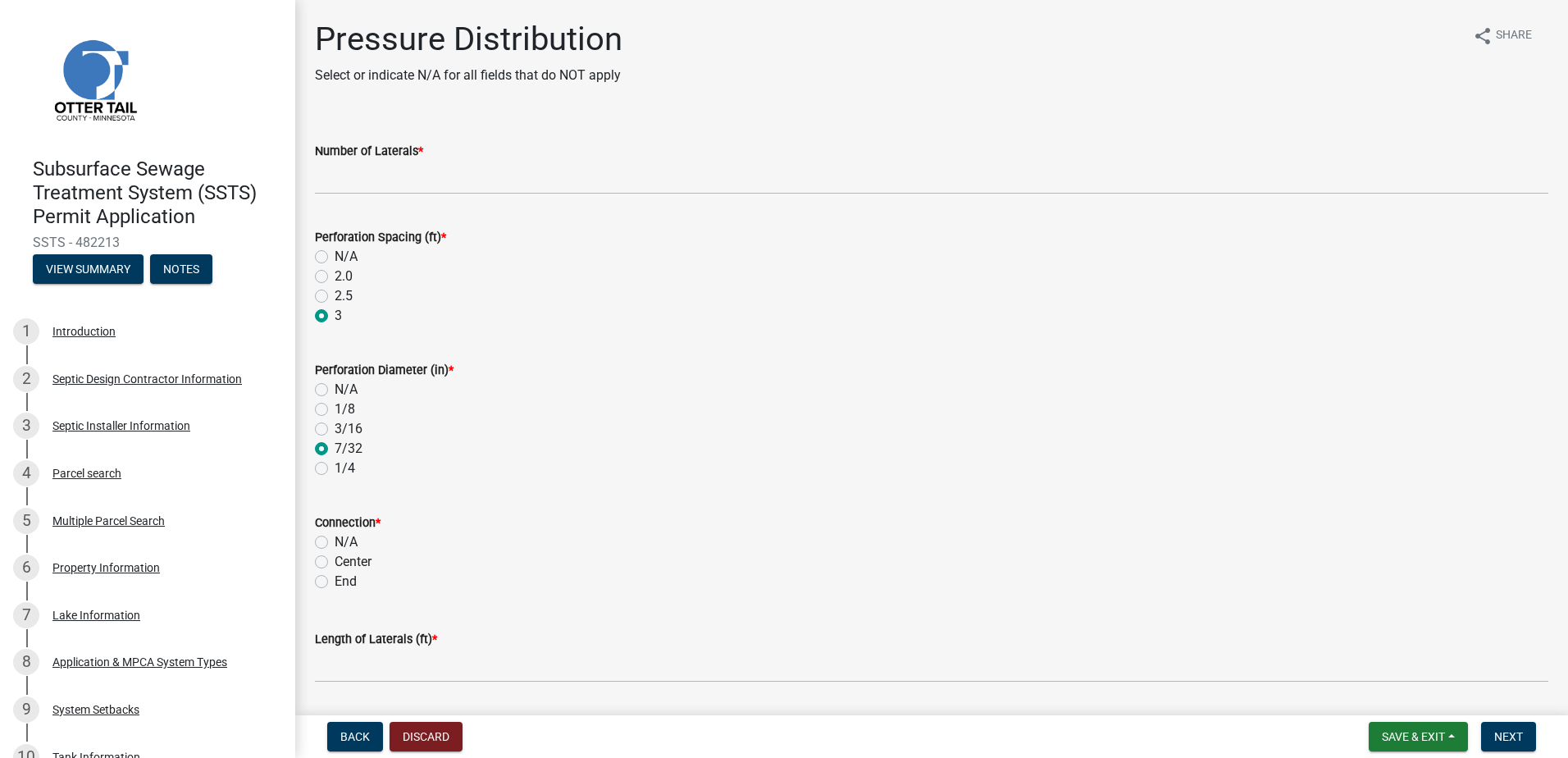
radio input "true"
click at [335, 580] on label "End" at bounding box center [345, 582] width 22 height 20
click at [335, 580] on input "End" at bounding box center [340, 577] width 11 height 11
radio input "true"
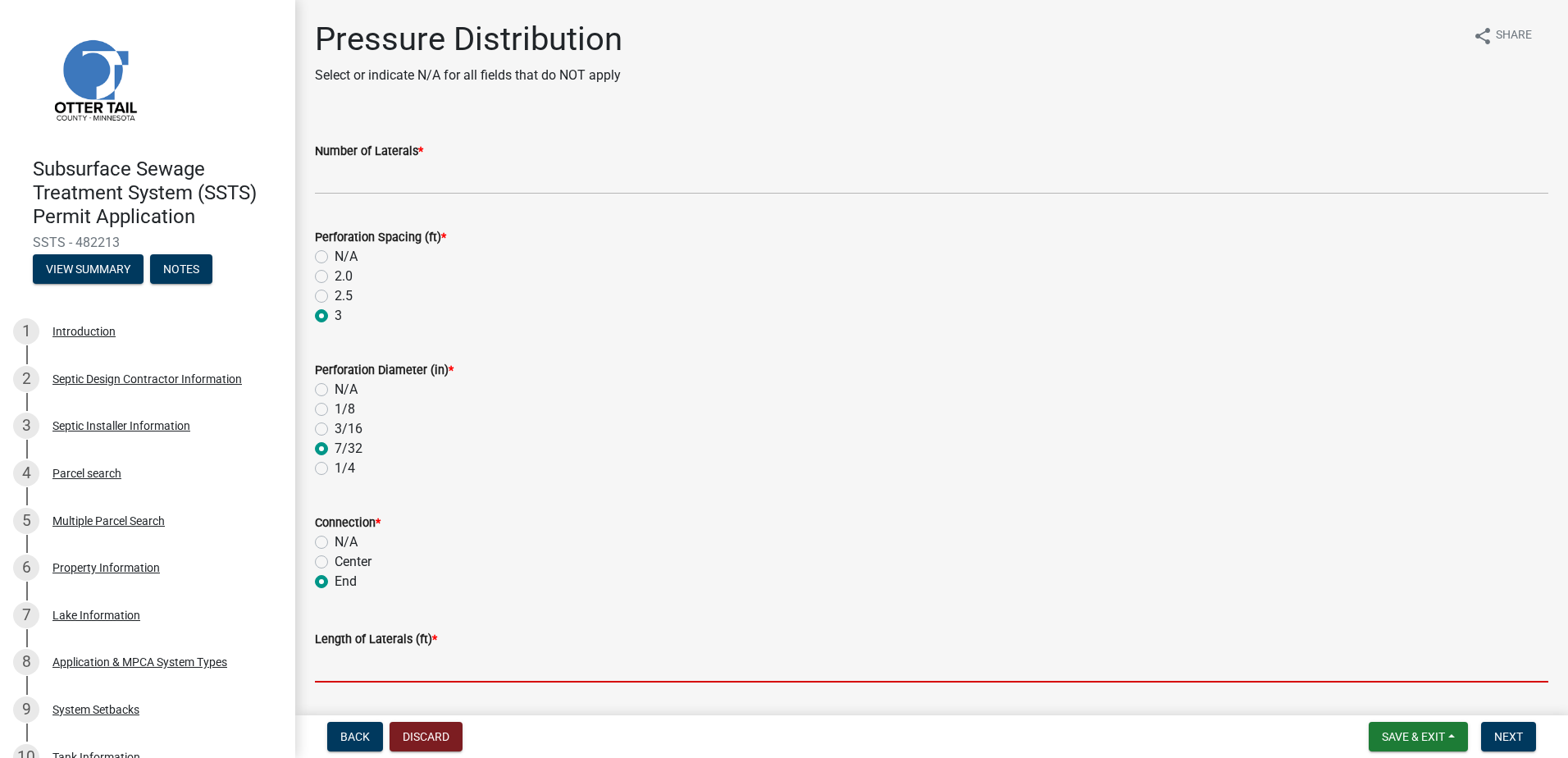
click at [321, 660] on input "Length of Laterals (ft) *" at bounding box center [932, 666] width 1234 height 34
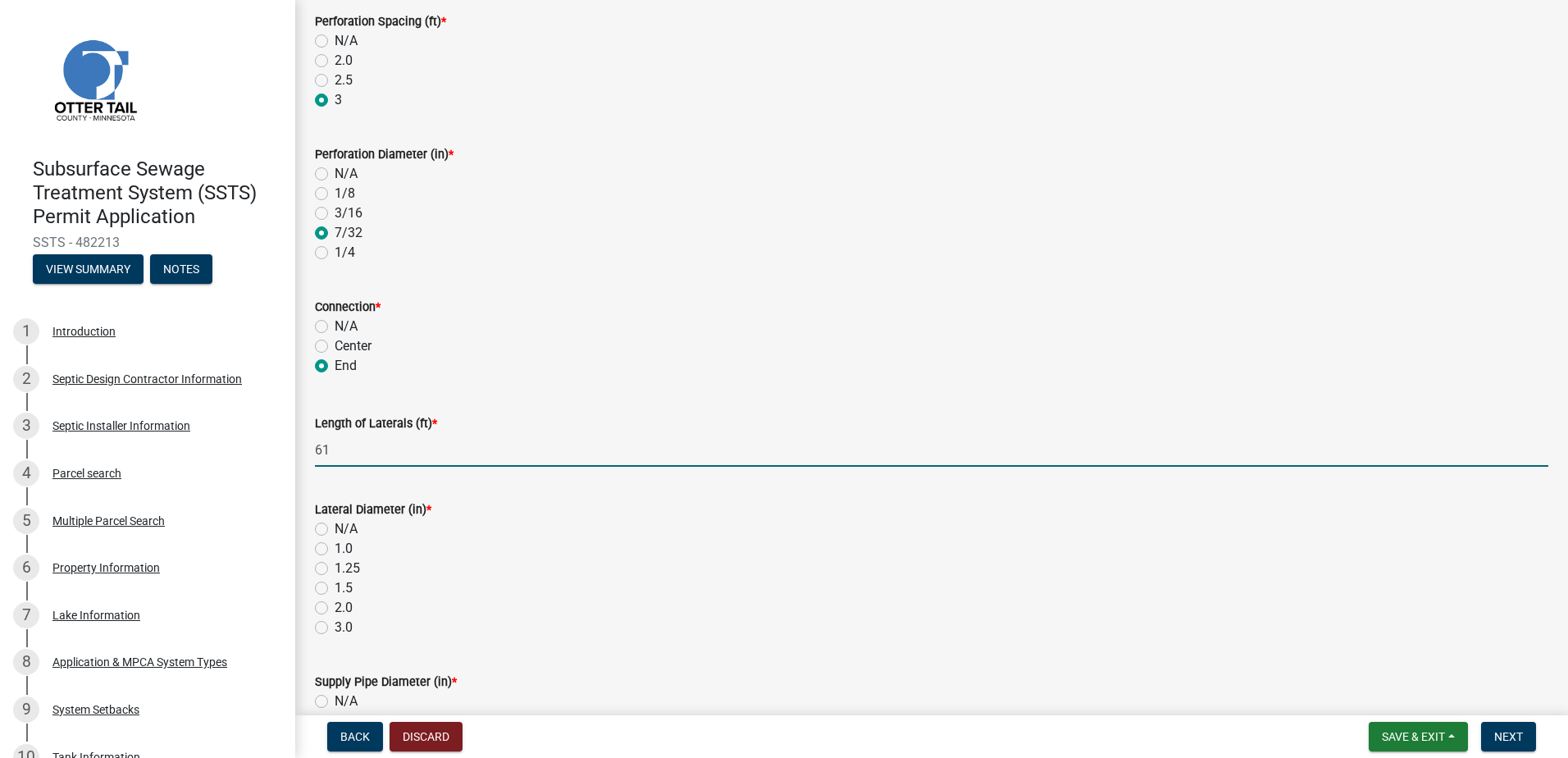
scroll to position [328, 0]
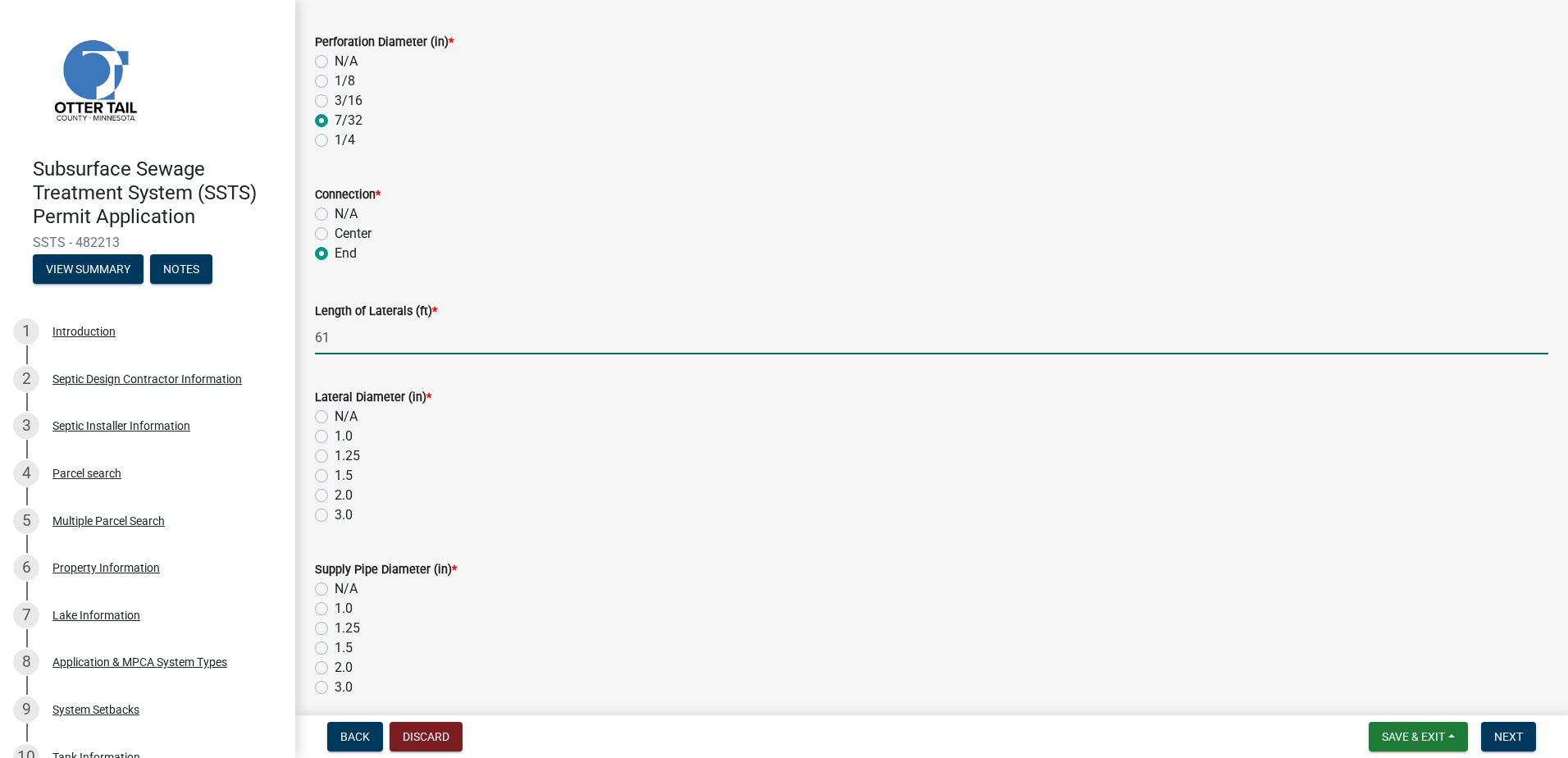
type input "61"
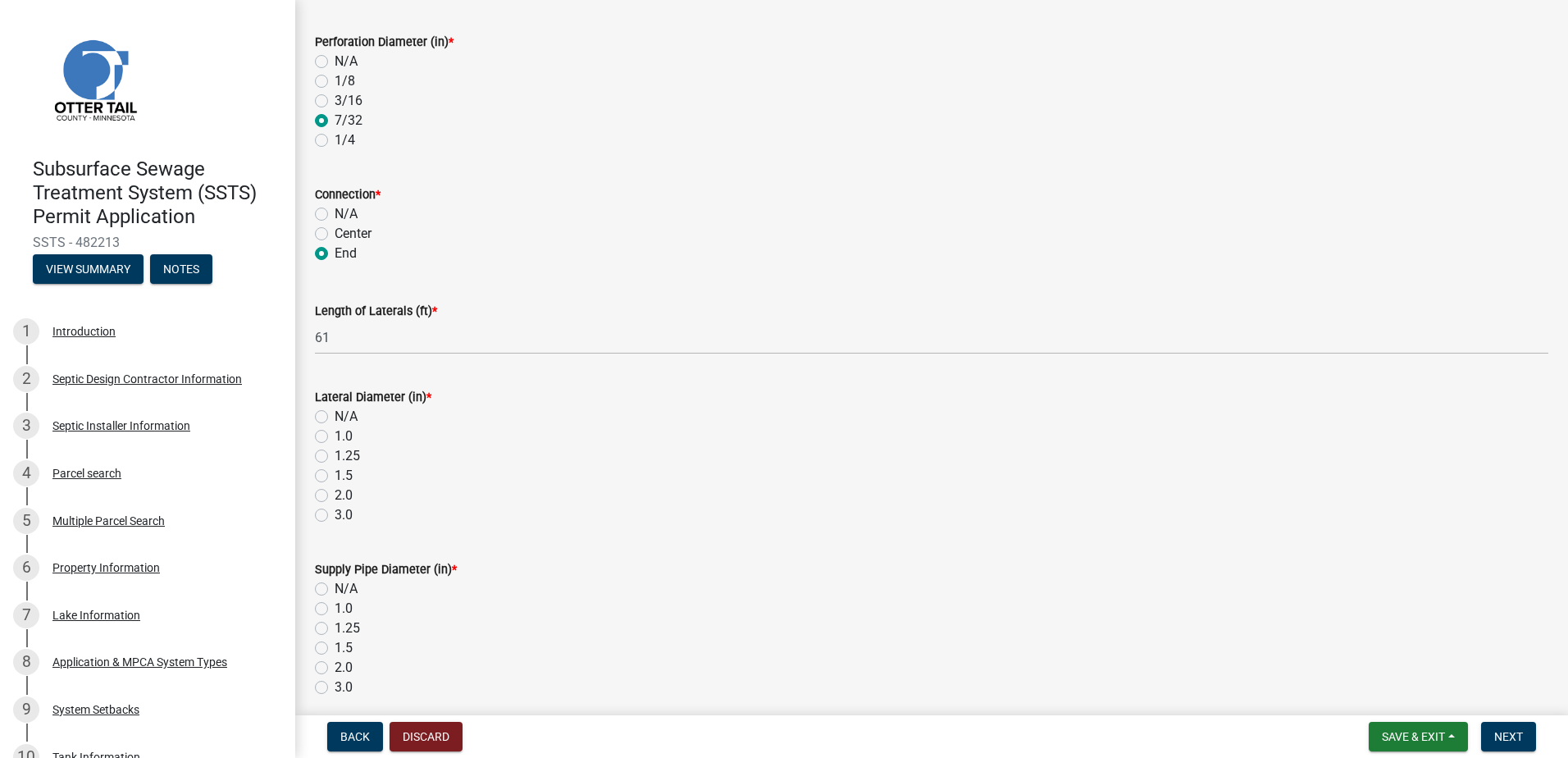
click at [335, 494] on label "2.0" at bounding box center [344, 496] width 18 height 20
click at [335, 494] on input "2.0" at bounding box center [340, 491] width 11 height 11
radio input "true"
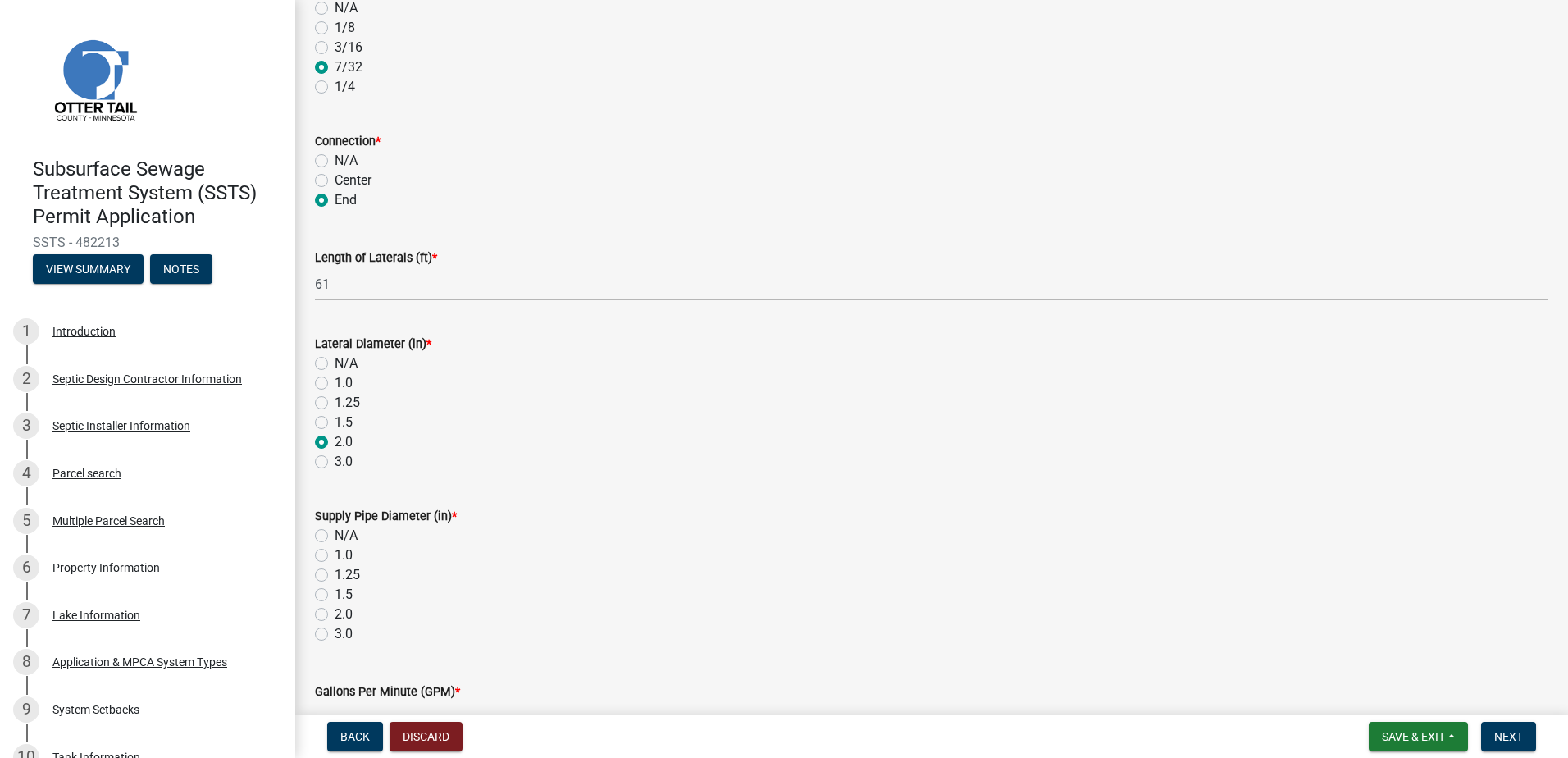
scroll to position [410, 0]
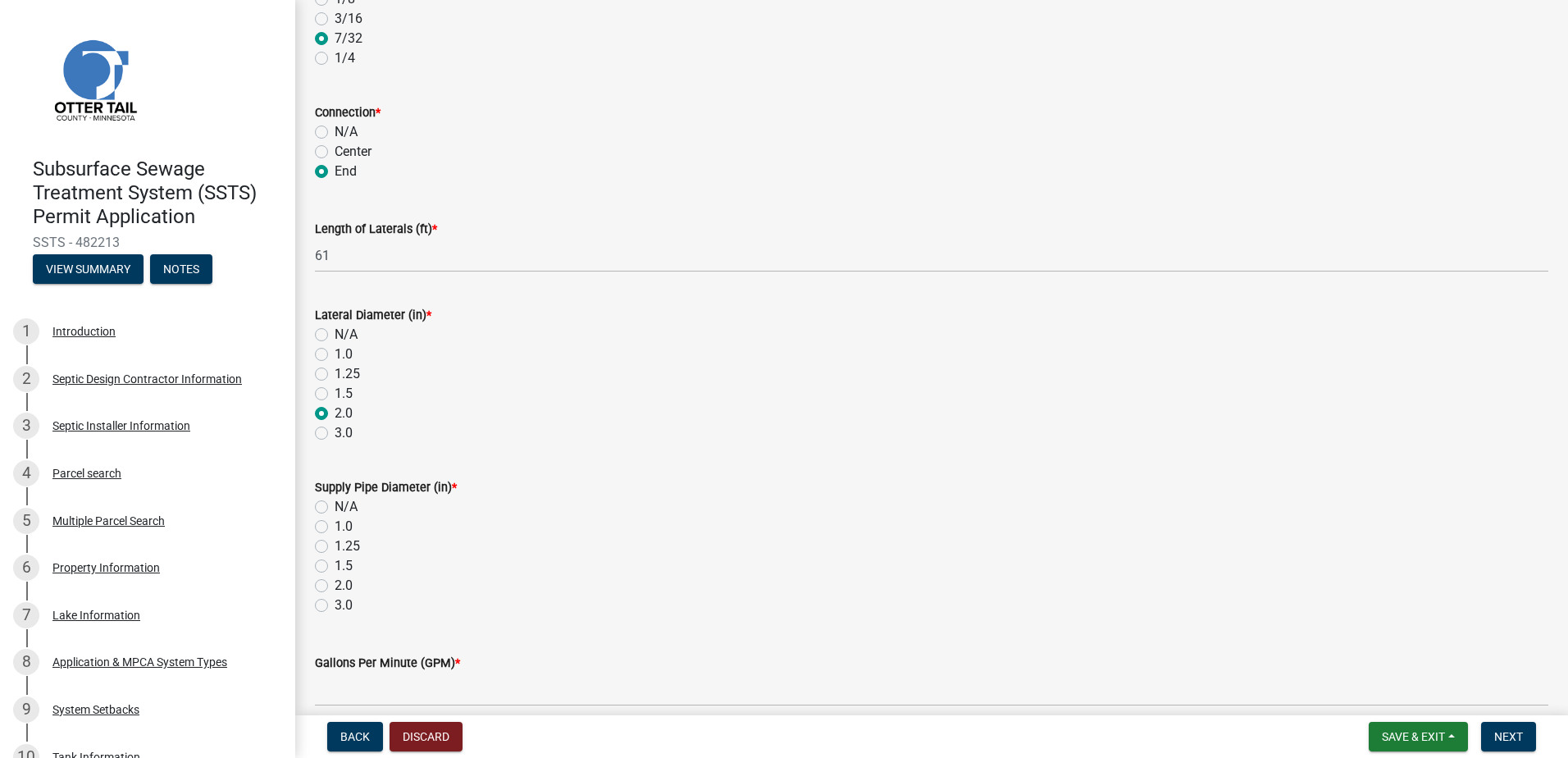
click at [335, 582] on label "2.0" at bounding box center [344, 585] width 18 height 20
click at [335, 582] on input "2.0" at bounding box center [340, 581] width 11 height 11
radio input "true"
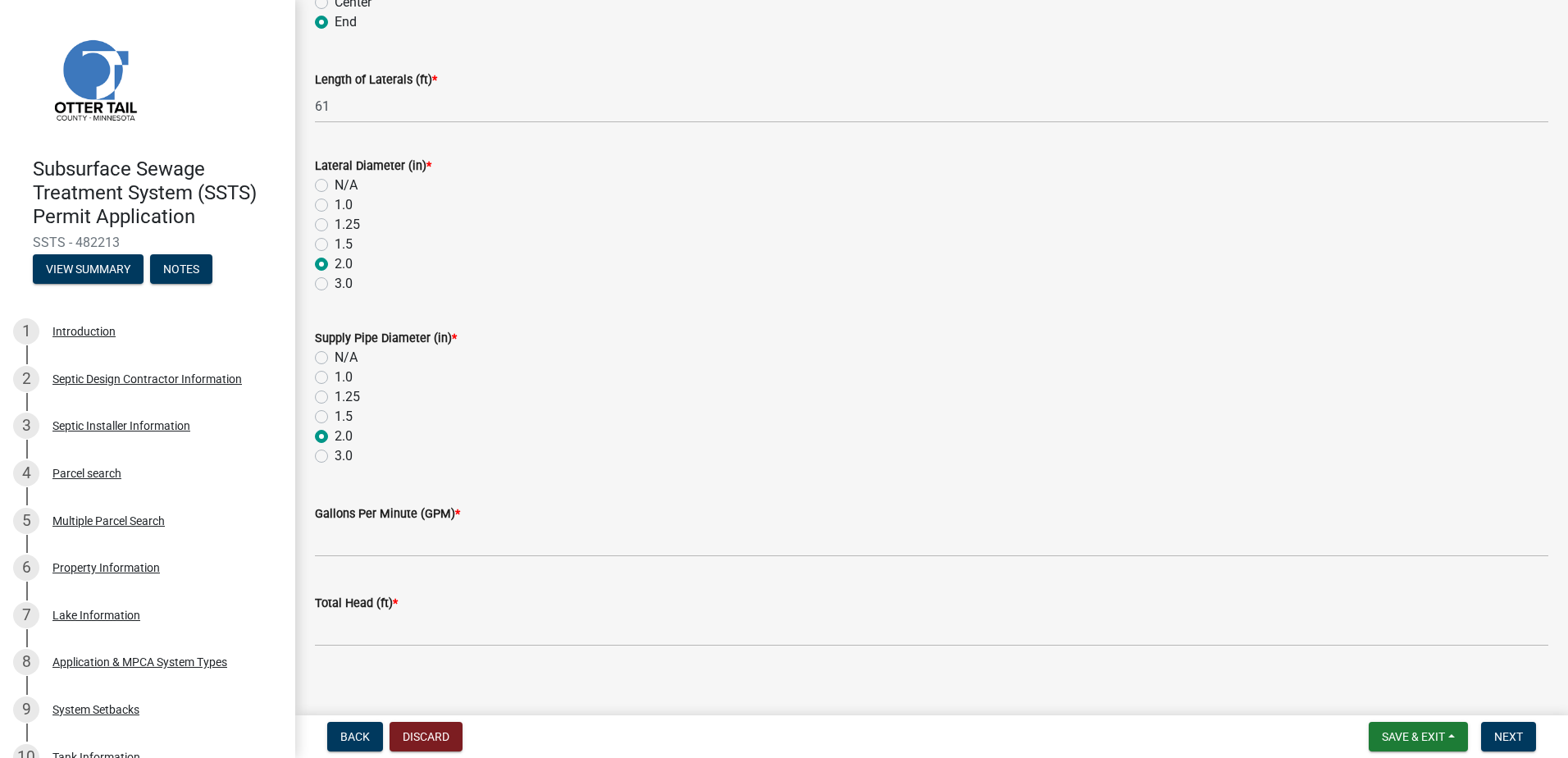
scroll to position [575, 0]
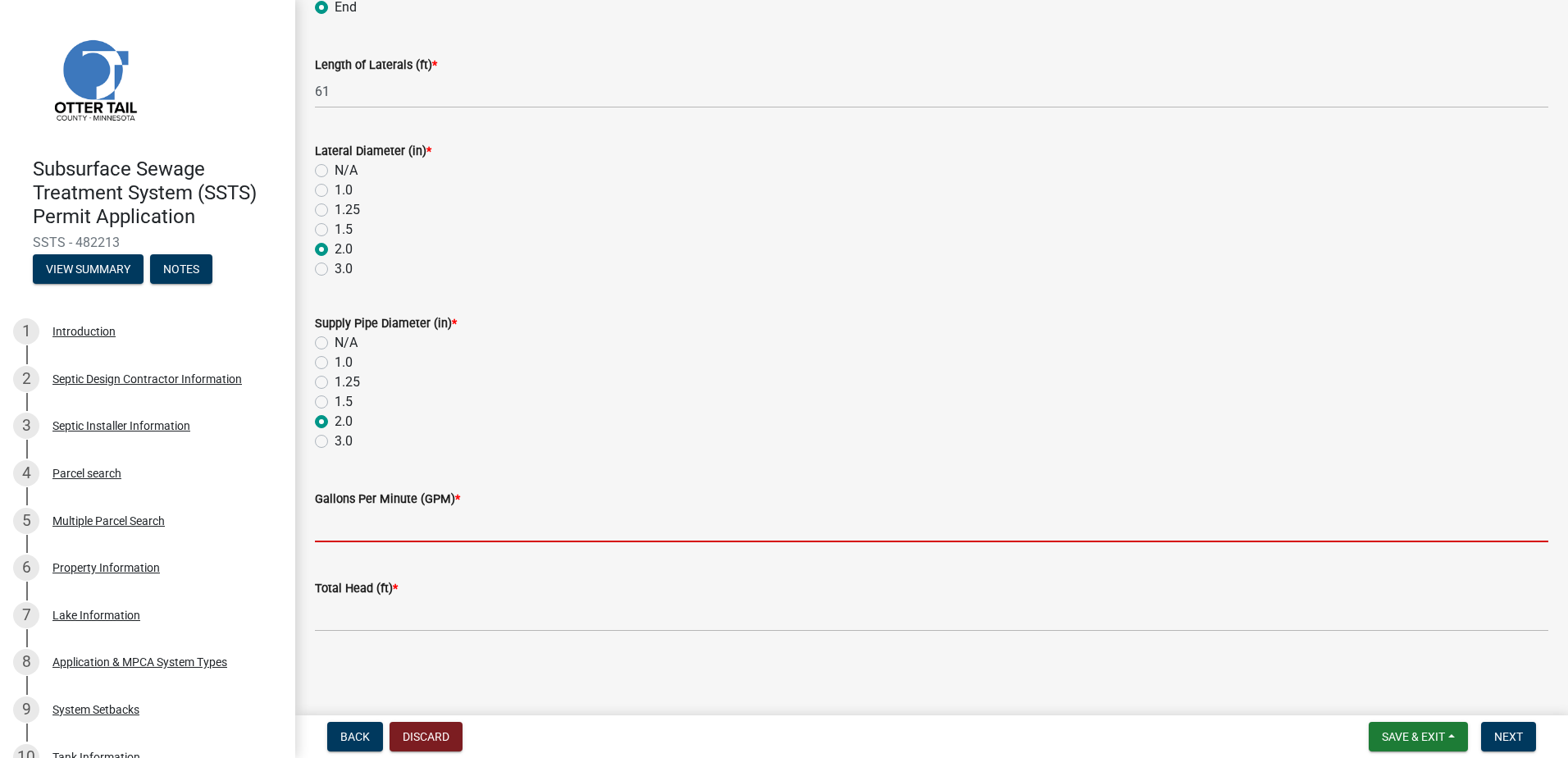
click at [354, 535] on input "Gallons Per Minute (GPM) *" at bounding box center [932, 525] width 1234 height 34
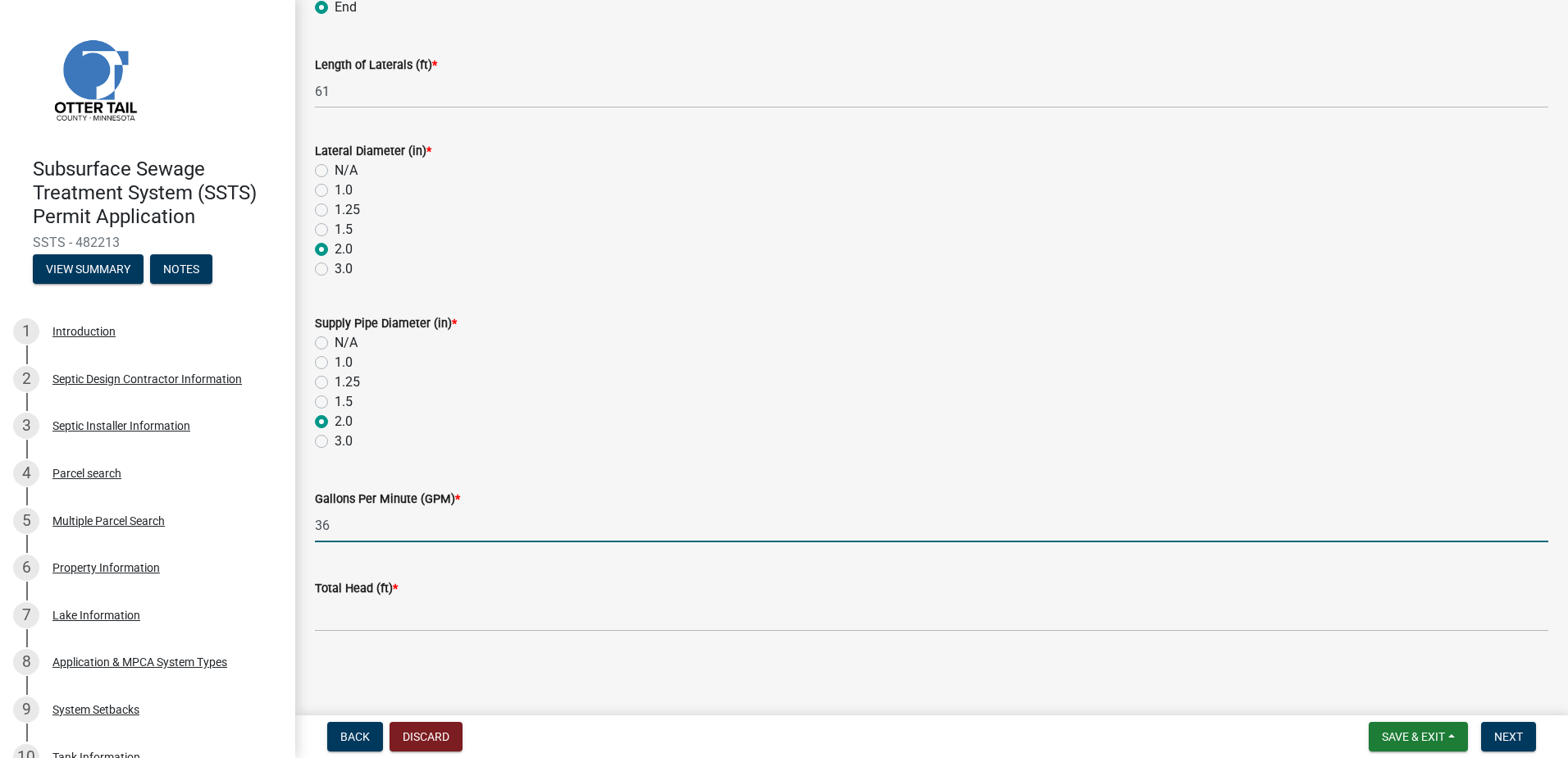
type input "36"
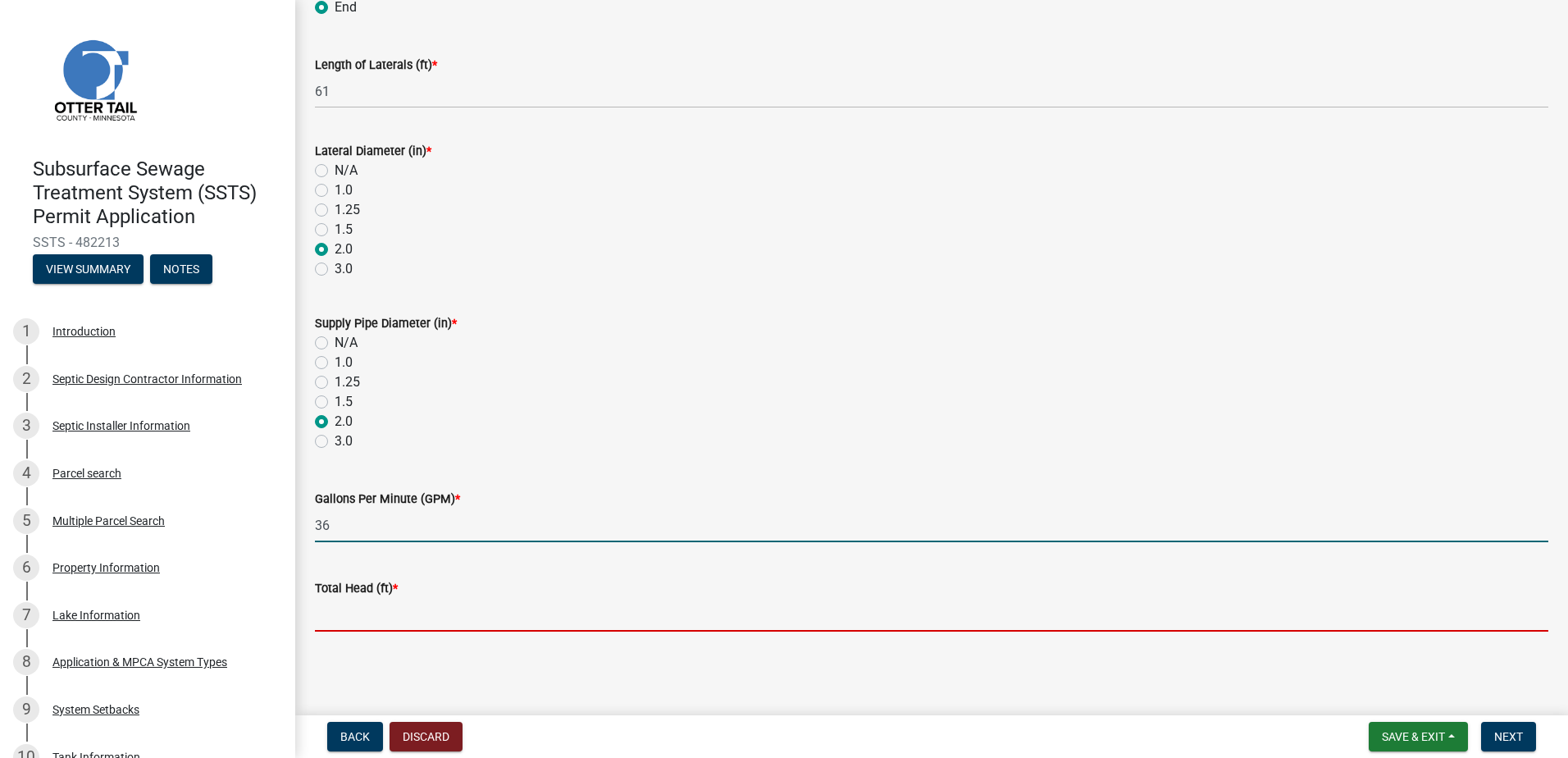
click at [348, 621] on input "Total Head (ft) *" at bounding box center [932, 615] width 1234 height 34
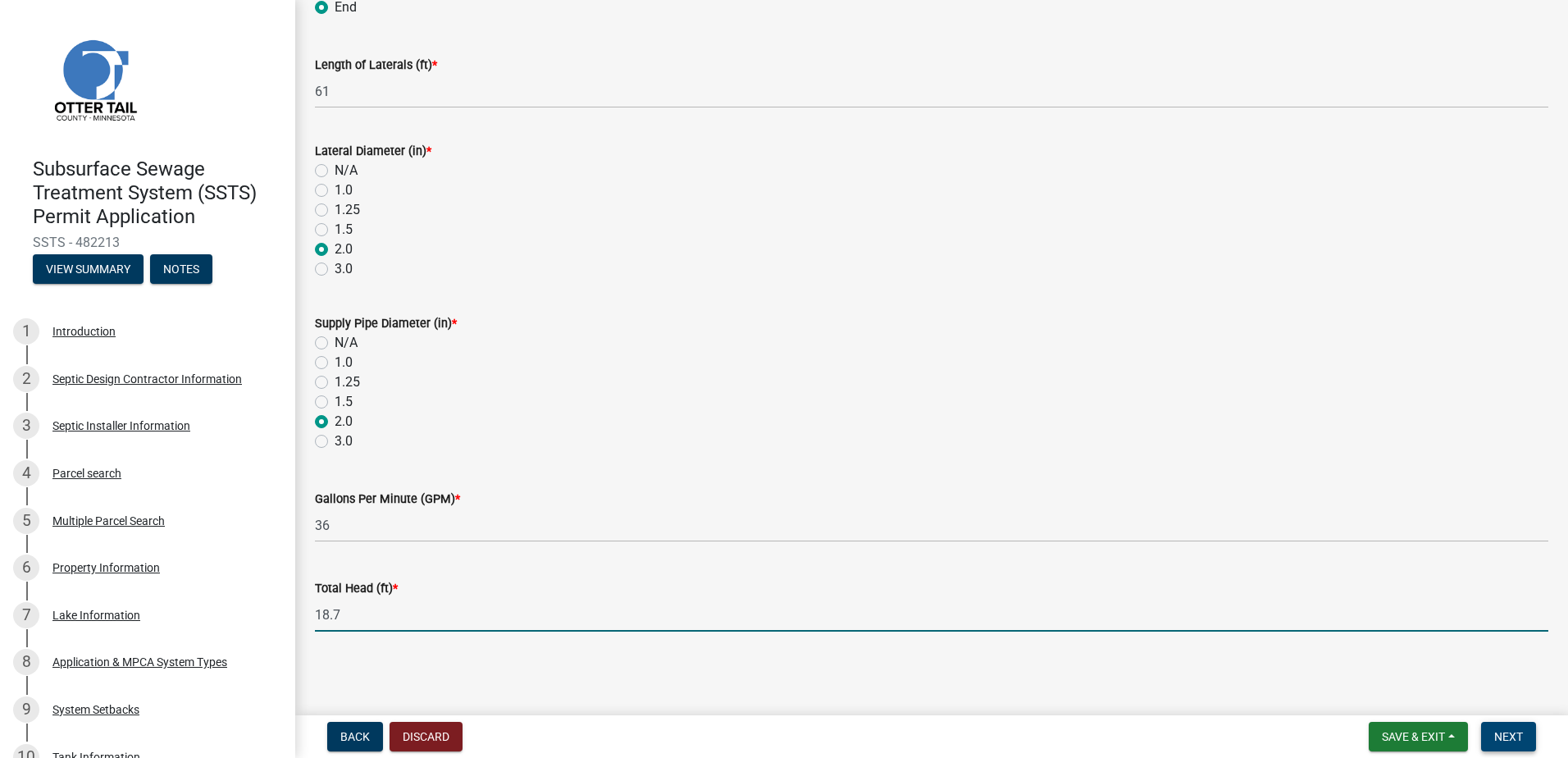
type input "18.7"
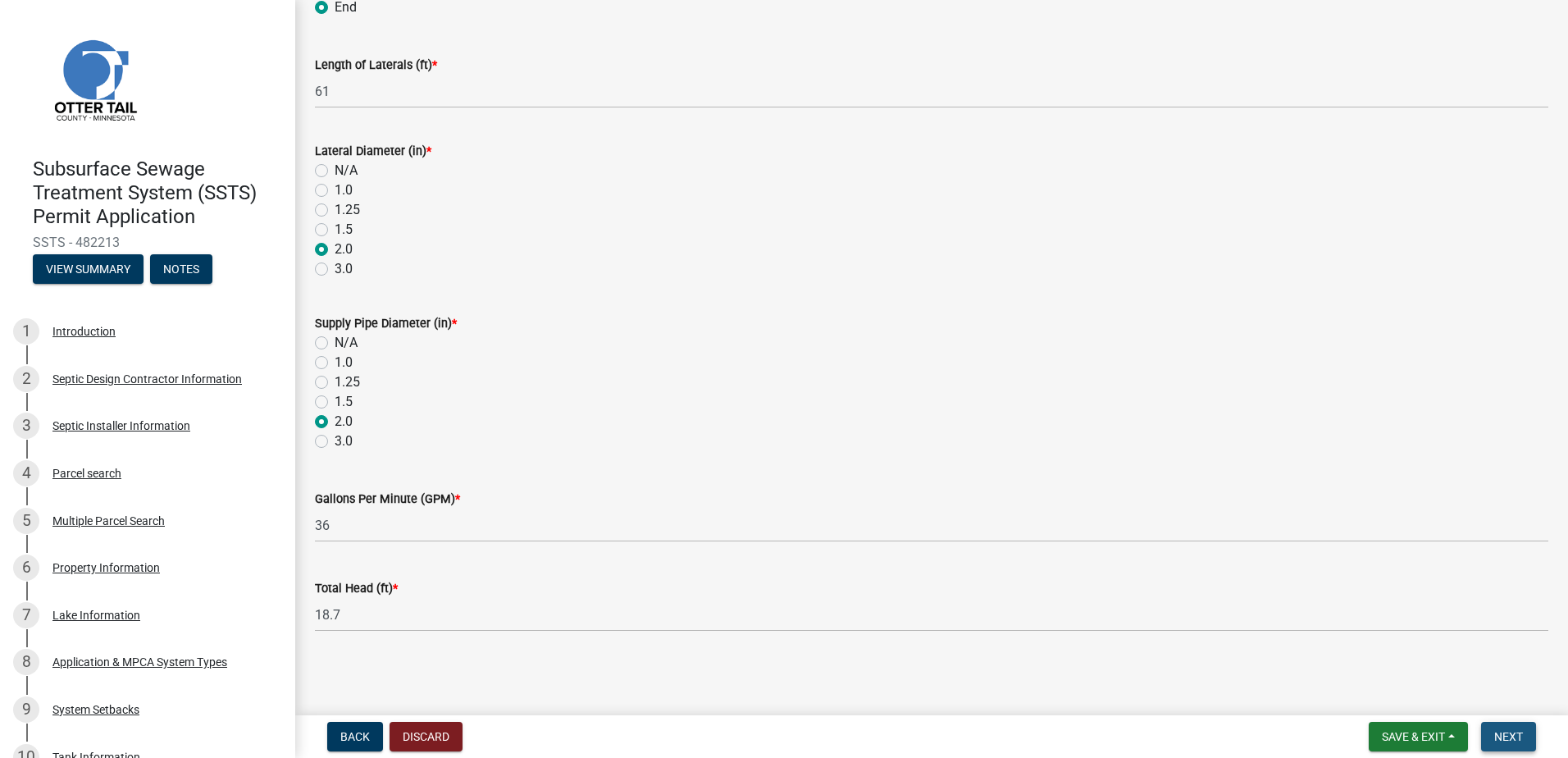
click at [1510, 735] on span "Next" at bounding box center [1509, 737] width 29 height 13
click at [1513, 741] on span "Next" at bounding box center [1509, 737] width 29 height 13
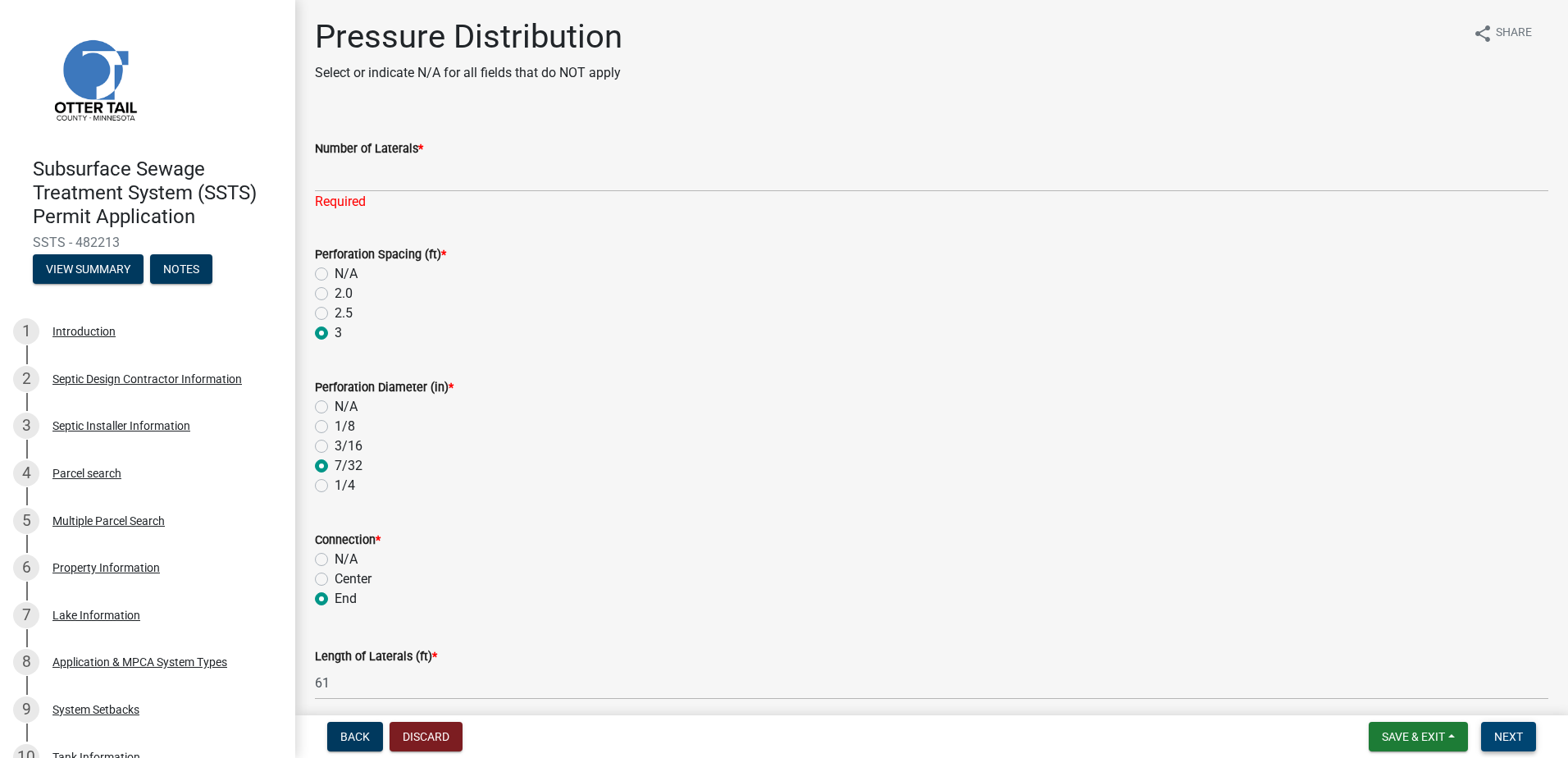
scroll to position [0, 0]
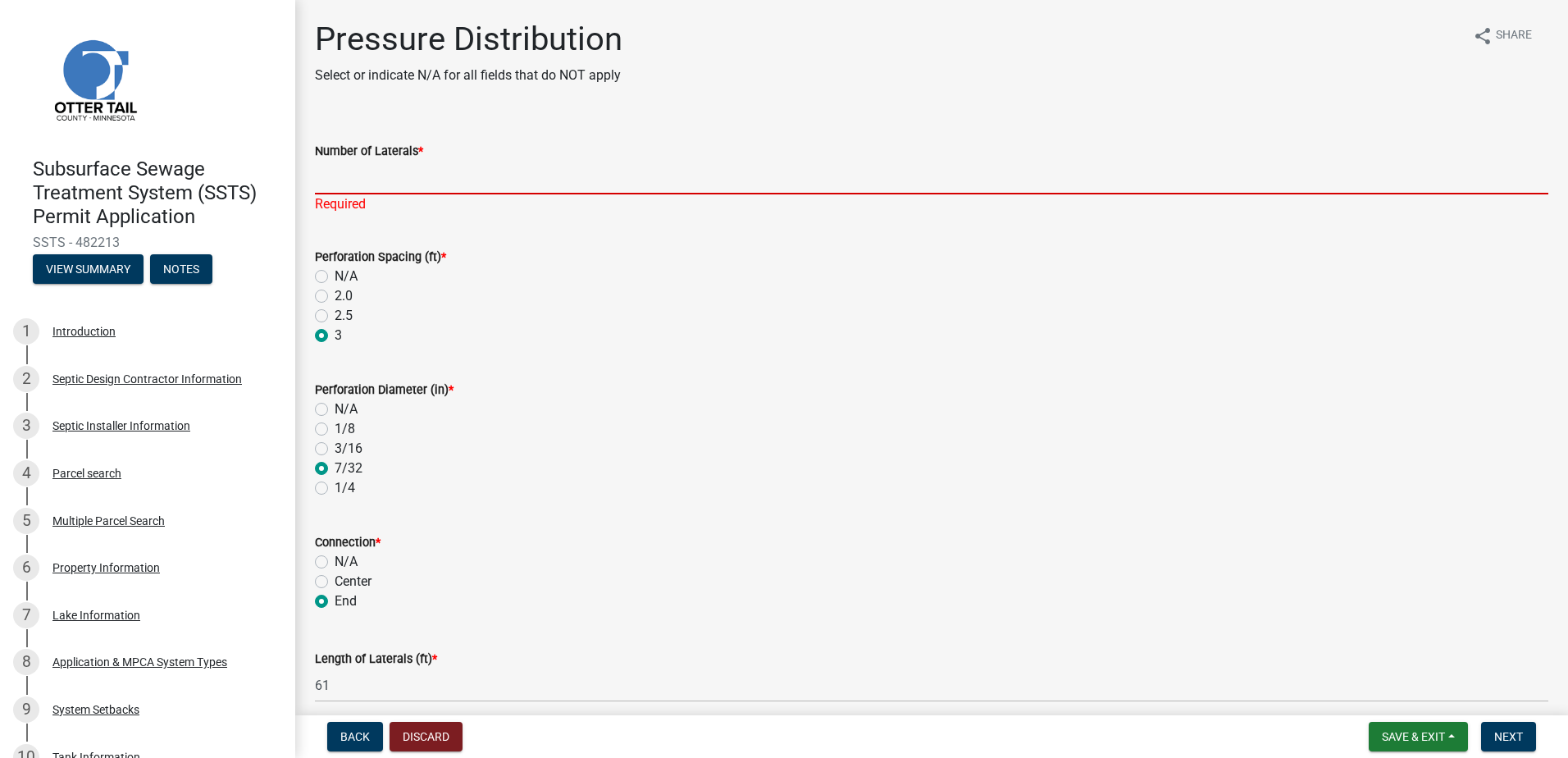
click at [345, 179] on input "Number of Laterals *" at bounding box center [932, 178] width 1234 height 34
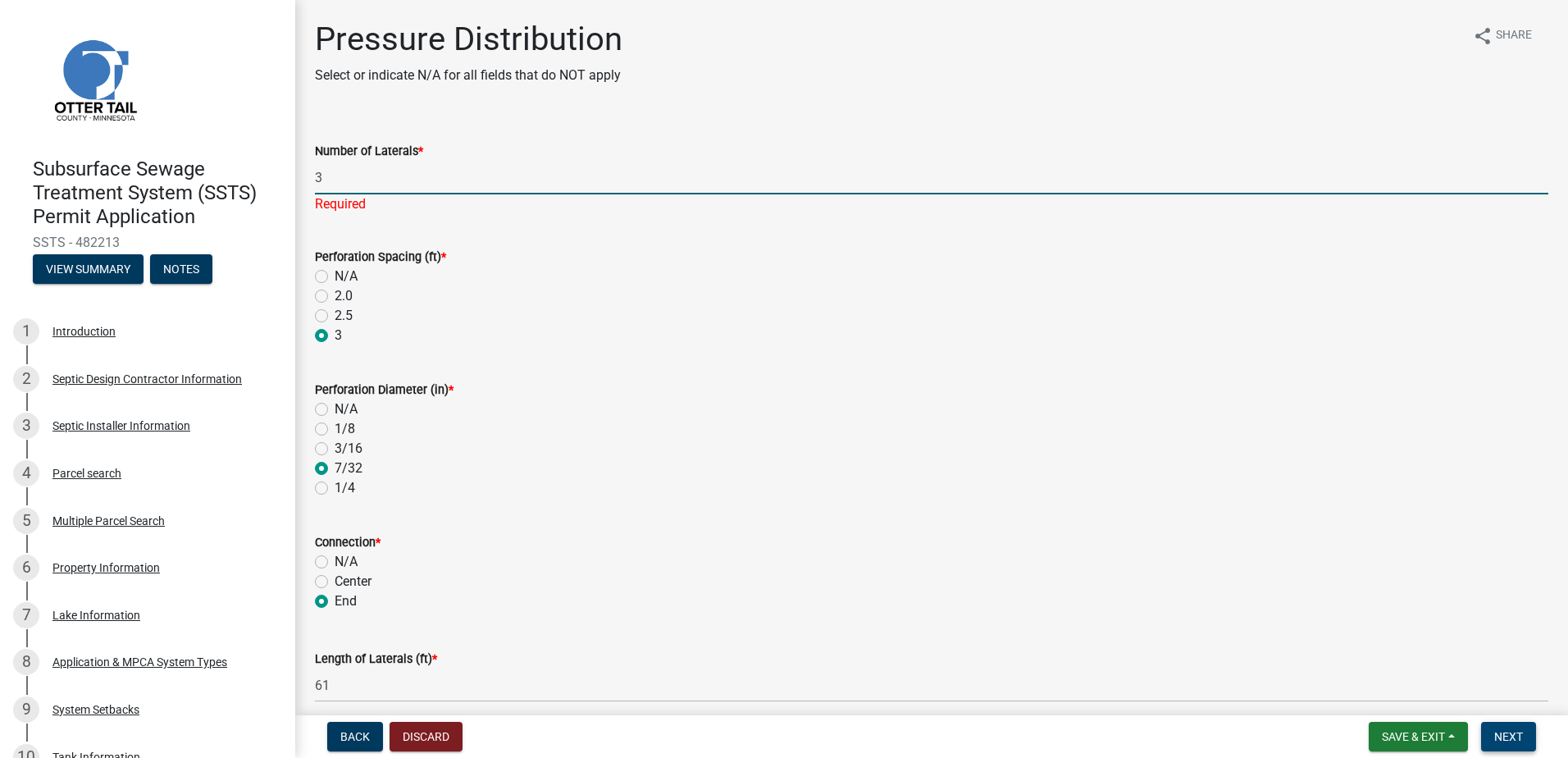
type input "3"
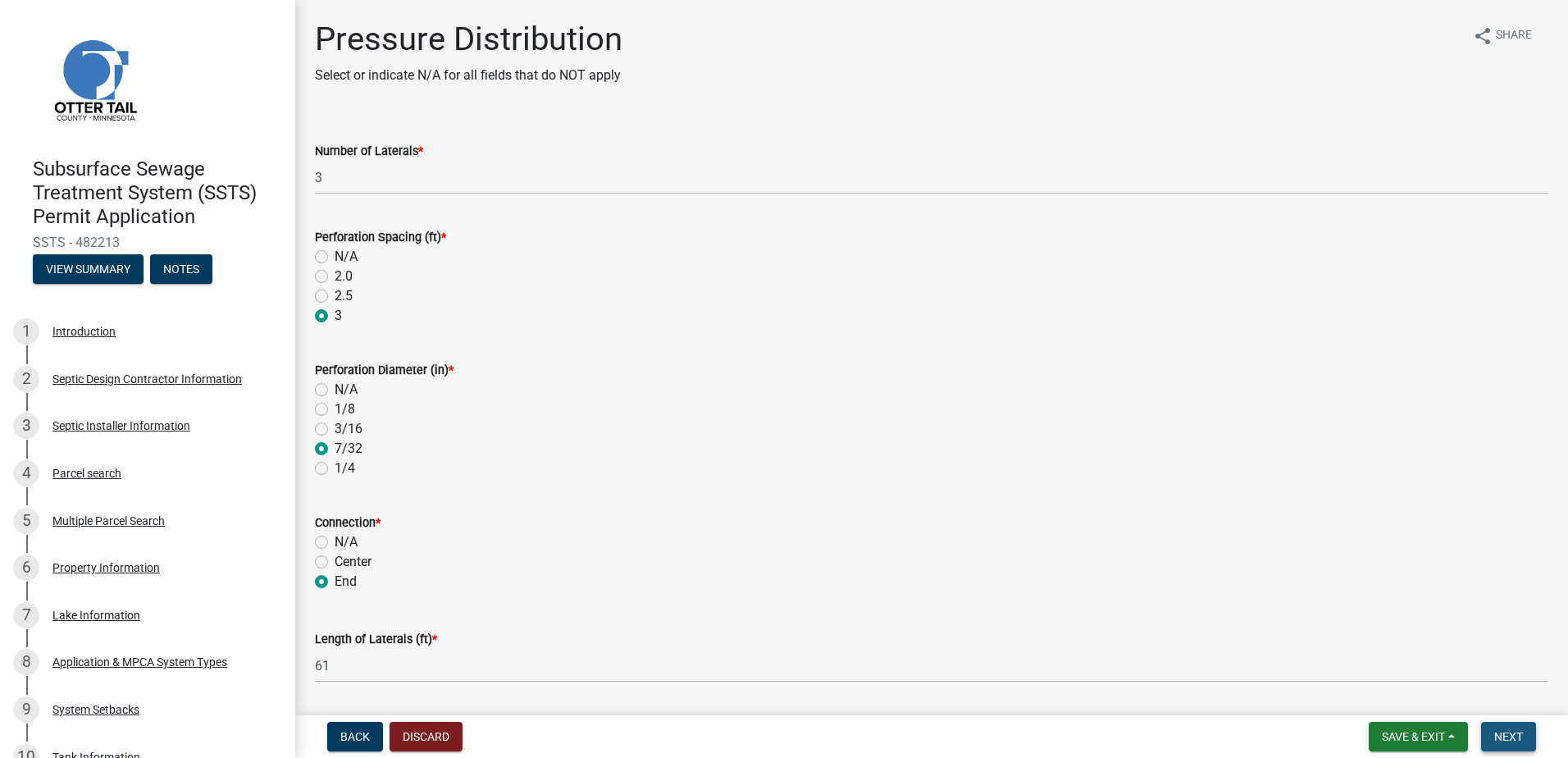
click at [1510, 737] on span "Next" at bounding box center [1509, 737] width 29 height 13
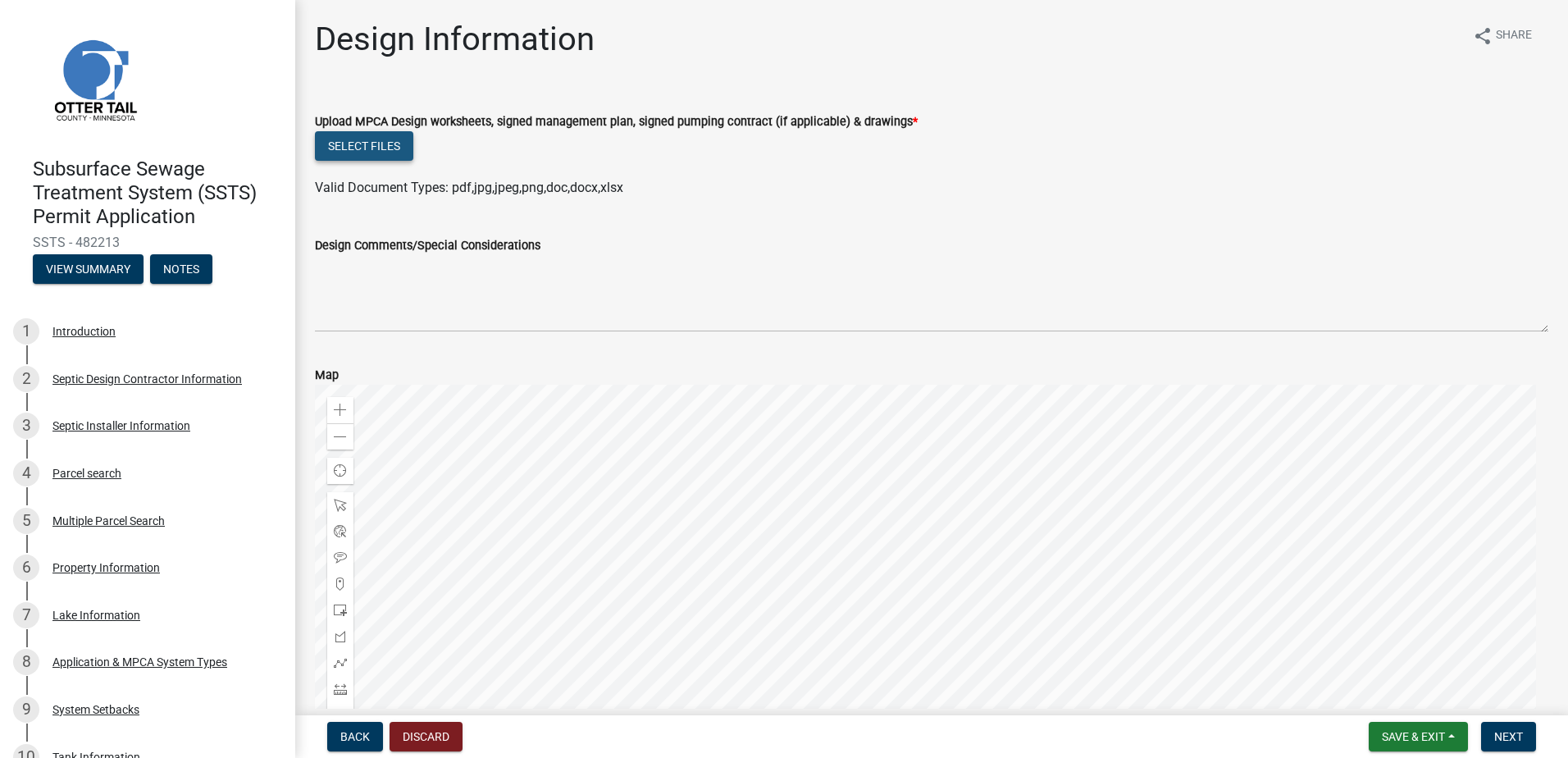
click at [377, 136] on button "Select files" at bounding box center [364, 146] width 98 height 30
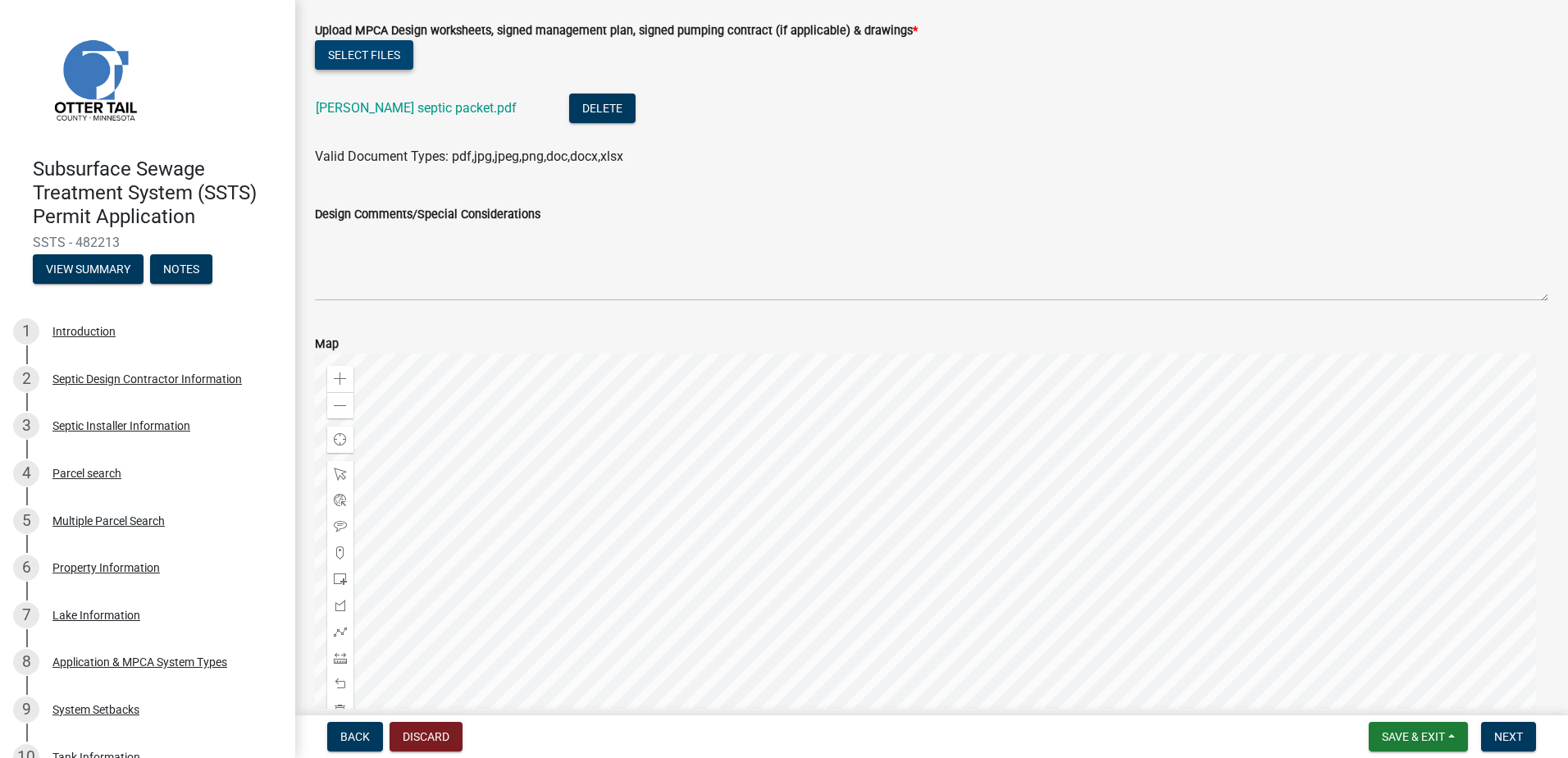
scroll to position [225, 0]
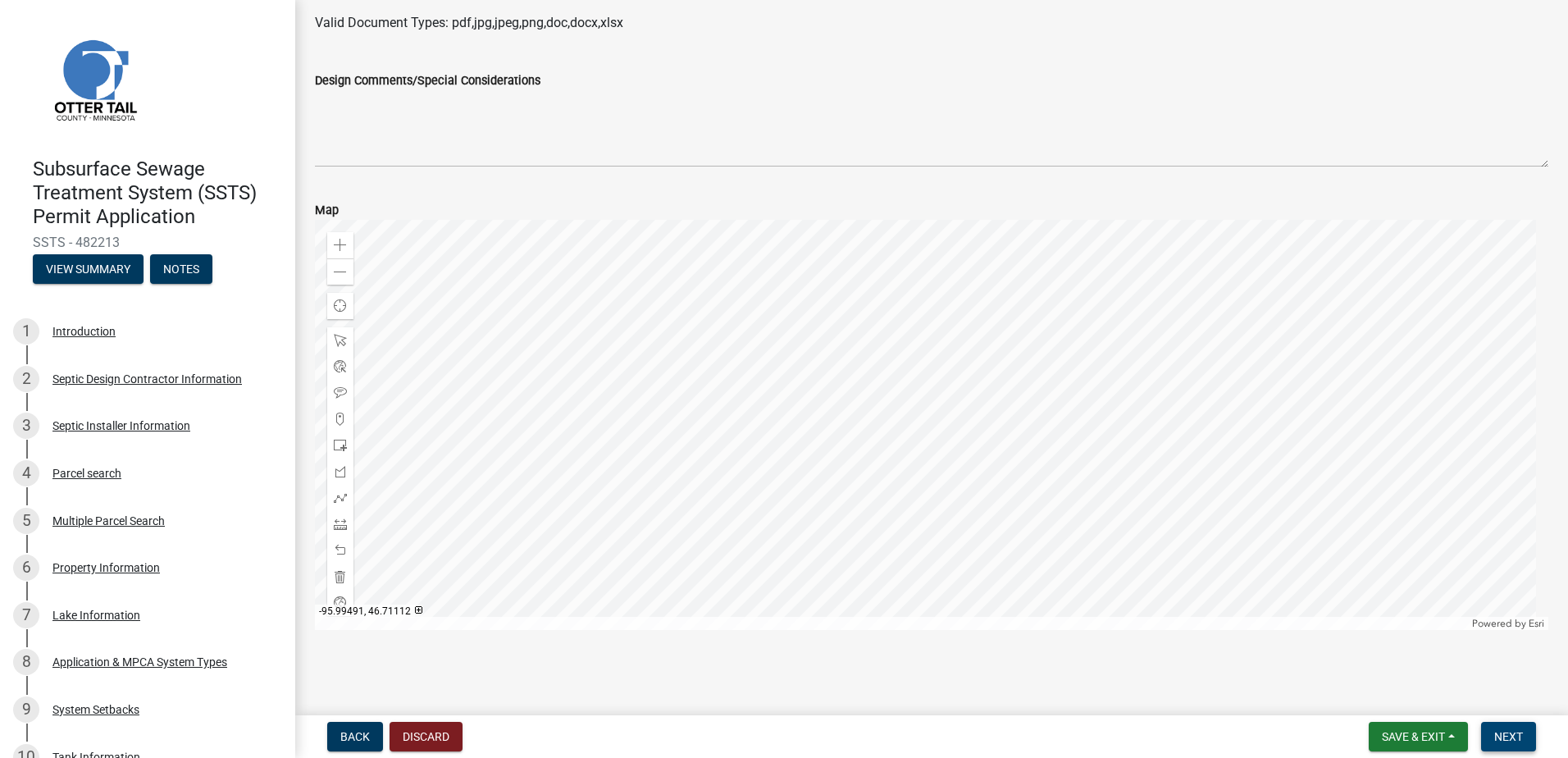
click at [1522, 742] on span "Next" at bounding box center [1509, 737] width 29 height 13
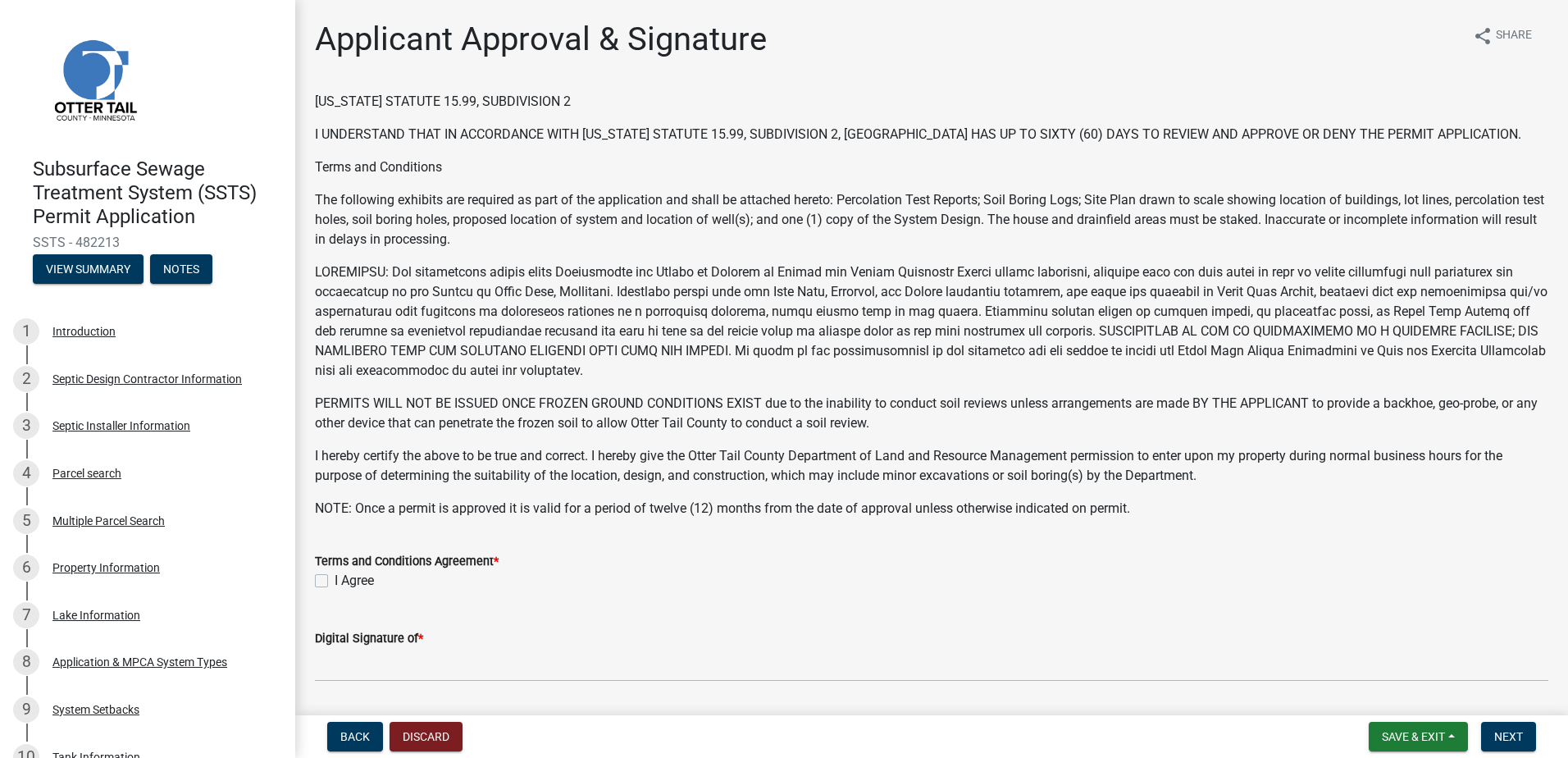
click at [335, 577] on label "I Agree" at bounding box center [354, 581] width 39 height 20
click at [335, 577] on input "I Agree" at bounding box center [340, 576] width 11 height 11
checkbox input "true"
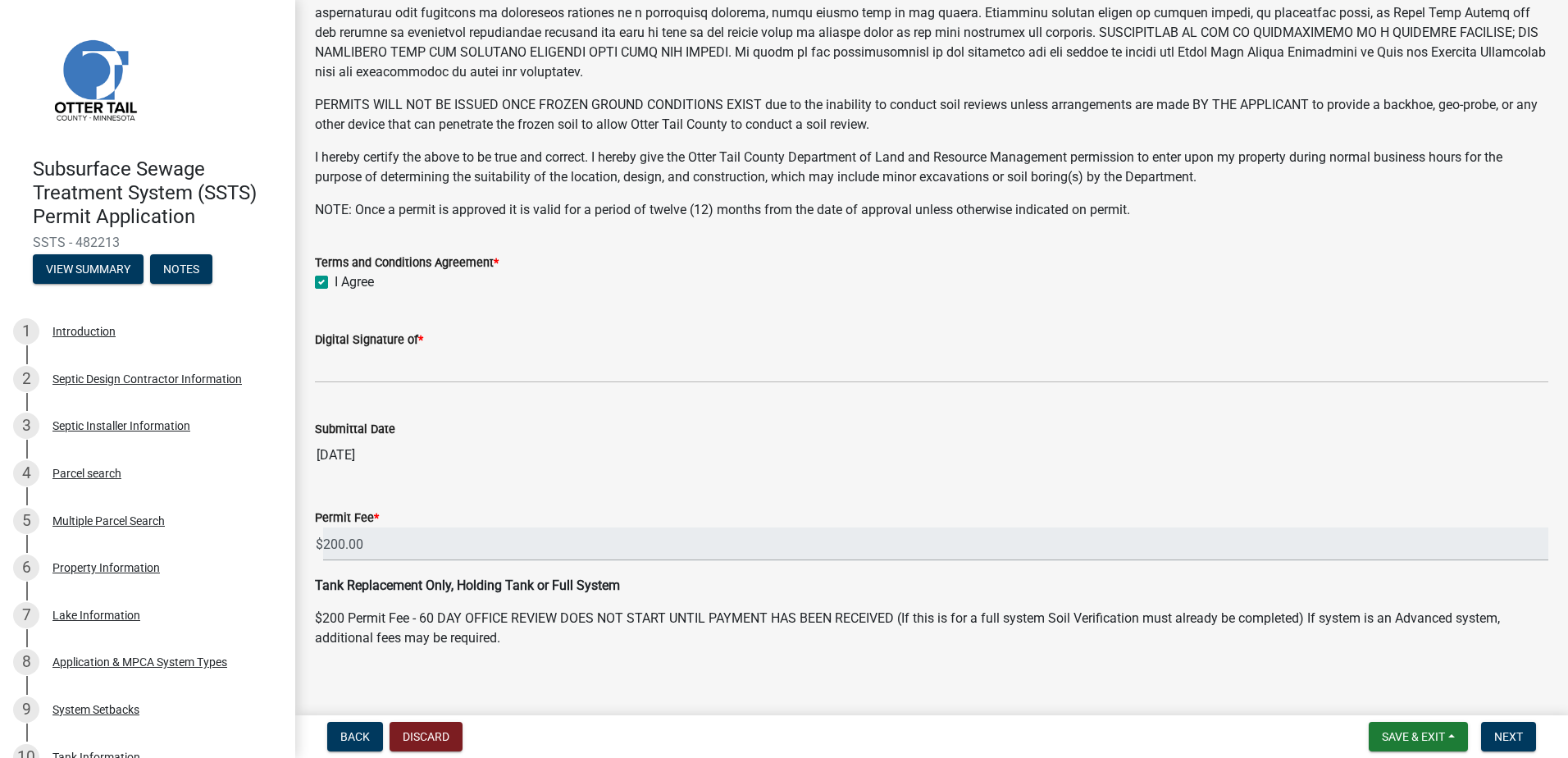
scroll to position [315, 0]
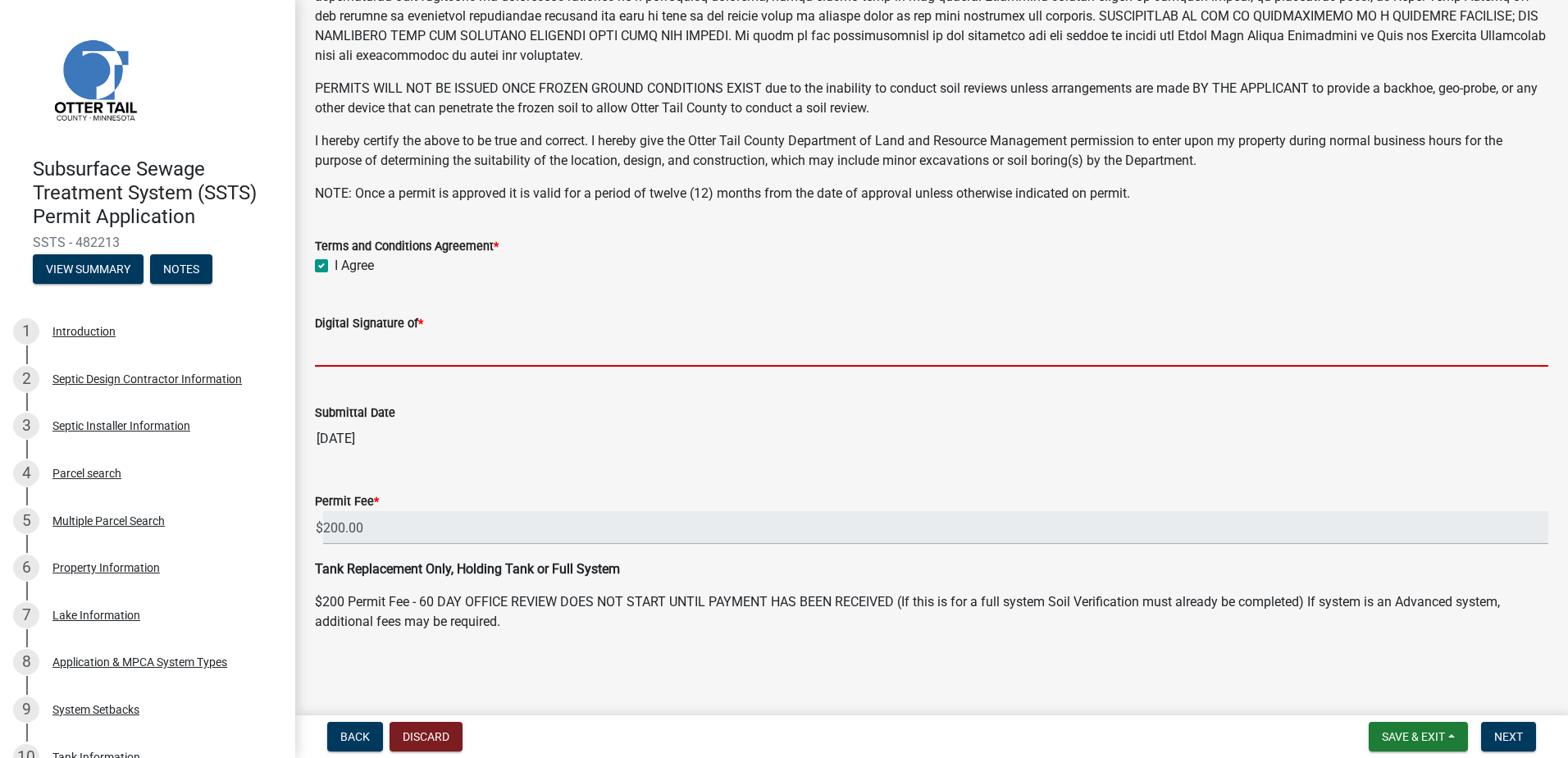
click at [328, 353] on input "Digital Signature of *" at bounding box center [932, 350] width 1234 height 34
type input "STEVE EGGE"
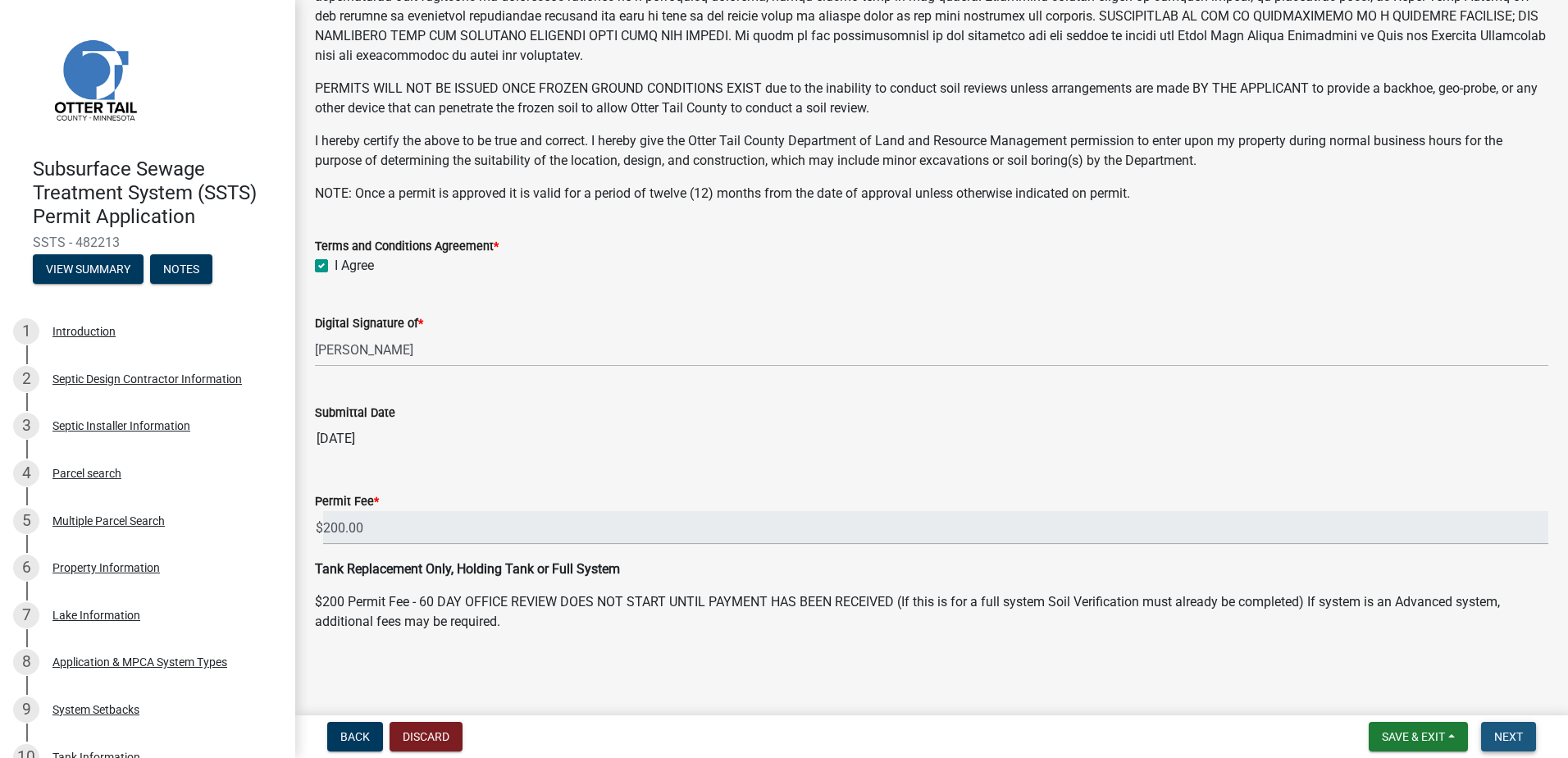
click at [1501, 730] on span "Next" at bounding box center [1509, 737] width 29 height 13
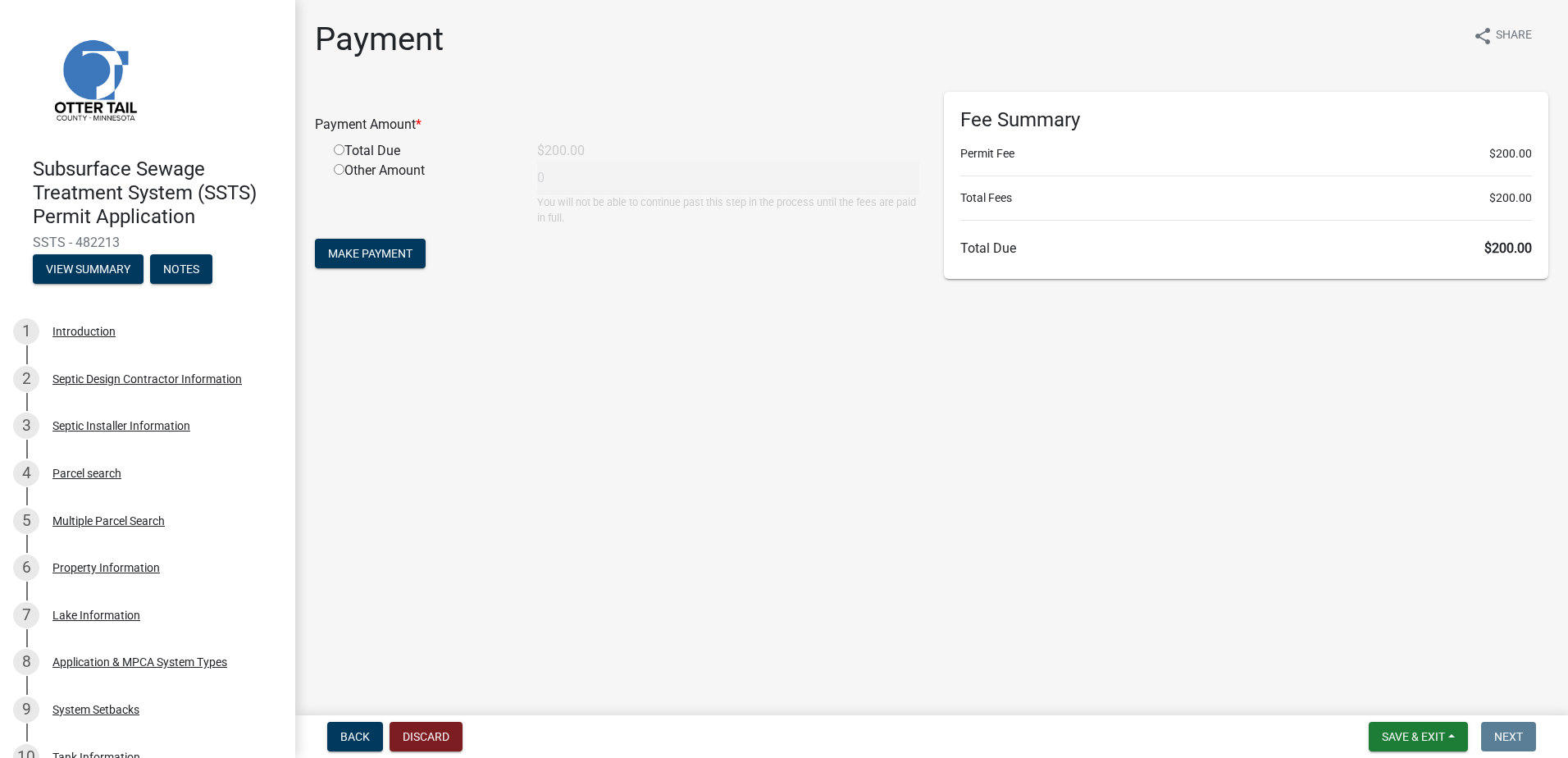
click at [339, 149] on input "radio" at bounding box center [339, 149] width 11 height 11
radio input "true"
type input "200"
click at [353, 250] on span "Make Payment" at bounding box center [371, 253] width 84 height 13
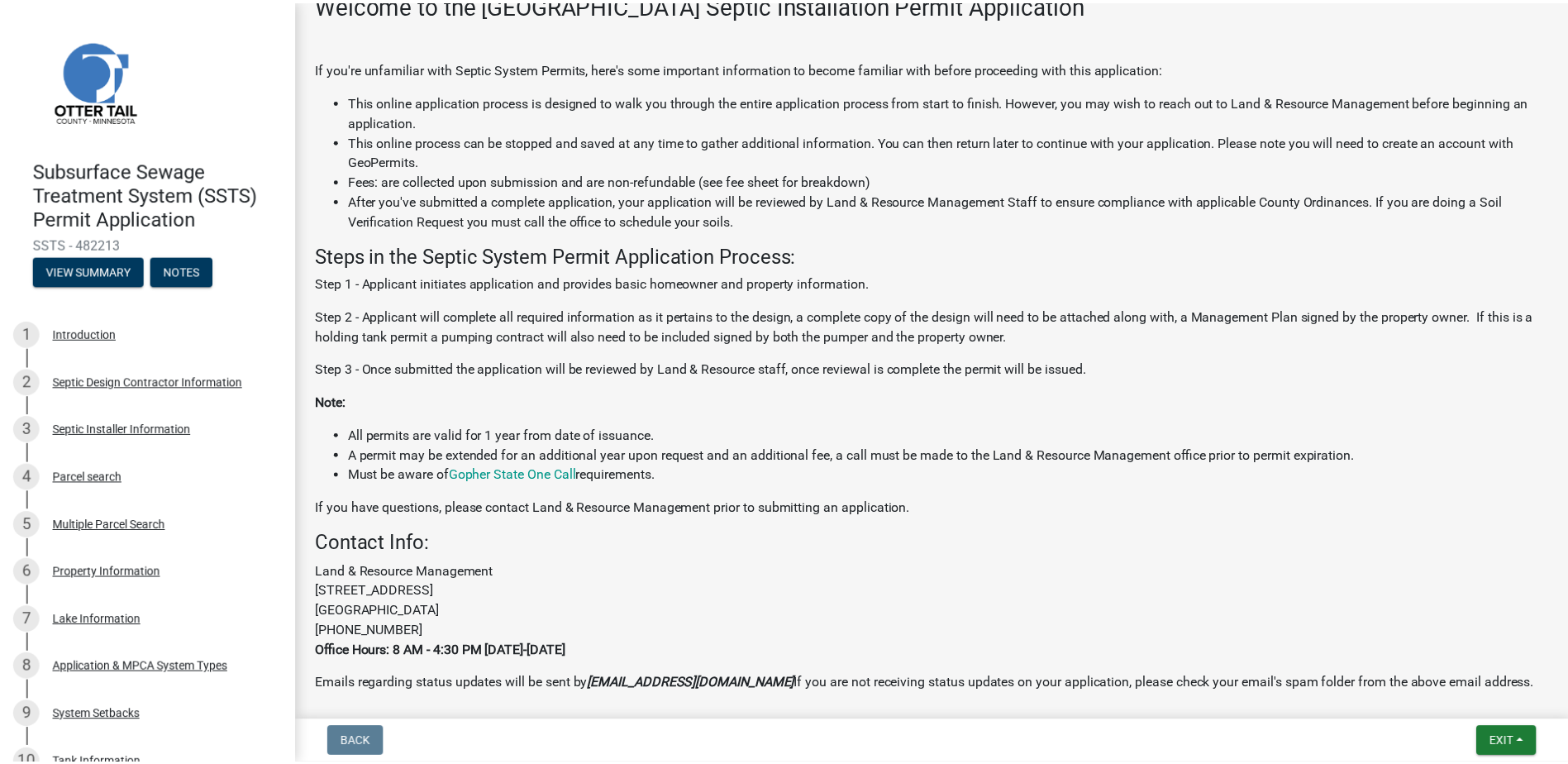
scroll to position [389, 0]
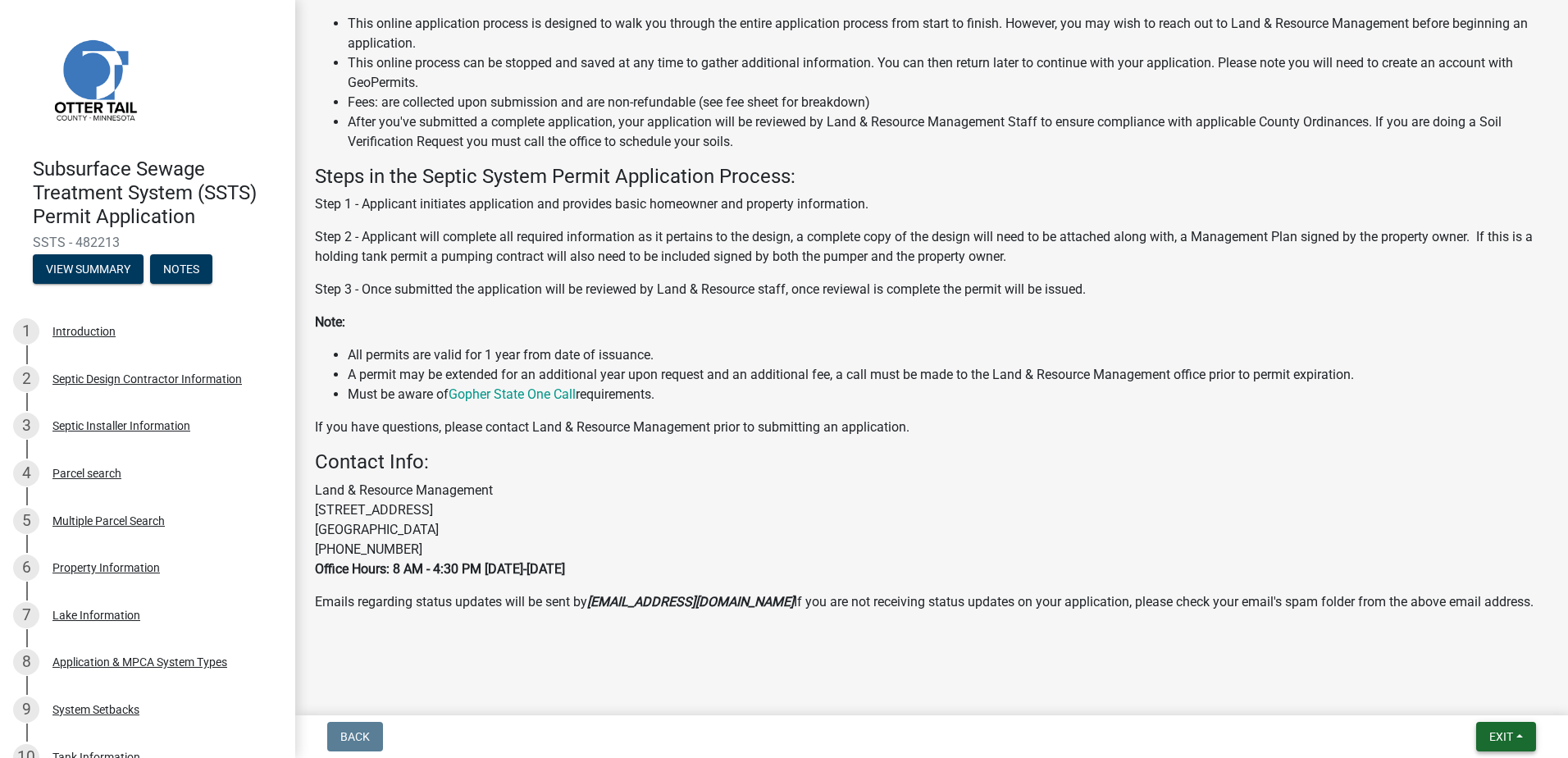
click at [1498, 742] on span "Exit" at bounding box center [1501, 737] width 24 height 13
click at [1470, 691] on button "Save & Exit" at bounding box center [1470, 694] width 132 height 39
